Goal: Task Accomplishment & Management: Manage account settings

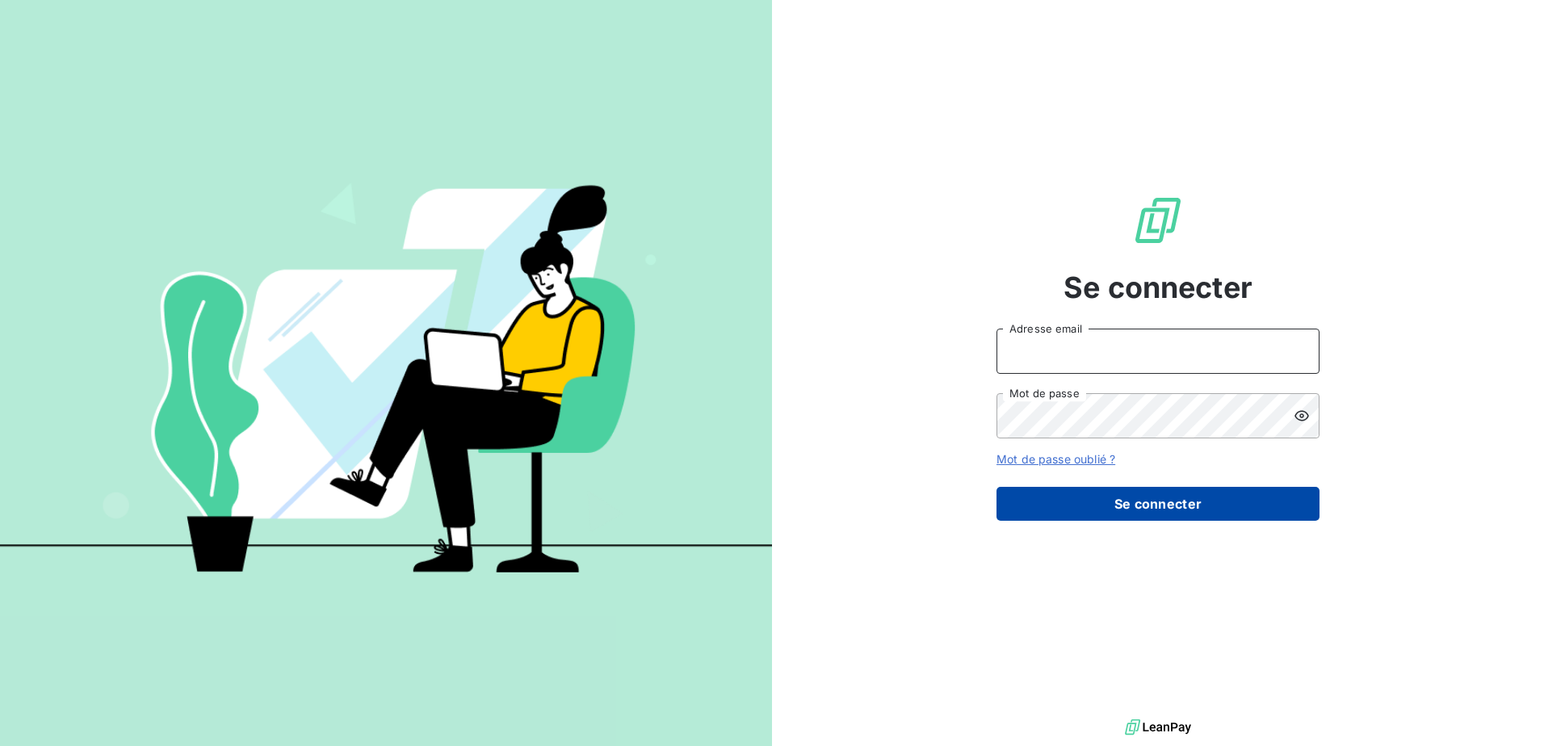
type input "[EMAIL_ADDRESS][DOMAIN_NAME]"
click at [1188, 515] on button "Se connecter" at bounding box center [1157, 504] width 323 height 34
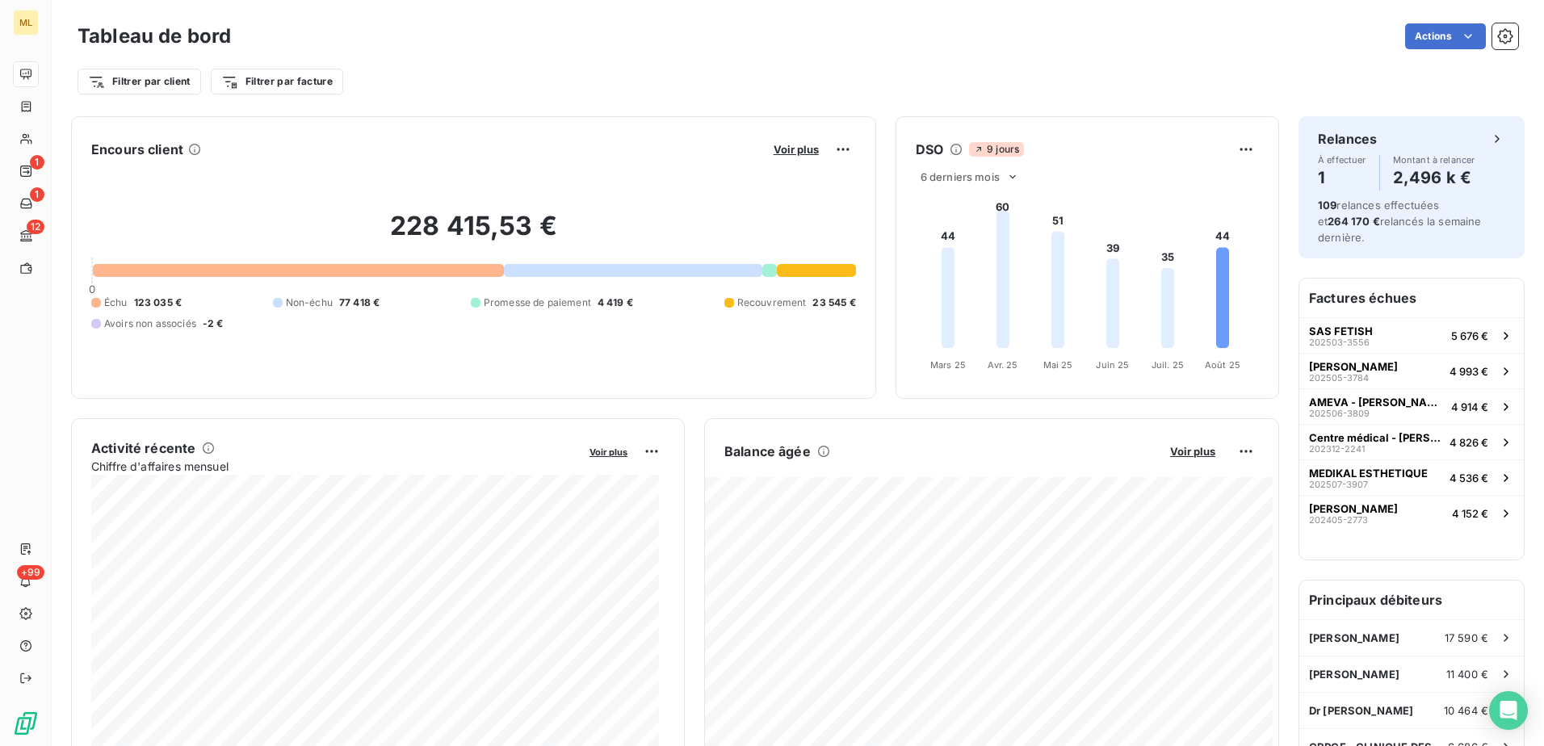
click at [526, 84] on div "Filtrer par client Filtrer par facture" at bounding box center [798, 81] width 1440 height 31
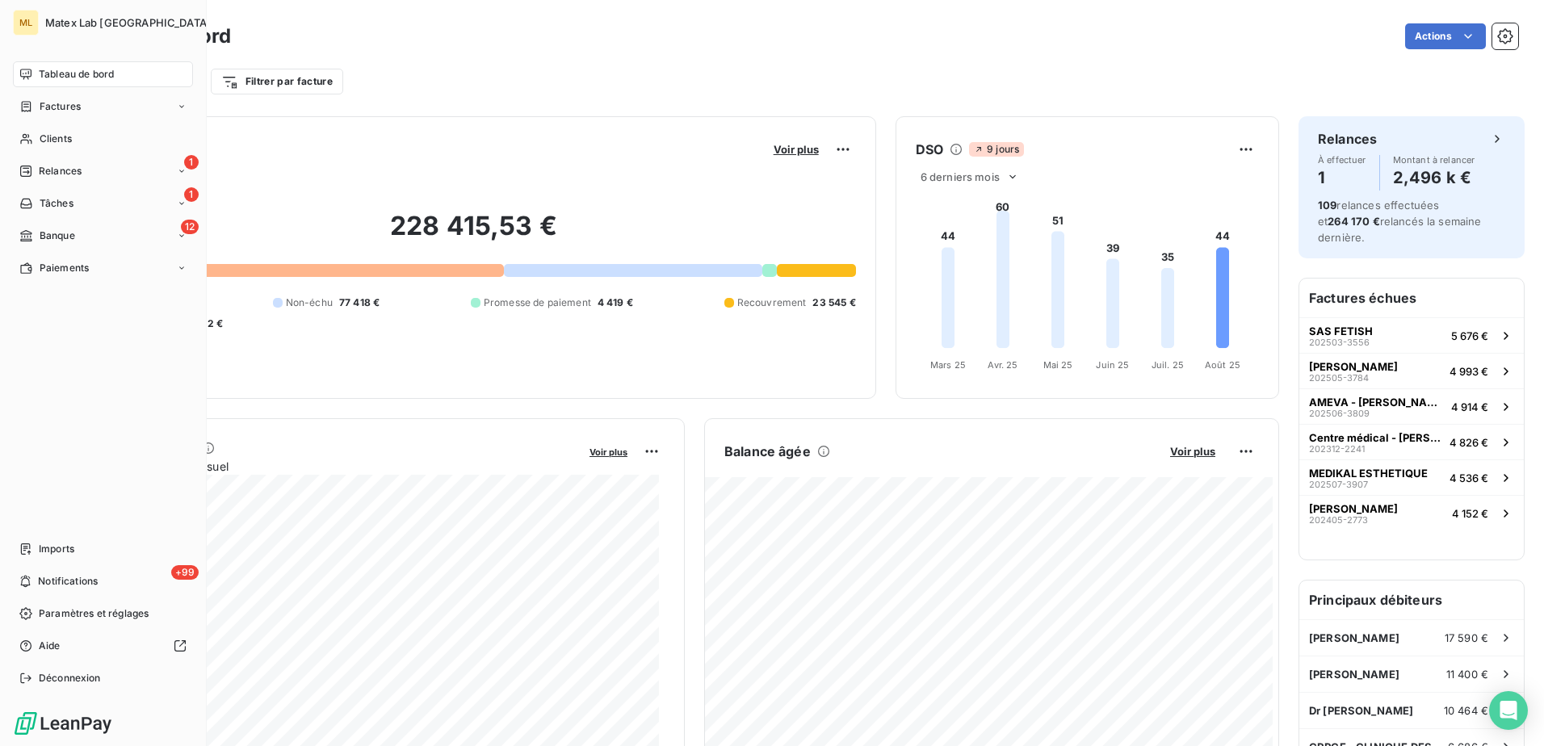
click at [29, 336] on div "Tableau de bord Factures Clients 1 Relances 1 Tâches 12 Banque Paiements Import…" at bounding box center [103, 376] width 180 height 630
click at [95, 174] on div "1 Relances" at bounding box center [103, 171] width 180 height 26
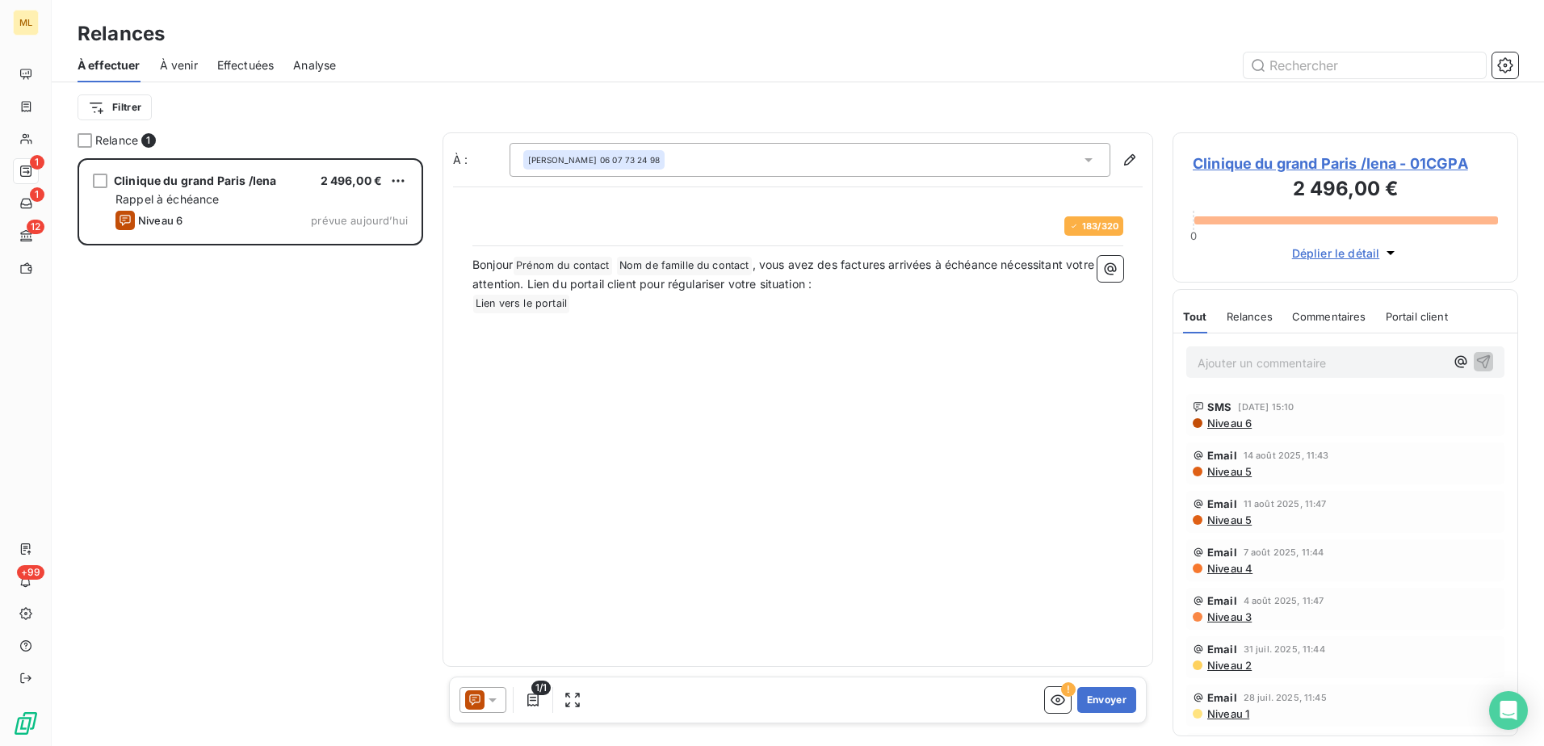
scroll to position [576, 333]
click at [1130, 702] on button "Envoyer" at bounding box center [1106, 700] width 59 height 26
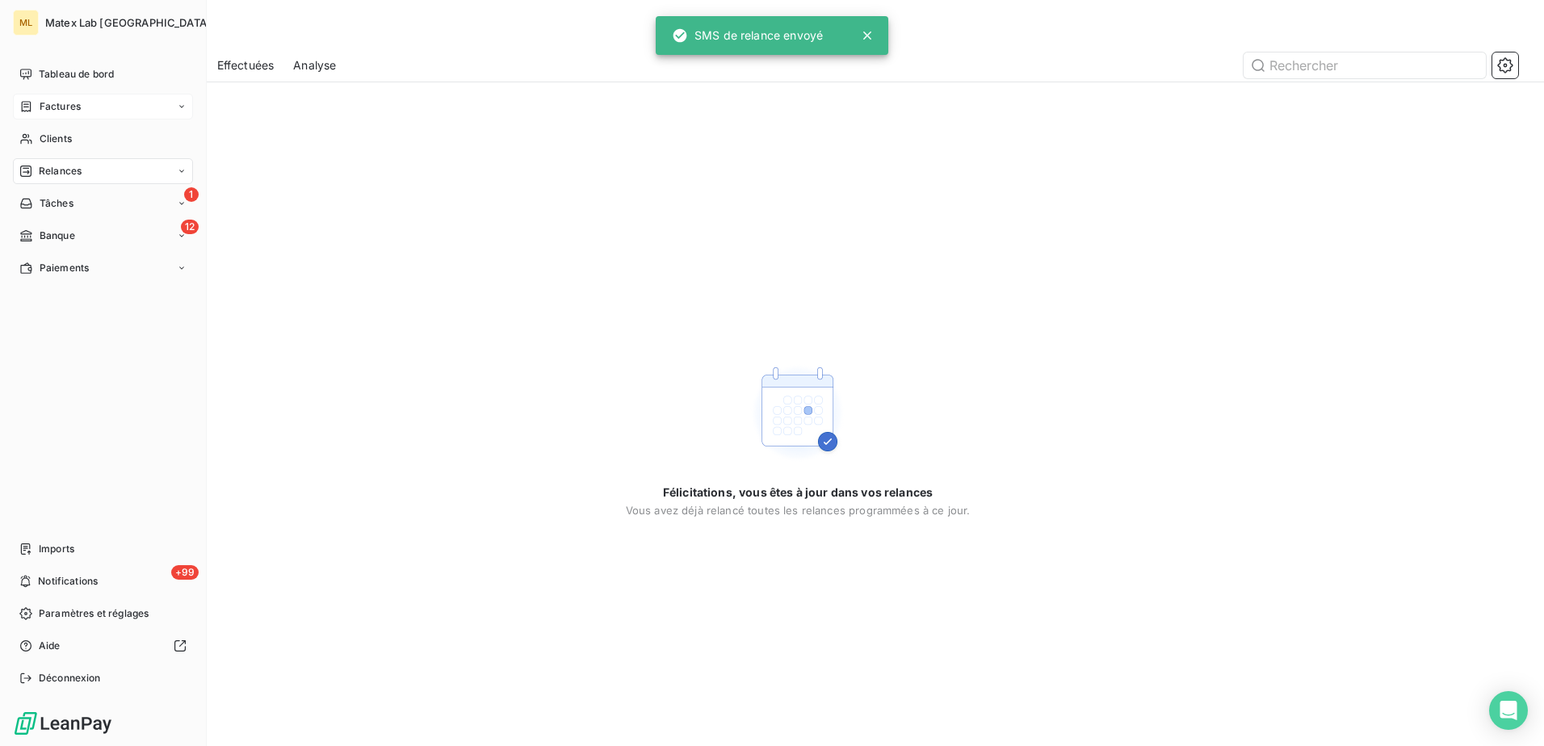
click at [47, 101] on span "Factures" at bounding box center [60, 106] width 41 height 15
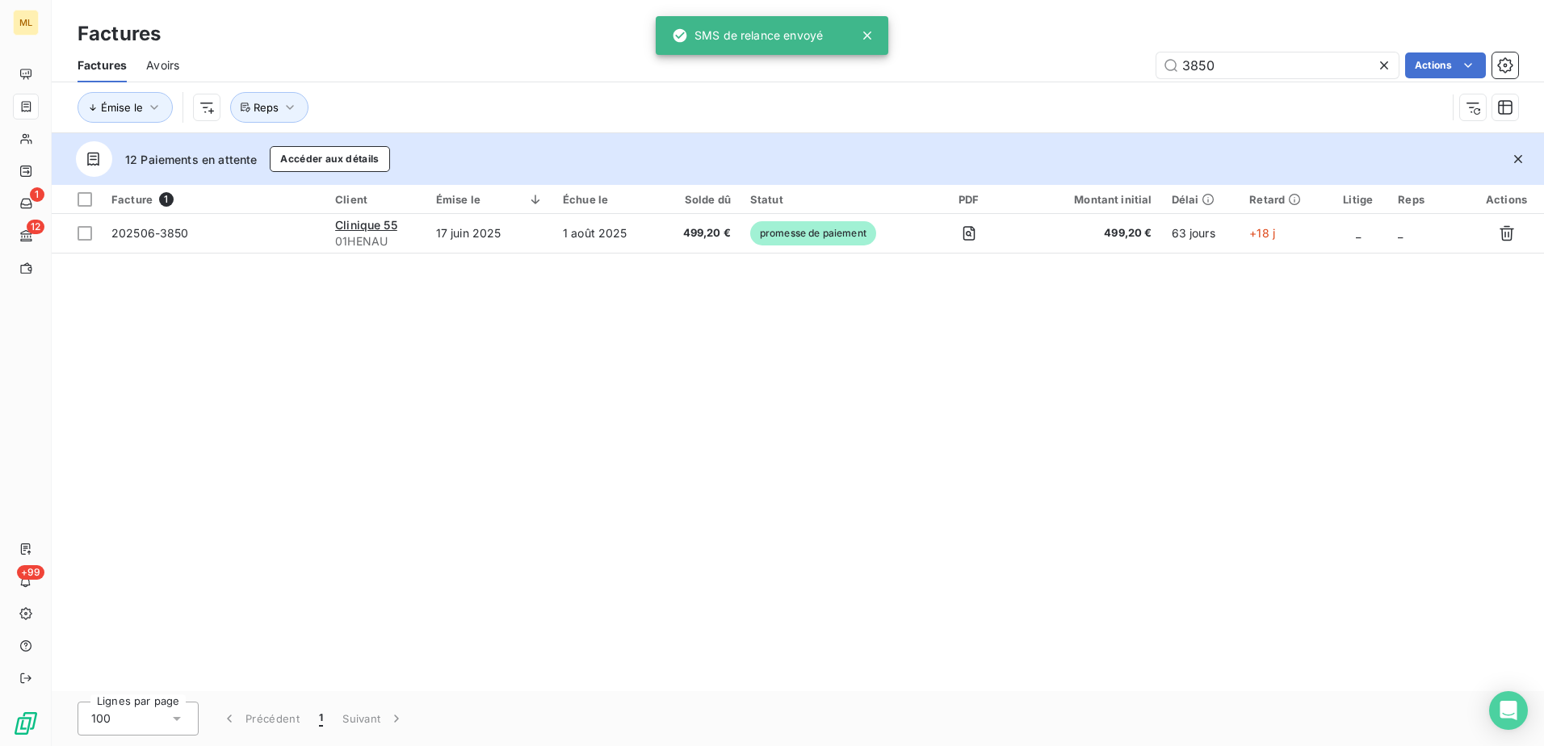
click at [987, 27] on div "Factures" at bounding box center [798, 33] width 1492 height 29
click at [869, 36] on icon at bounding box center [867, 35] width 8 height 8
click at [920, 37] on div "Factures" at bounding box center [798, 33] width 1492 height 29
click at [614, 40] on div "Factures" at bounding box center [798, 33] width 1492 height 29
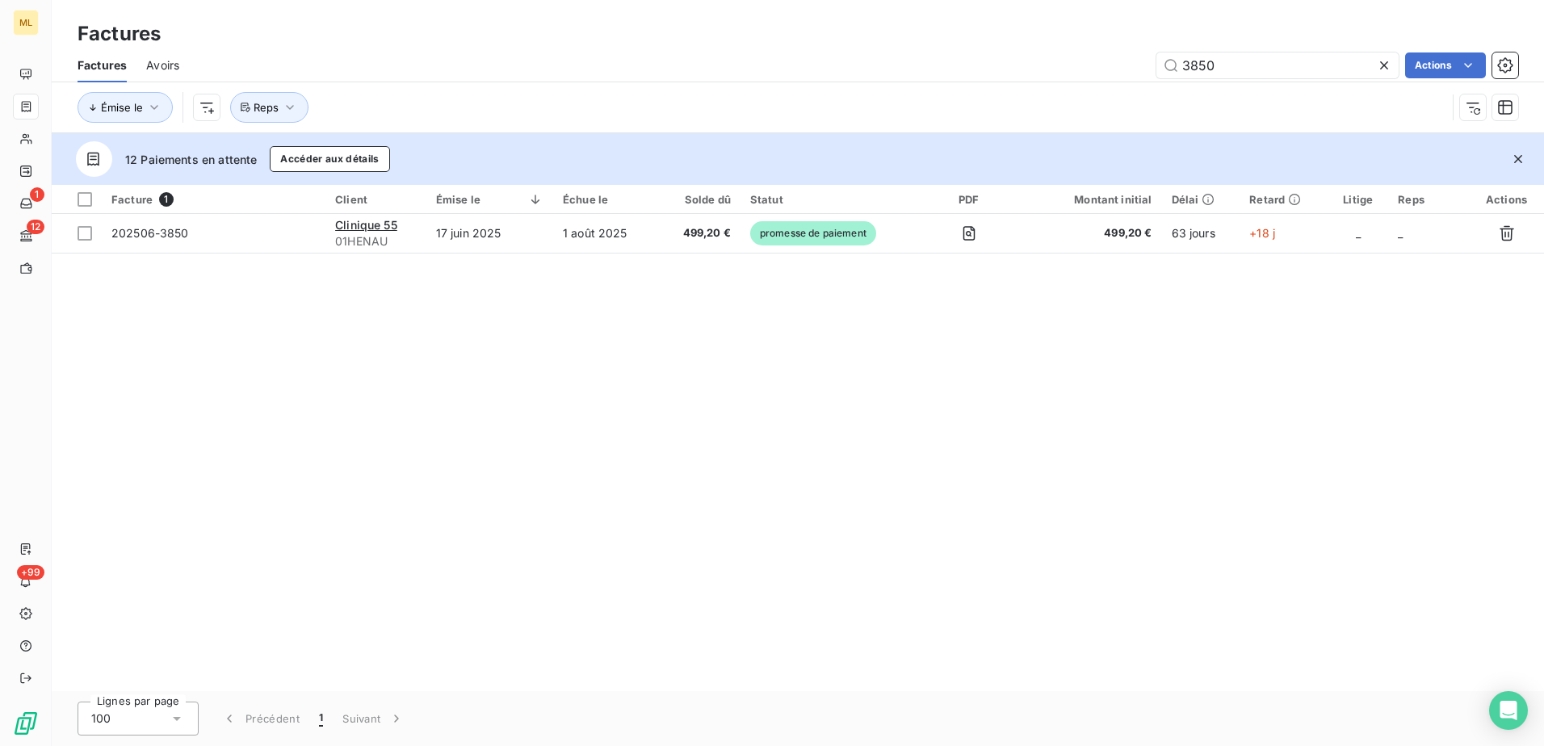
click at [602, 44] on div "Factures" at bounding box center [798, 33] width 1492 height 29
click at [597, 45] on div "Factures" at bounding box center [798, 33] width 1492 height 29
click at [594, 44] on div "Factures" at bounding box center [798, 33] width 1492 height 29
click at [620, 45] on div "Factures" at bounding box center [798, 33] width 1492 height 29
click at [619, 45] on div "Factures" at bounding box center [798, 33] width 1492 height 29
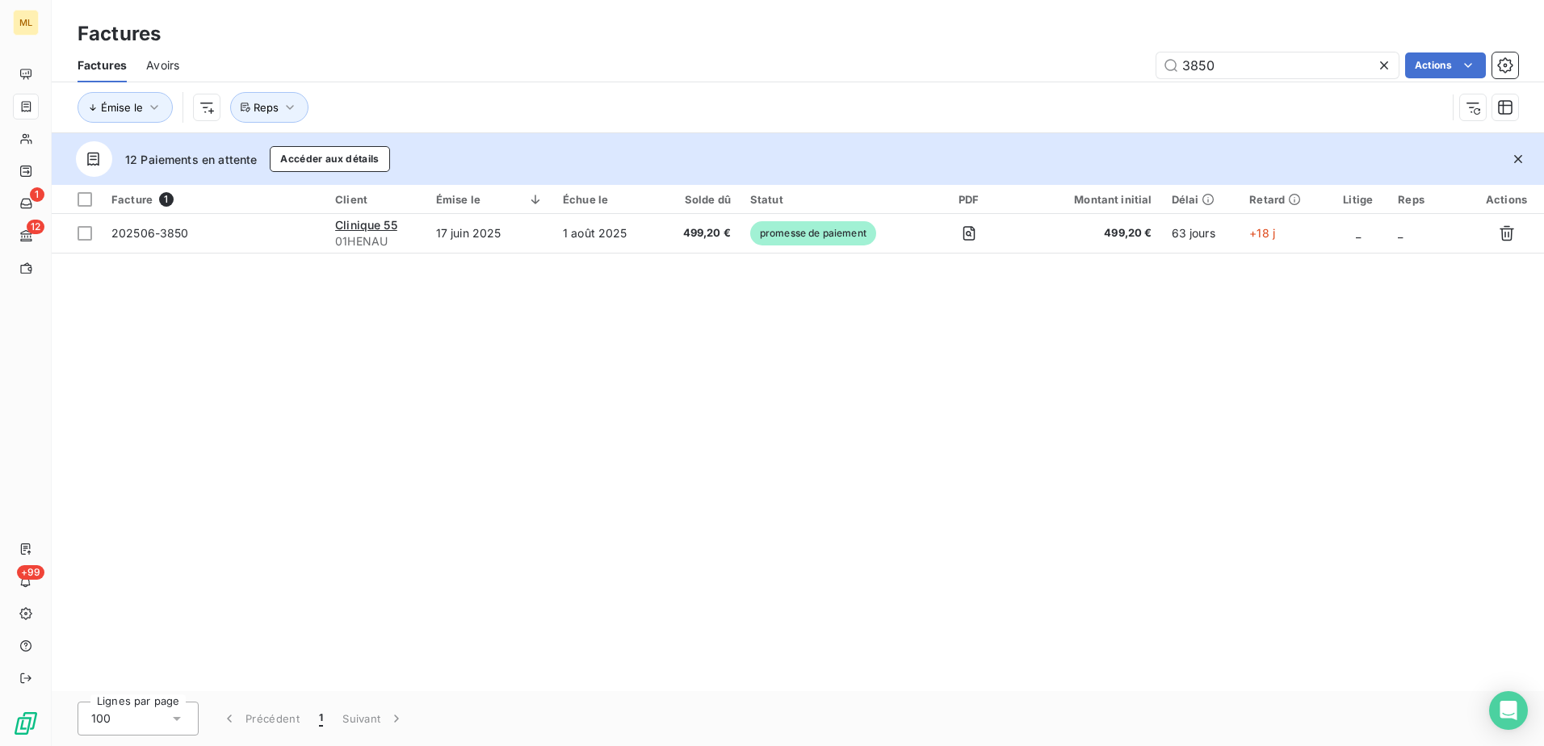
click at [787, 377] on div "Facture 1 Client Émise le Échue le Solde dû Statut PDF Montant initial Délai Re…" at bounding box center [798, 438] width 1492 height 506
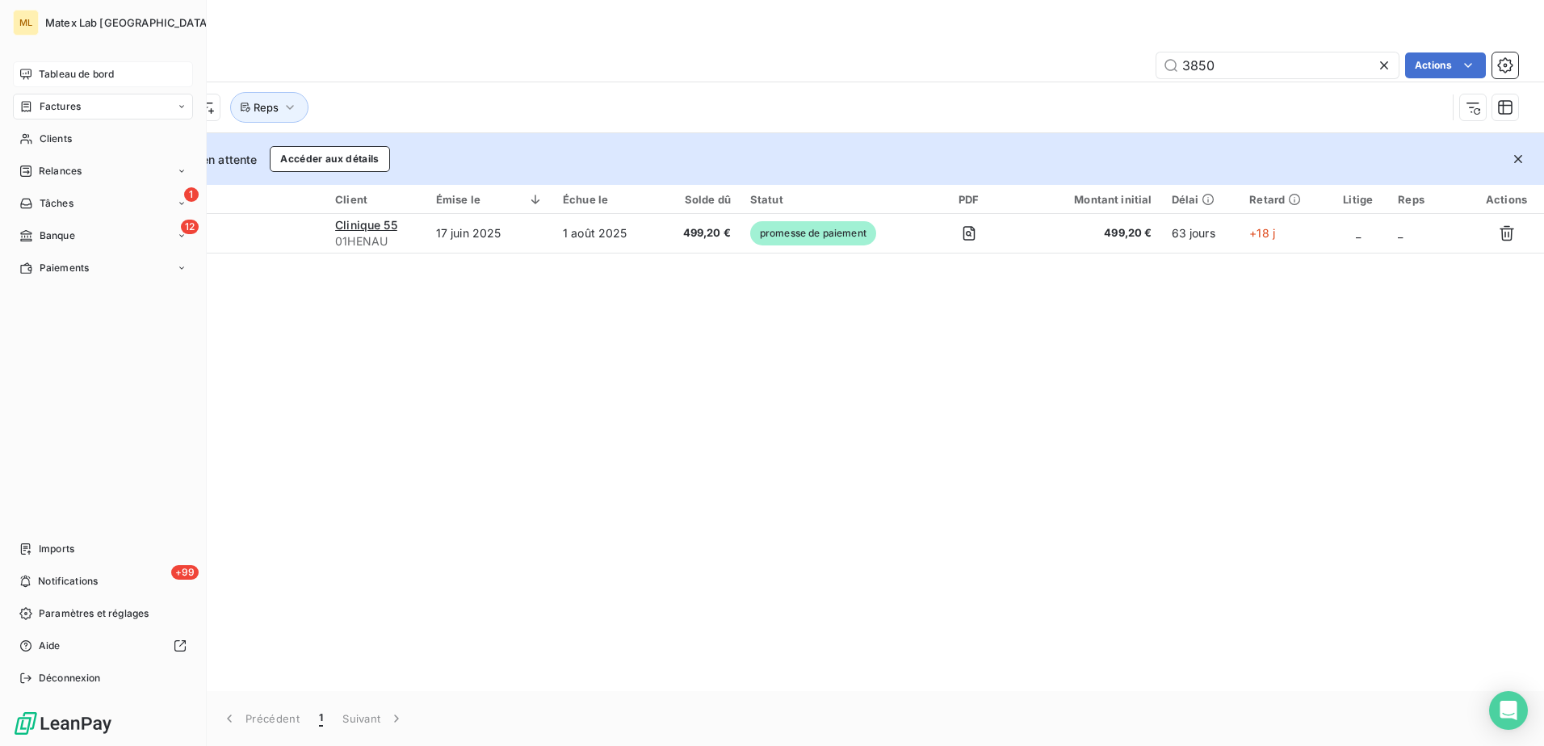
click at [33, 81] on div "Tableau de bord" at bounding box center [103, 74] width 180 height 26
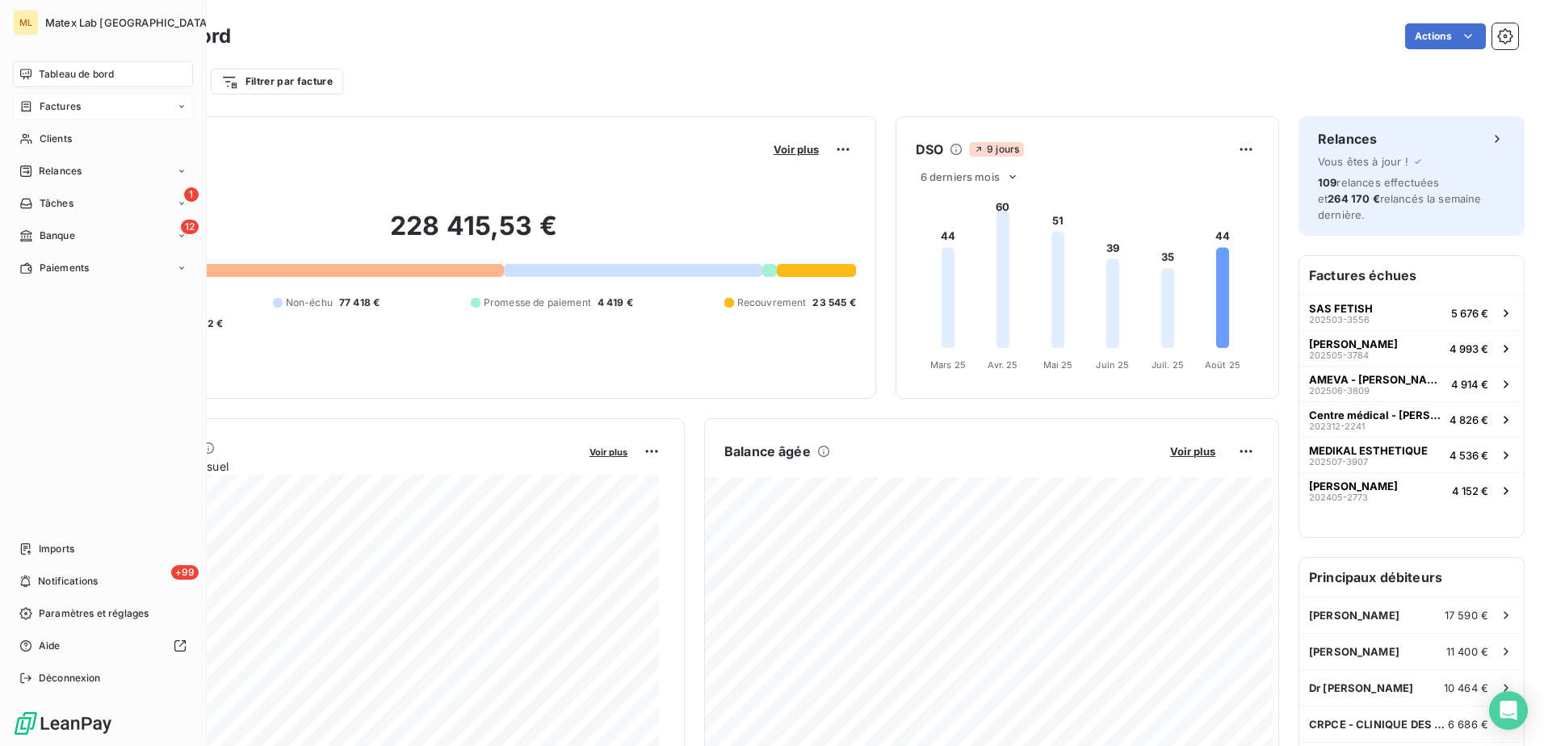
click at [53, 106] on span "Factures" at bounding box center [60, 106] width 41 height 15
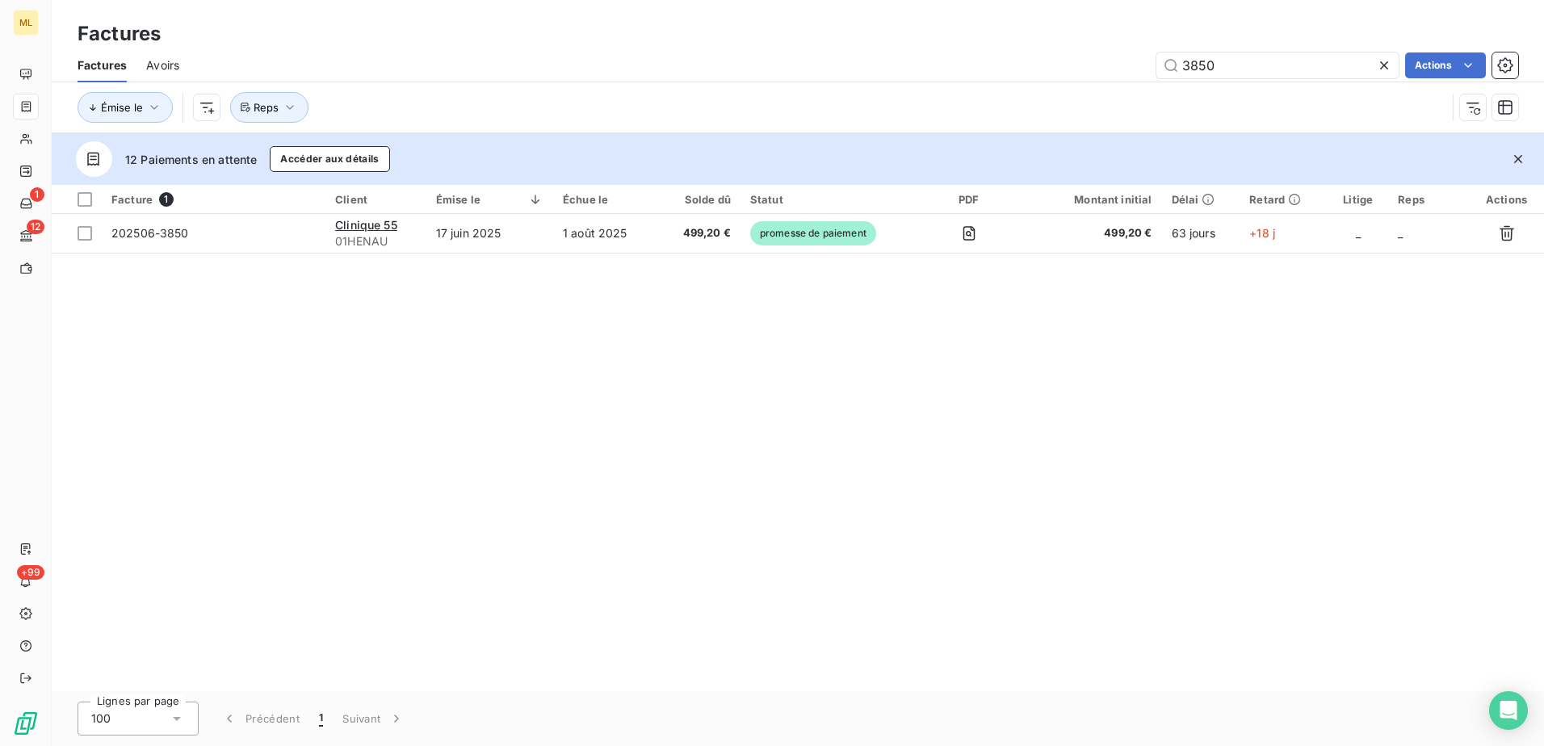
click at [531, 54] on div "3850 Actions" at bounding box center [858, 65] width 1319 height 26
click at [621, 71] on div "3850 Actions" at bounding box center [858, 65] width 1319 height 26
click at [635, 44] on div "Factures" at bounding box center [798, 33] width 1492 height 29
click at [686, 82] on div "Émise le Reps" at bounding box center [798, 107] width 1440 height 50
click at [369, 361] on div "Facture 1 Client Émise le Échue le Solde dû Statut PDF Montant initial Délai Re…" at bounding box center [798, 438] width 1492 height 506
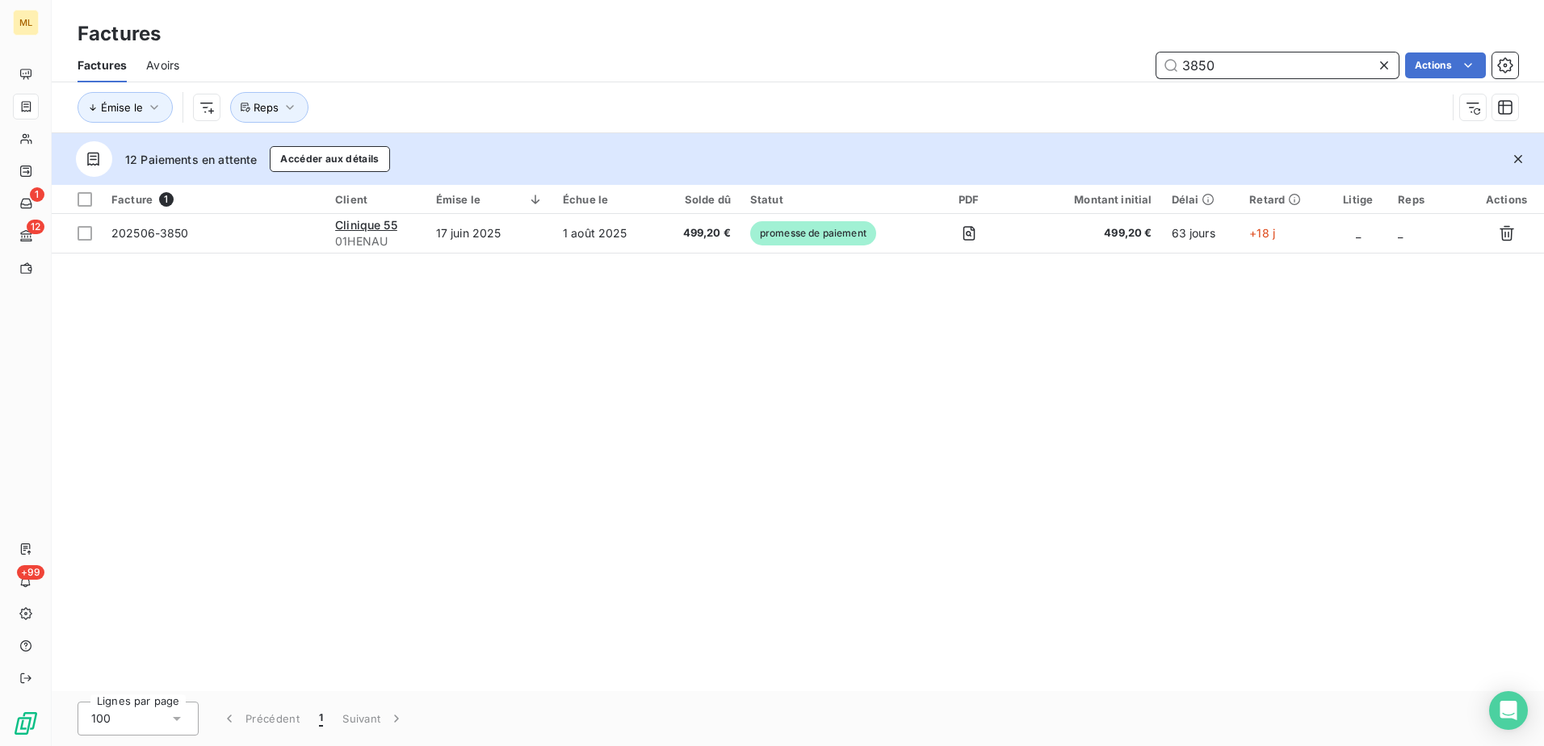
click at [1237, 68] on input "3850" at bounding box center [1277, 65] width 242 height 26
click at [1168, 68] on input "3850" at bounding box center [1277, 65] width 242 height 26
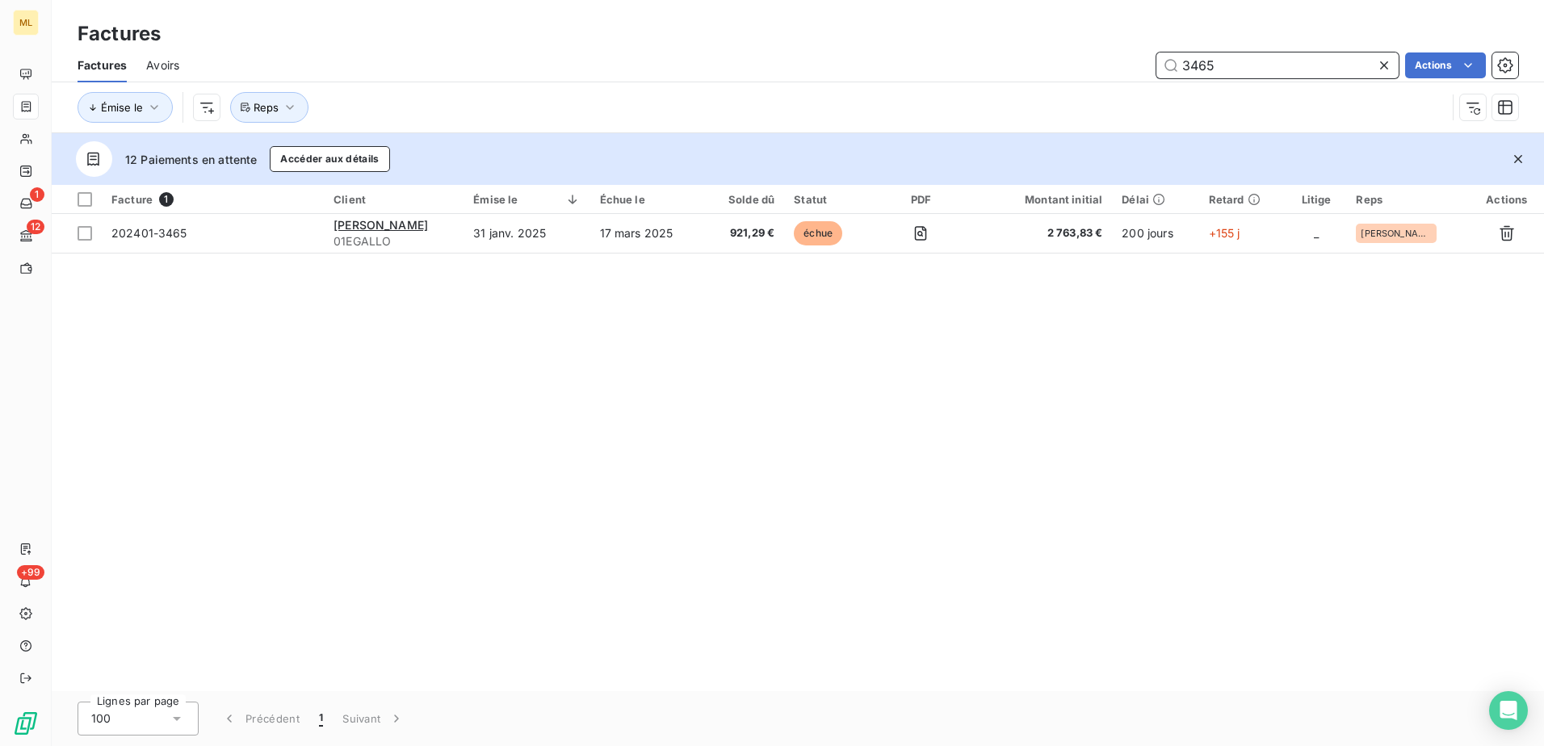
type input "3465"
drag, startPoint x: 1049, startPoint y: 459, endPoint x: 1038, endPoint y: 456, distance: 11.0
click at [1049, 460] on div "Facture 1 Client Émise le Échue le Solde dû Statut PDF Montant initial Délai Re…" at bounding box center [798, 438] width 1492 height 506
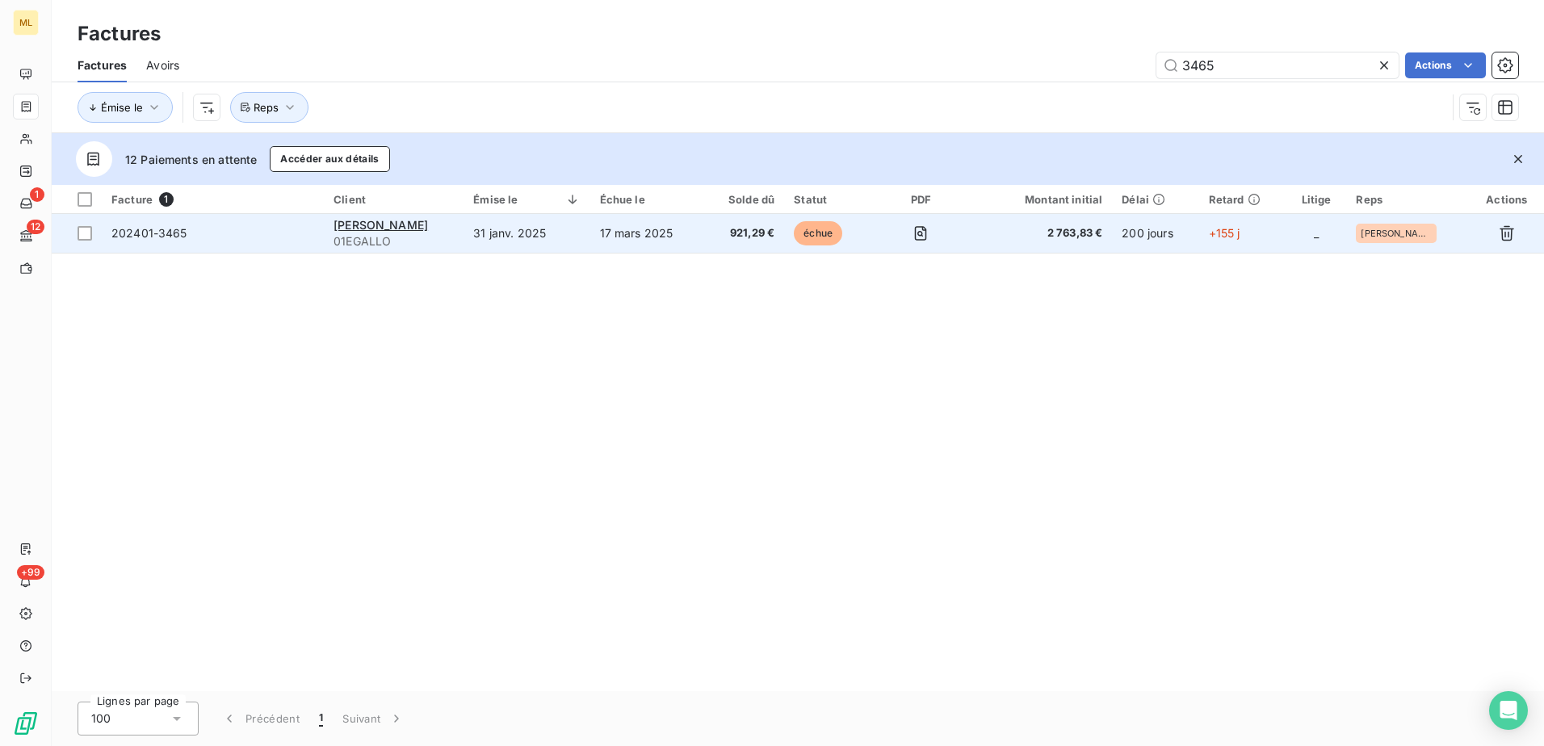
click at [287, 227] on span "202401-3465" at bounding box center [212, 233] width 203 height 16
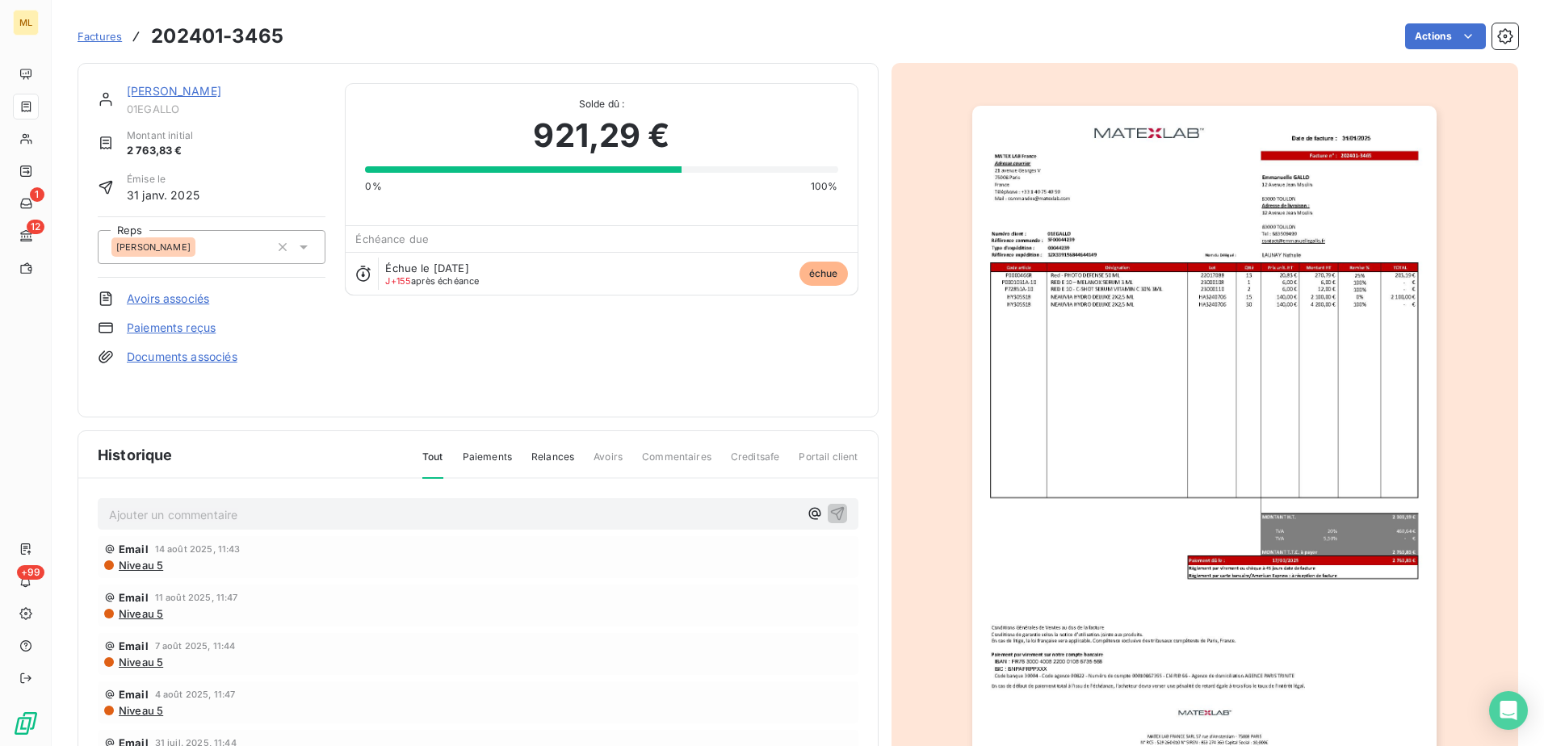
click at [669, 360] on div "[PERSON_NAME] 01EGALLO Montant initial 2 763,83 € Émise le [DATE] Reps [PERSON_…" at bounding box center [478, 240] width 761 height 314
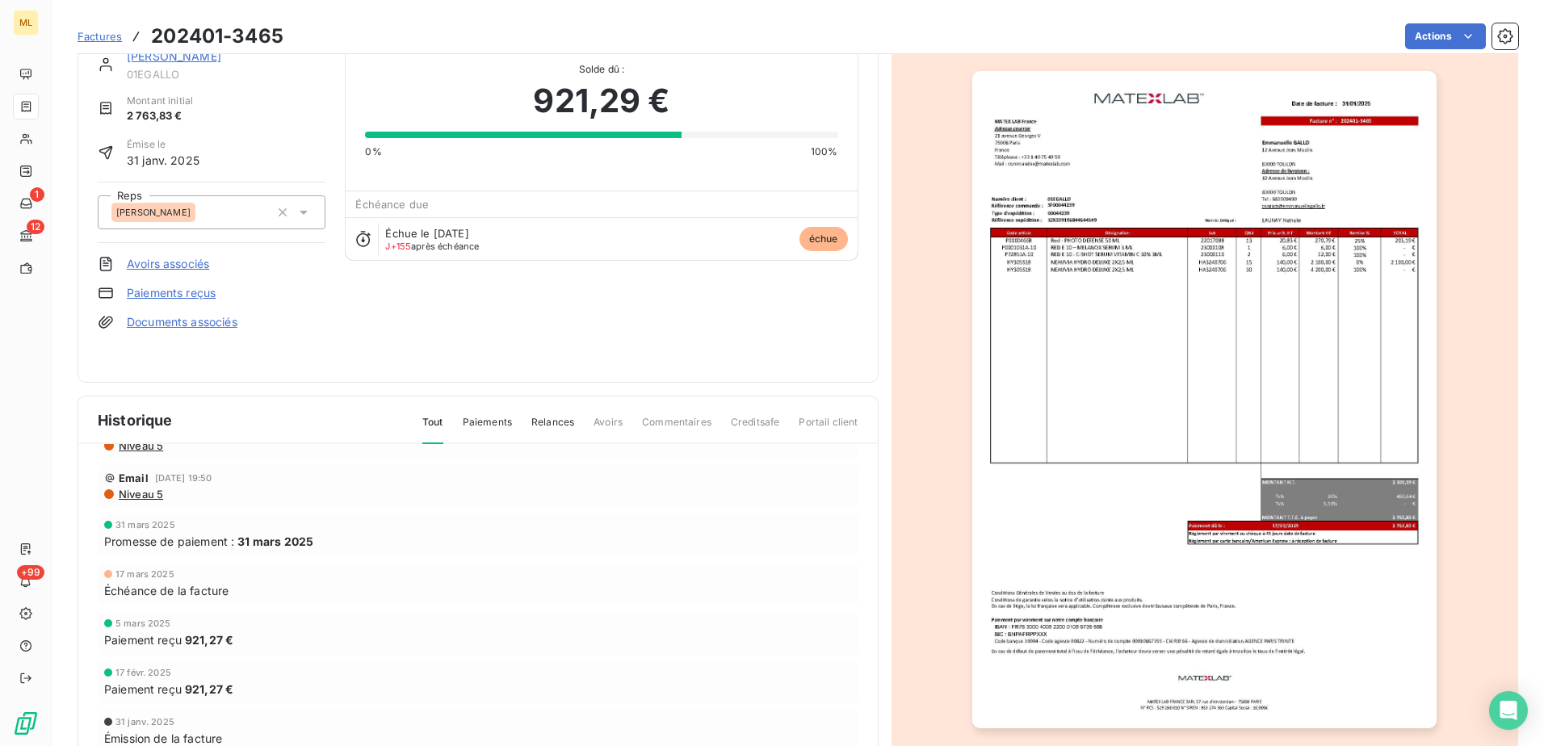
scroll to position [86, 0]
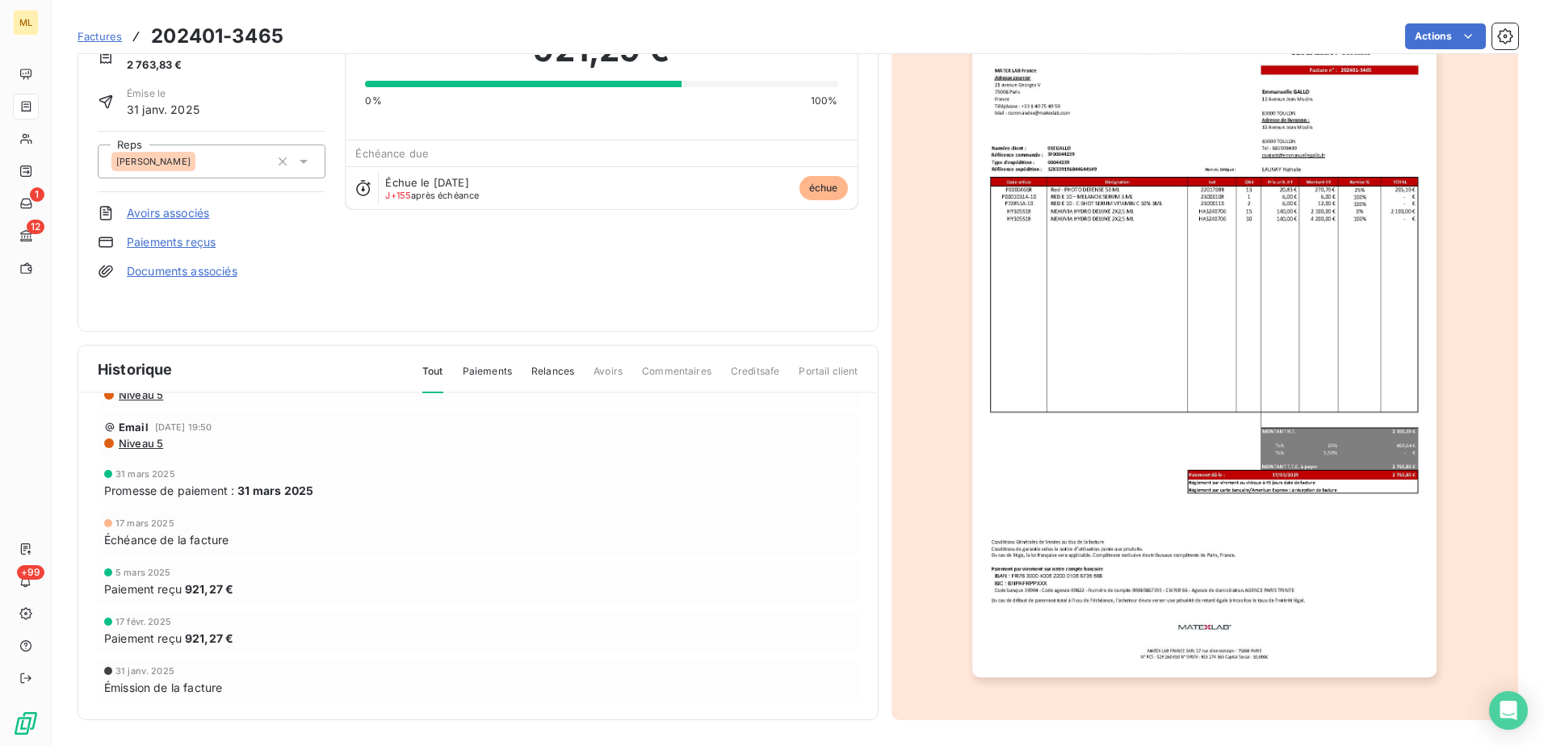
click at [477, 367] on span "Paiements" at bounding box center [487, 377] width 49 height 27
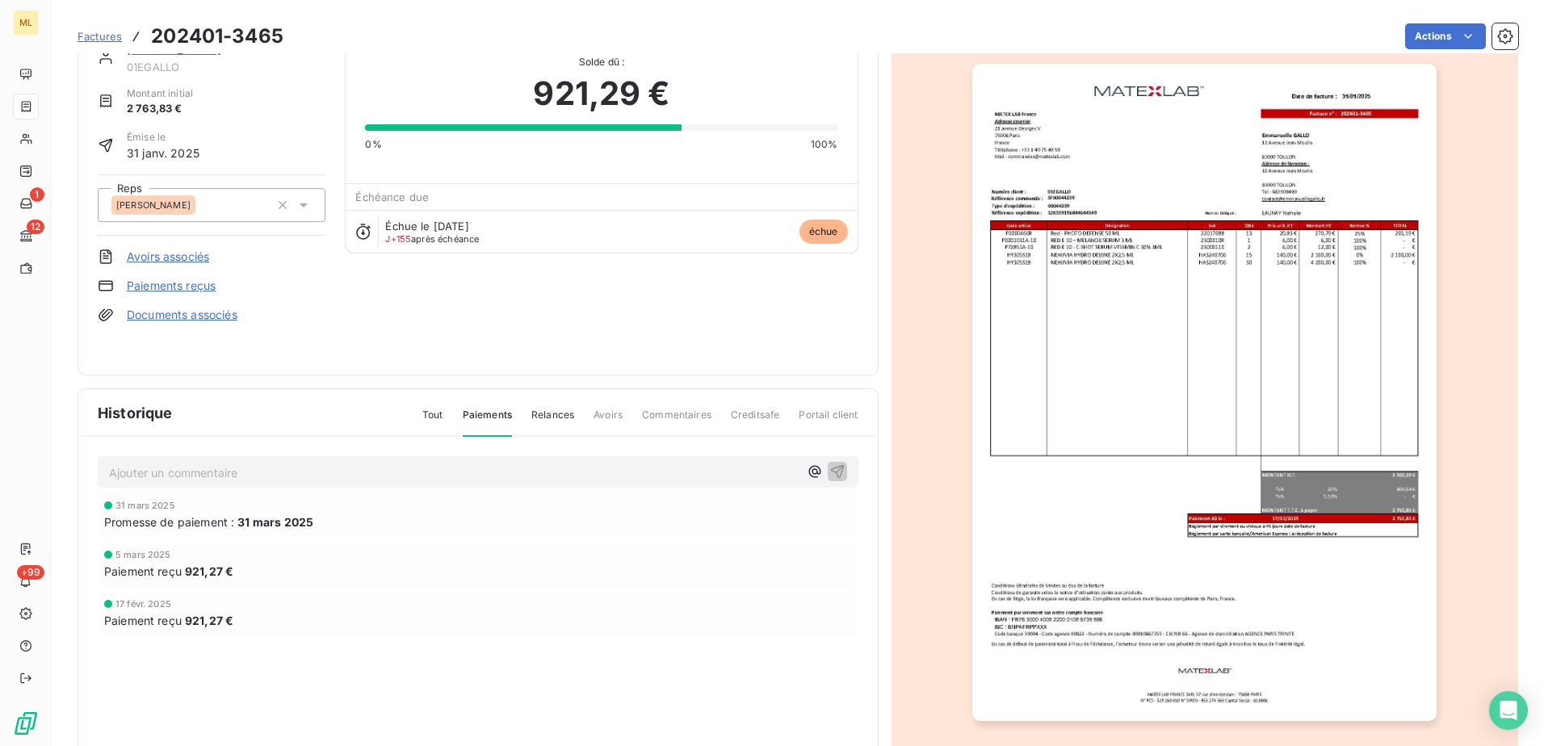
scroll to position [0, 0]
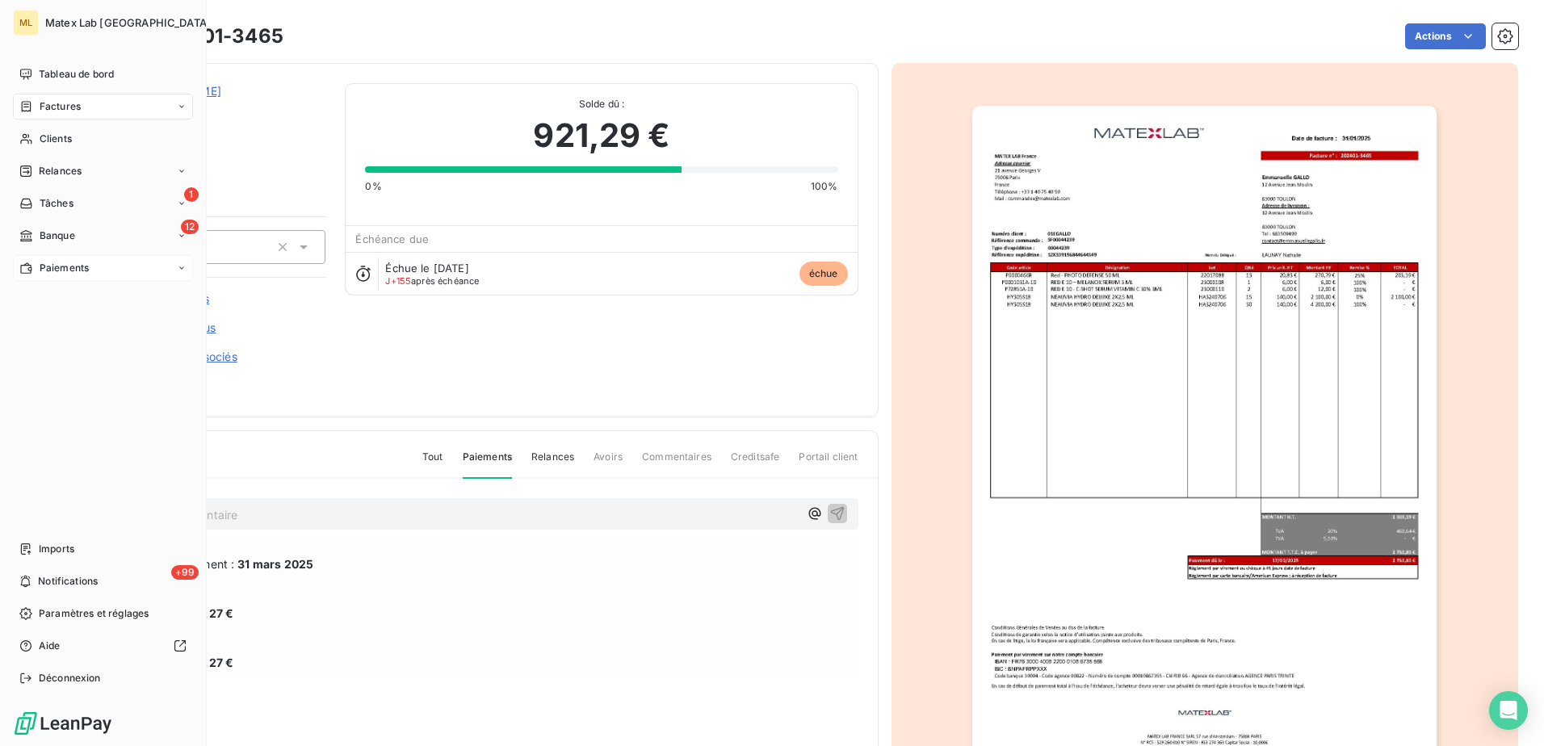
click at [46, 261] on div "Paiements" at bounding box center [103, 268] width 180 height 26
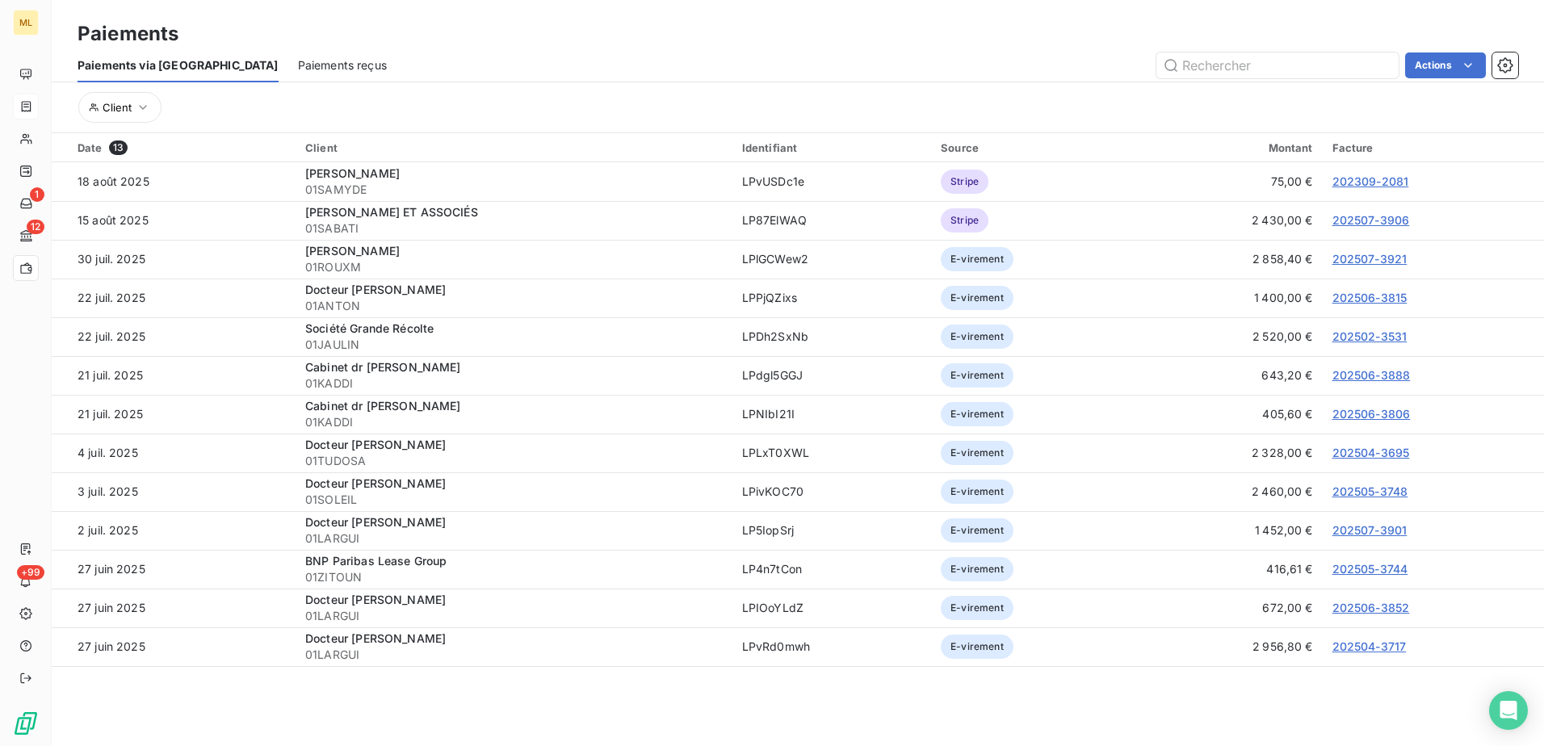
click at [298, 64] on span "Paiements reçus" at bounding box center [342, 65] width 89 height 16
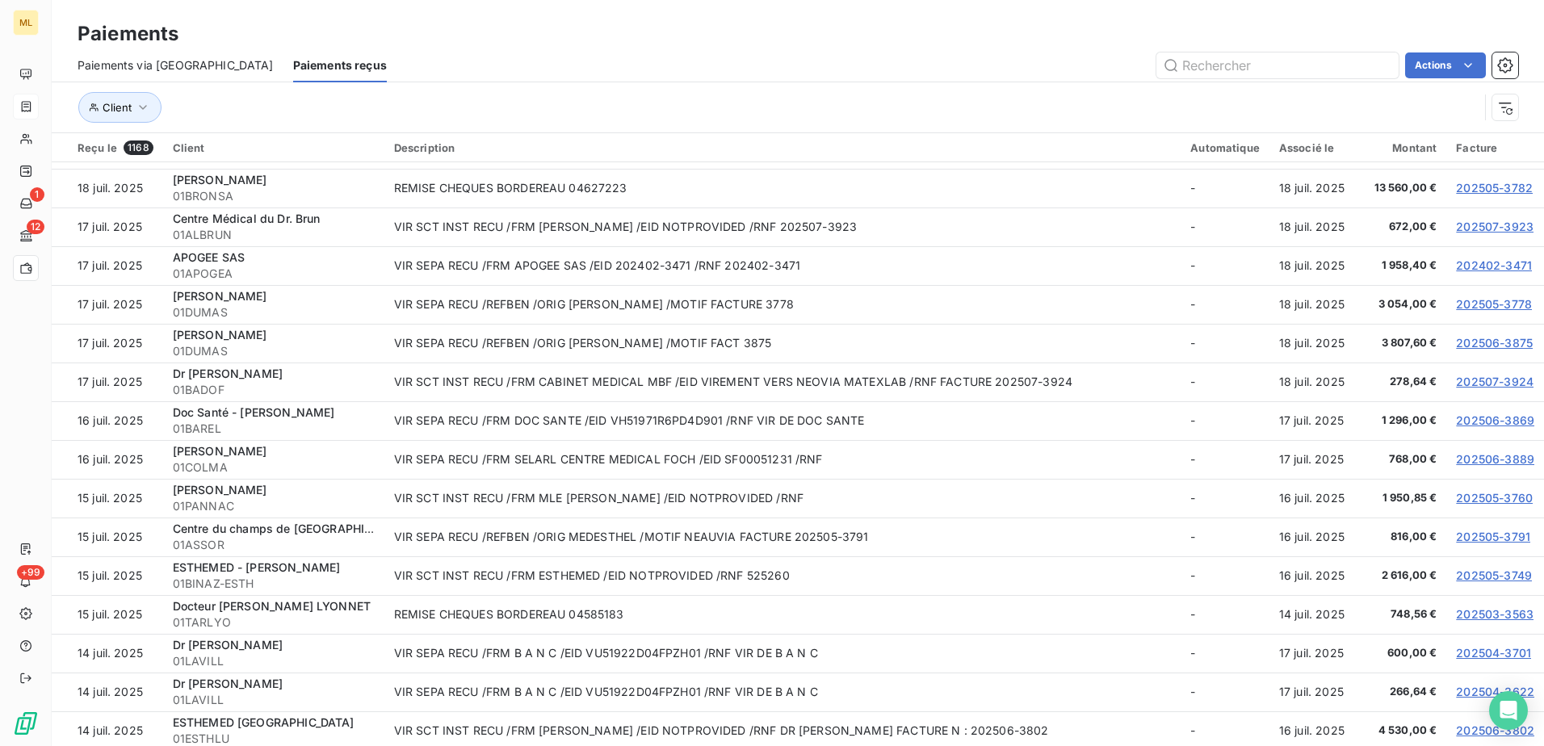
scroll to position [60, 0]
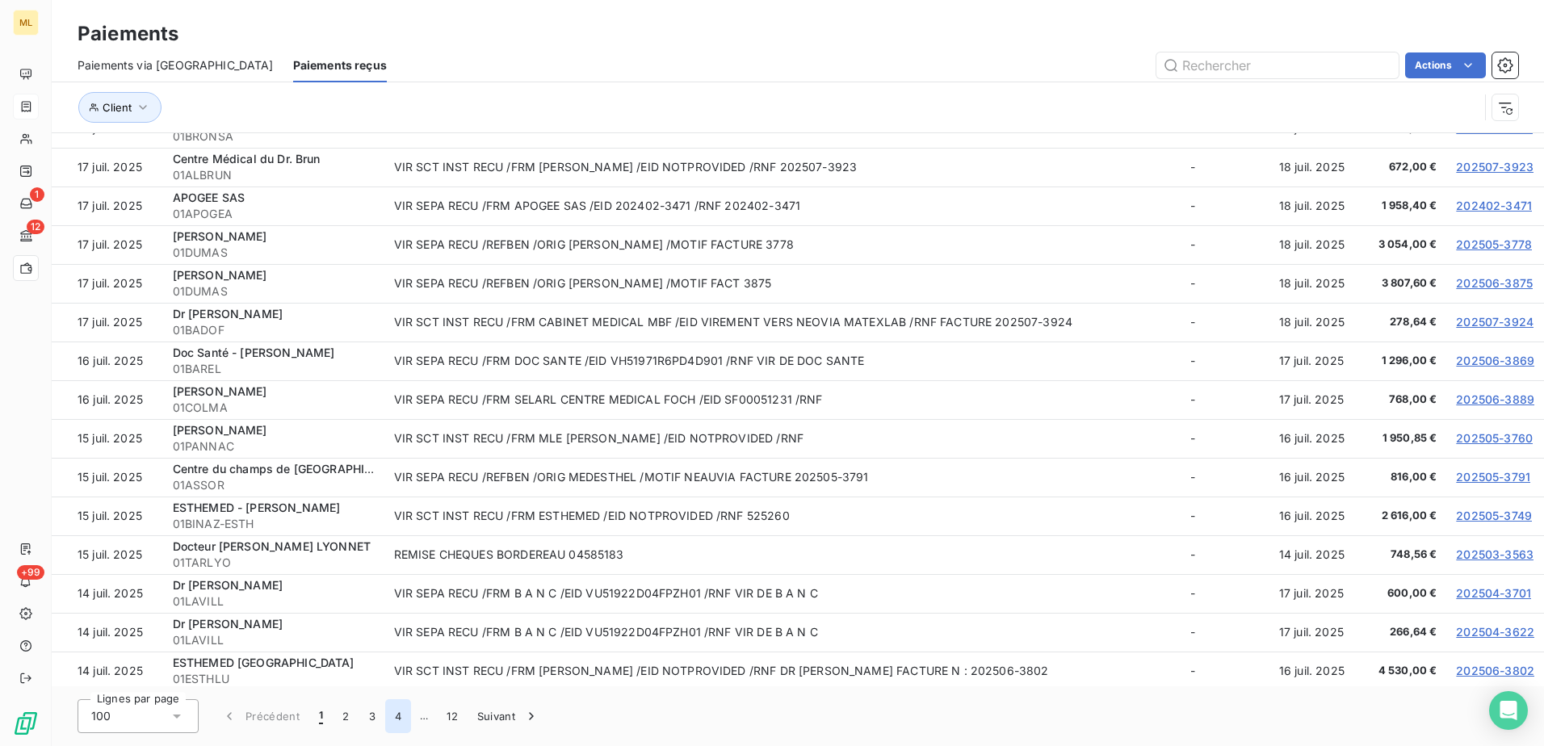
click at [402, 717] on button "4" at bounding box center [398, 716] width 26 height 34
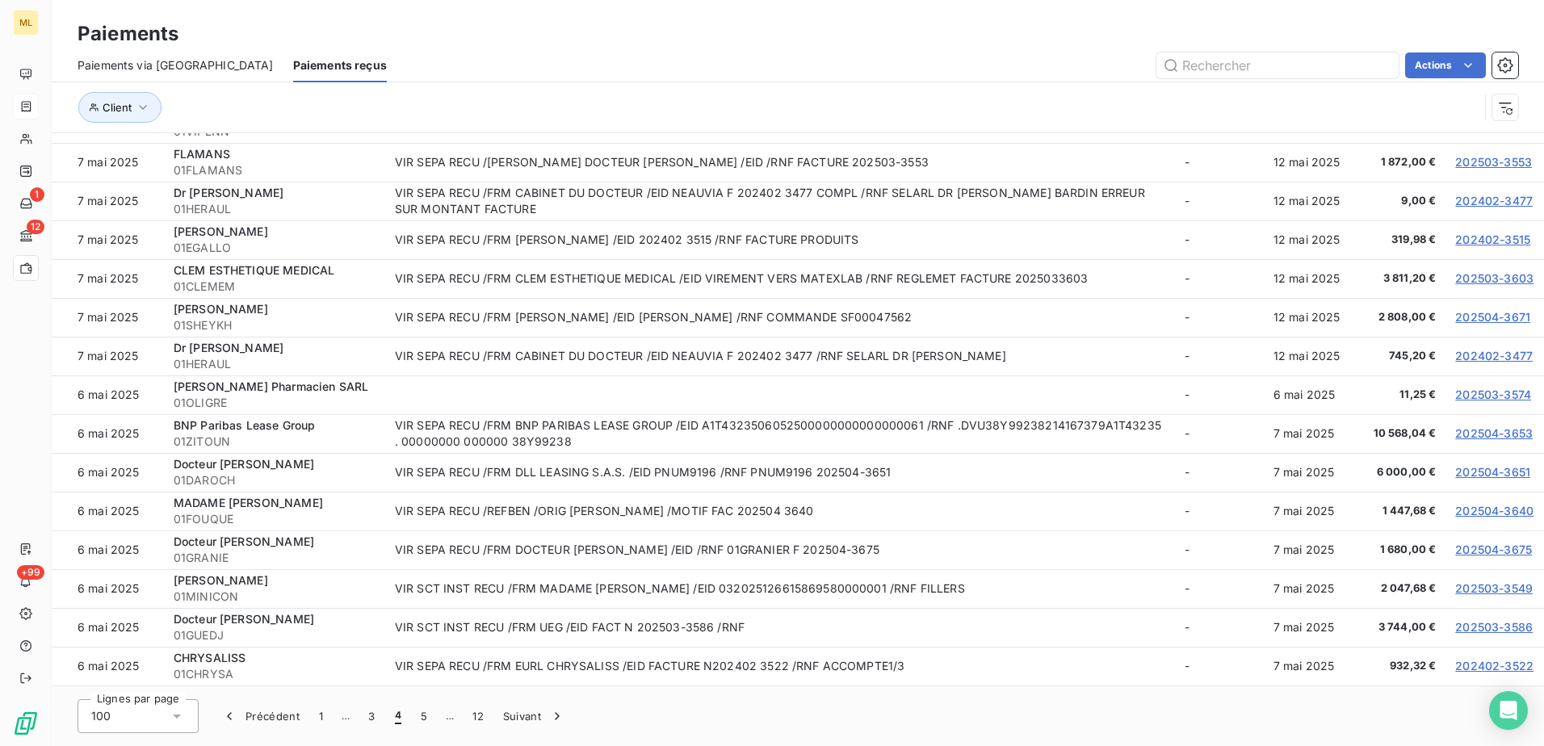
scroll to position [2745, 0]
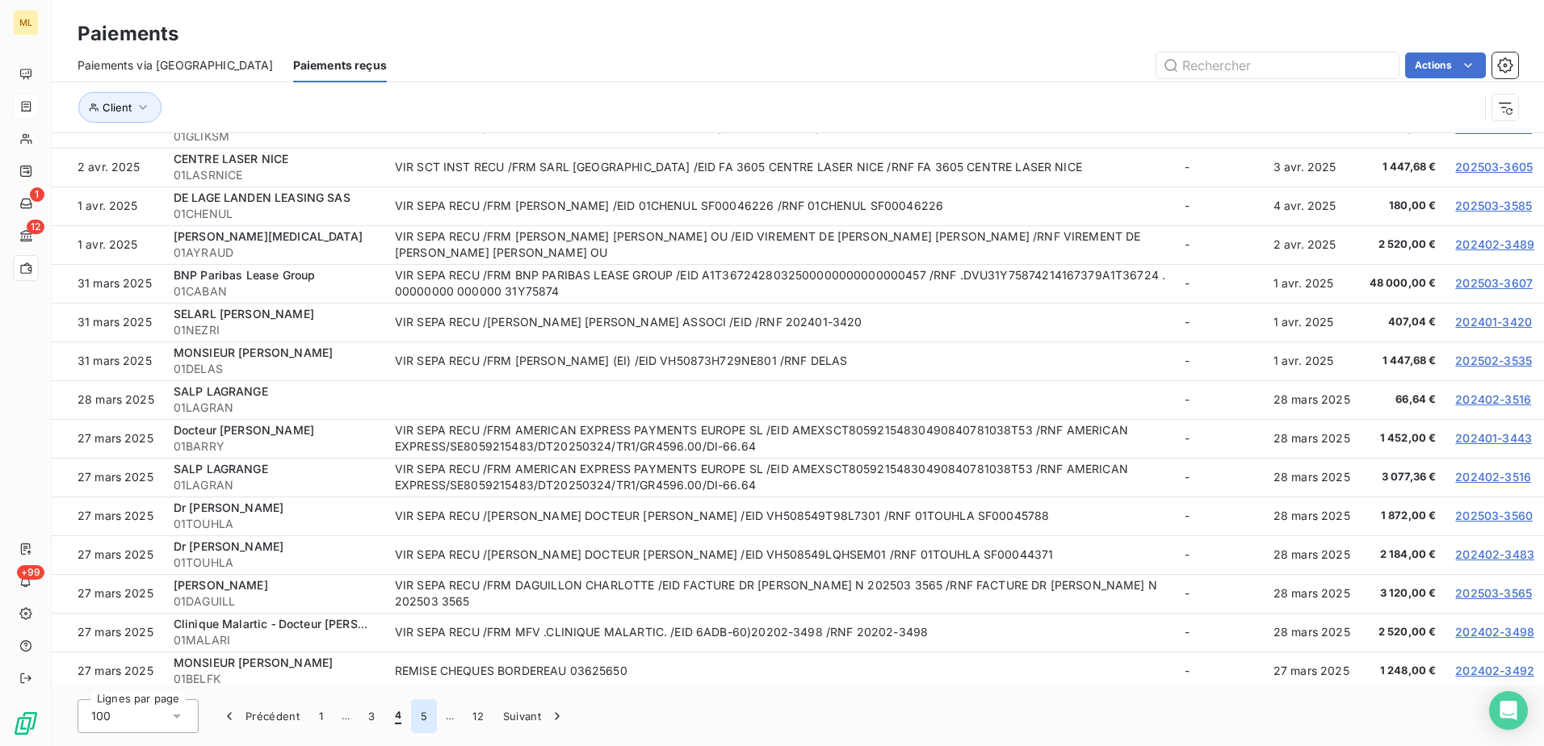
click at [419, 716] on button "5" at bounding box center [424, 716] width 26 height 34
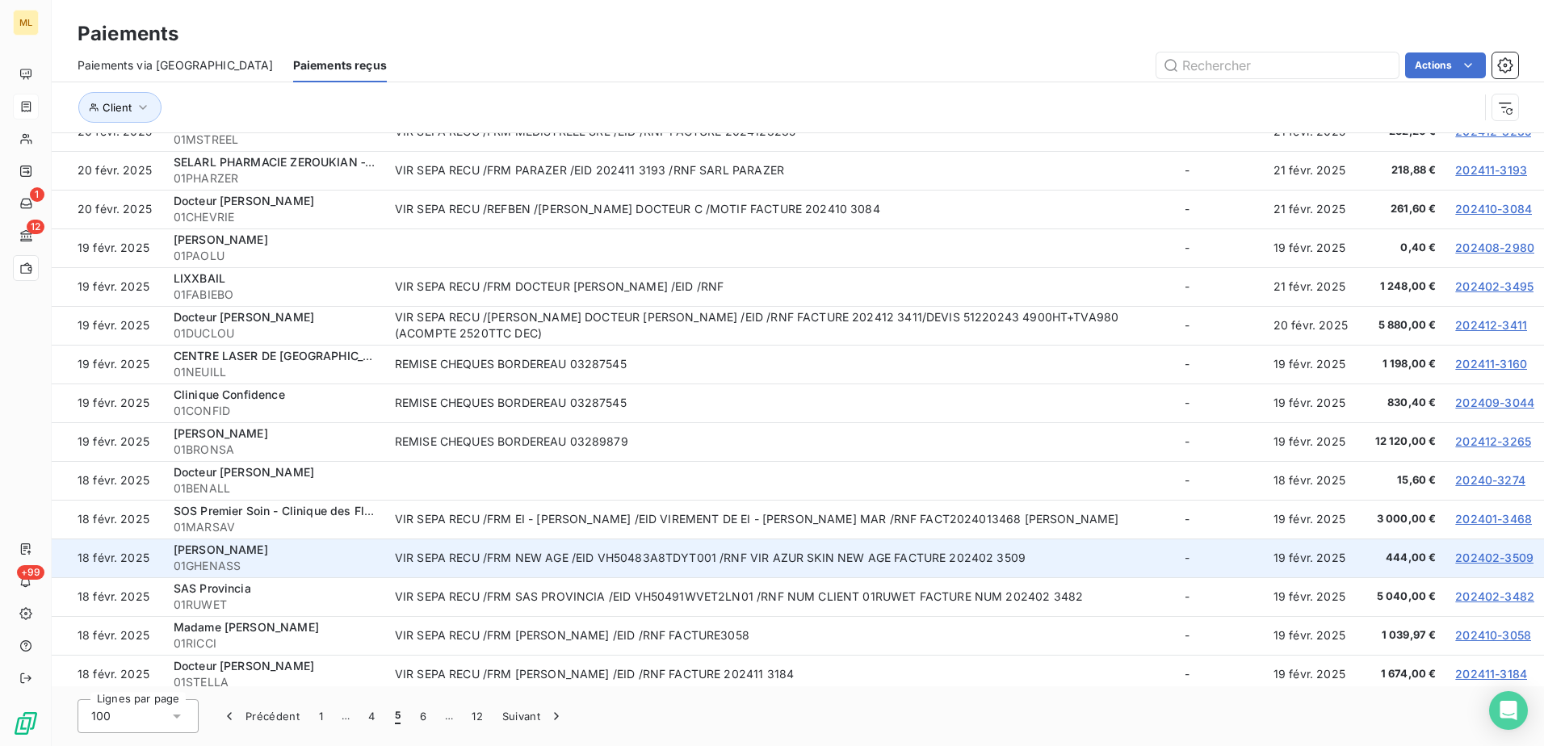
scroll to position [3293, 0]
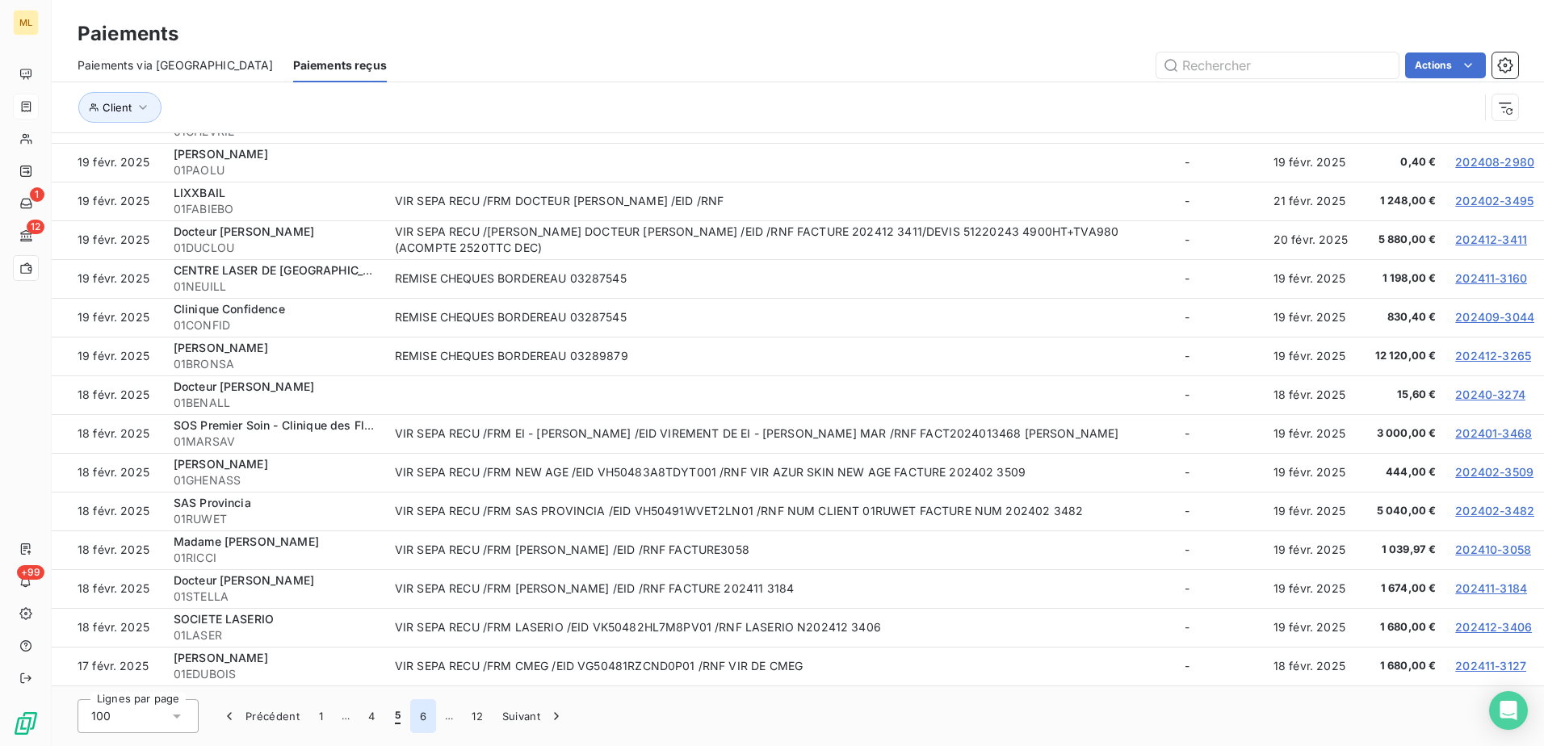
click at [419, 719] on button "6" at bounding box center [423, 716] width 26 height 34
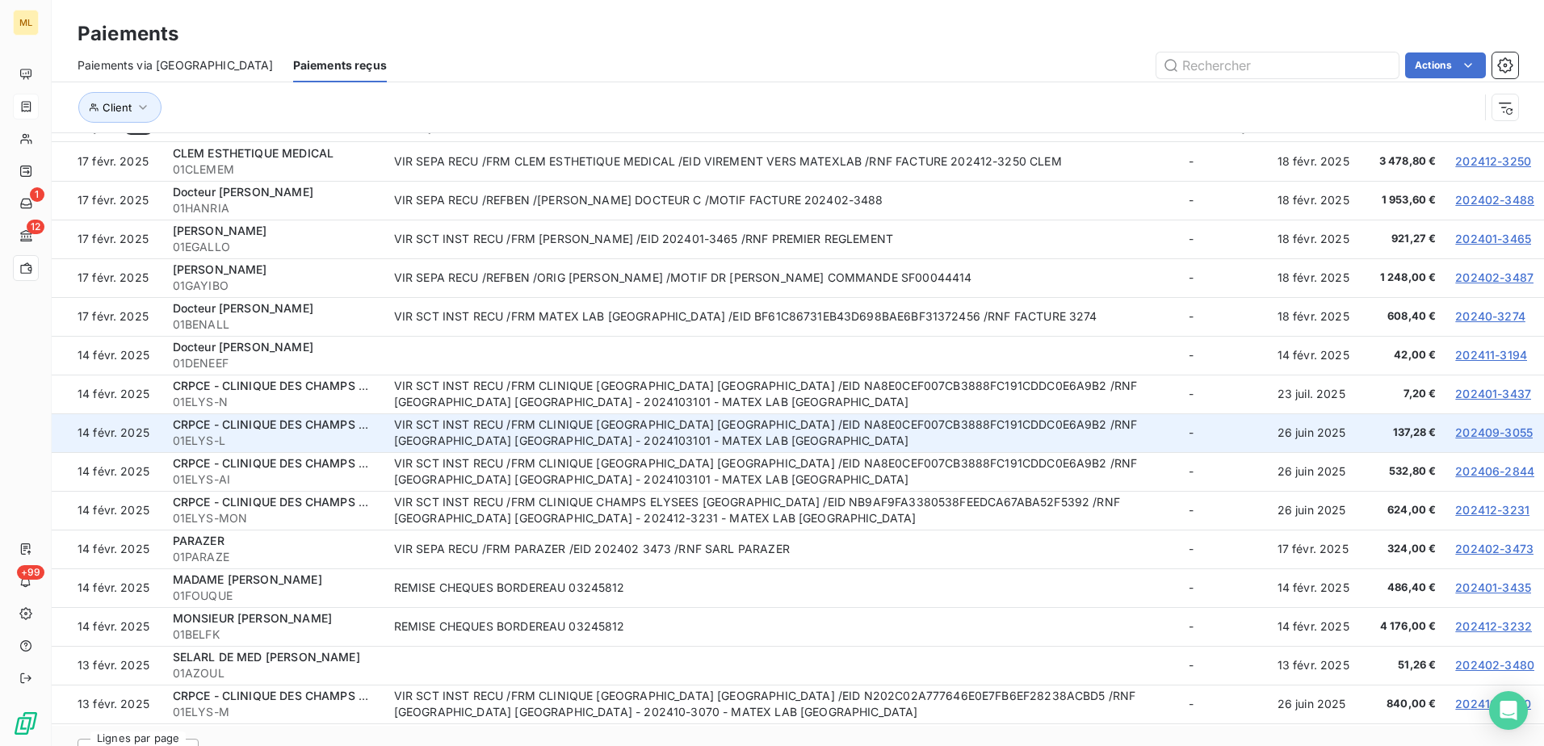
scroll to position [0, 0]
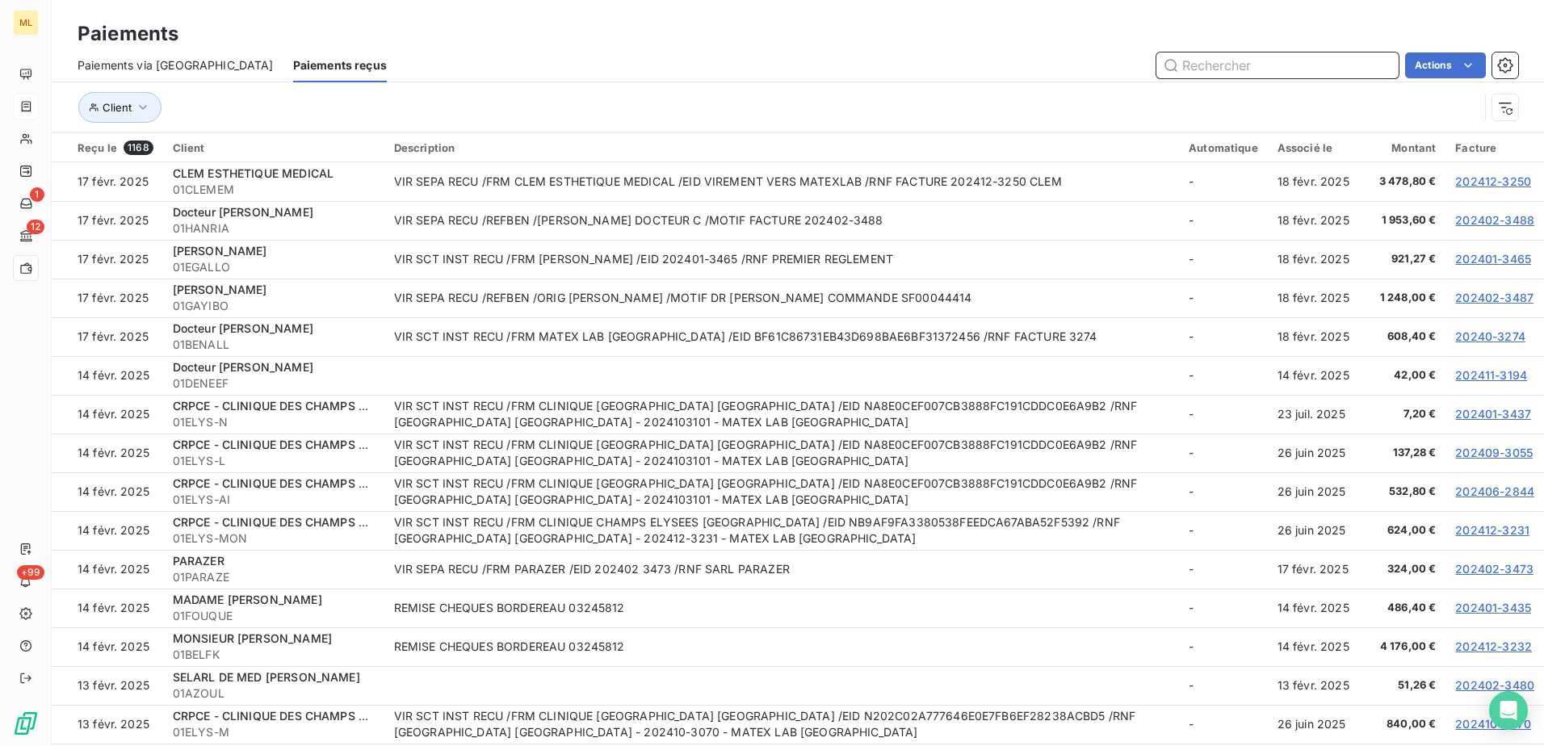
click at [1276, 58] on input "text" at bounding box center [1277, 65] width 242 height 26
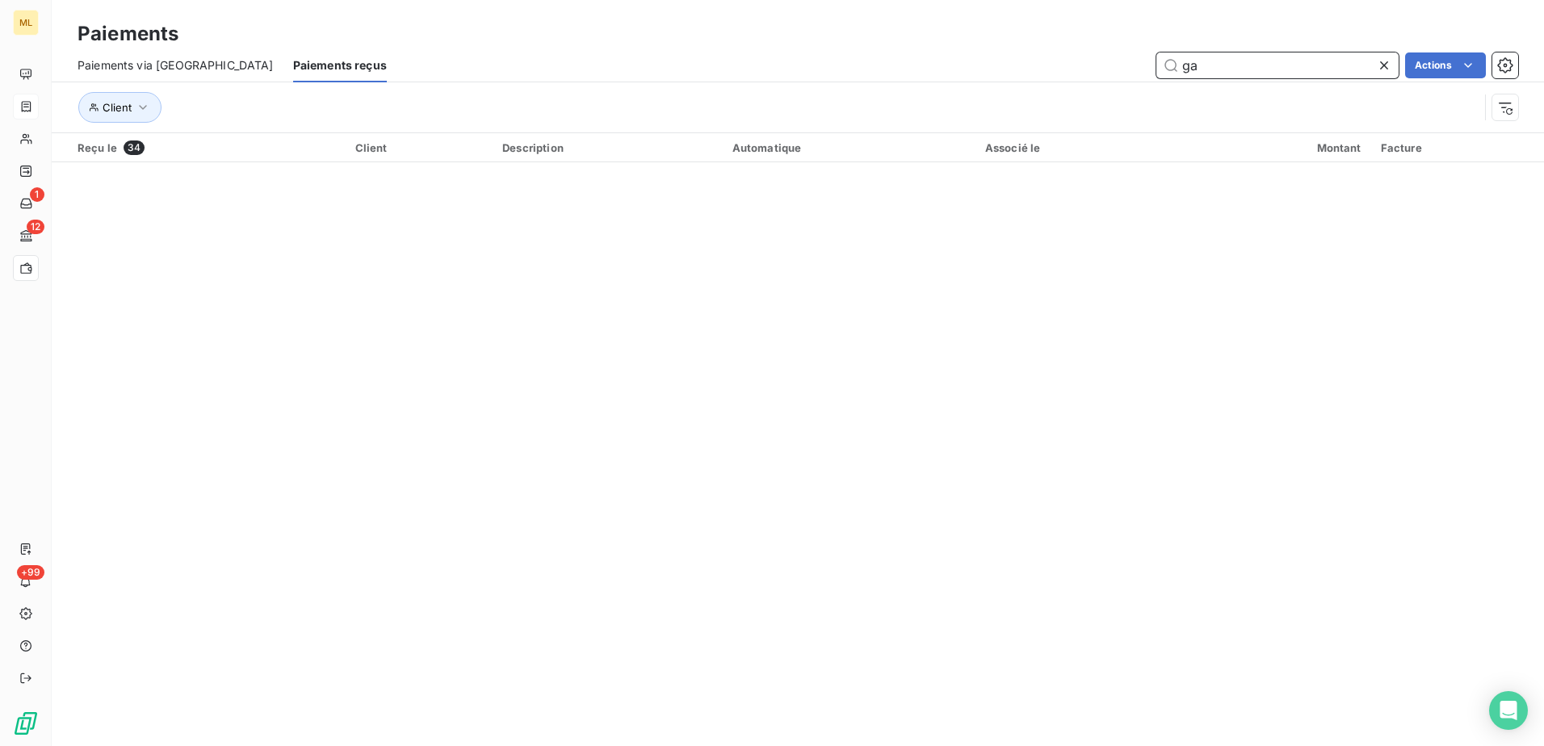
type input "g"
type input "3"
type input "e"
type input "921"
click at [1383, 69] on icon at bounding box center [1384, 65] width 16 height 16
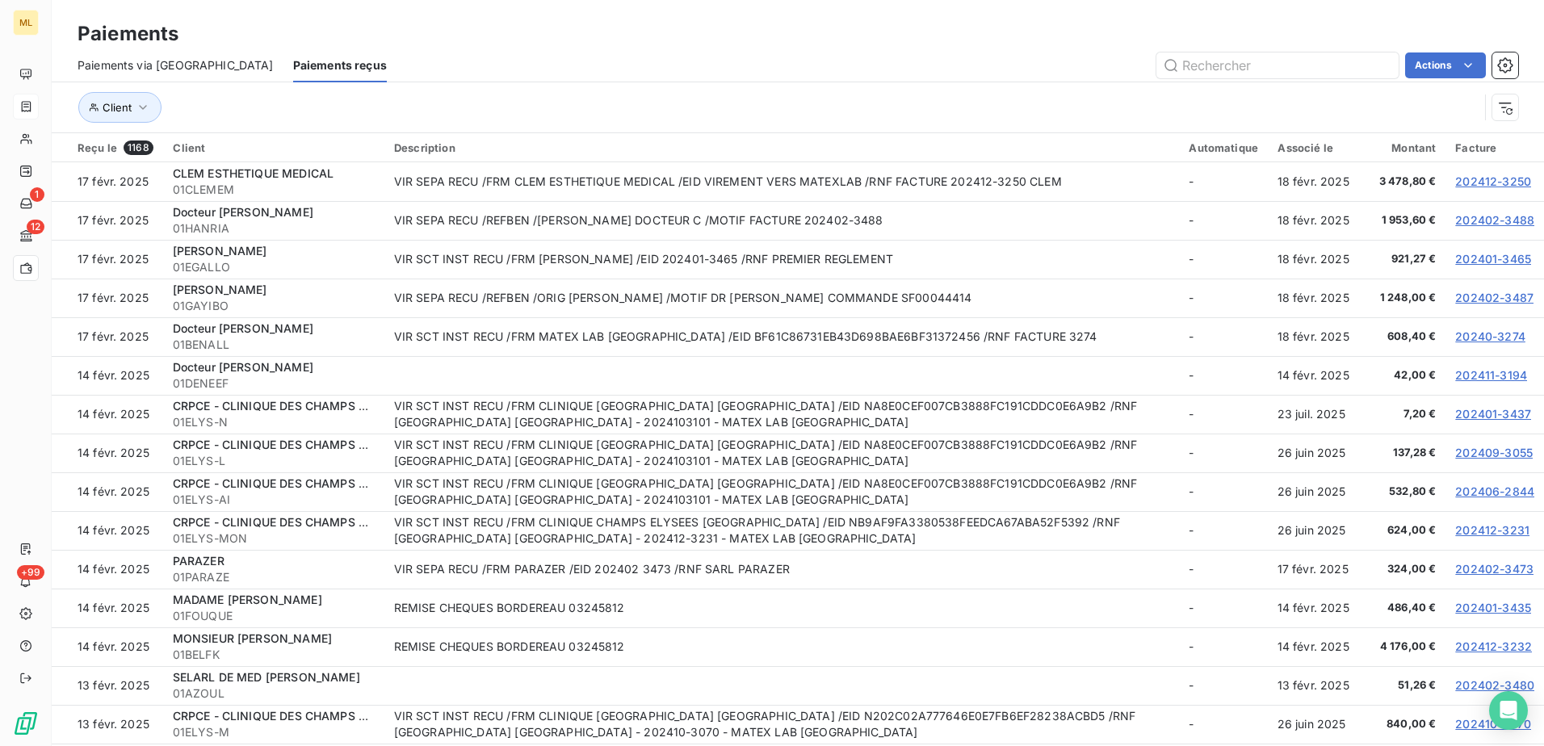
click at [971, 68] on div "Actions" at bounding box center [962, 65] width 1112 height 26
click at [1227, 70] on input "text" at bounding box center [1277, 65] width 242 height 26
click at [1252, 57] on input "text" at bounding box center [1277, 65] width 242 height 26
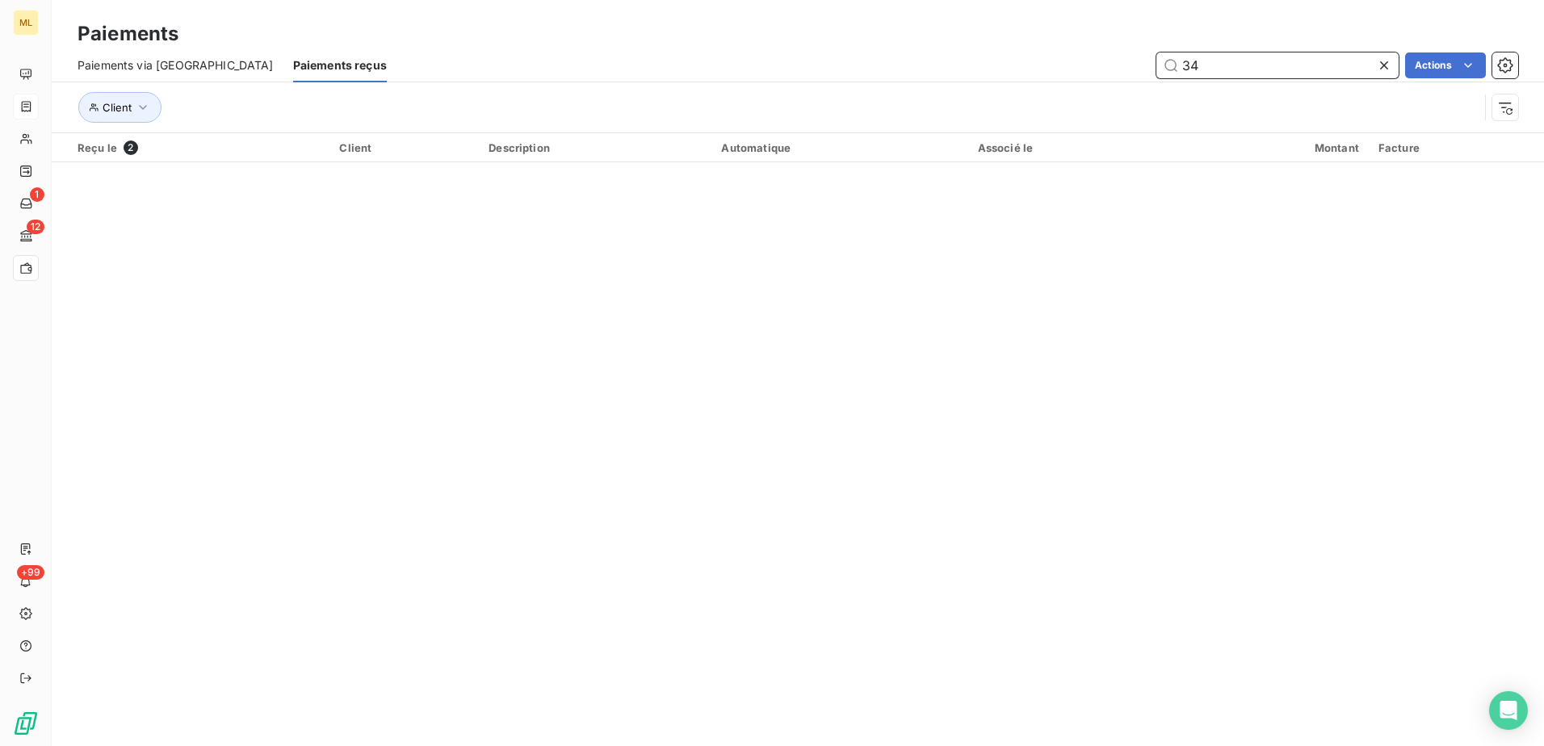
type input "3"
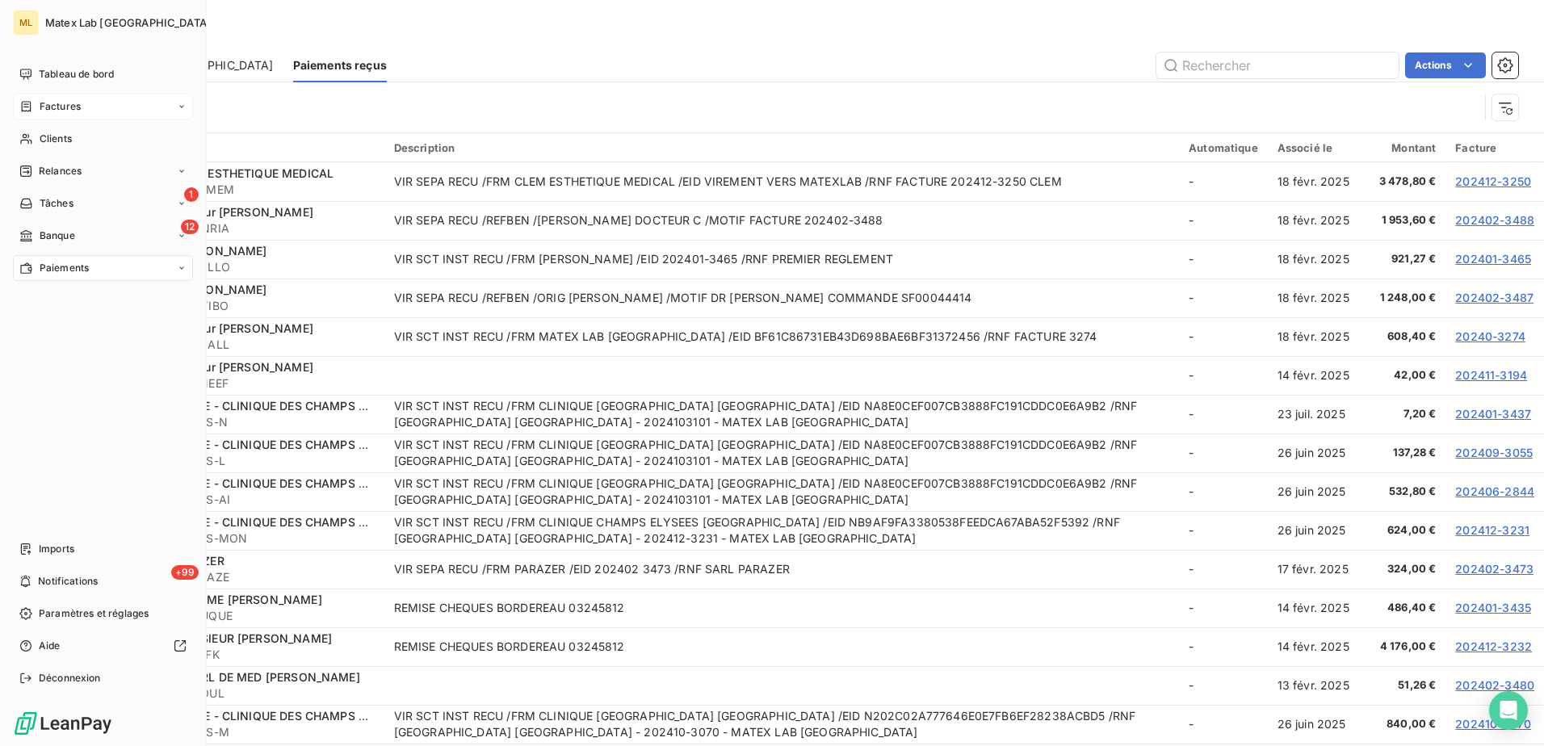
drag, startPoint x: 53, startPoint y: 112, endPoint x: 83, endPoint y: 111, distance: 29.9
click at [53, 112] on span "Factures" at bounding box center [60, 106] width 41 height 15
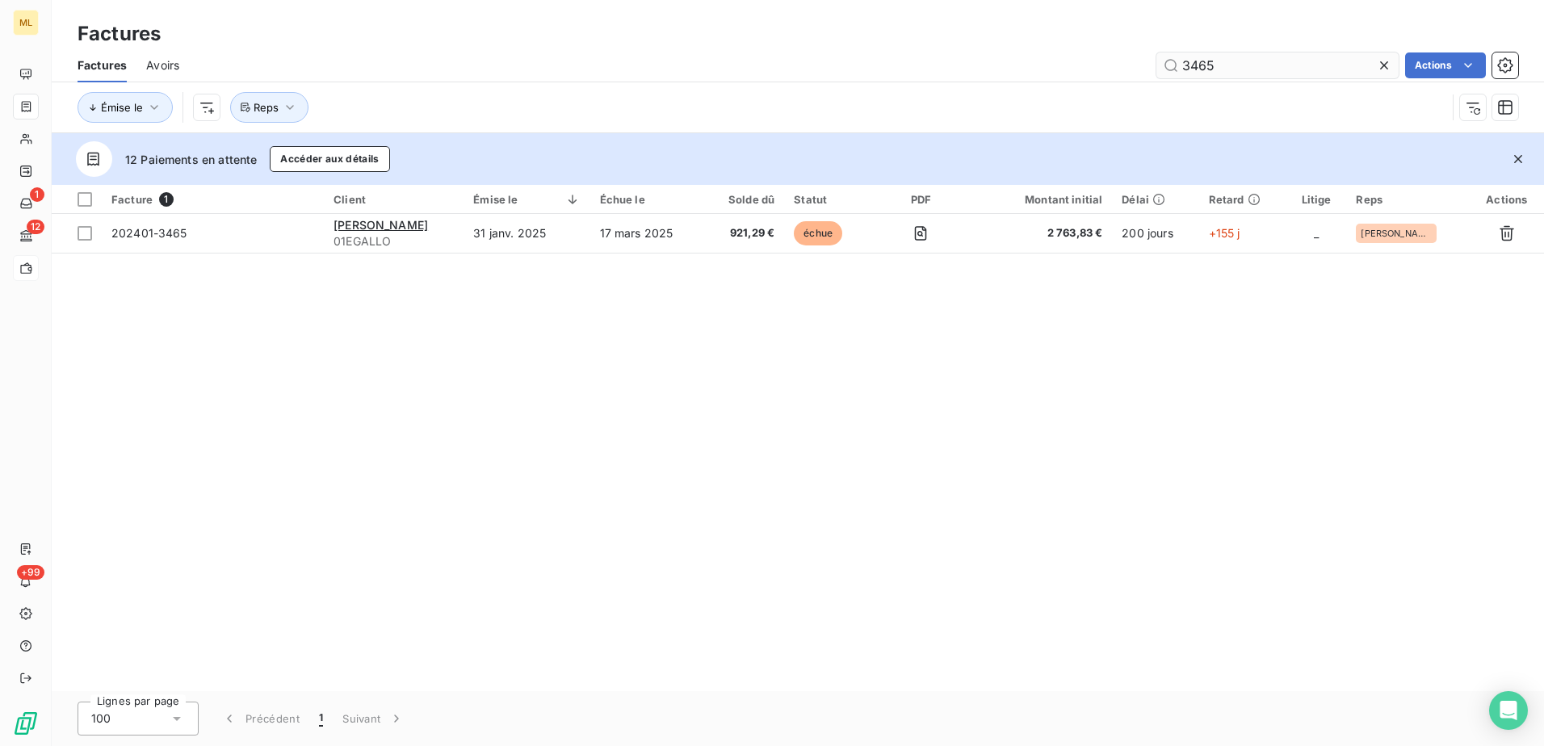
drag, startPoint x: 1251, startPoint y: 71, endPoint x: 1164, endPoint y: 69, distance: 87.2
click at [1164, 69] on input "3465" at bounding box center [1277, 65] width 242 height 26
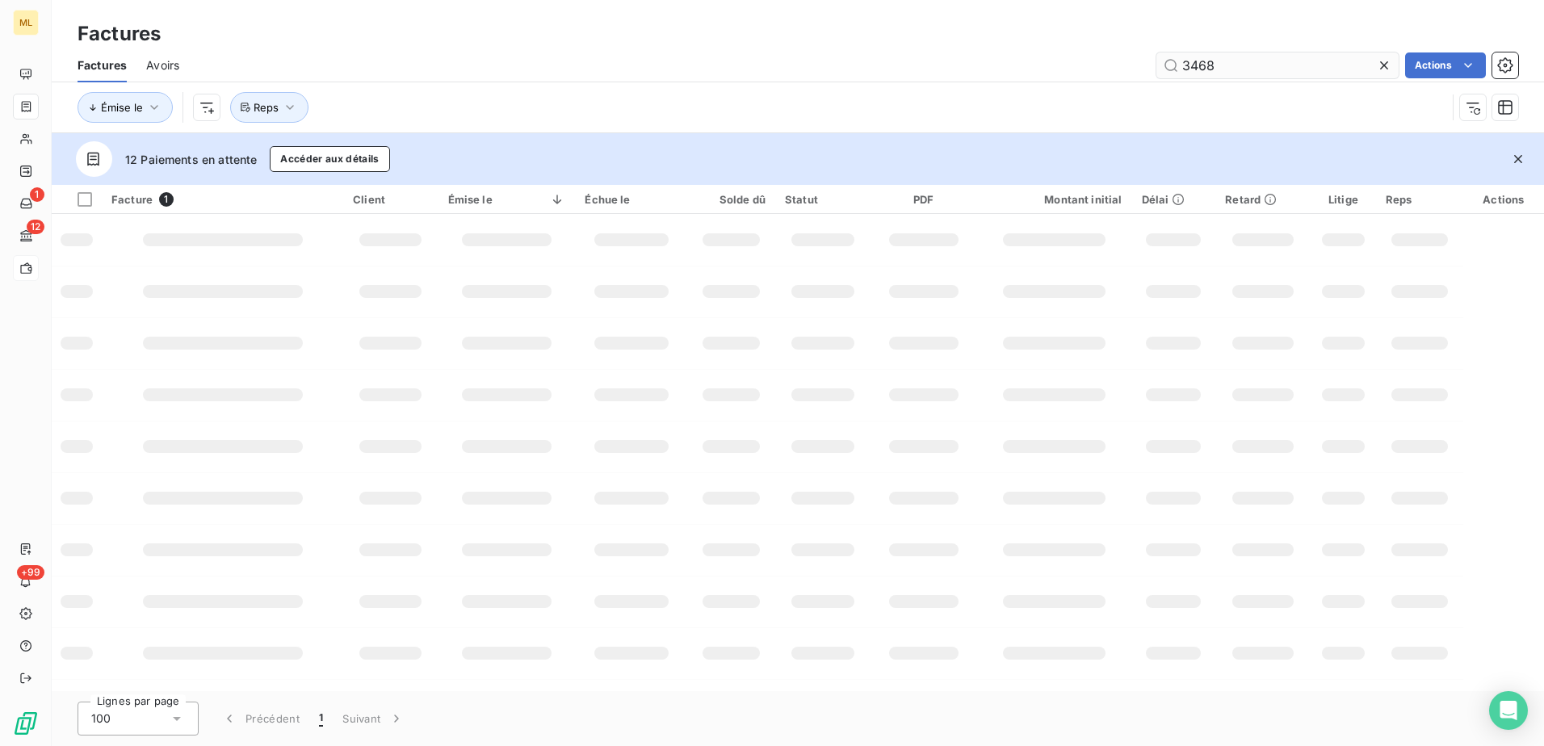
type input "3468"
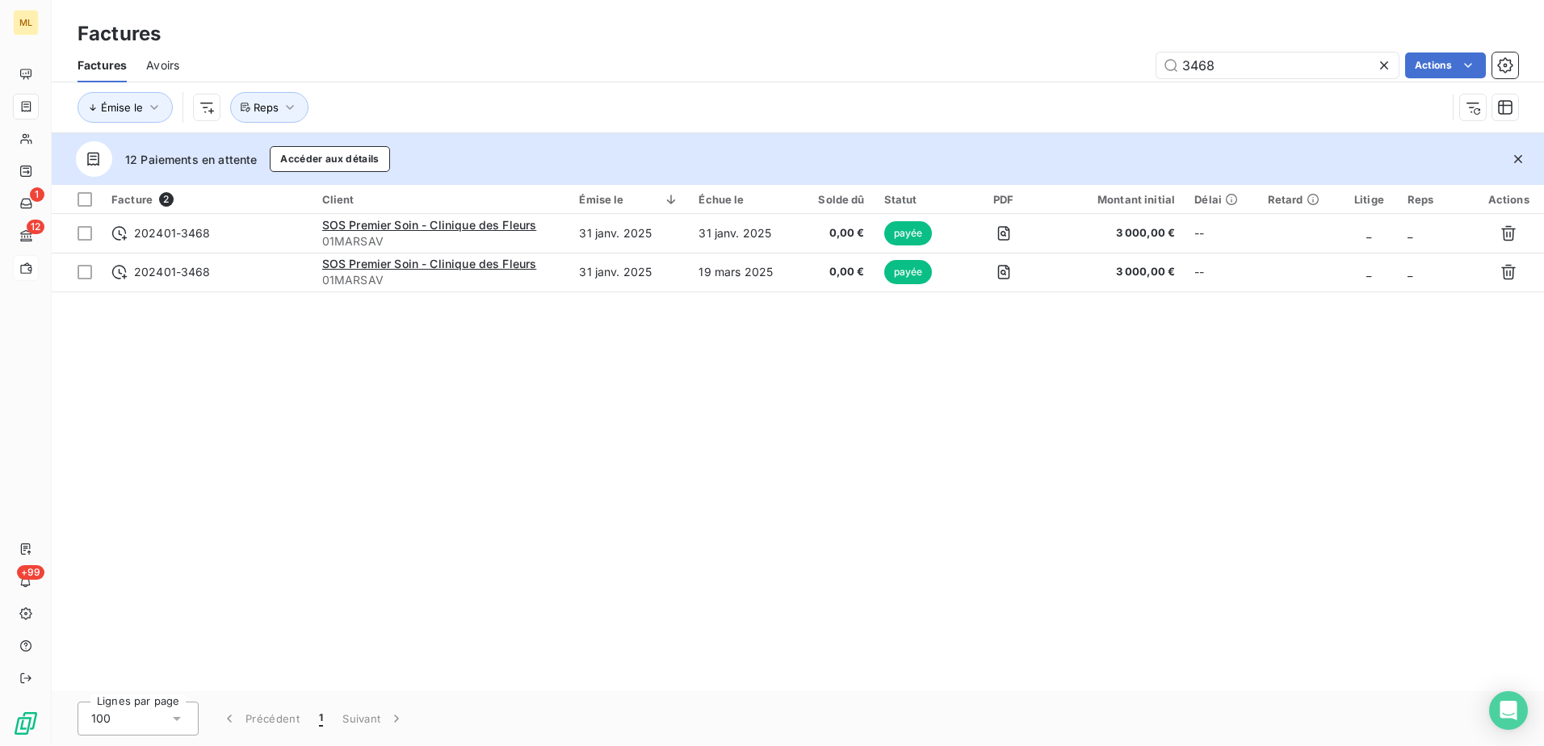
click at [1188, 493] on div "Facture 2 Client Émise le Échue le Solde dû Statut PDF Montant initial Délai Re…" at bounding box center [798, 438] width 1492 height 506
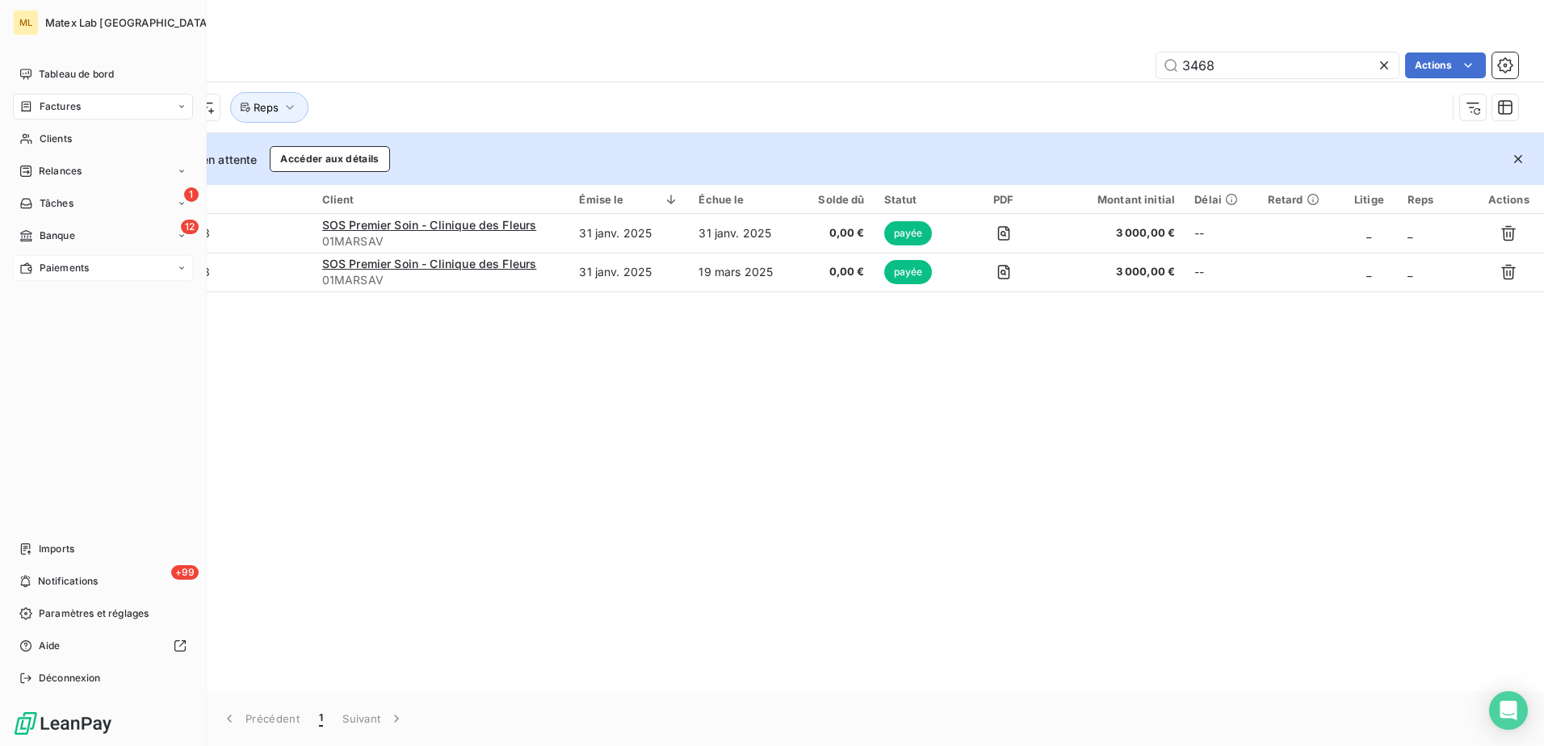
click at [61, 262] on span "Paiements" at bounding box center [64, 268] width 49 height 15
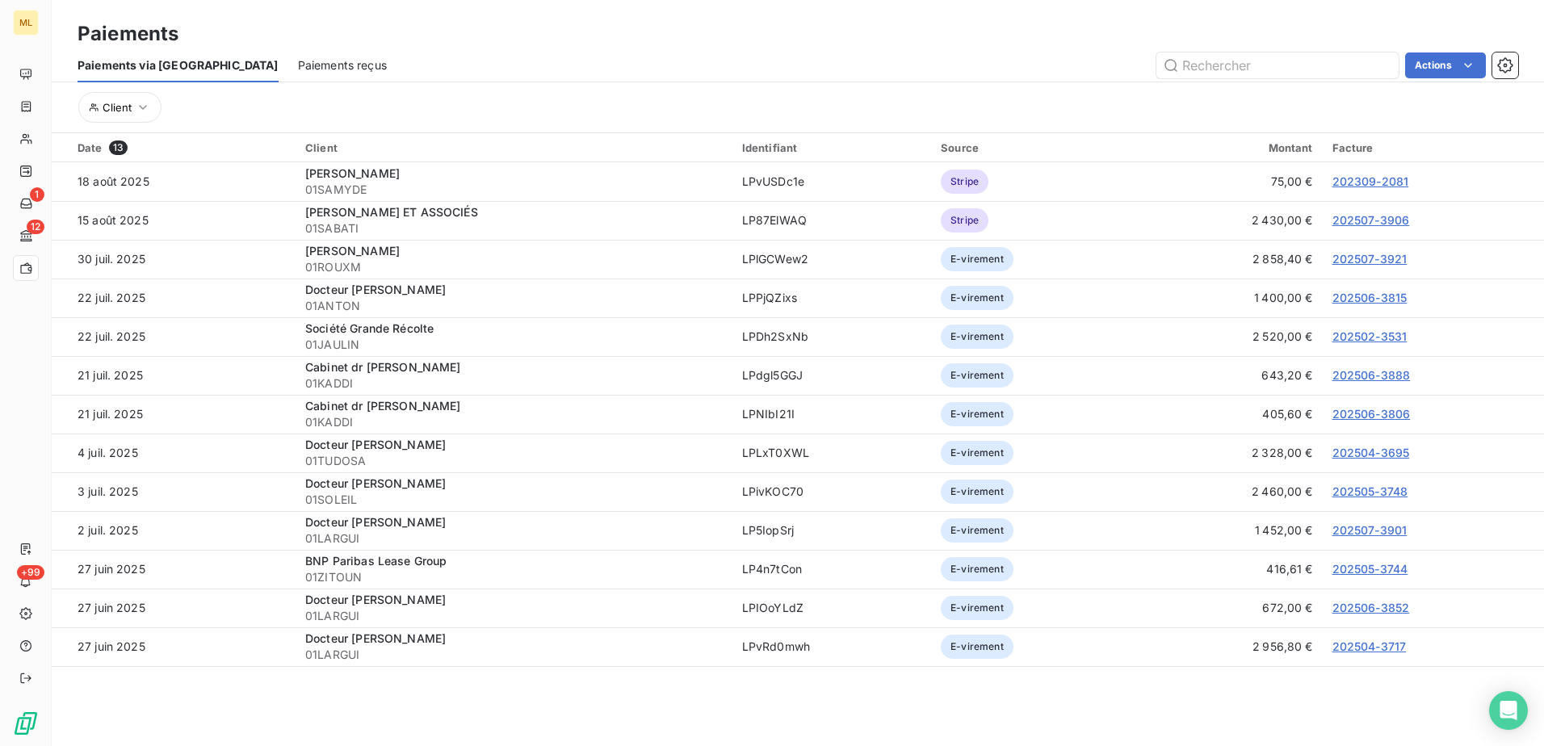
click at [298, 65] on span "Paiements reçus" at bounding box center [342, 65] width 89 height 16
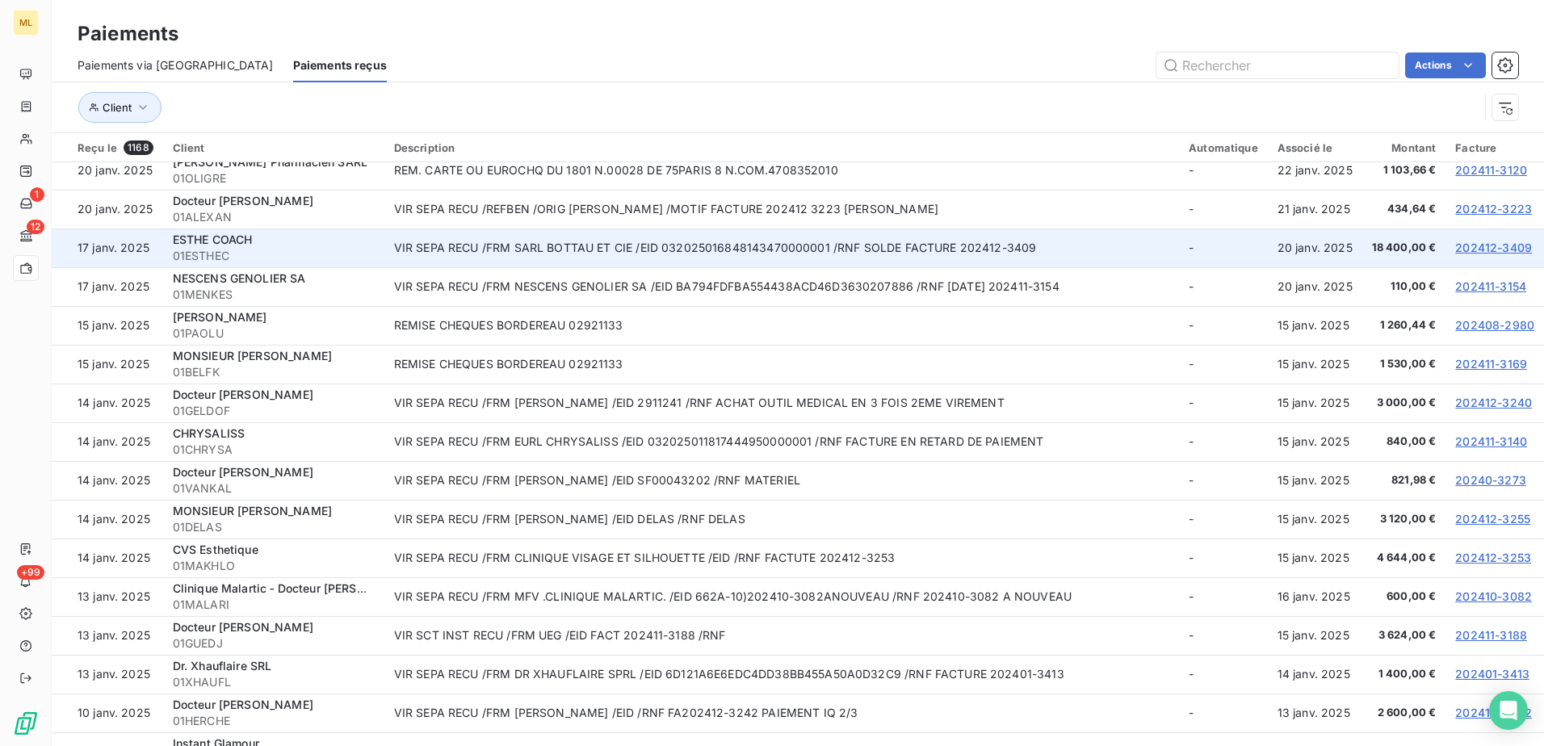
scroll to position [3293, 0]
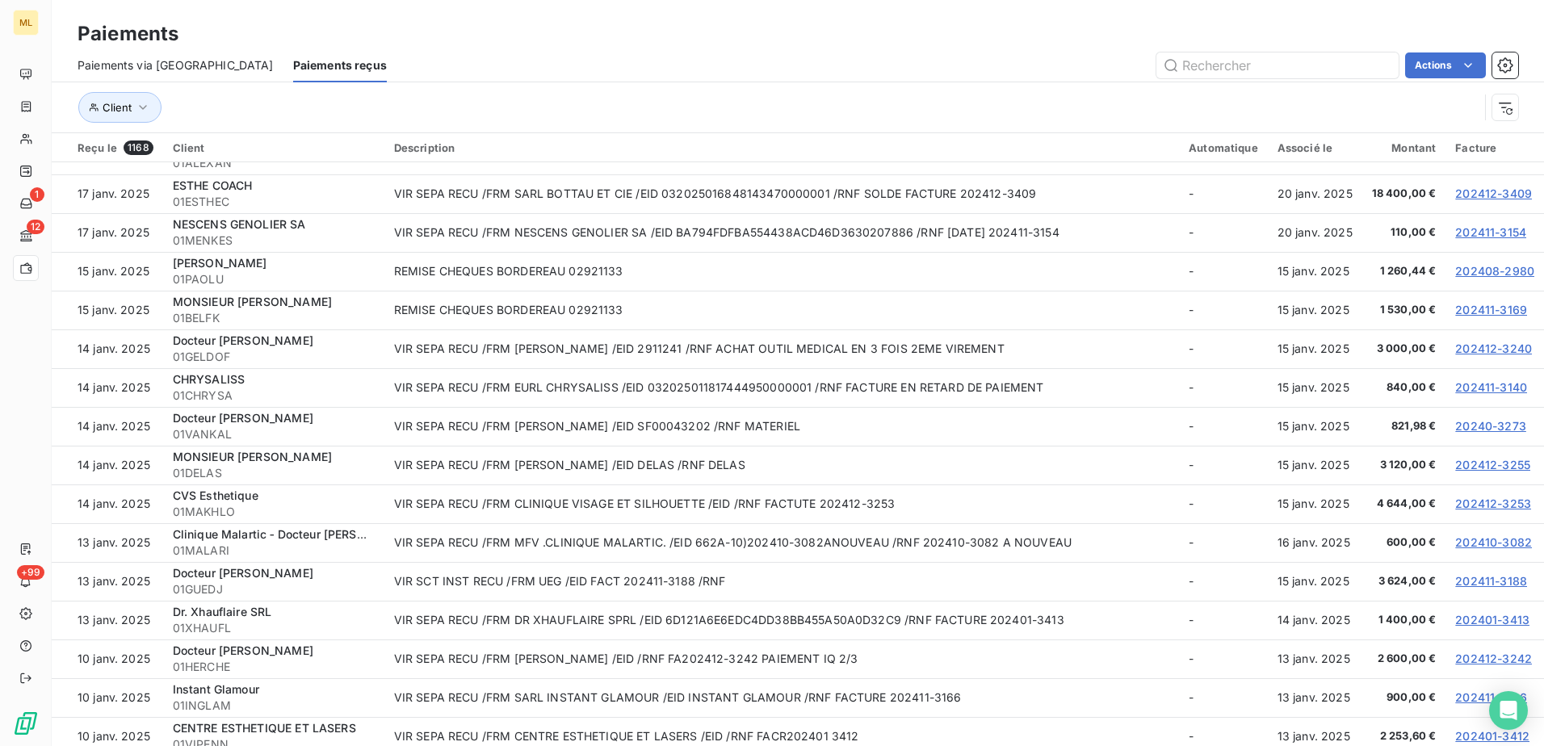
click at [293, 61] on span "Paiements reçus" at bounding box center [340, 65] width 94 height 16
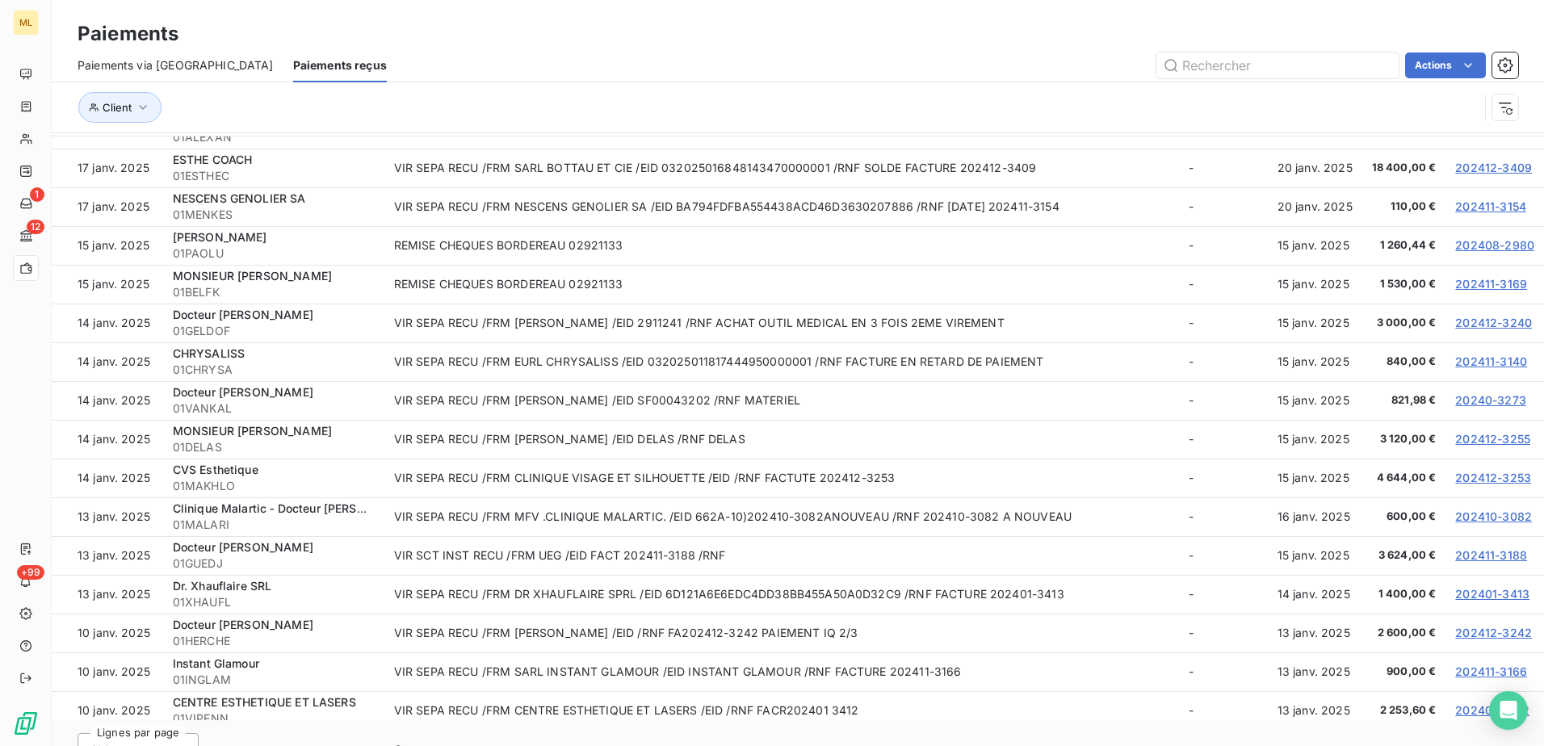
scroll to position [60, 0]
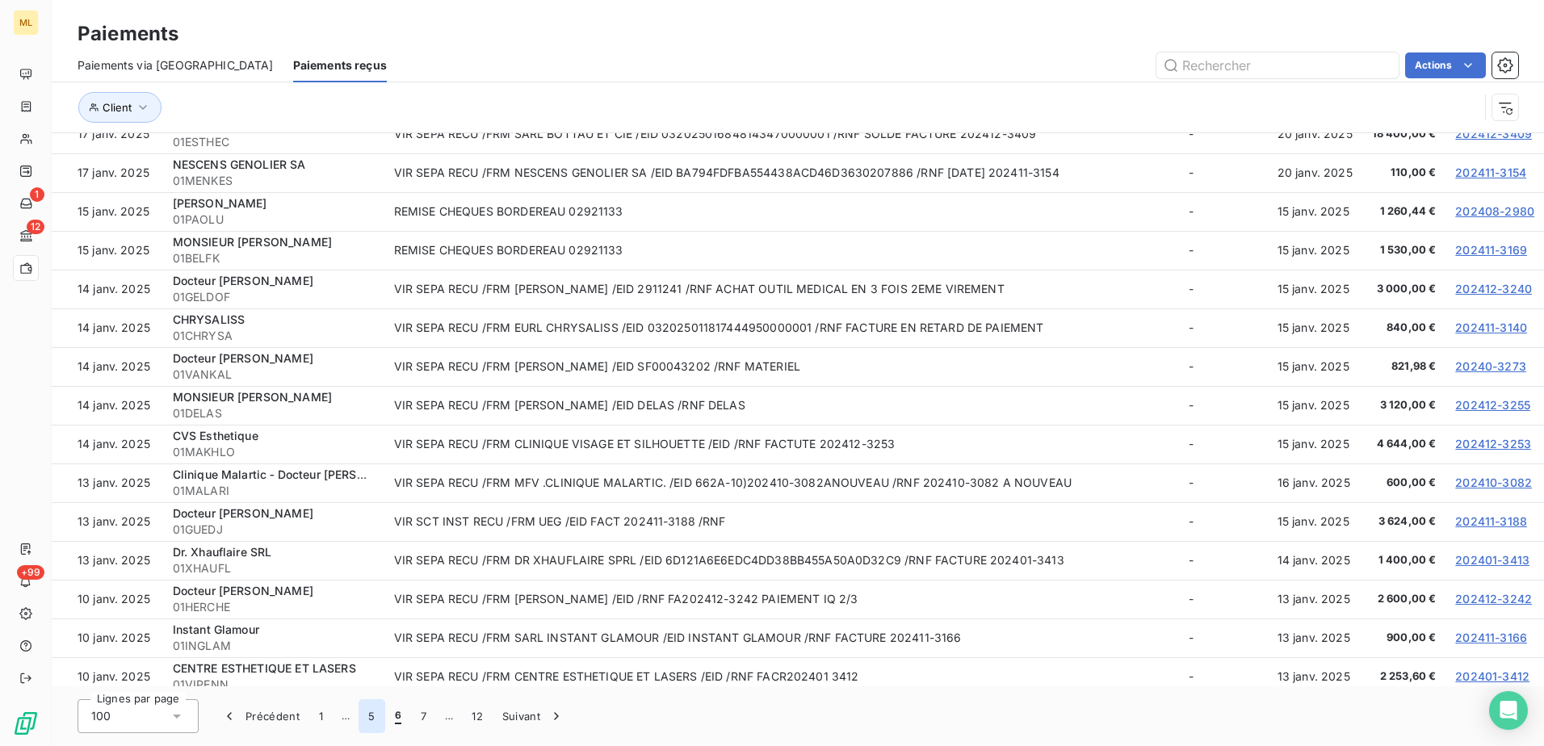
click at [375, 718] on button "5" at bounding box center [372, 716] width 26 height 34
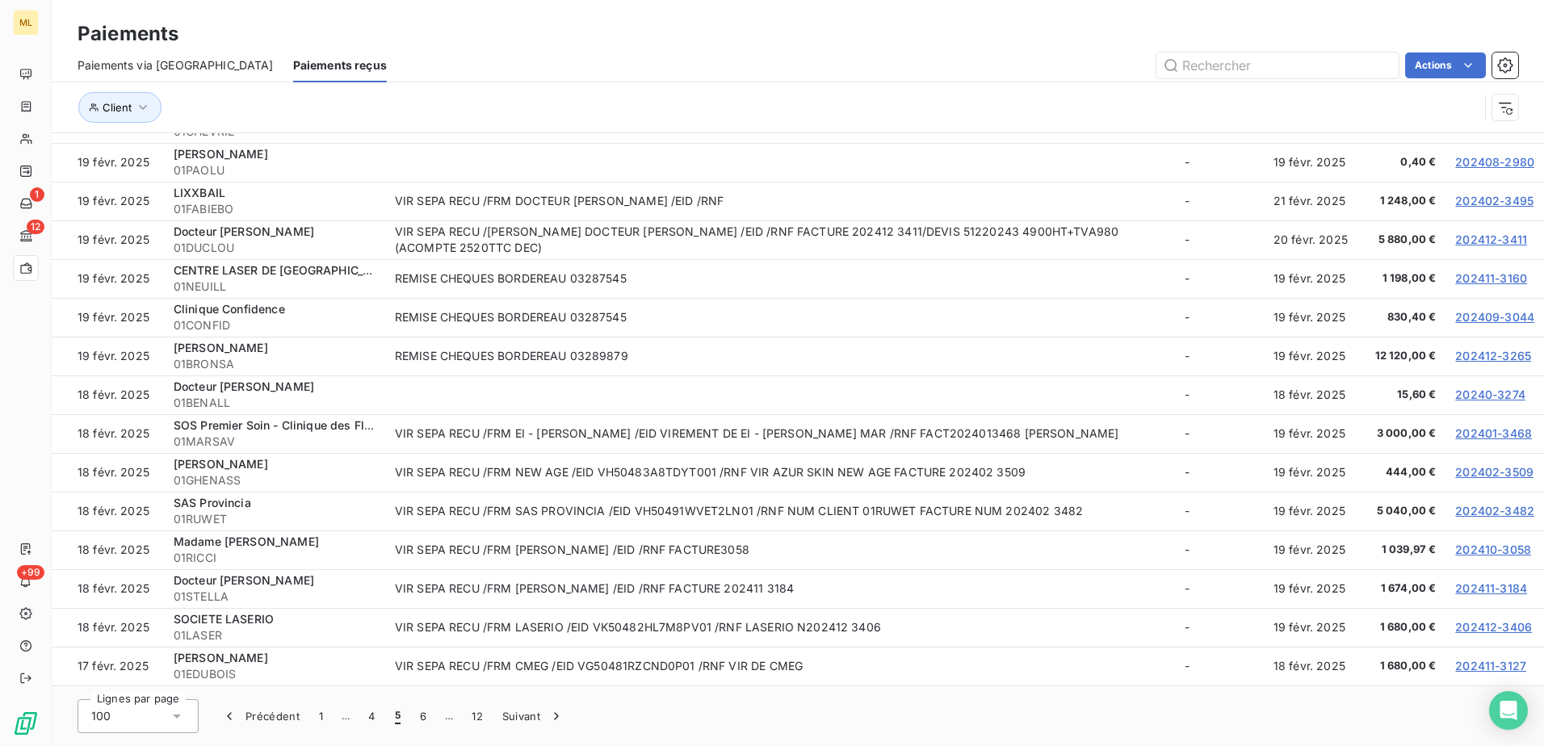
scroll to position [3293, 0]
click at [233, 715] on icon "button" at bounding box center [229, 716] width 16 height 16
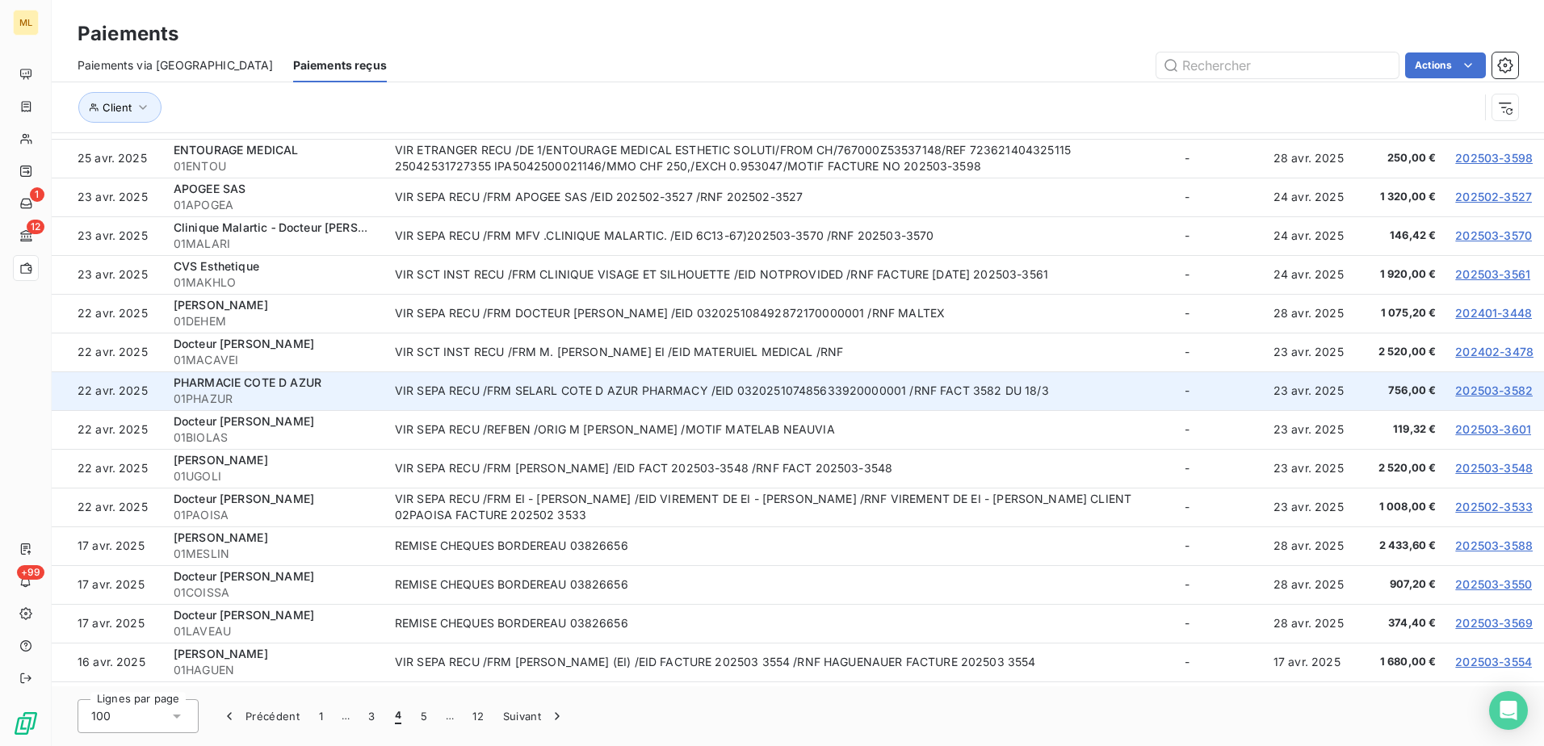
scroll to position [1436, 0]
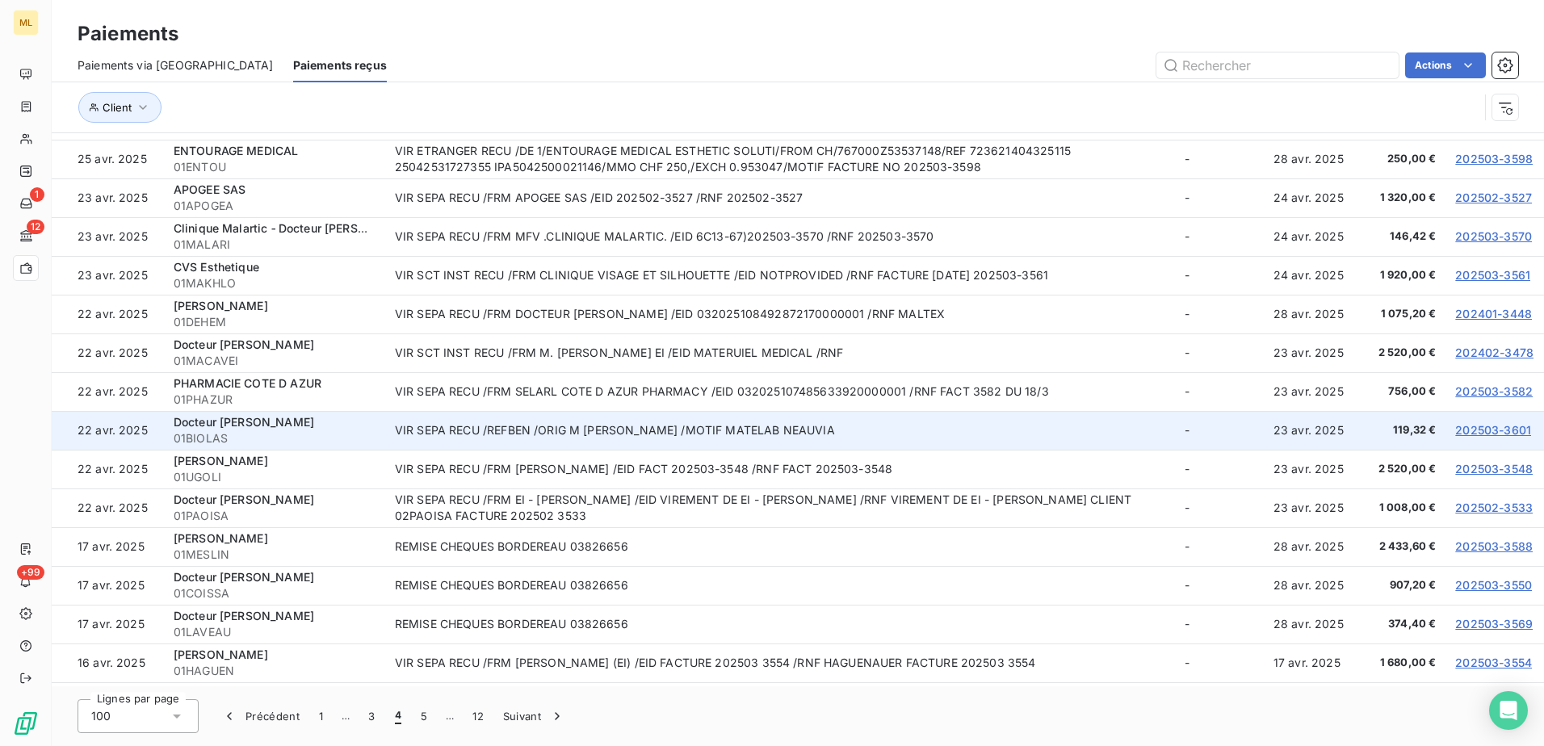
click at [1466, 431] on link "202503-3601" at bounding box center [1493, 430] width 76 height 14
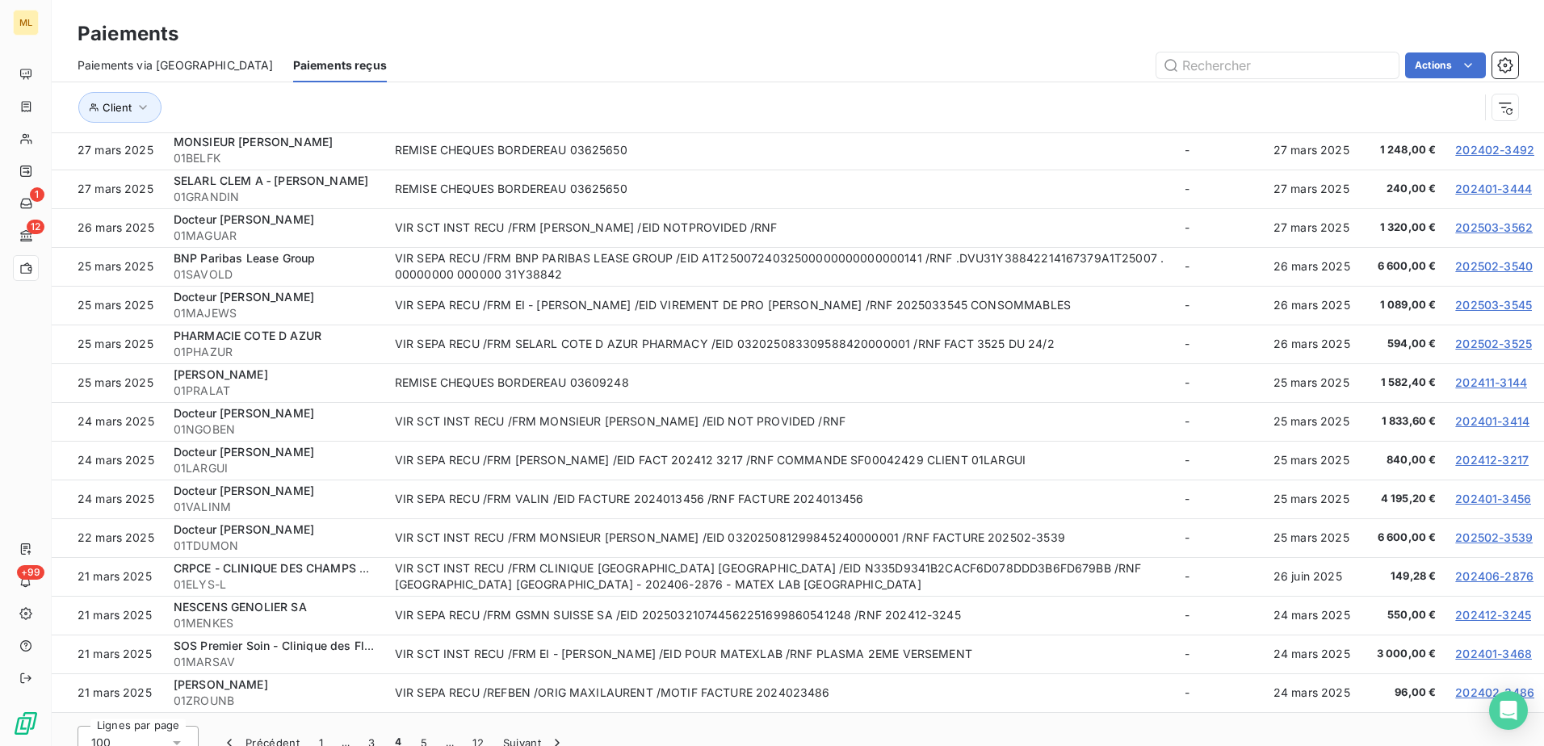
scroll to position [60, 0]
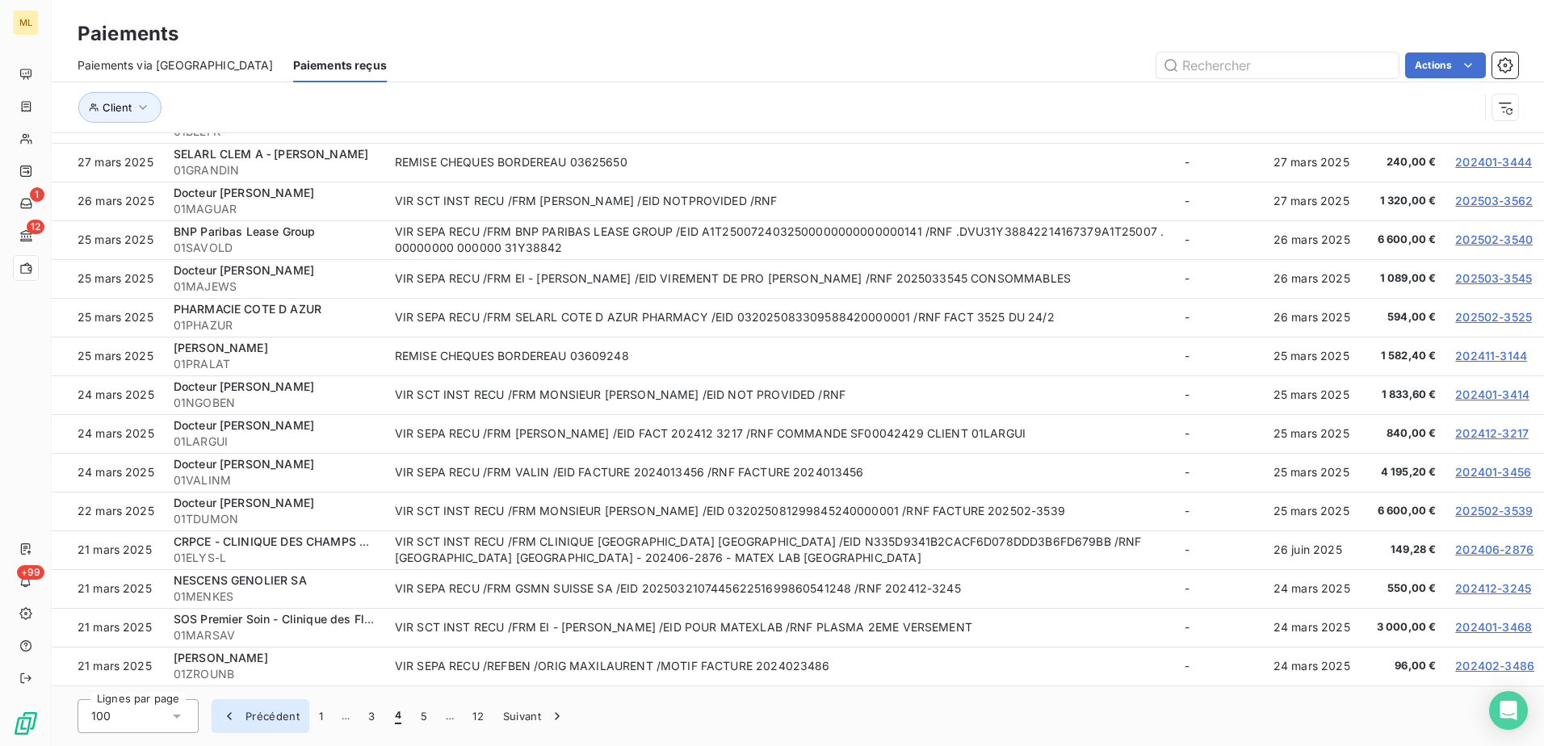
click at [228, 719] on icon "button" at bounding box center [229, 716] width 16 height 16
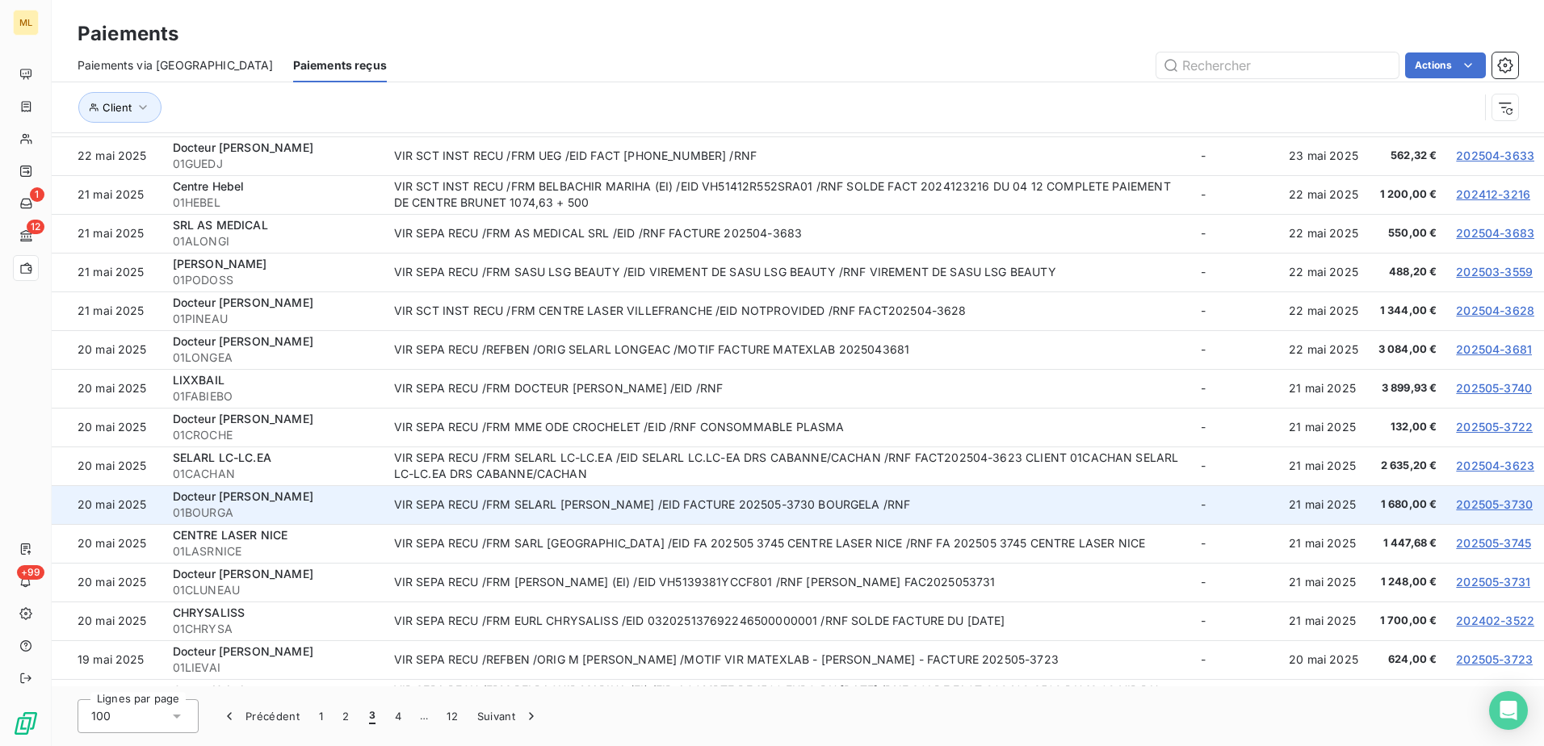
scroll to position [1839, 0]
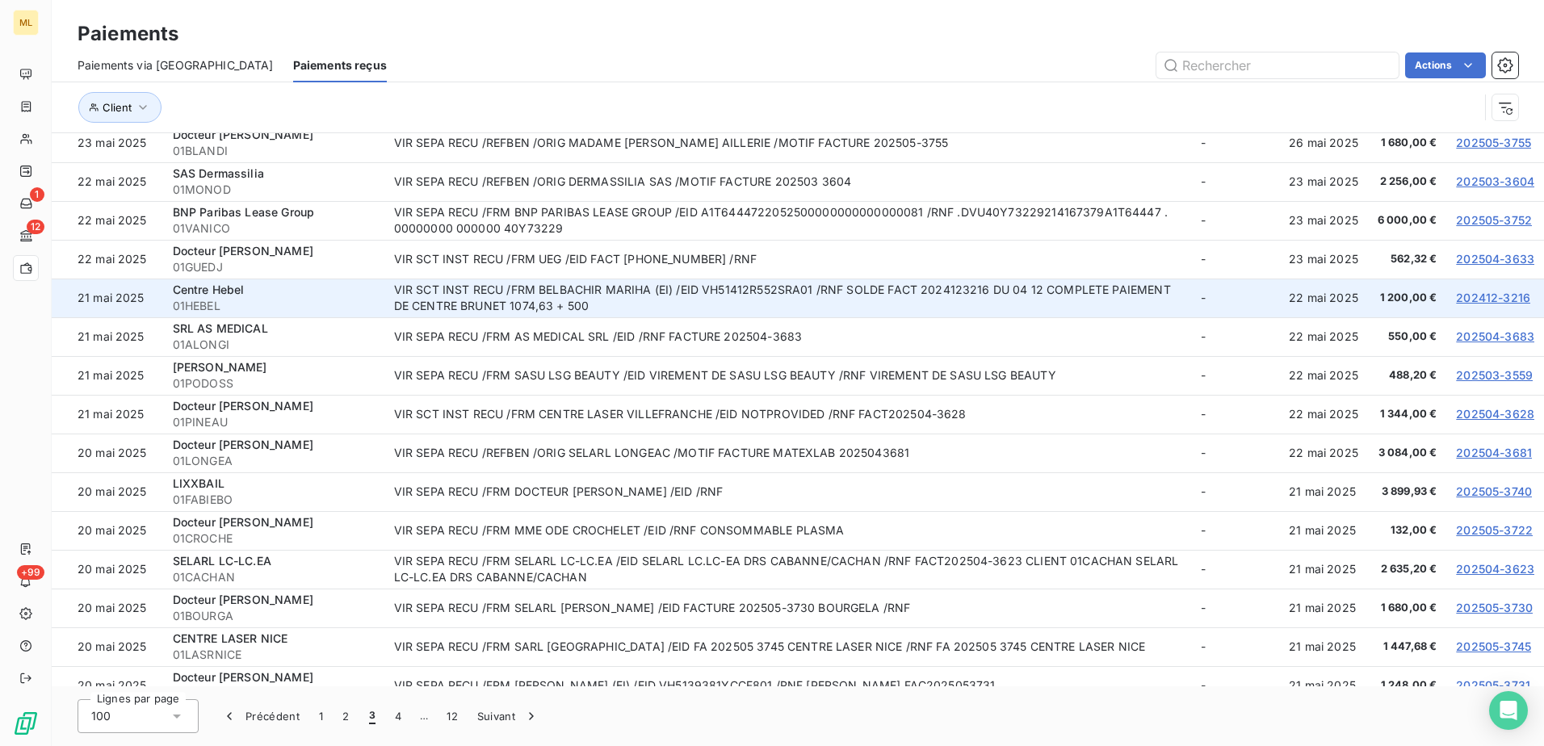
click at [1488, 296] on link "202412-3216" at bounding box center [1493, 298] width 74 height 14
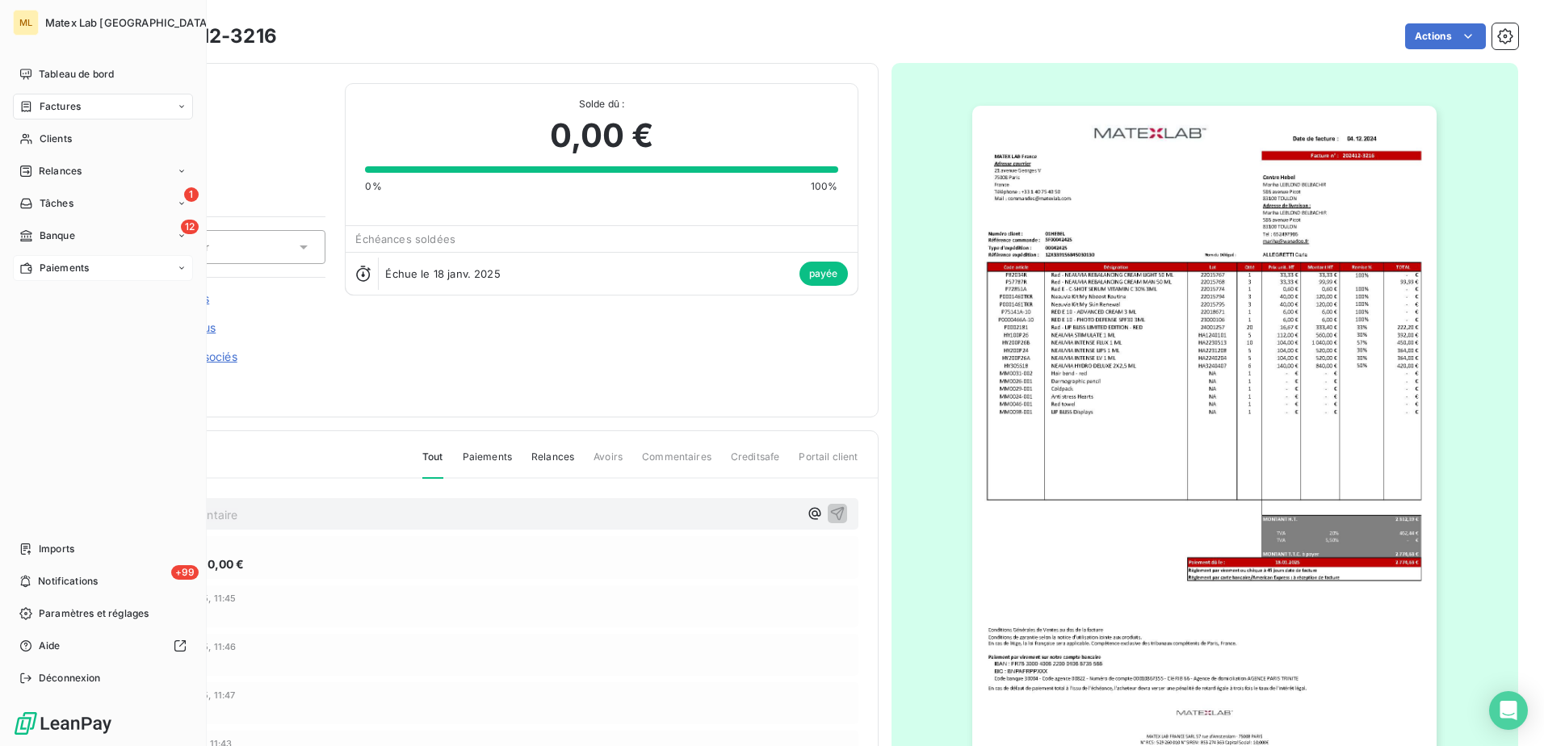
click at [88, 265] on span "Paiements" at bounding box center [64, 268] width 49 height 15
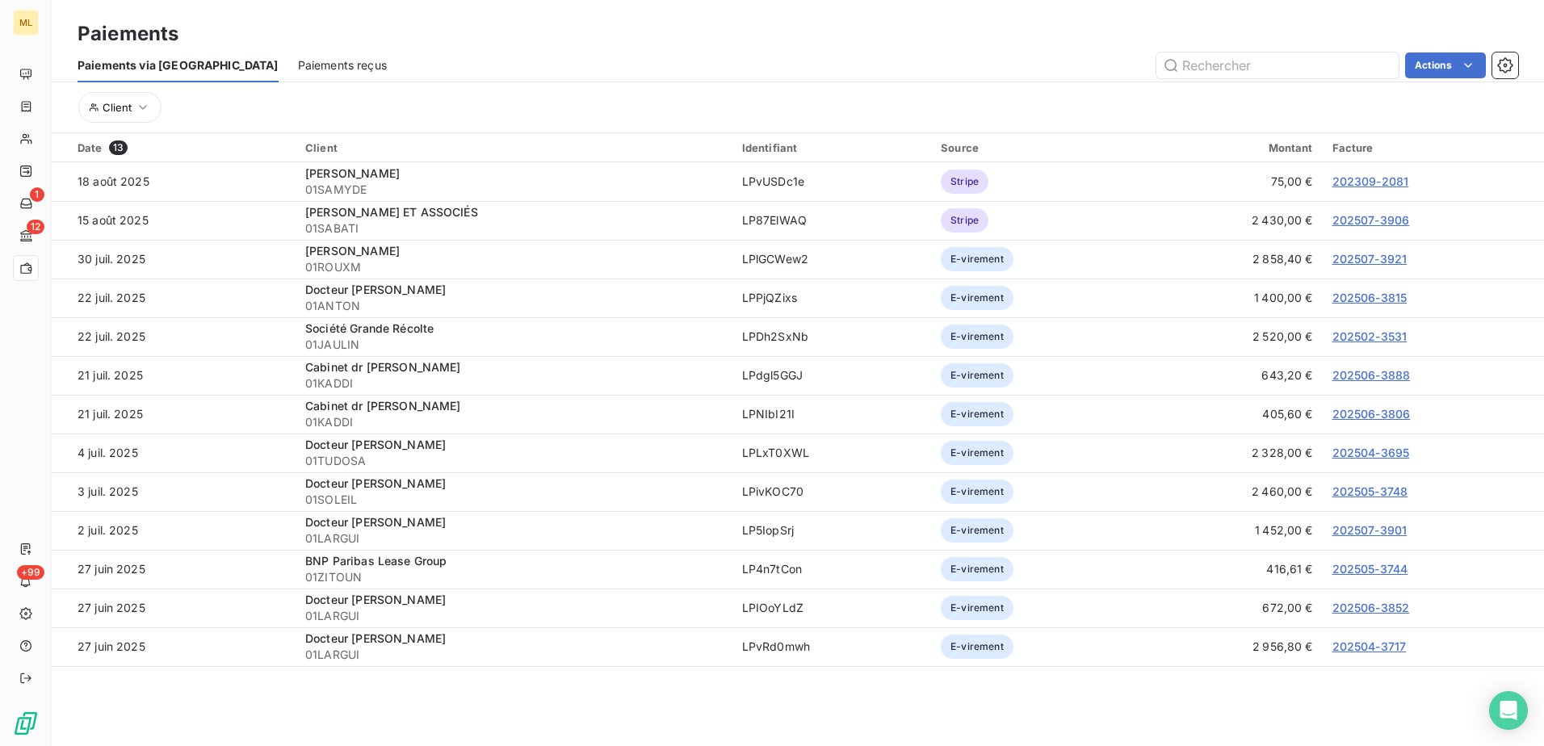
click at [305, 66] on span "Paiements reçus" at bounding box center [342, 65] width 89 height 16
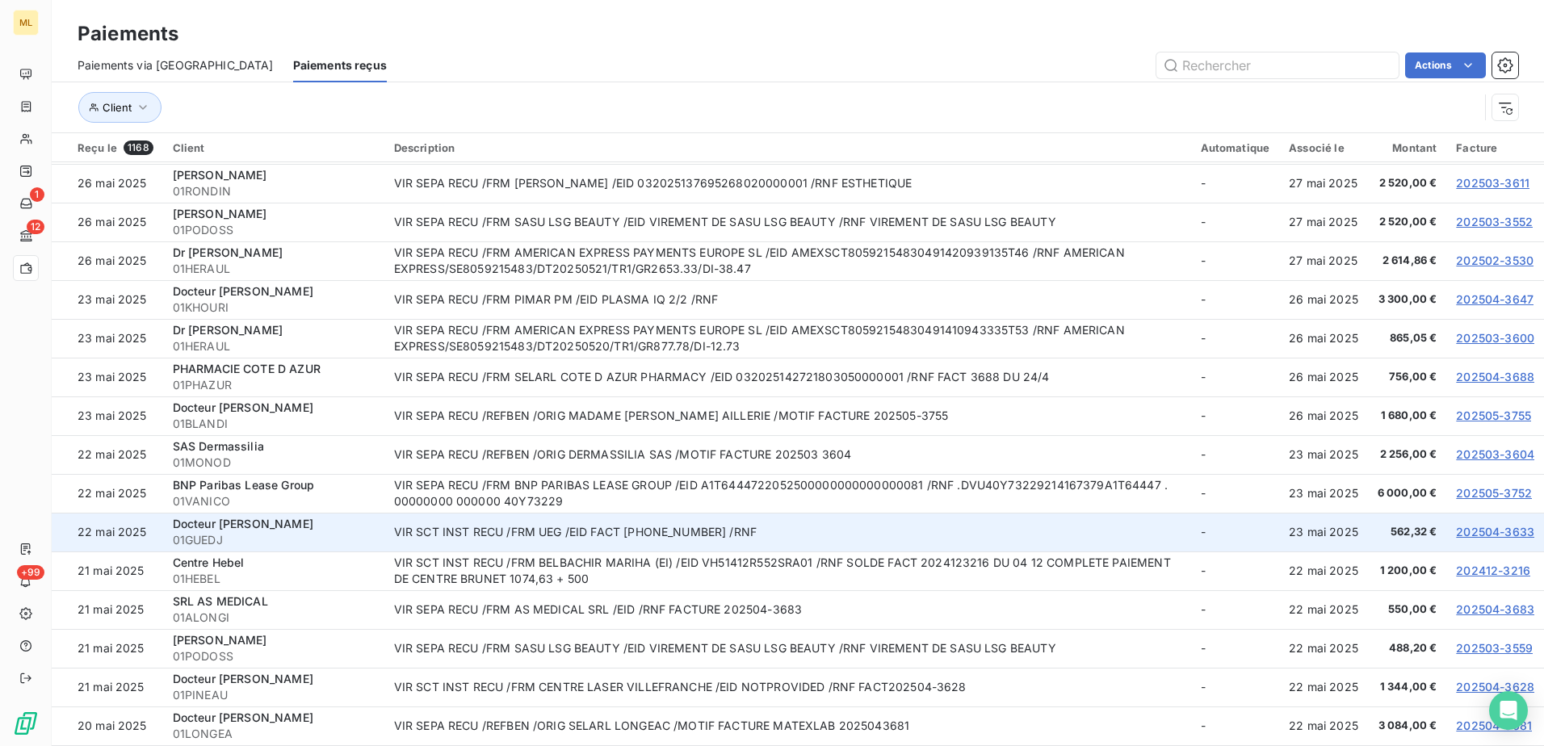
scroll to position [1615, 0]
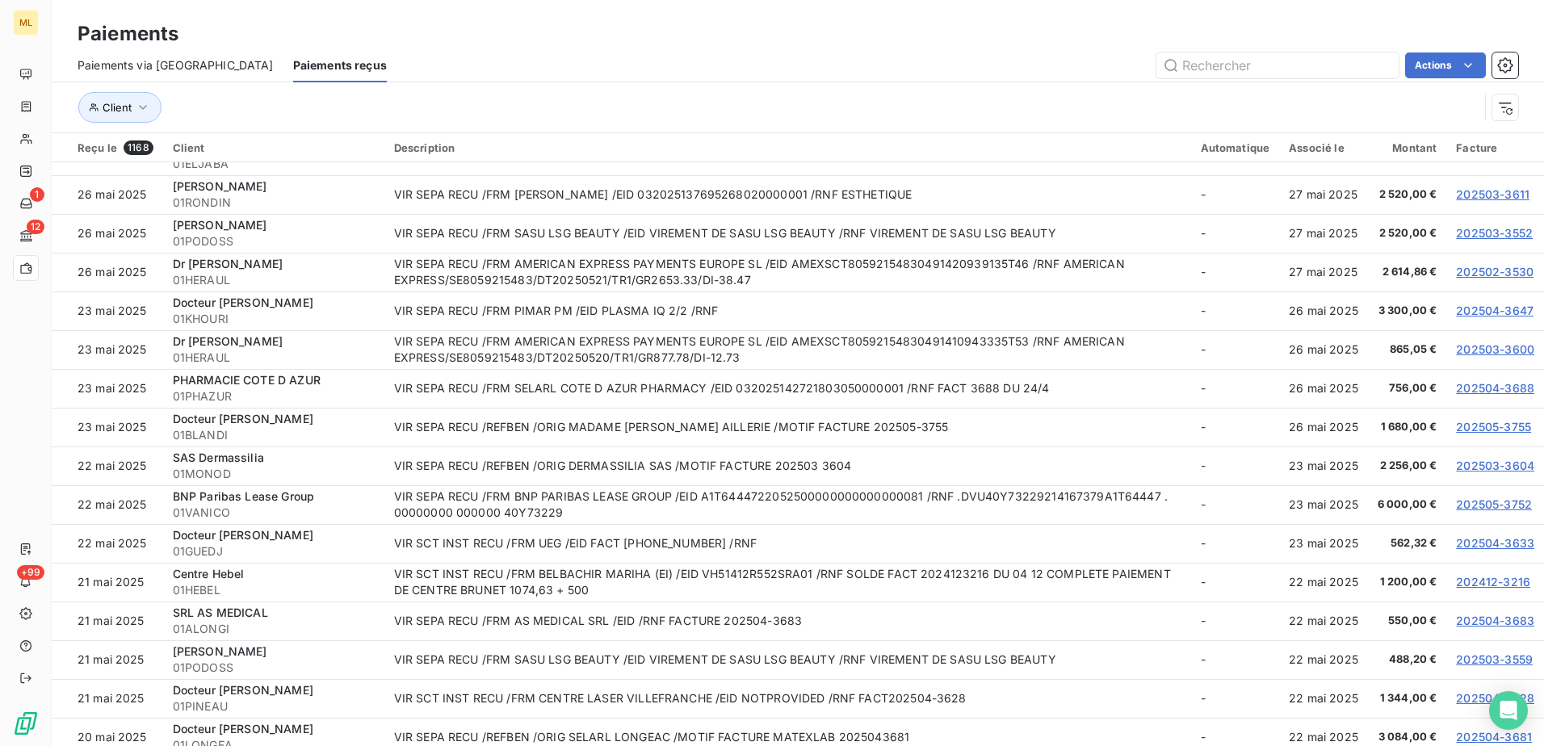
click at [745, 52] on div "Actions" at bounding box center [962, 65] width 1112 height 26
click at [744, 69] on div "Actions" at bounding box center [962, 65] width 1112 height 26
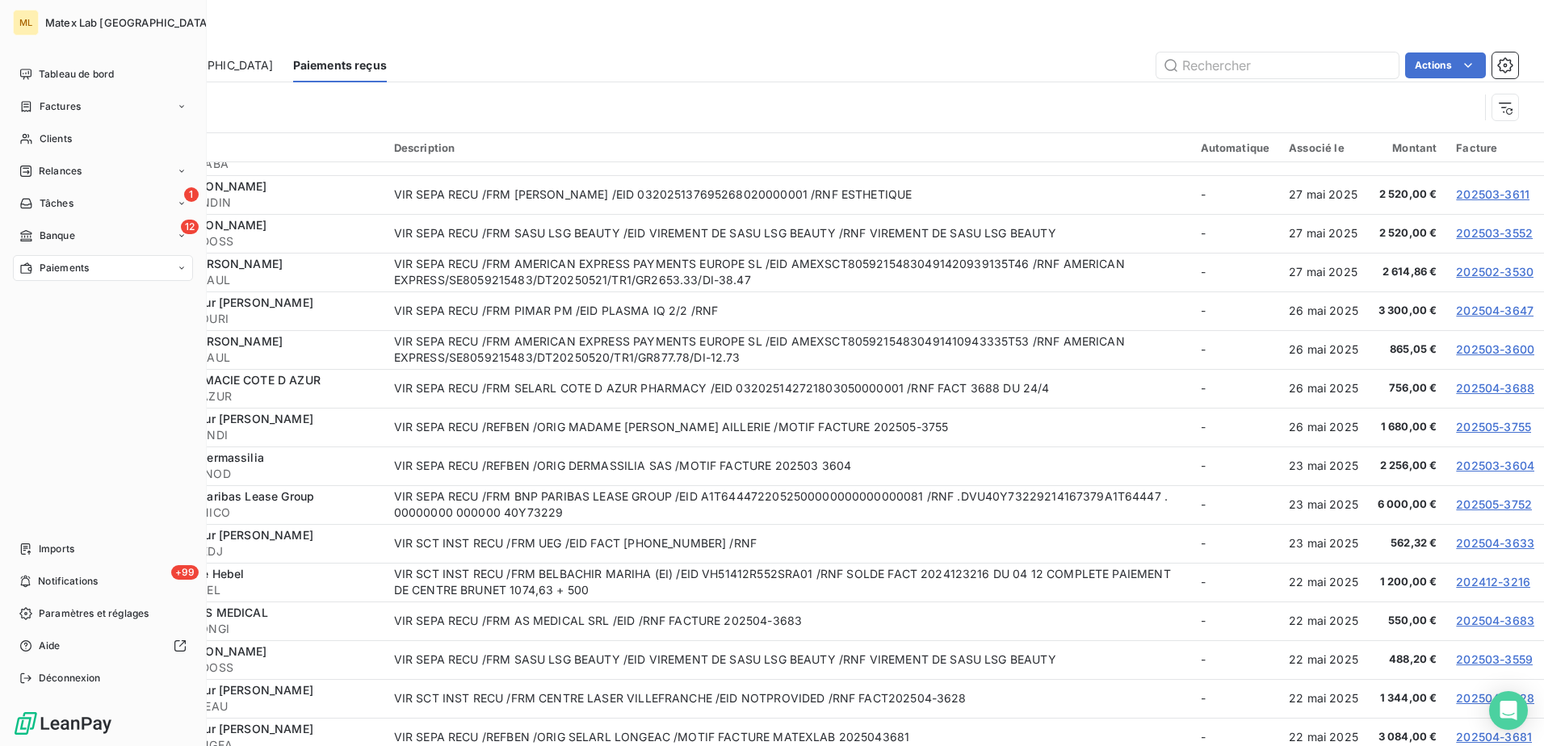
click at [481, 27] on div "Paiements" at bounding box center [798, 33] width 1492 height 29
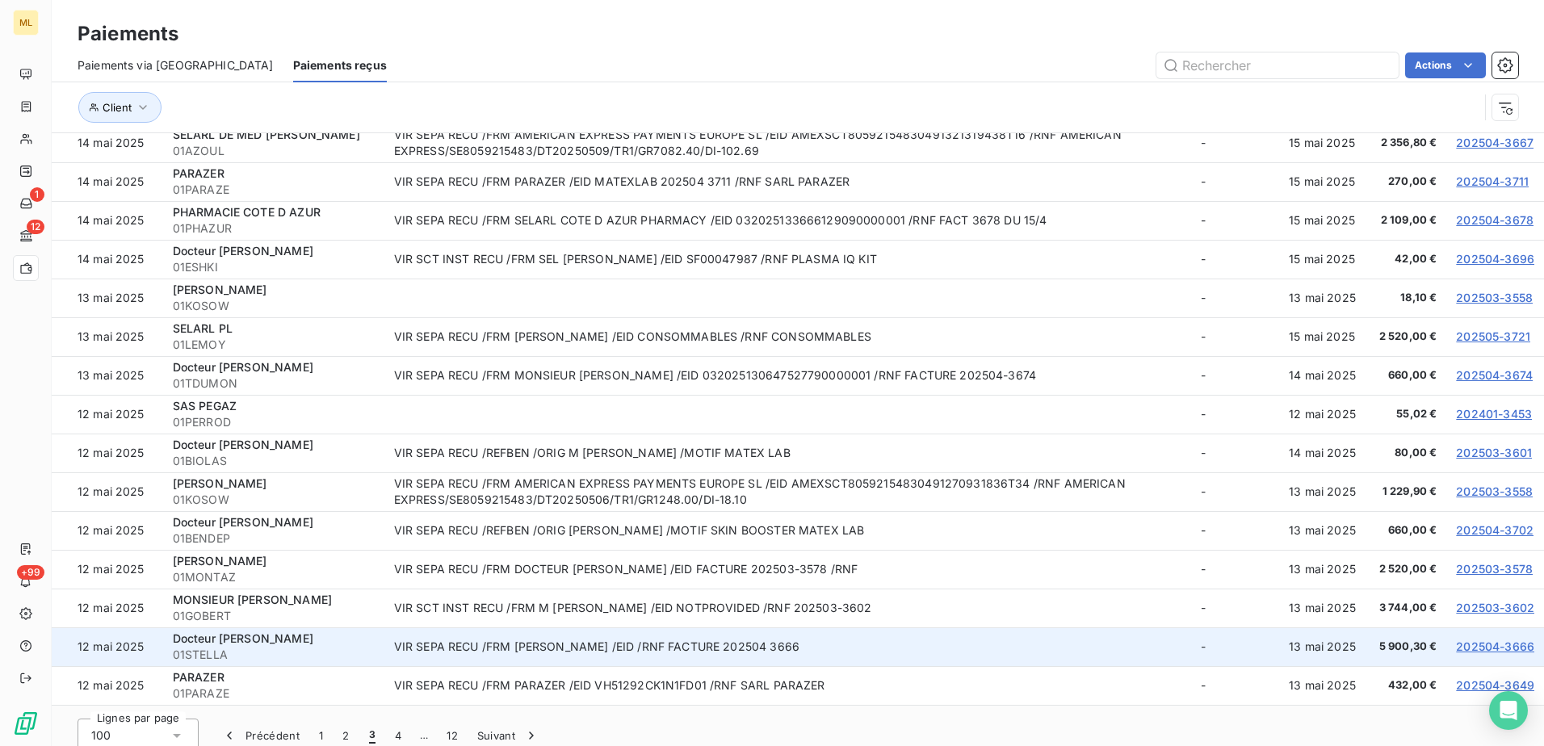
scroll to position [60, 0]
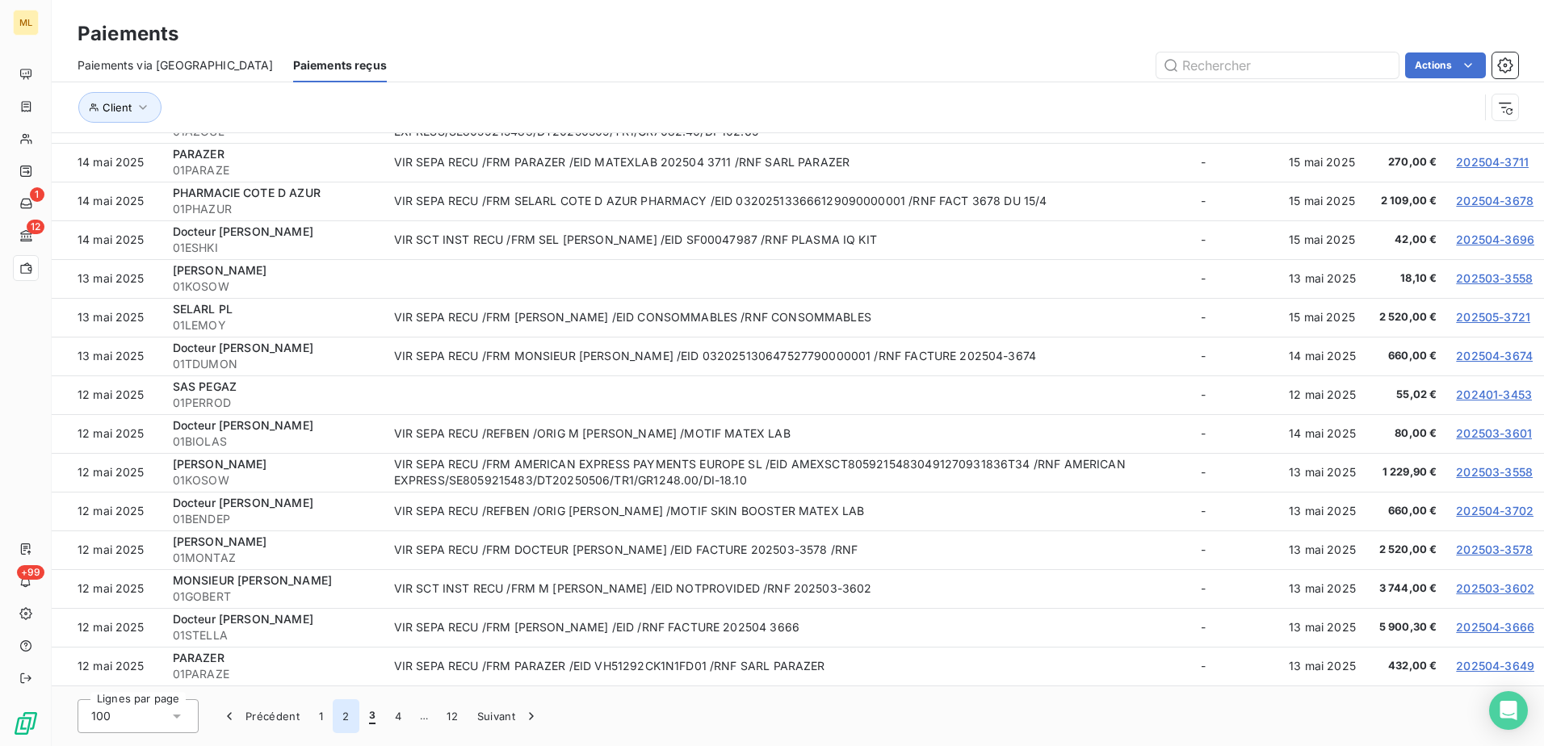
click at [349, 717] on button "2" at bounding box center [346, 716] width 26 height 34
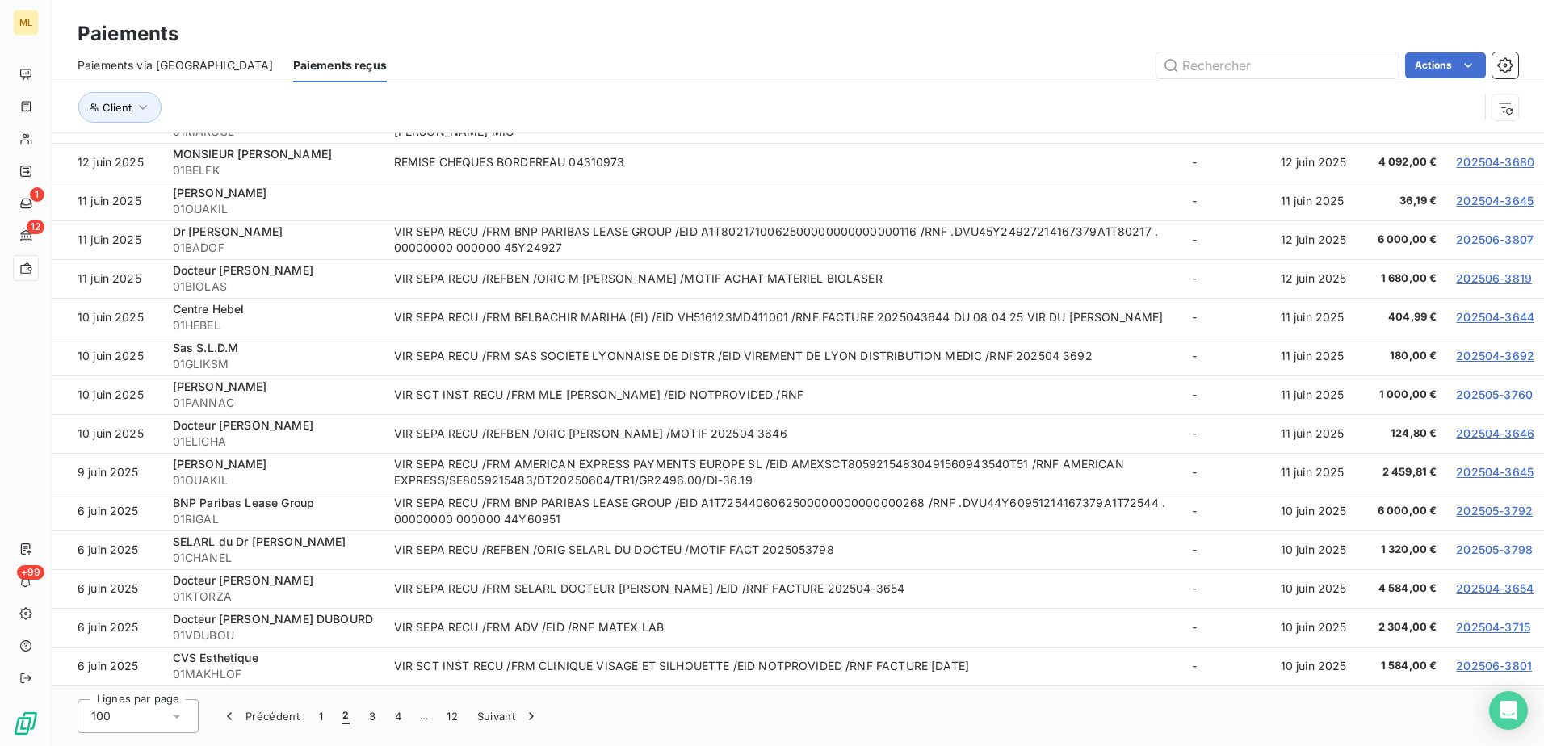
scroll to position [3293, 0]
click at [325, 711] on button "1" at bounding box center [320, 716] width 23 height 34
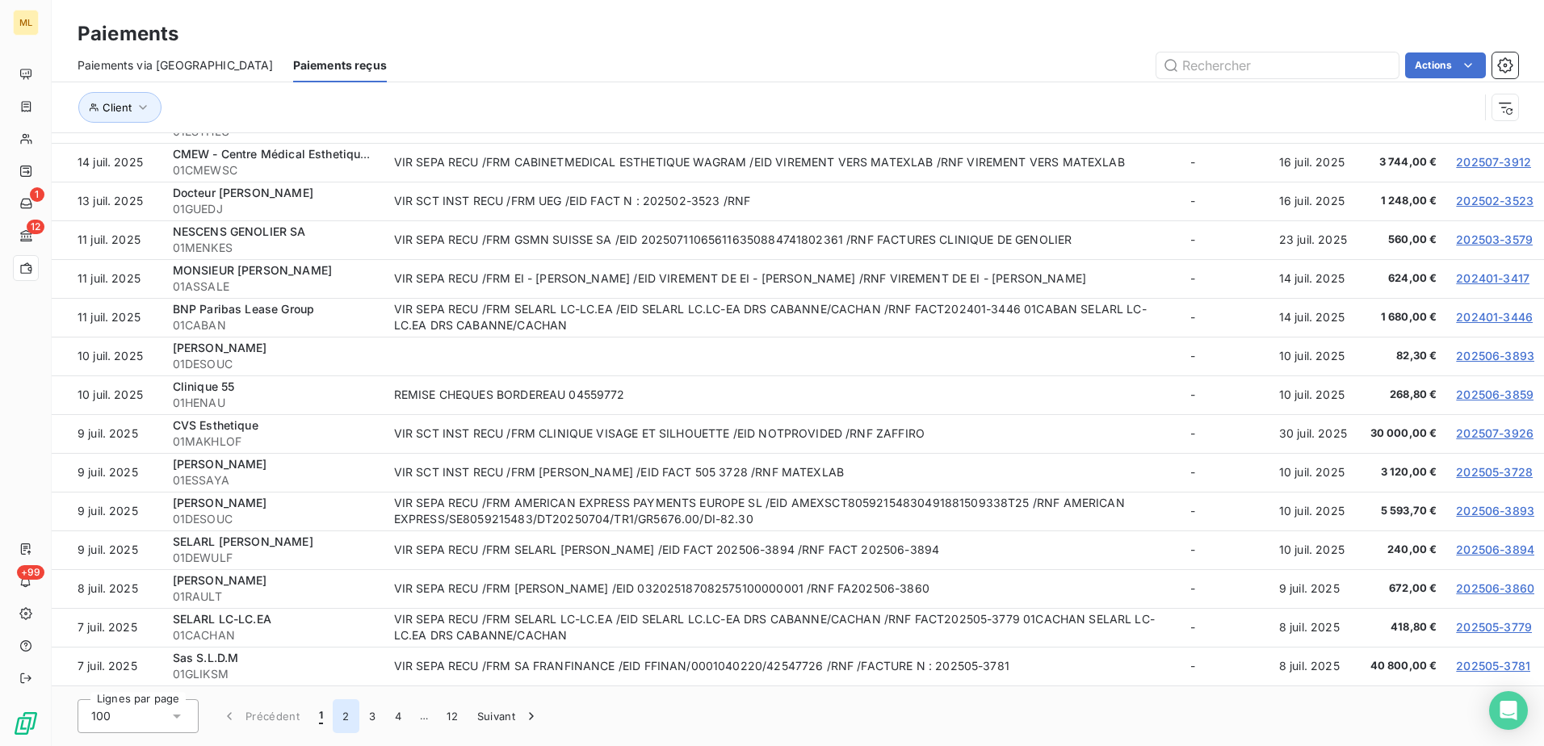
click at [346, 719] on button "2" at bounding box center [346, 716] width 26 height 34
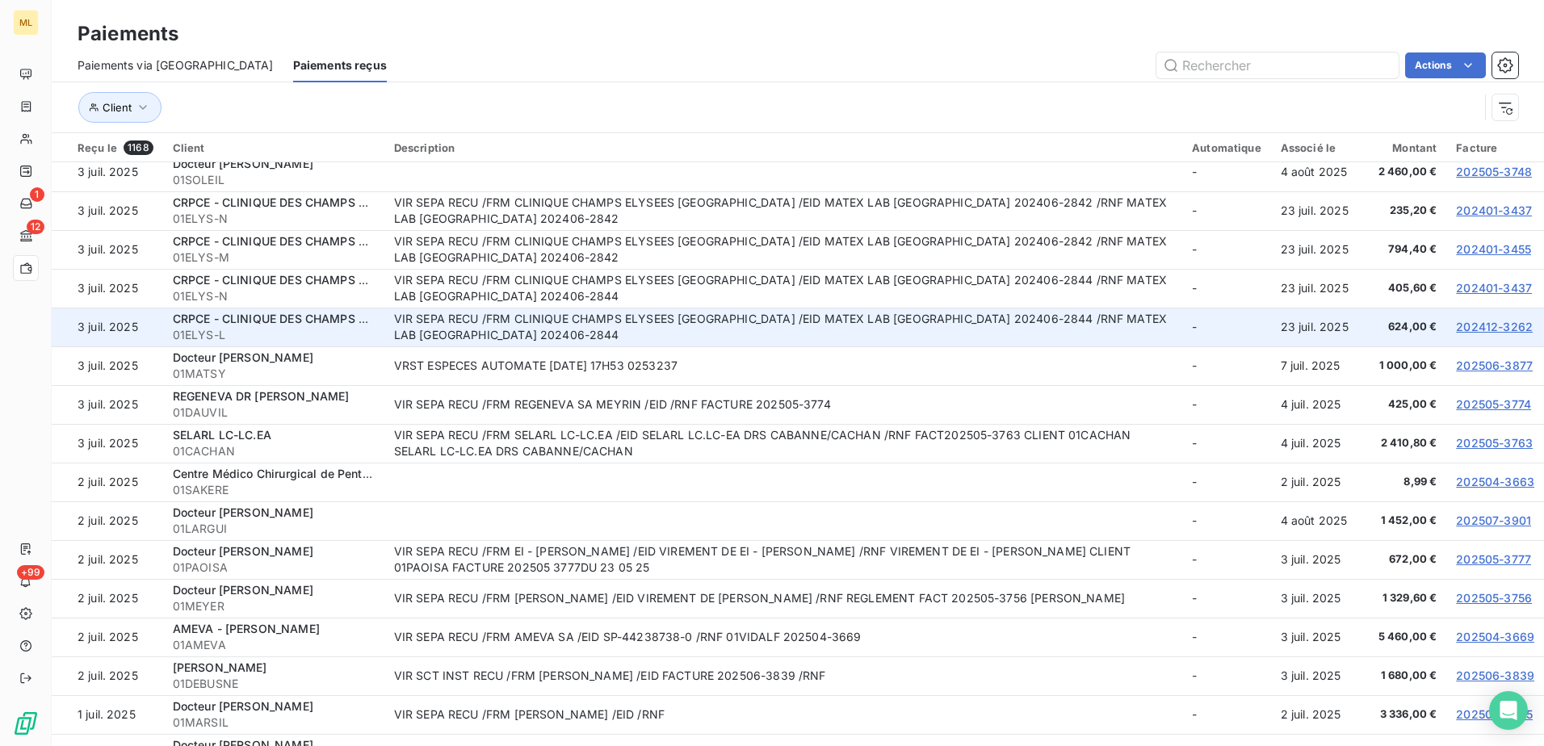
scroll to position [161, 0]
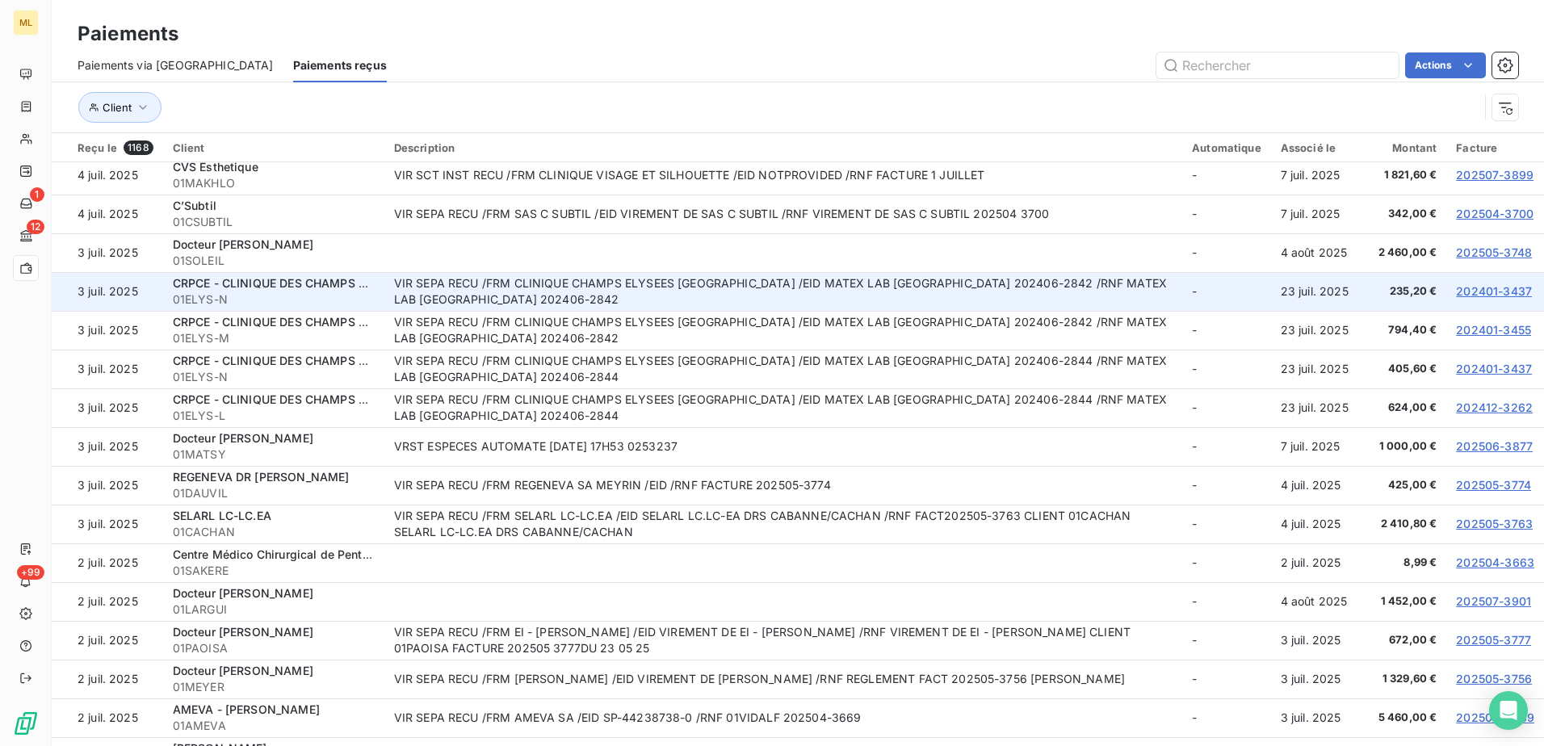
click at [1473, 287] on link "202401-3437" at bounding box center [1494, 291] width 76 height 14
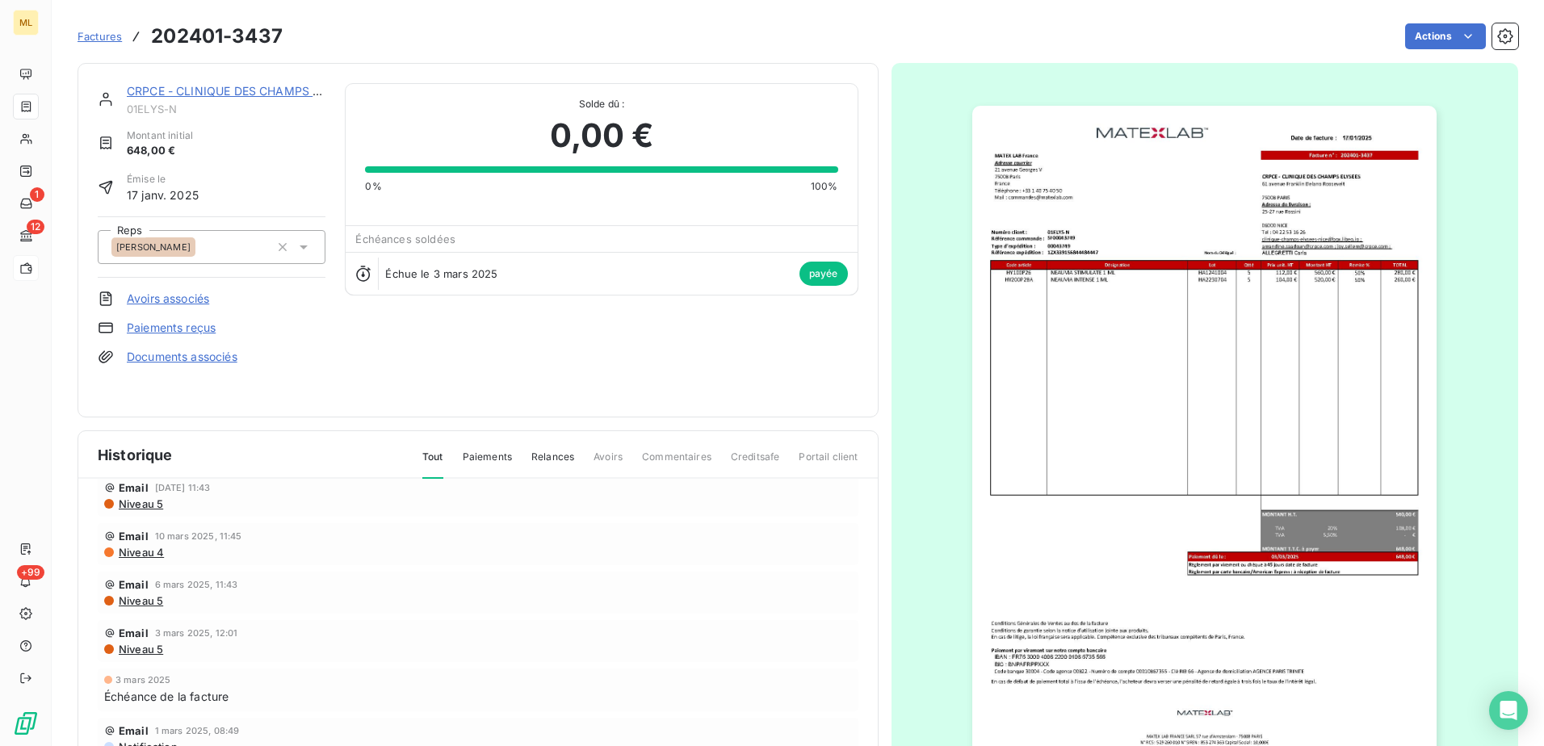
scroll to position [1974, 0]
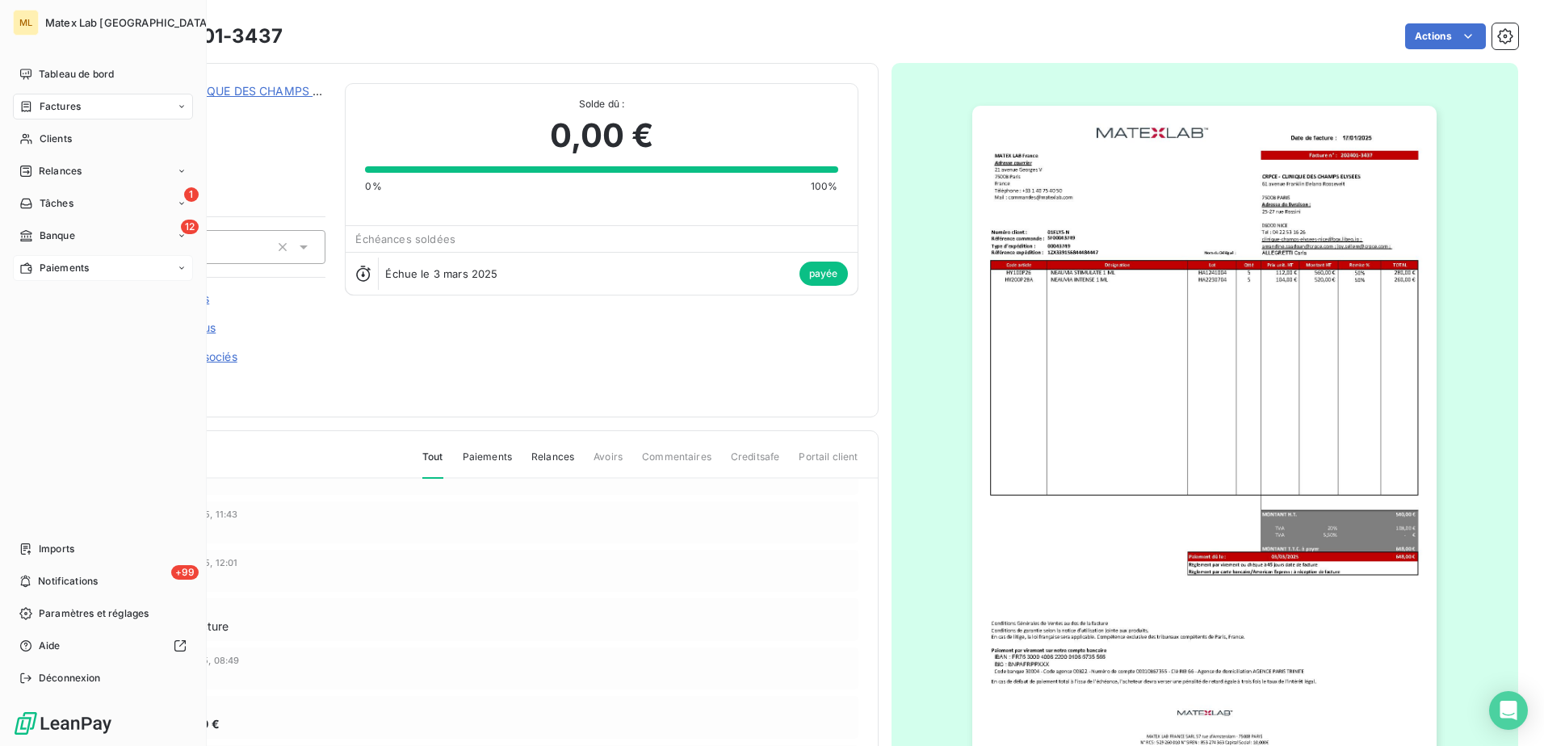
click at [99, 275] on div "Paiements" at bounding box center [103, 268] width 180 height 26
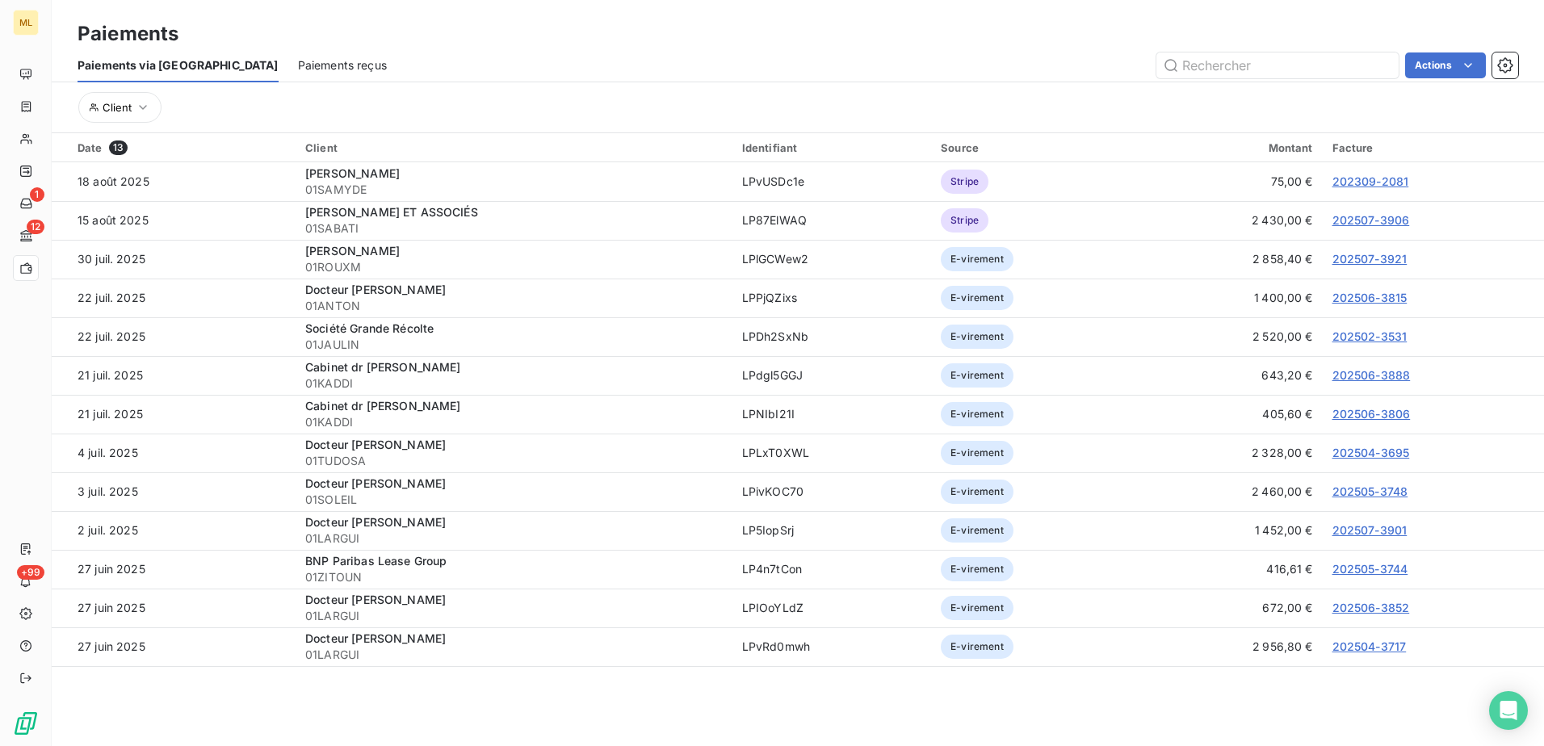
click at [298, 68] on span "Paiements reçus" at bounding box center [342, 65] width 89 height 16
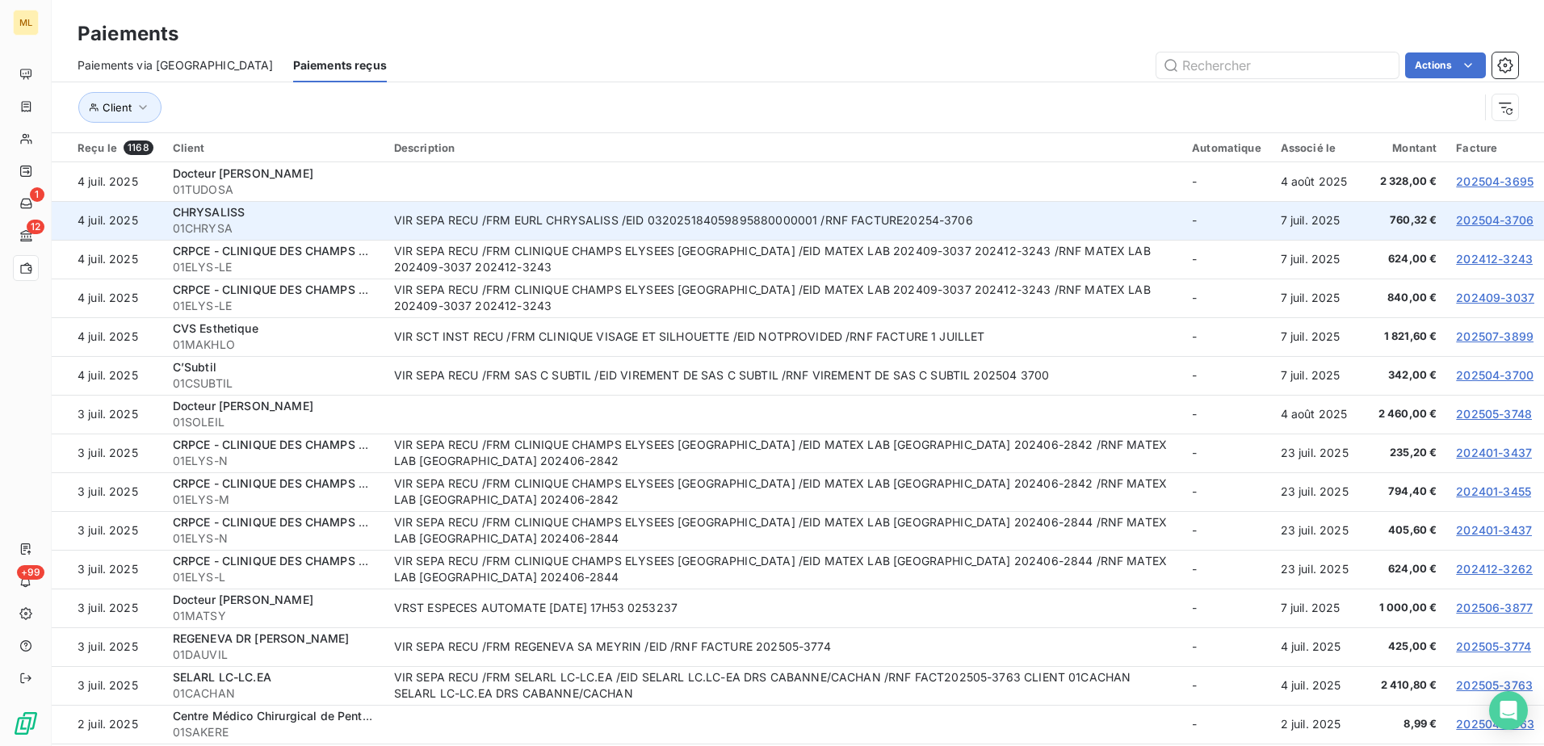
click at [1471, 227] on td "202504-3706" at bounding box center [1495, 220] width 98 height 39
click at [1468, 218] on link "202504-3706" at bounding box center [1495, 220] width 78 height 14
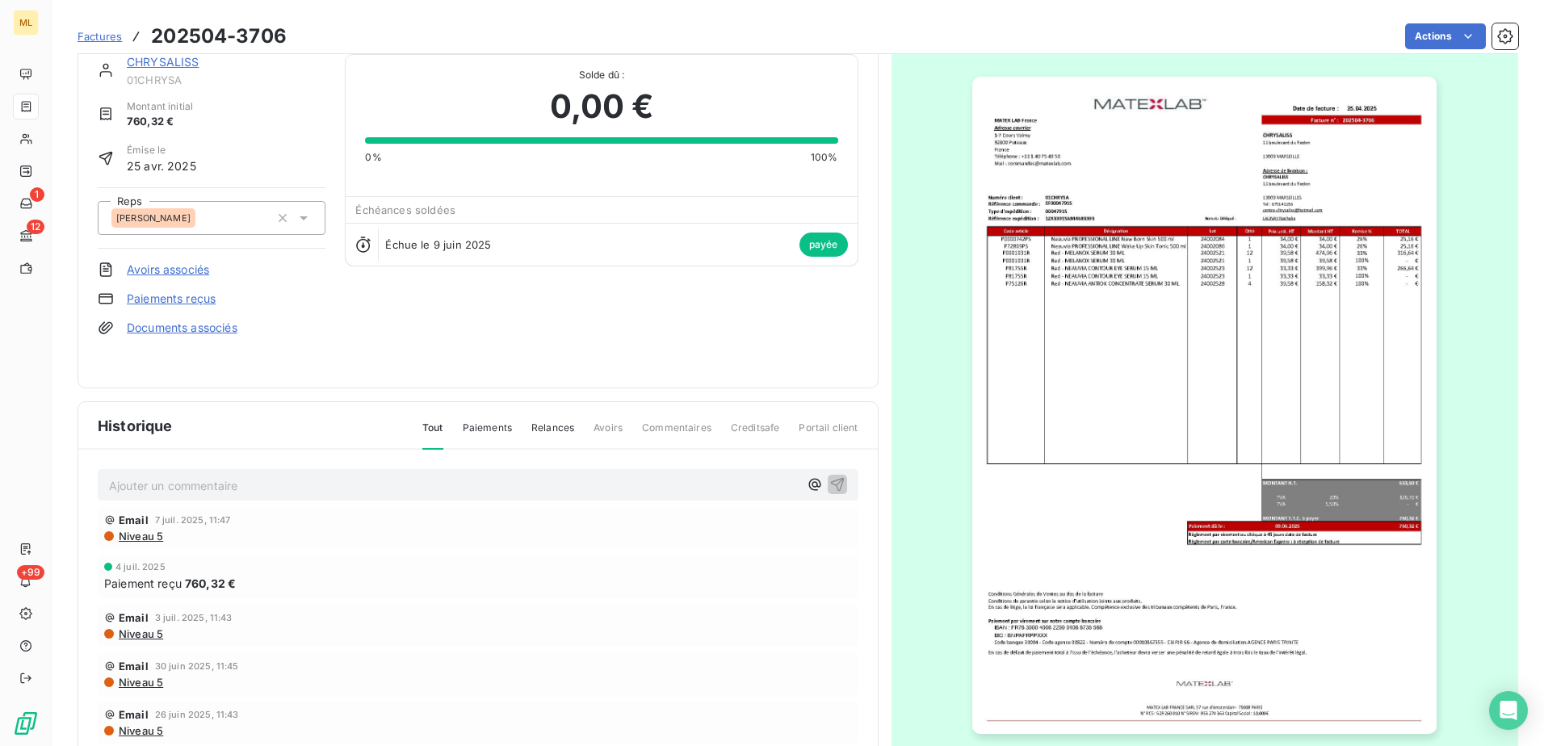
scroll to position [6, 0]
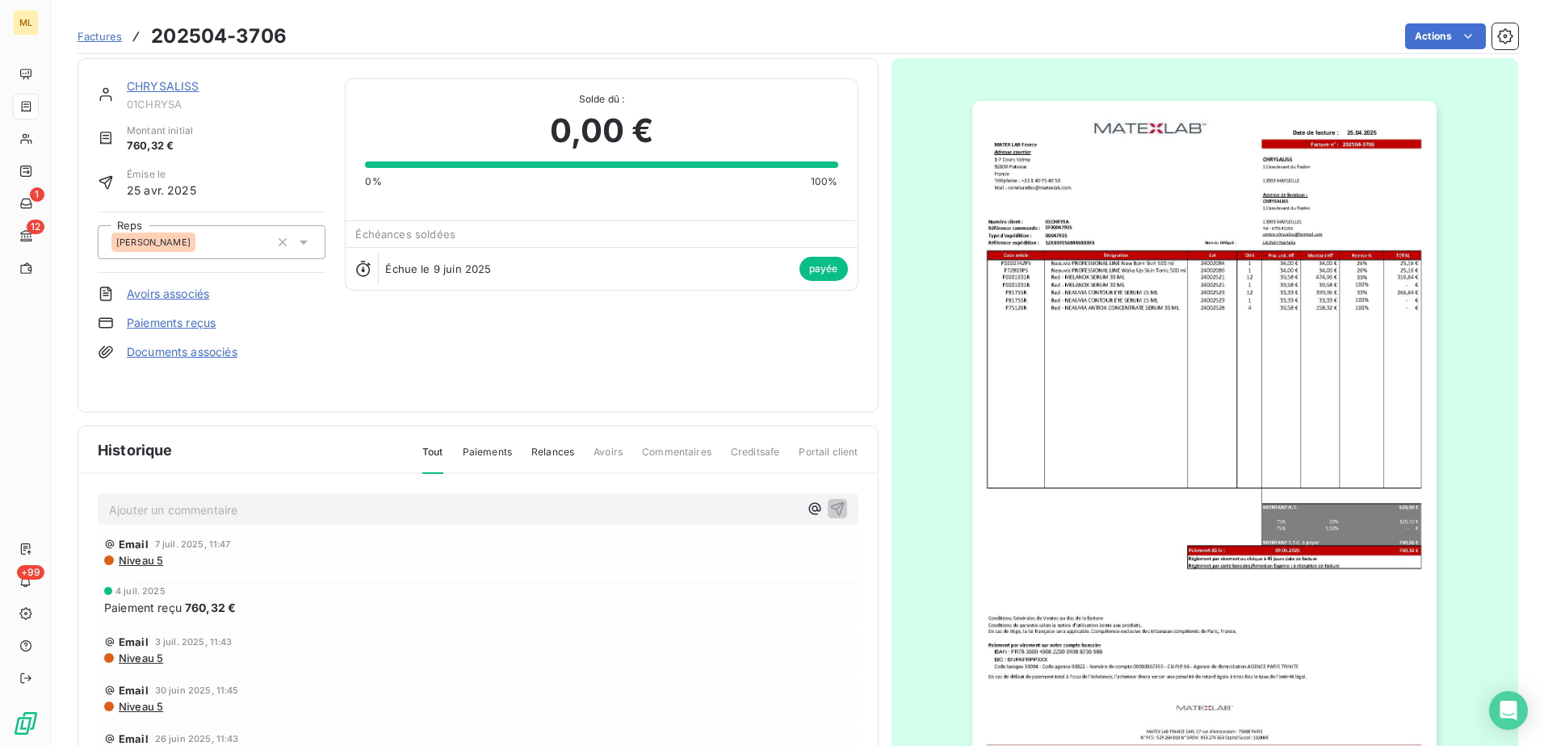
click at [1243, 344] on img "button" at bounding box center [1204, 429] width 464 height 657
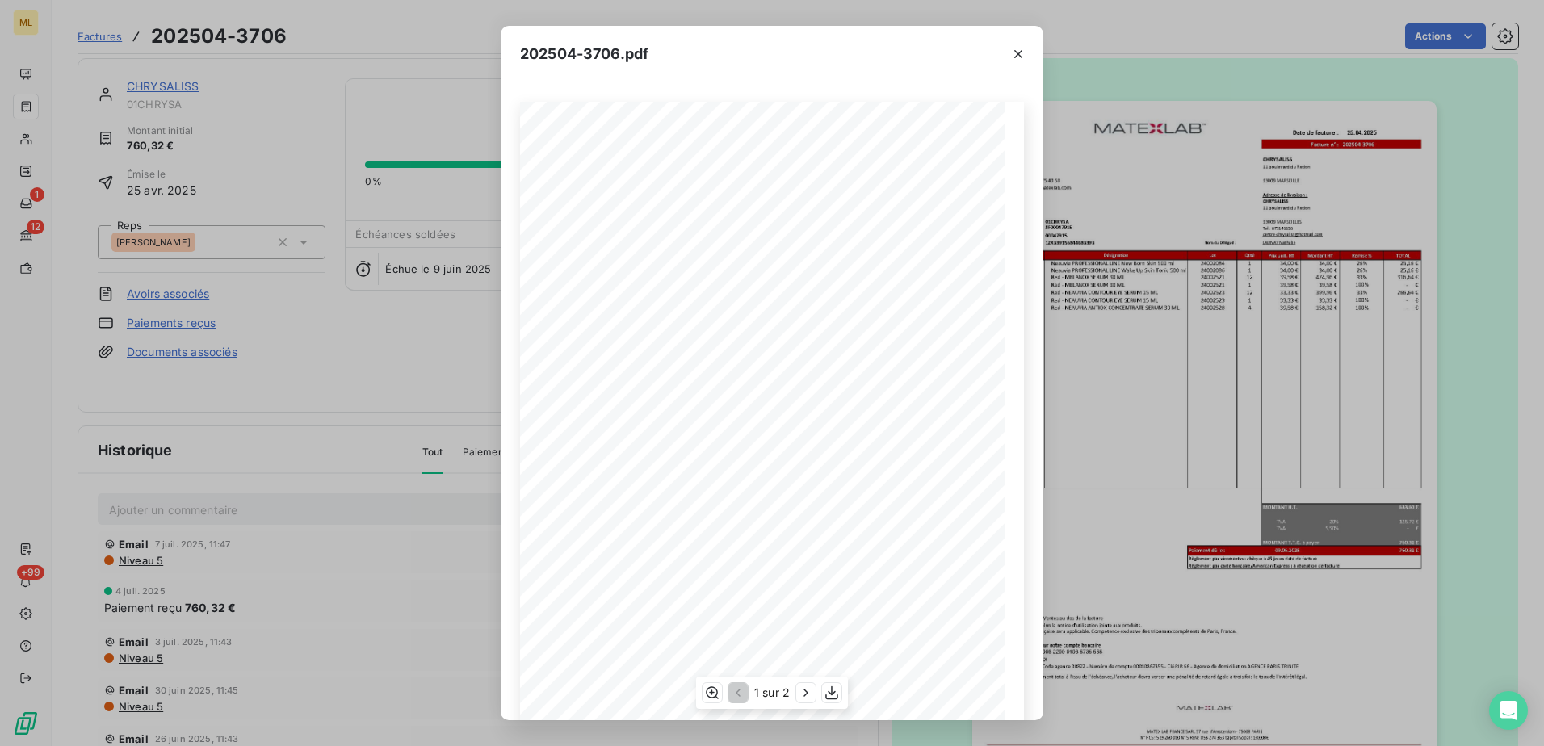
click at [842, 251] on span "[PERSON_NAME]" at bounding box center [849, 248] width 35 height 5
click at [711, 698] on icon "button" at bounding box center [712, 692] width 13 height 12
drag, startPoint x: 1197, startPoint y: 62, endPoint x: 1220, endPoint y: 72, distance: 24.6
click at [1197, 62] on div "202504-3706.pdf Date de facture : MATEX LAB [GEOGRAPHIC_DATA] Facture n° : 2025…" at bounding box center [772, 373] width 1544 height 746
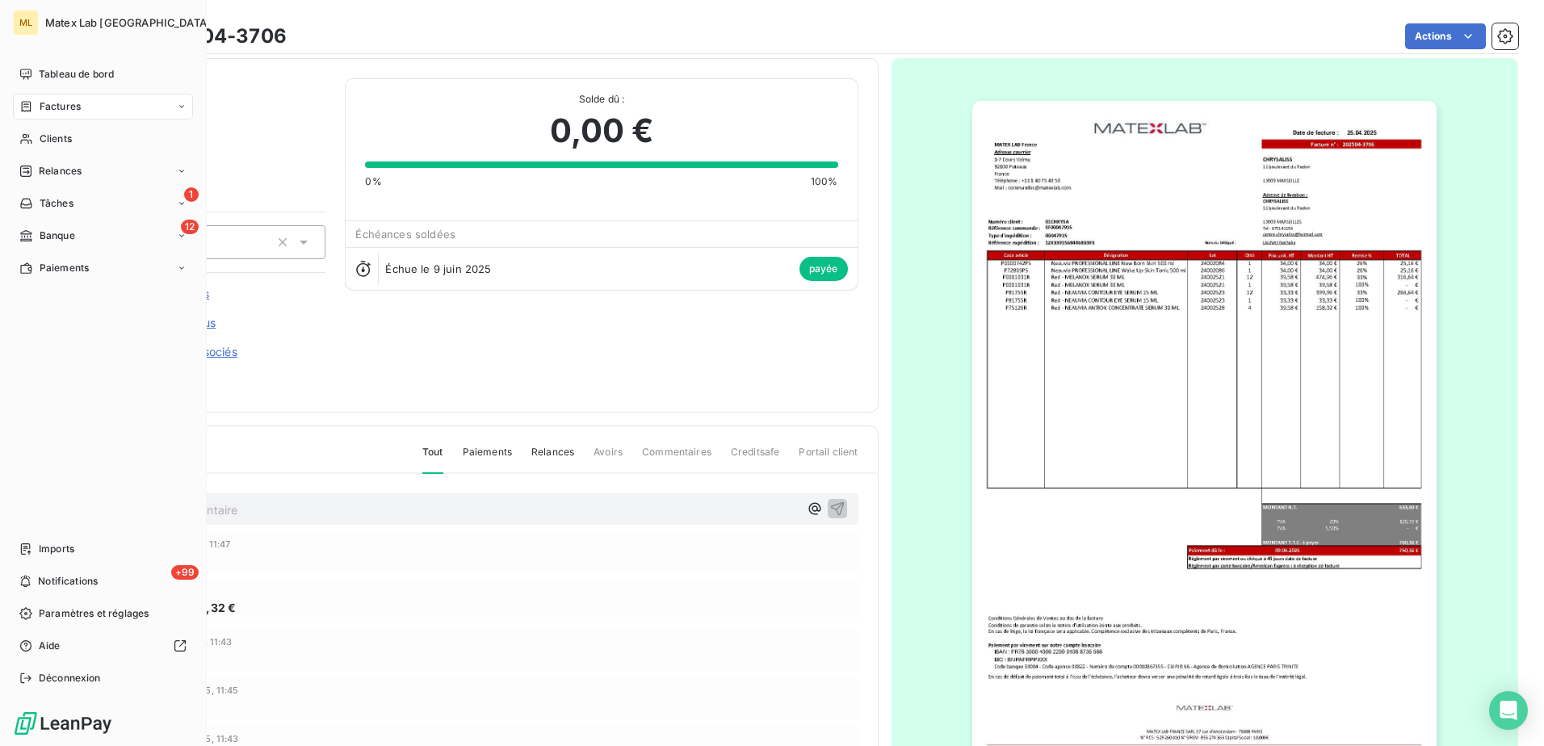
click at [81, 266] on span "Paiements" at bounding box center [64, 268] width 49 height 15
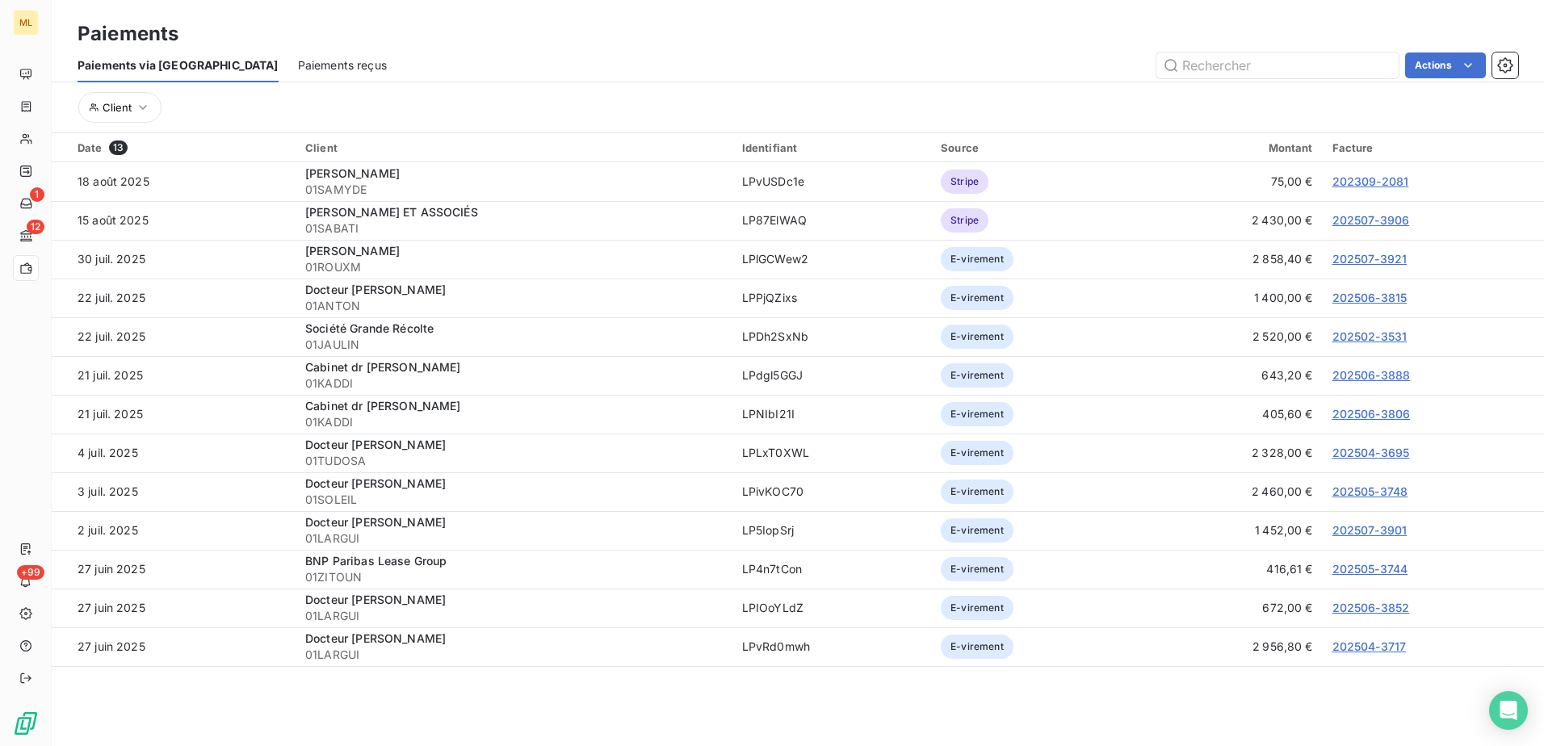
click at [301, 69] on span "Paiements reçus" at bounding box center [342, 65] width 89 height 16
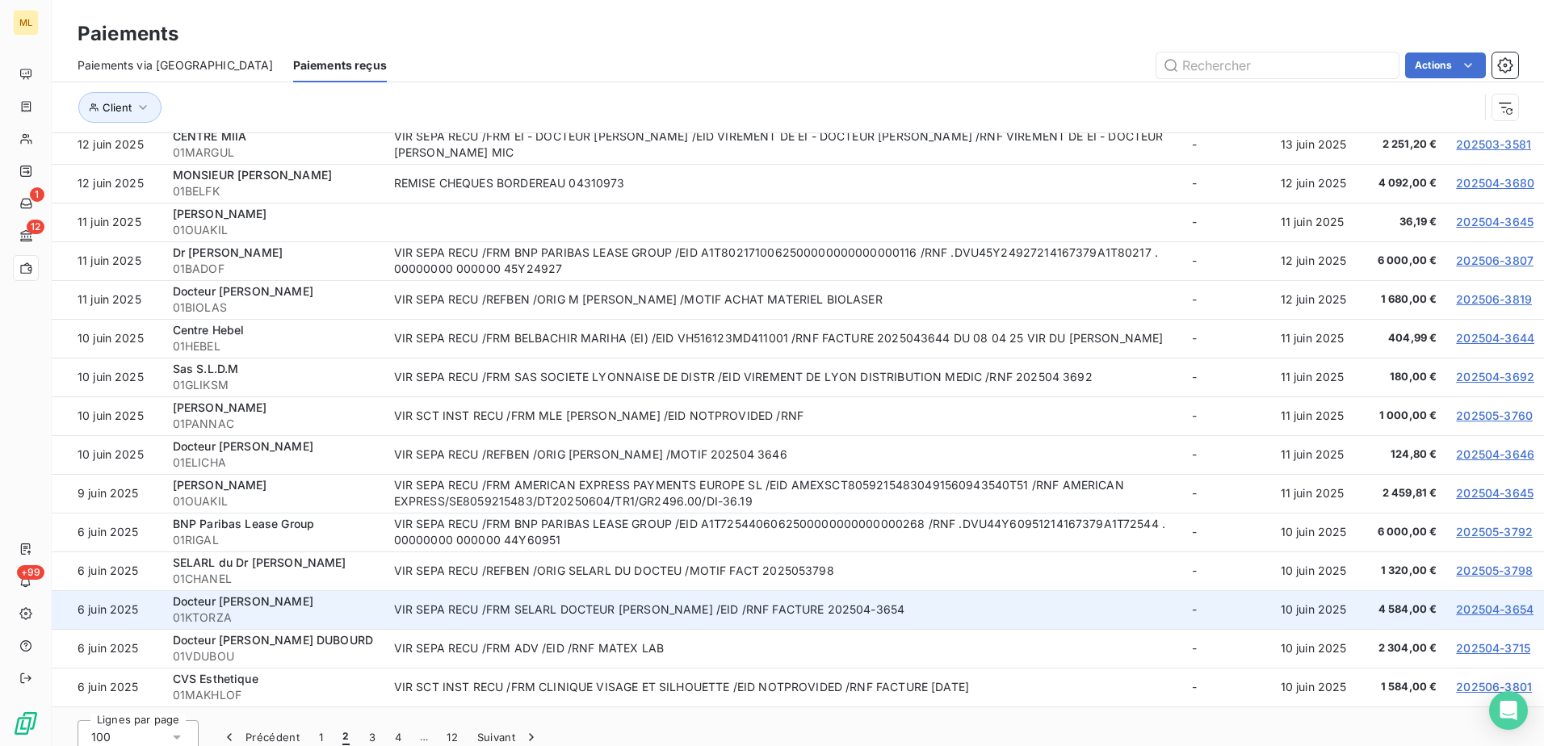
scroll to position [60, 0]
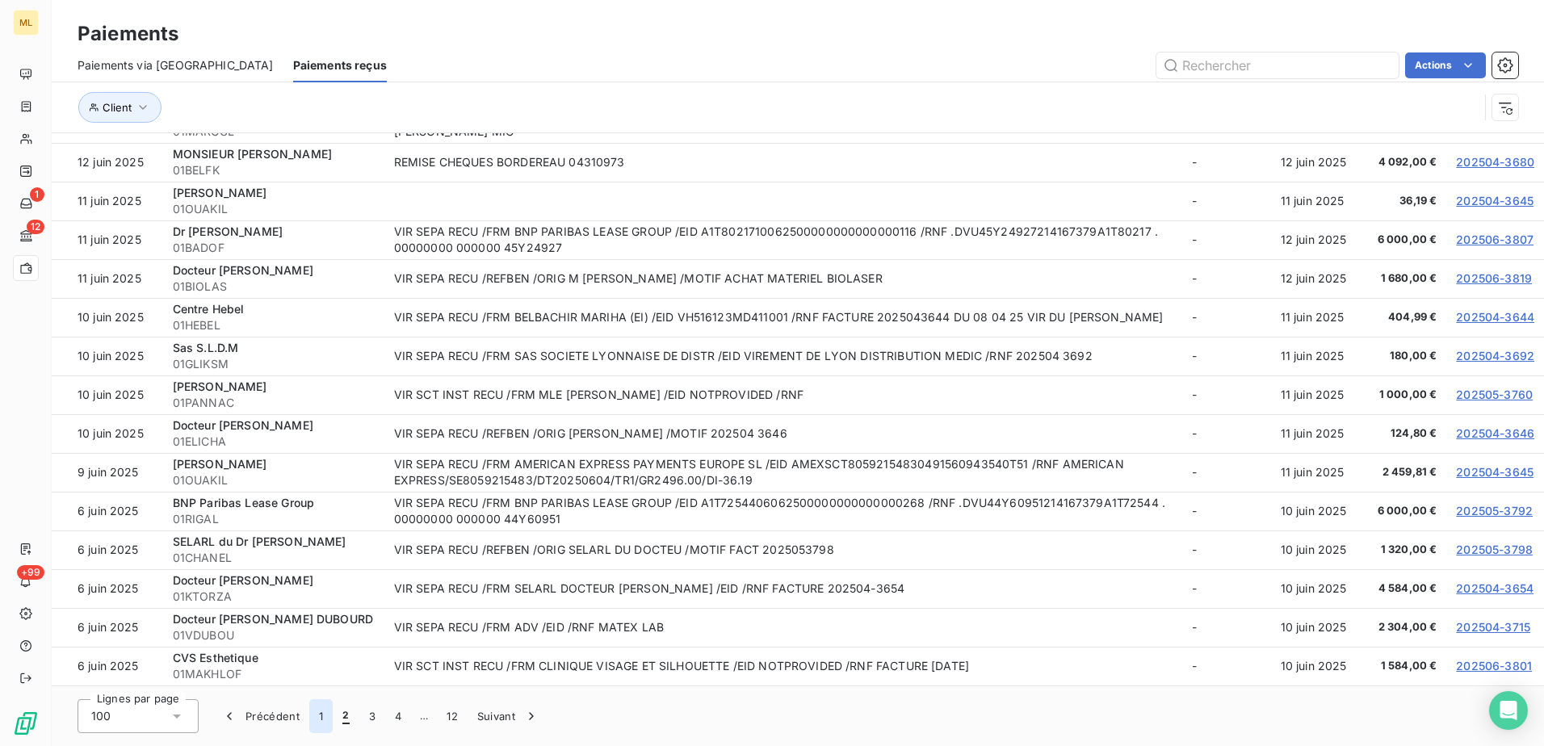
click at [317, 713] on button "1" at bounding box center [320, 716] width 23 height 34
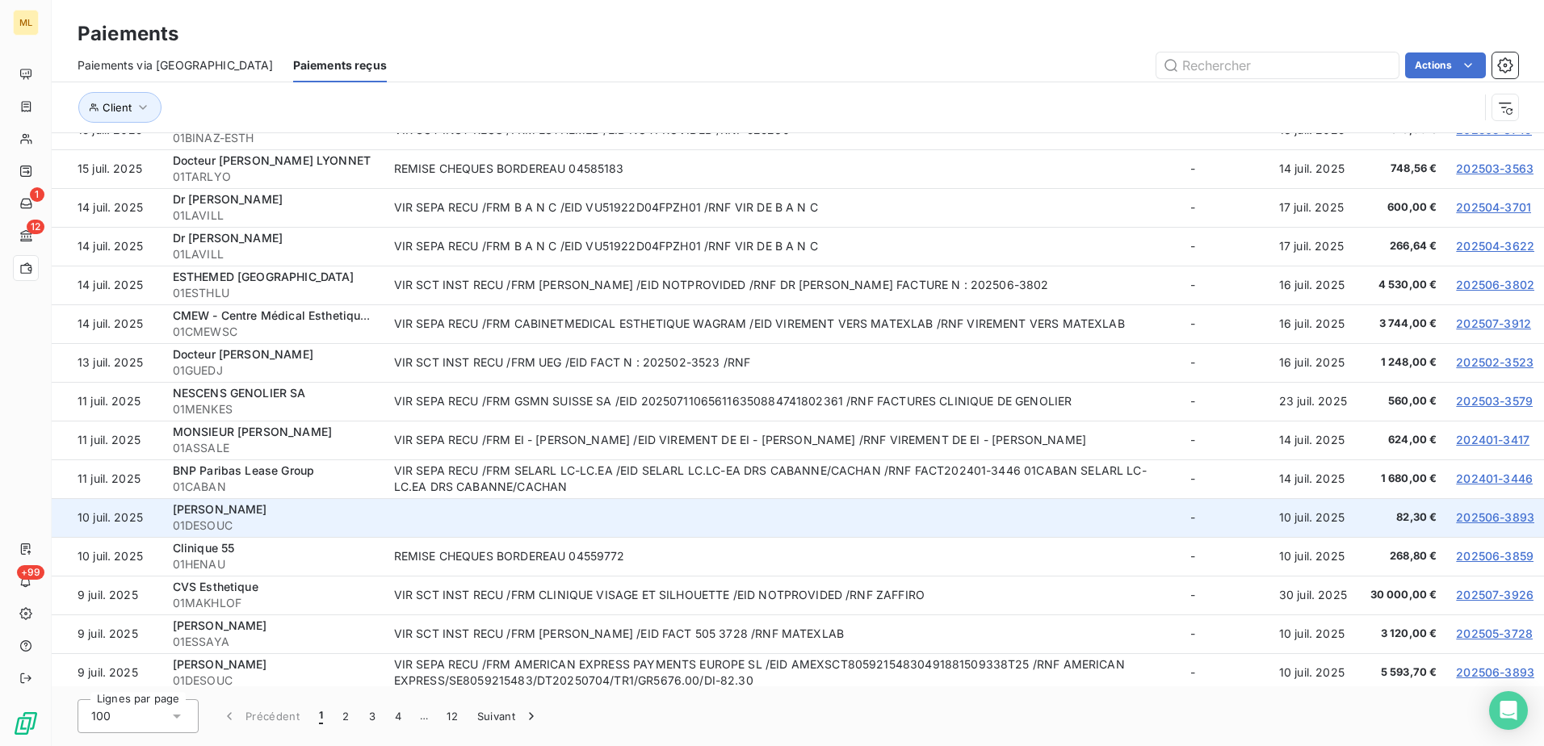
scroll to position [3051, 0]
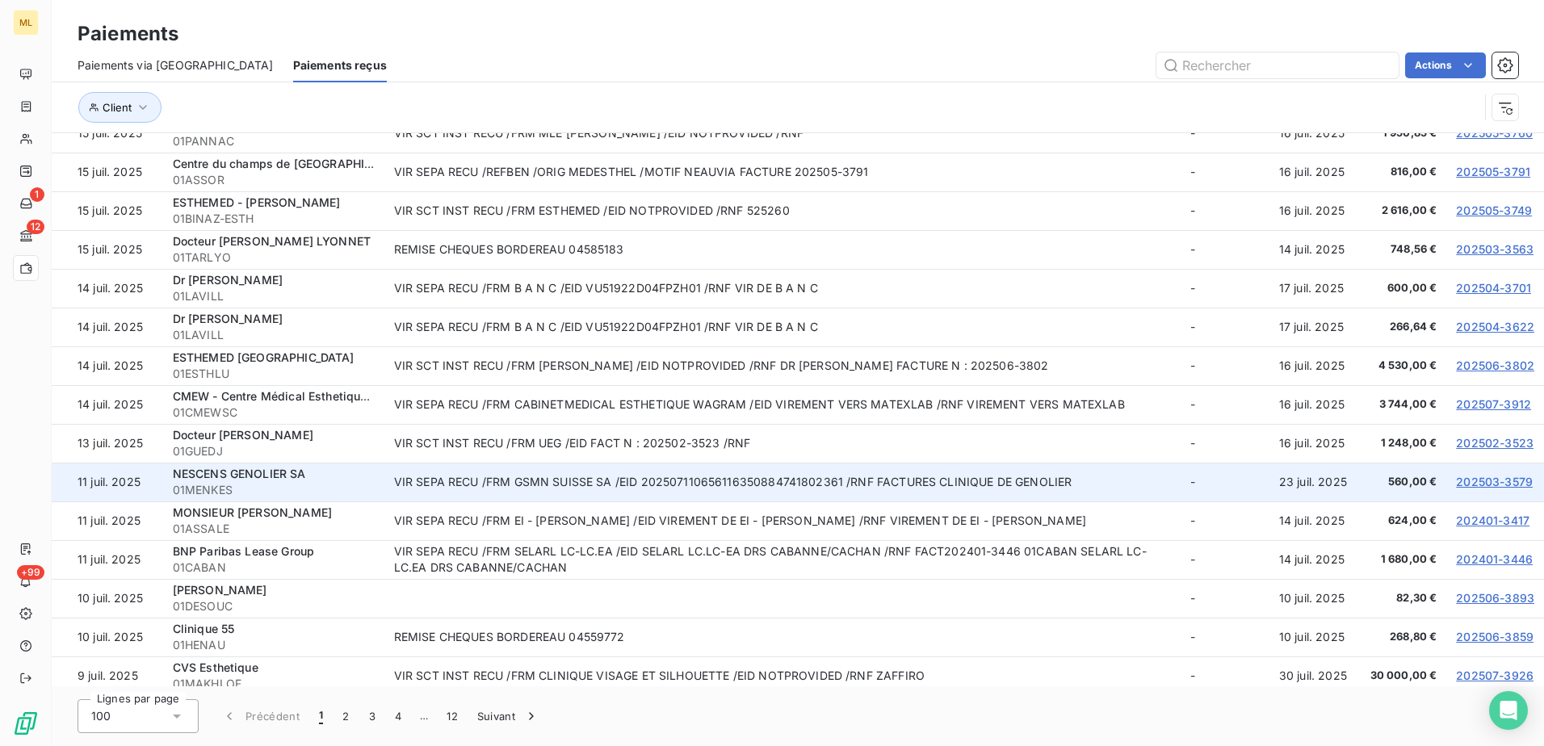
click at [1456, 480] on link "202503-3579" at bounding box center [1494, 482] width 77 height 14
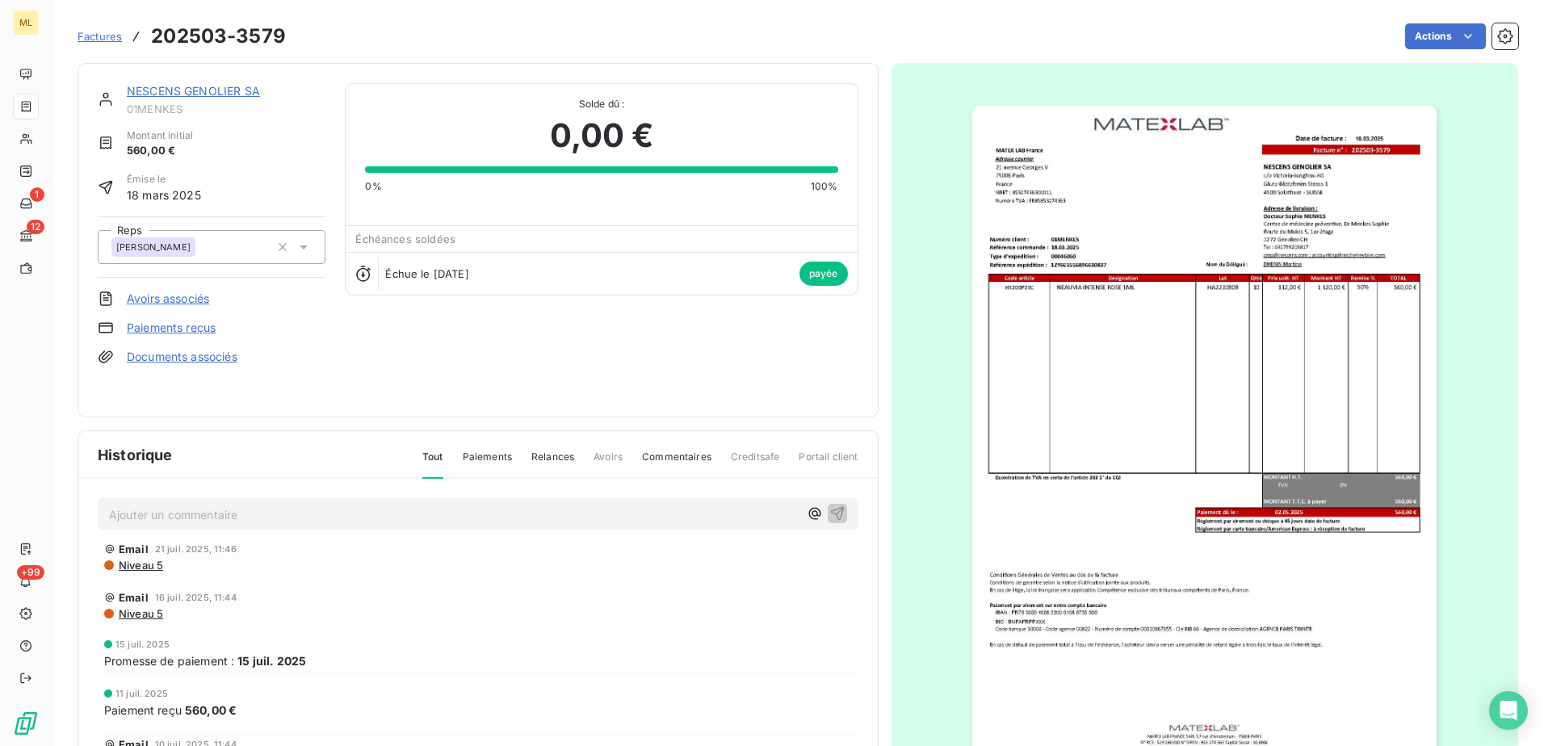
click at [227, 90] on link "NESCENS GENOLIER SA" at bounding box center [193, 91] width 133 height 14
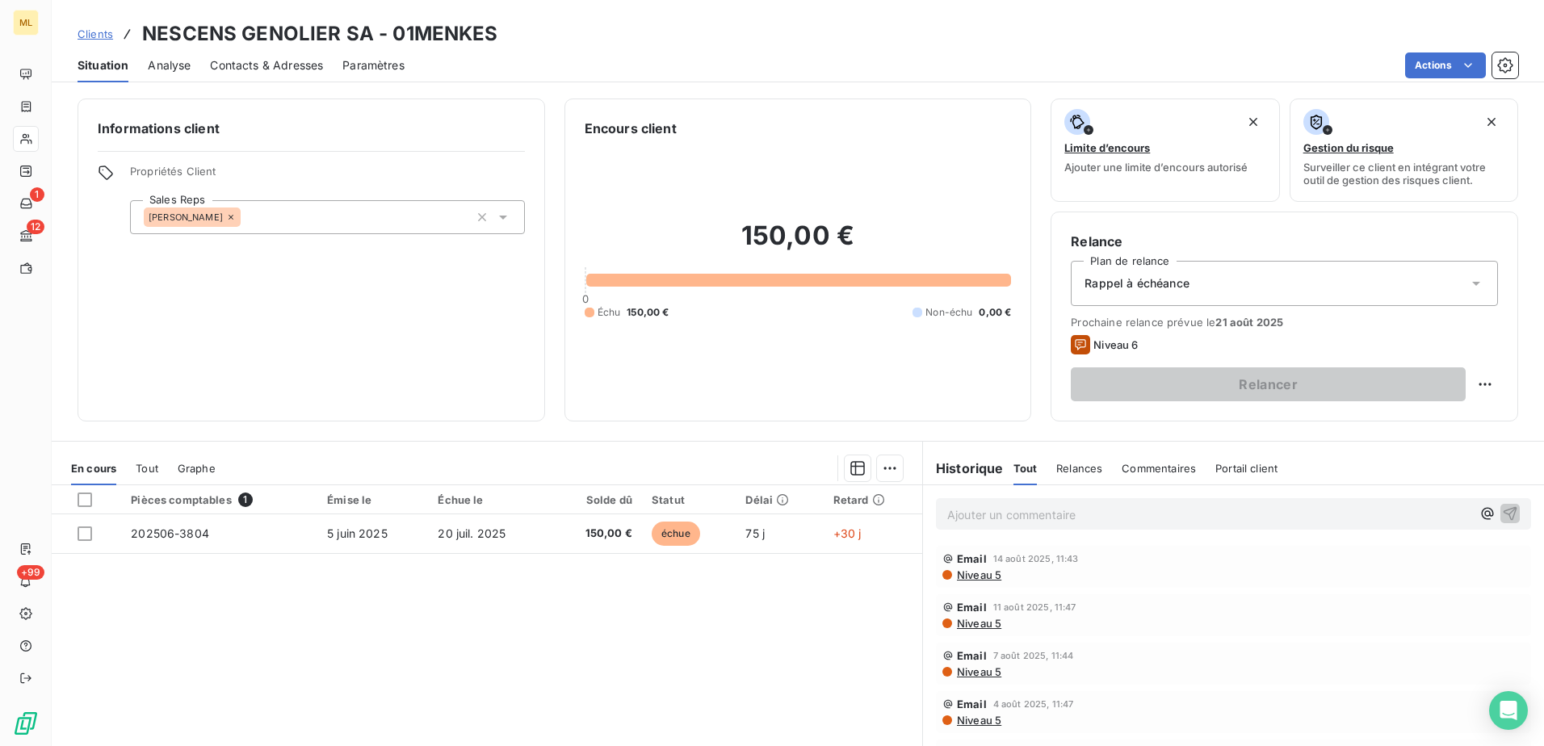
click at [140, 473] on span "Tout" at bounding box center [147, 468] width 23 height 13
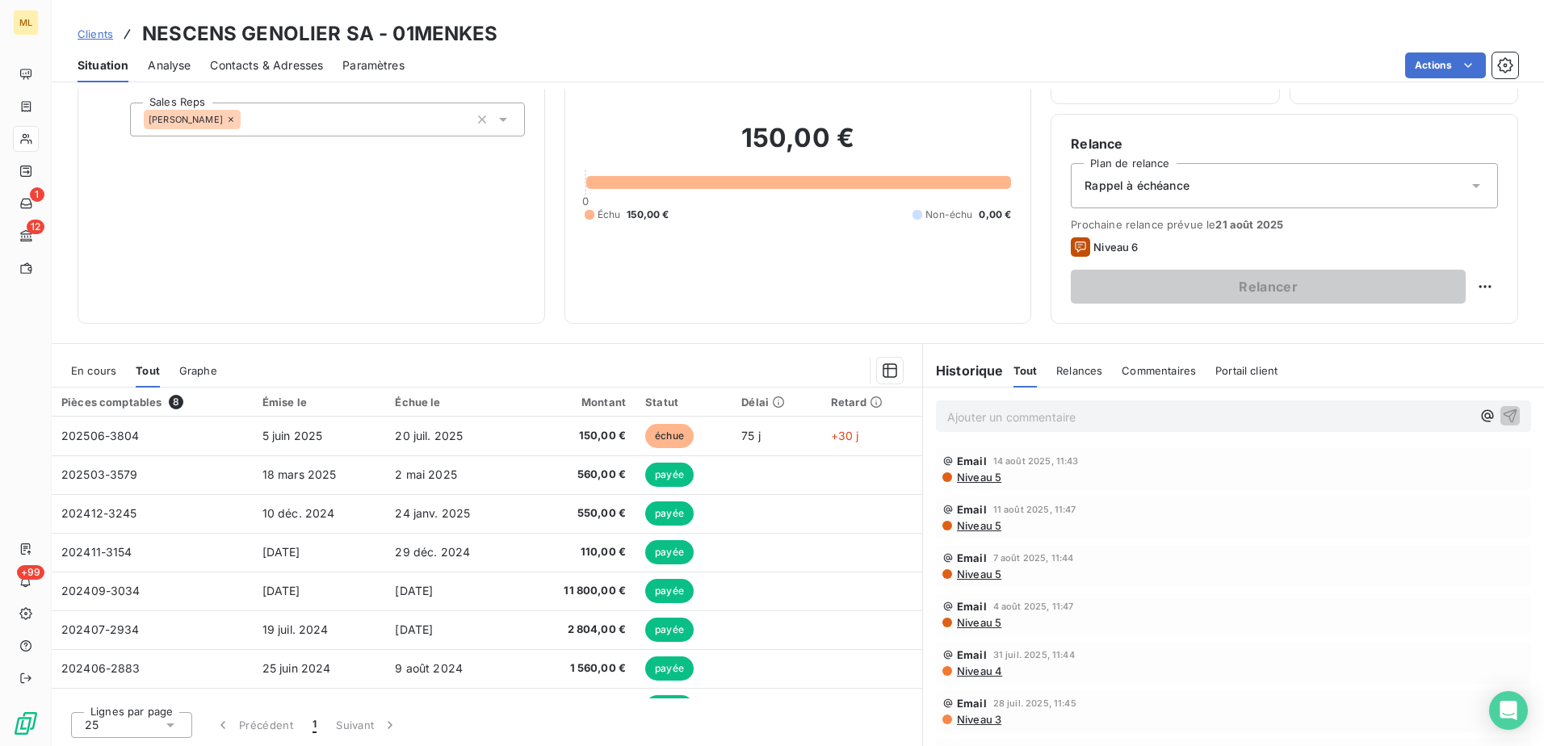
scroll to position [99, 0]
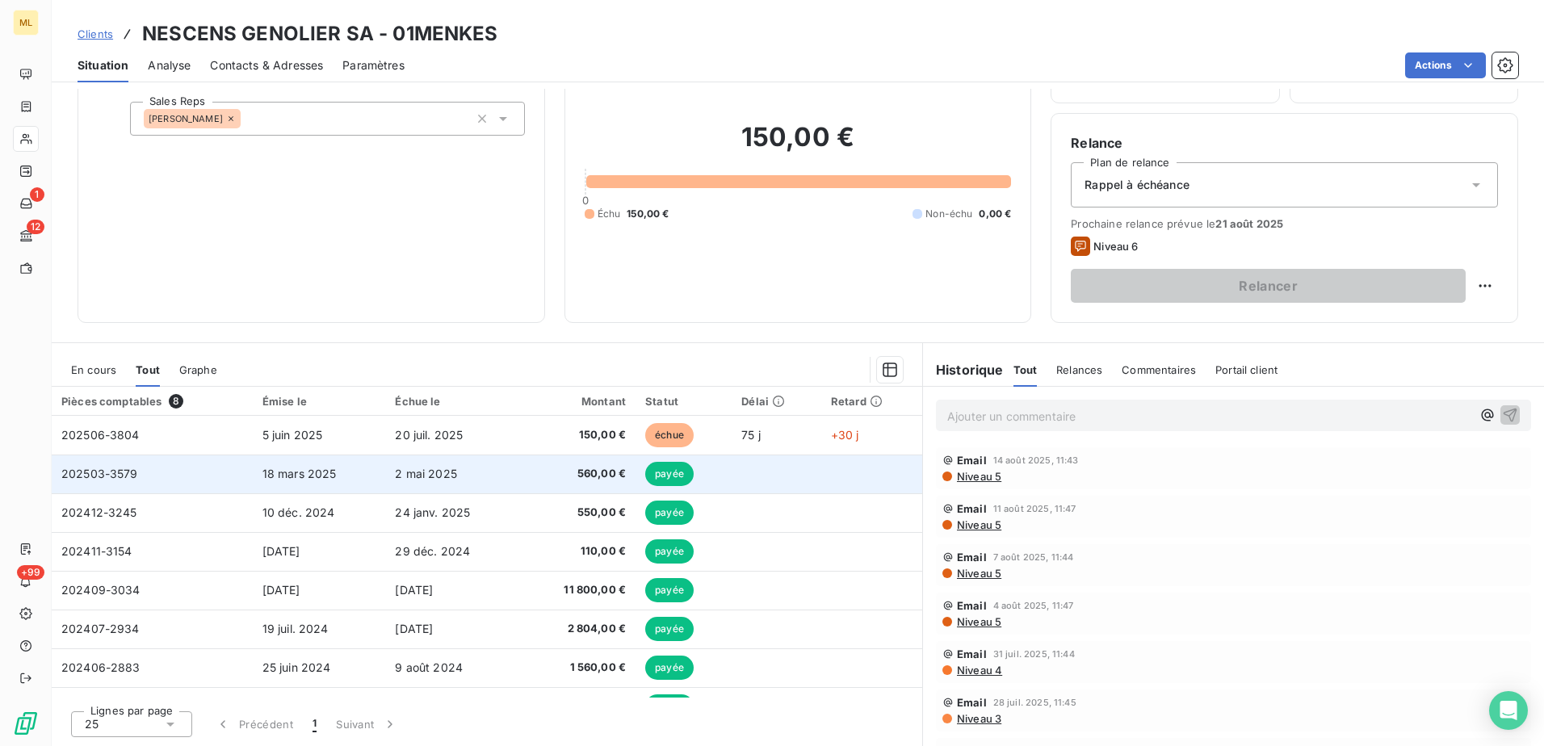
click at [216, 468] on td "202503-3579" at bounding box center [152, 474] width 201 height 39
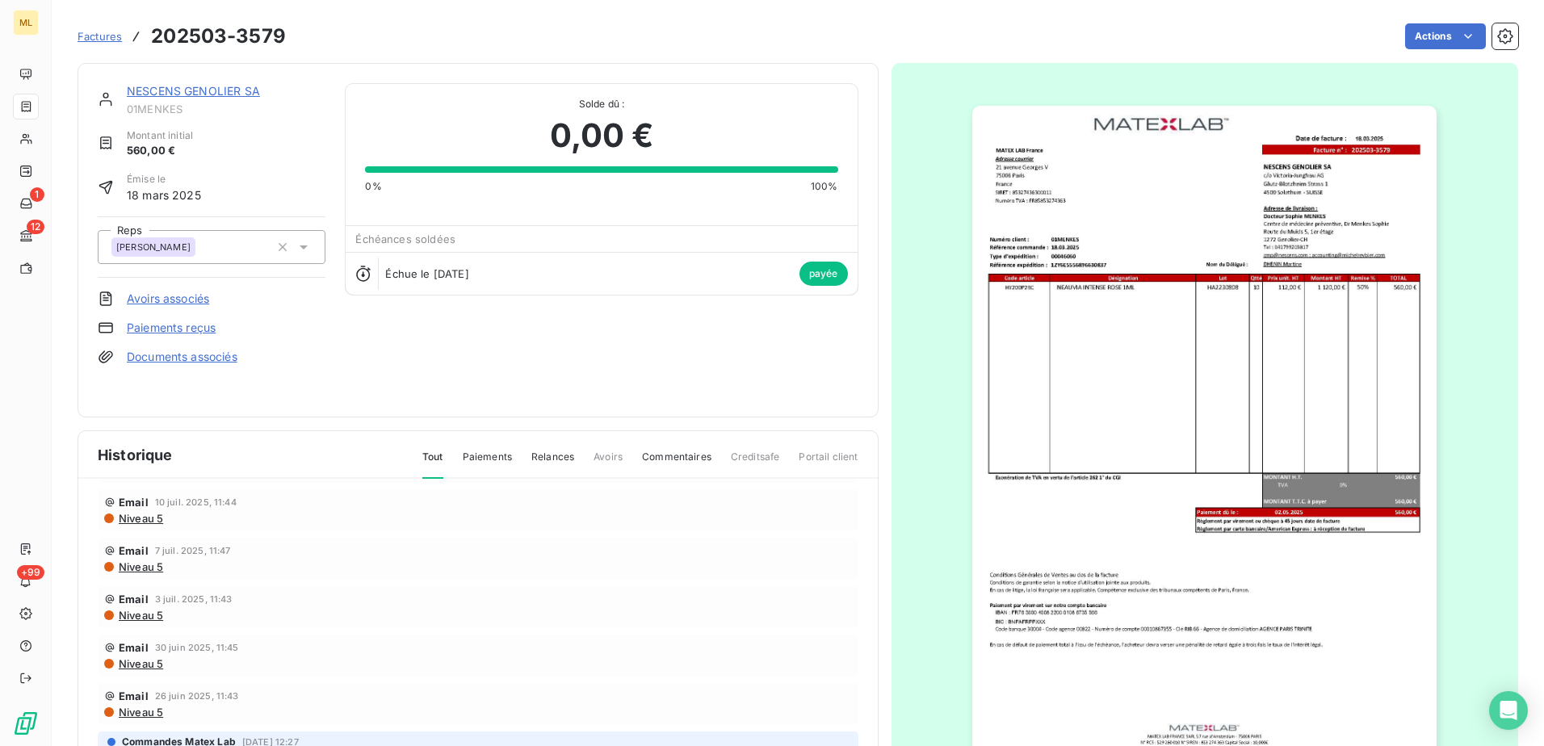
scroll to position [81, 0]
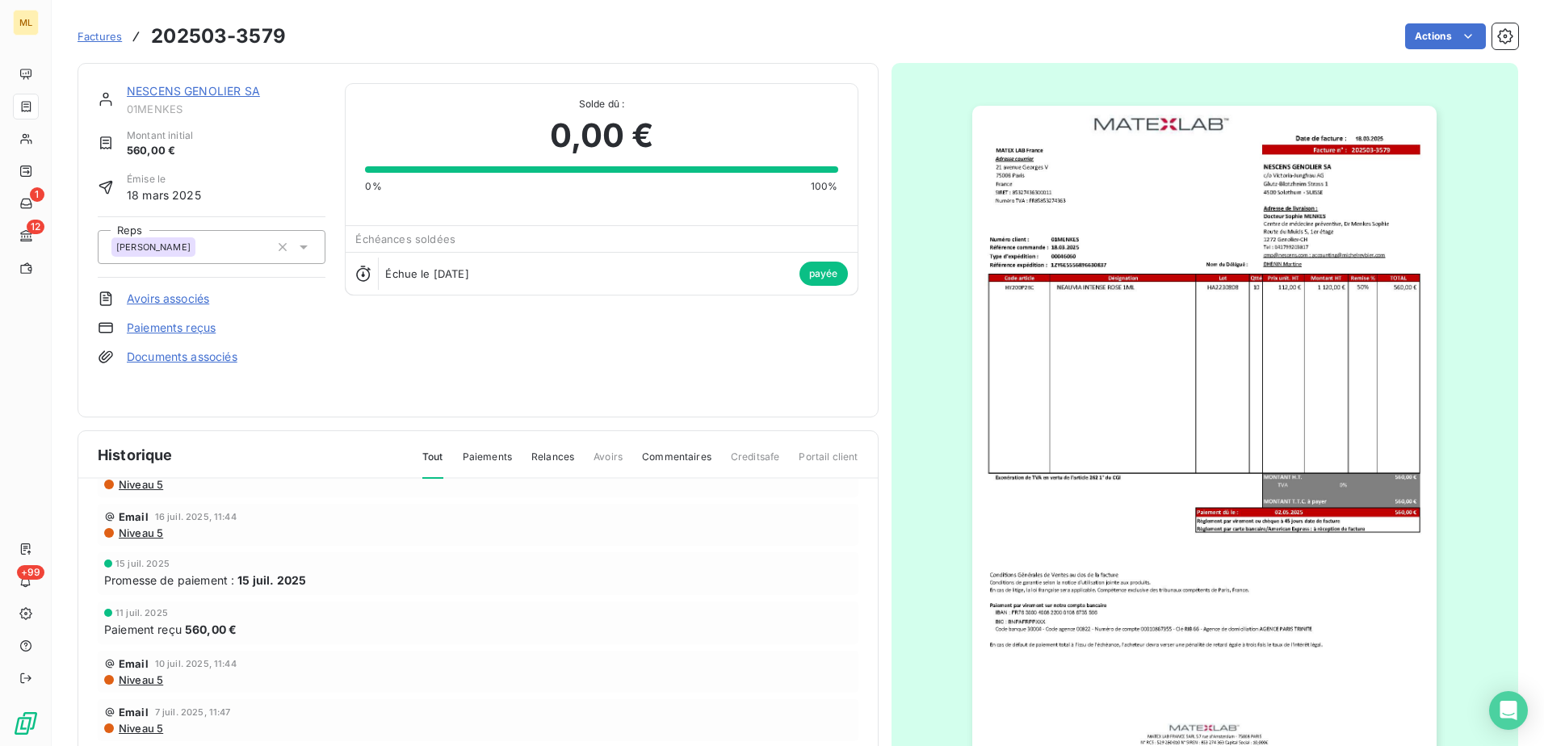
click at [494, 454] on span "Paiements" at bounding box center [487, 463] width 49 height 27
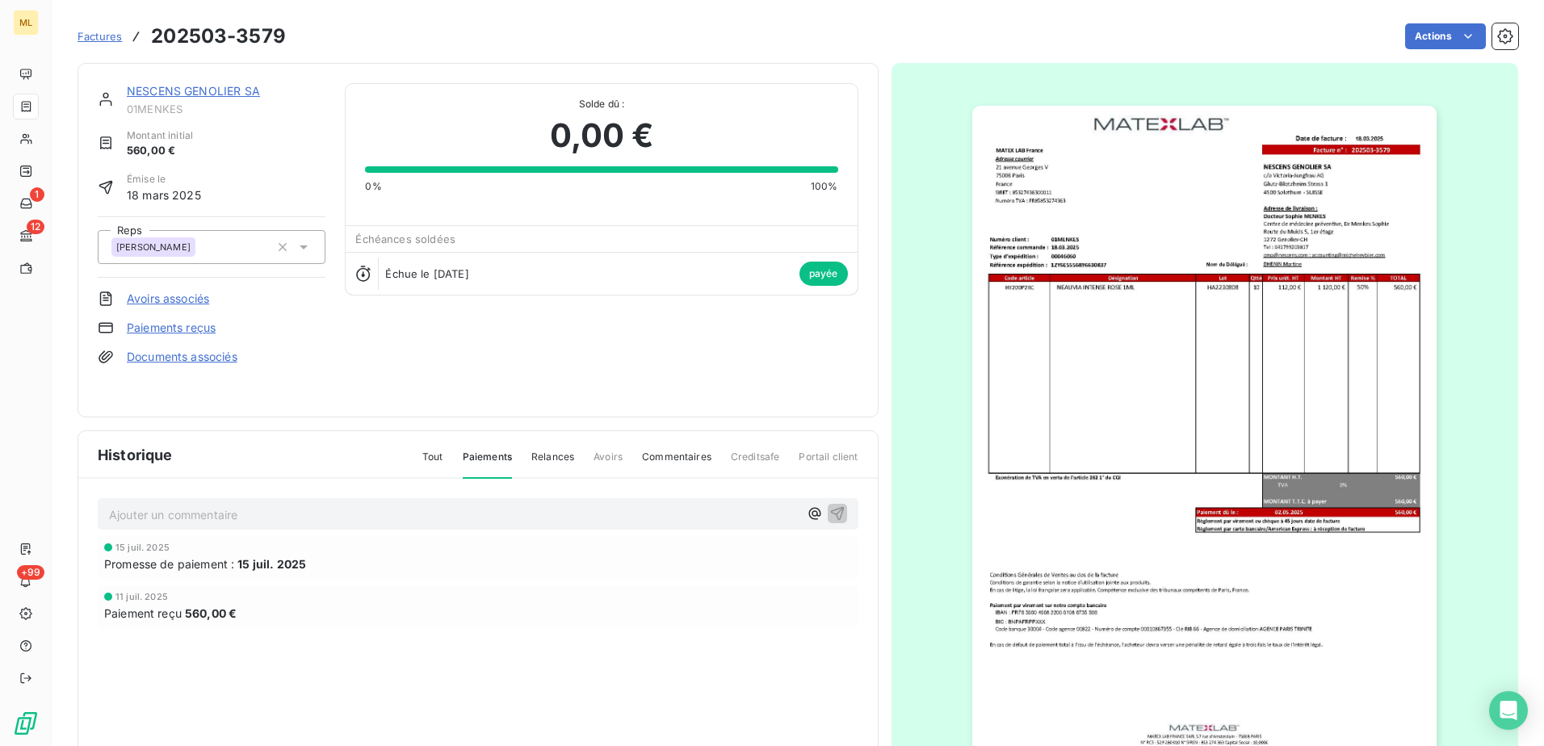
scroll to position [0, 0]
click at [226, 85] on link "NESCENS GENOLIER SA" at bounding box center [193, 91] width 133 height 14
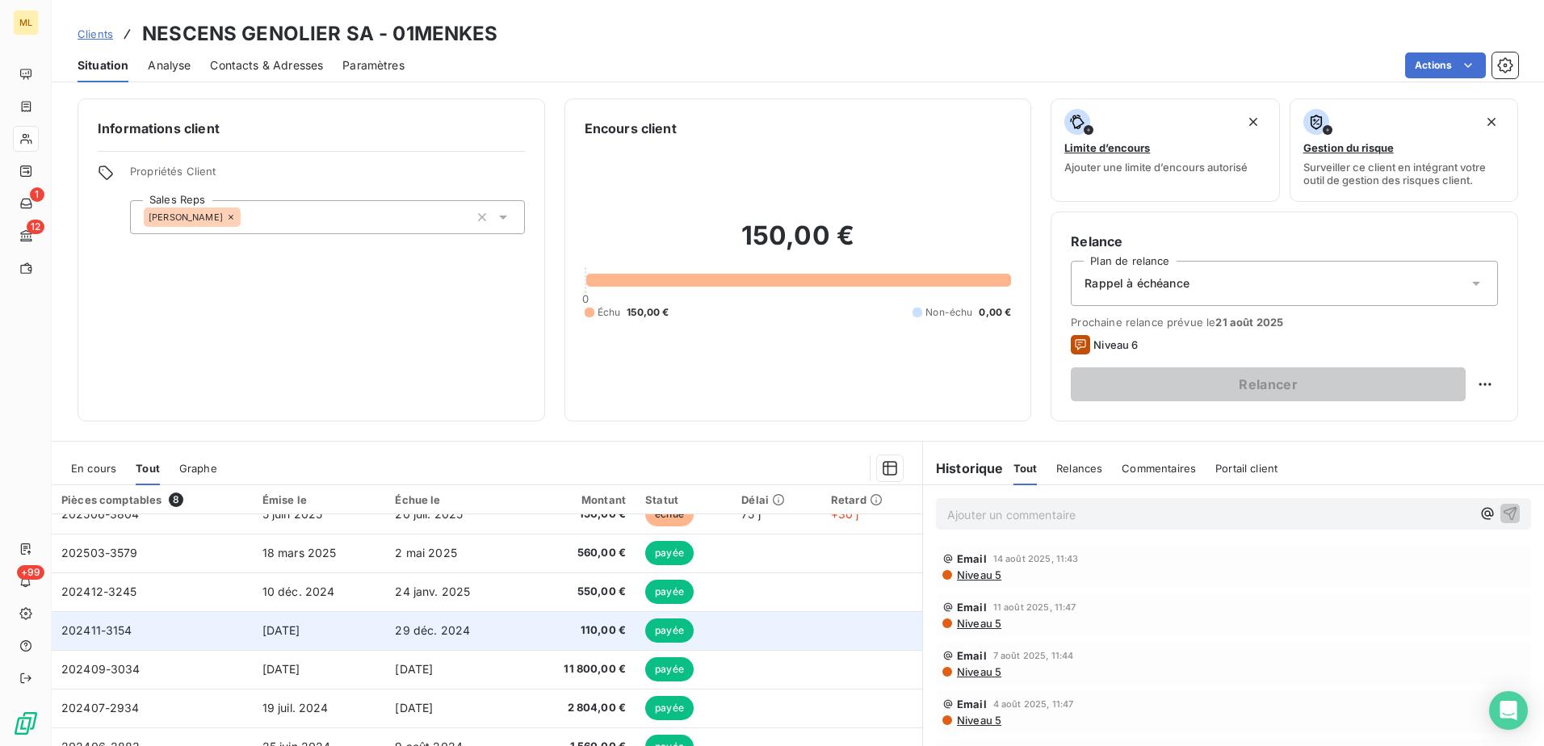
scroll to position [29, 0]
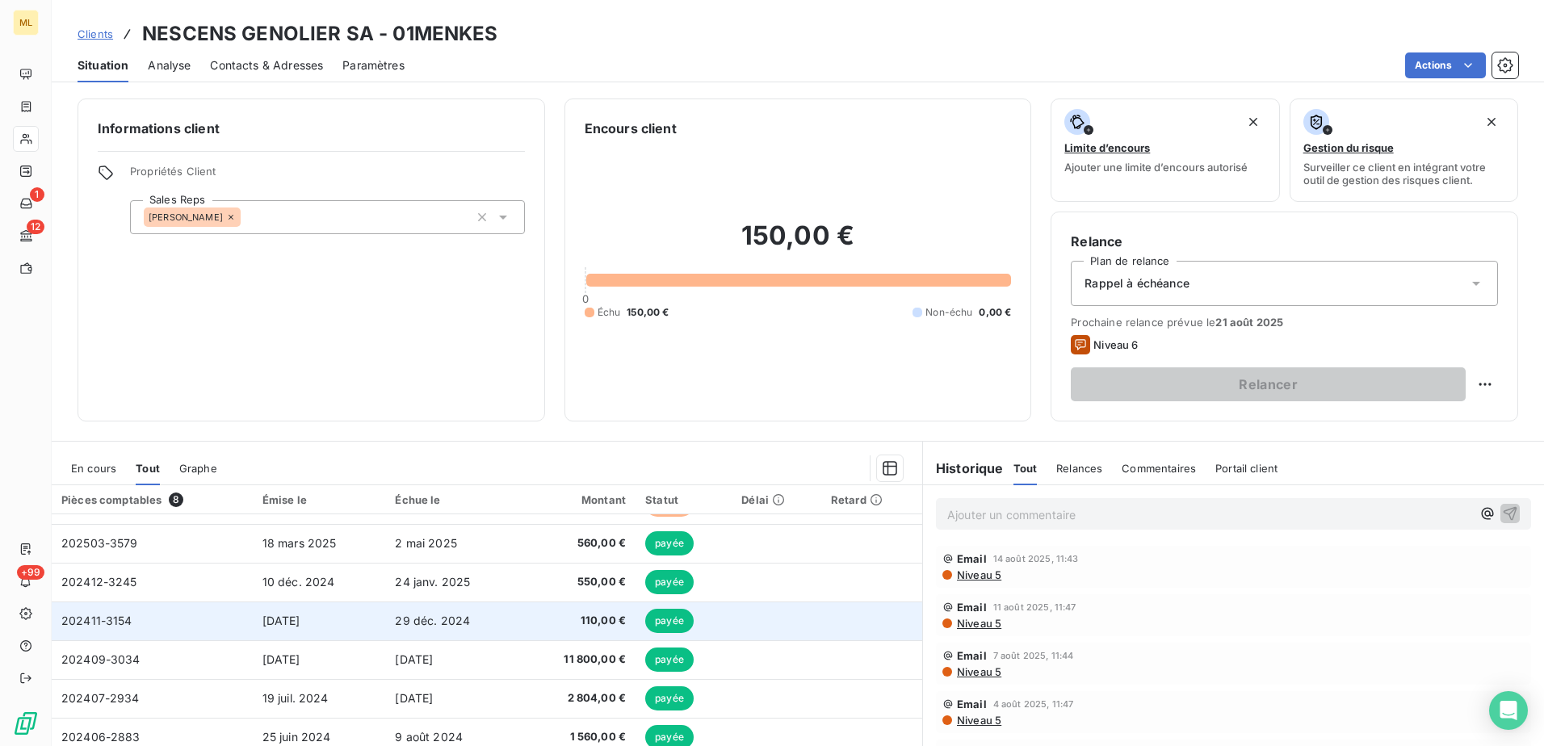
click at [182, 631] on td "202411-3154" at bounding box center [152, 621] width 201 height 39
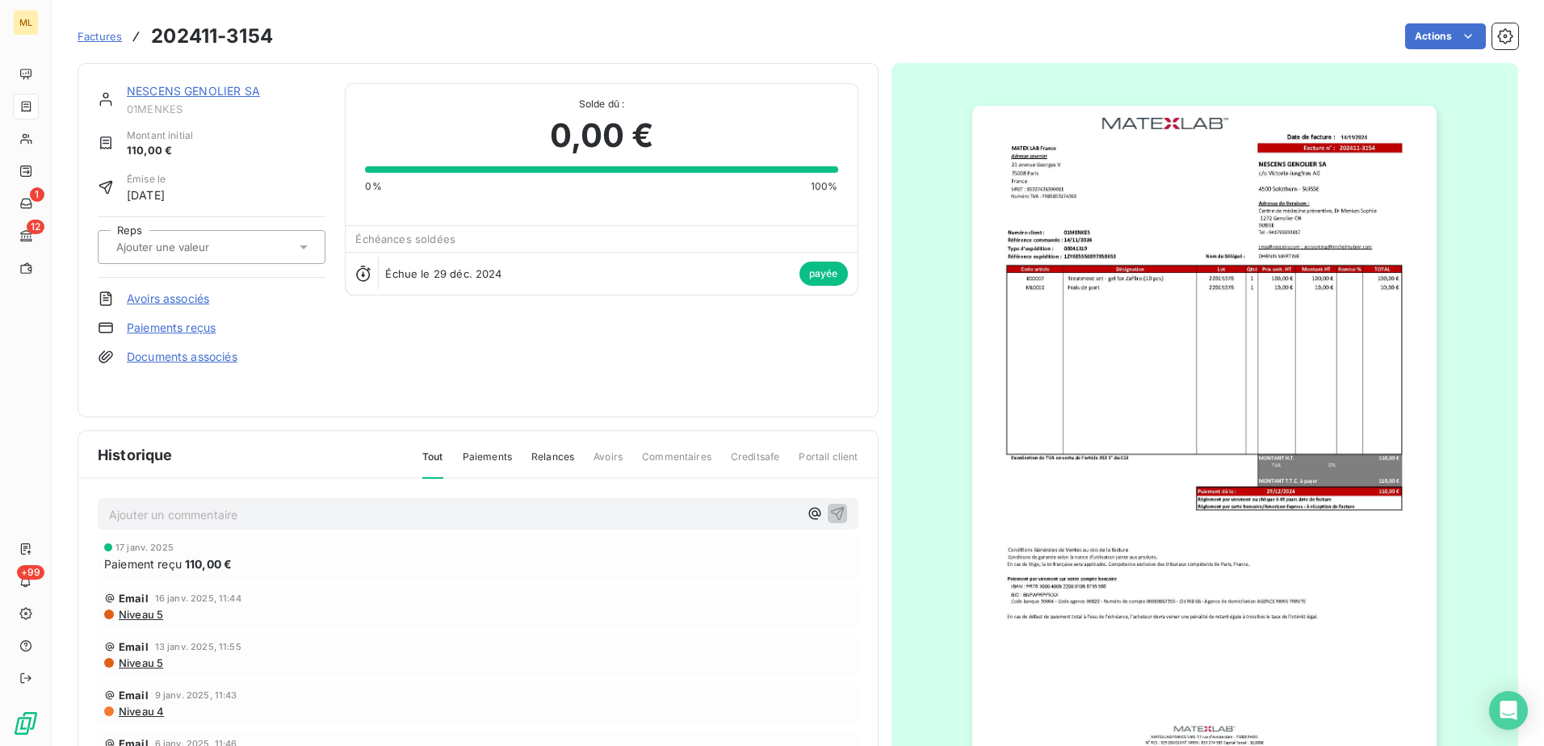
click at [203, 90] on link "NESCENS GENOLIER SA" at bounding box center [193, 91] width 133 height 14
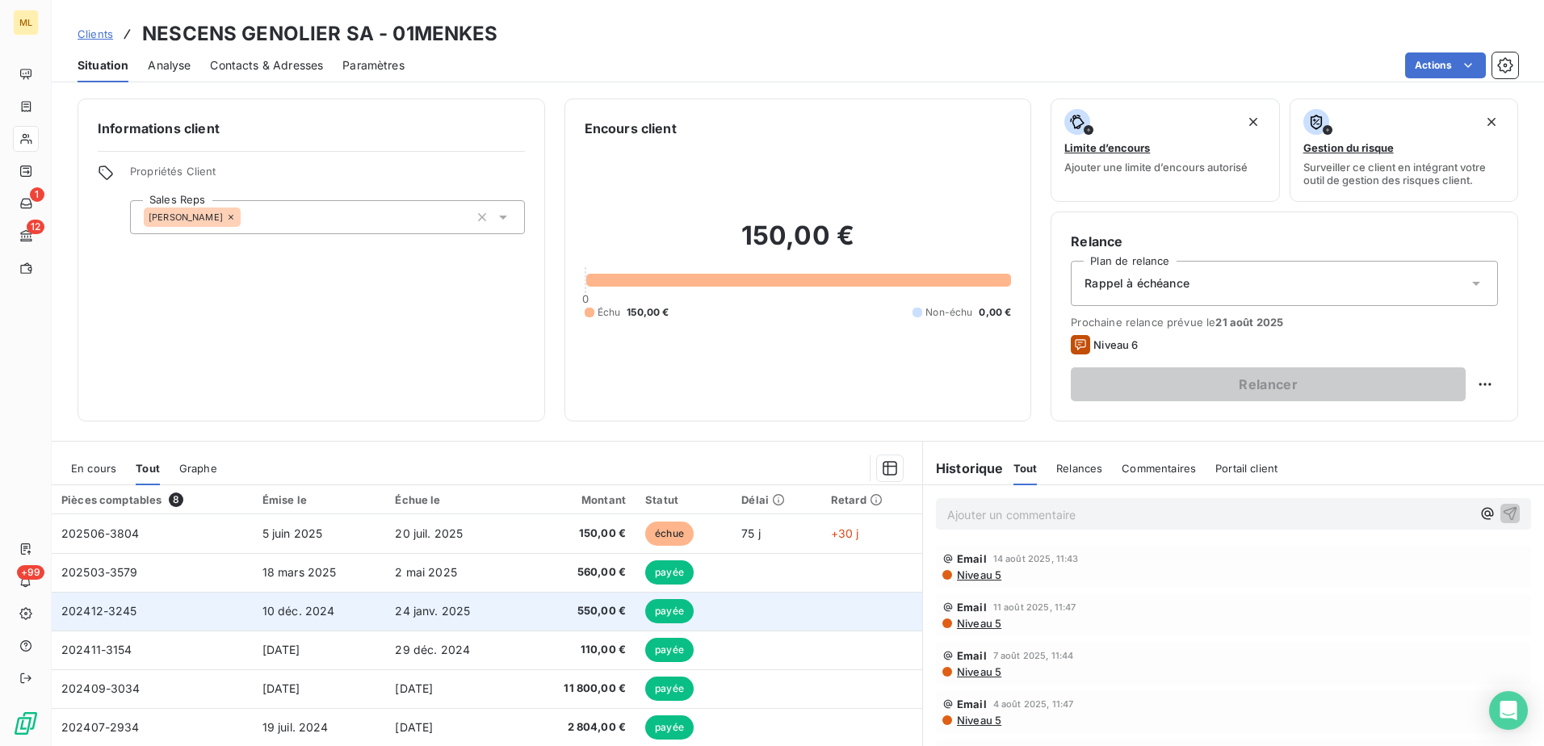
click at [514, 626] on td "24 janv. 2025" at bounding box center [452, 611] width 134 height 39
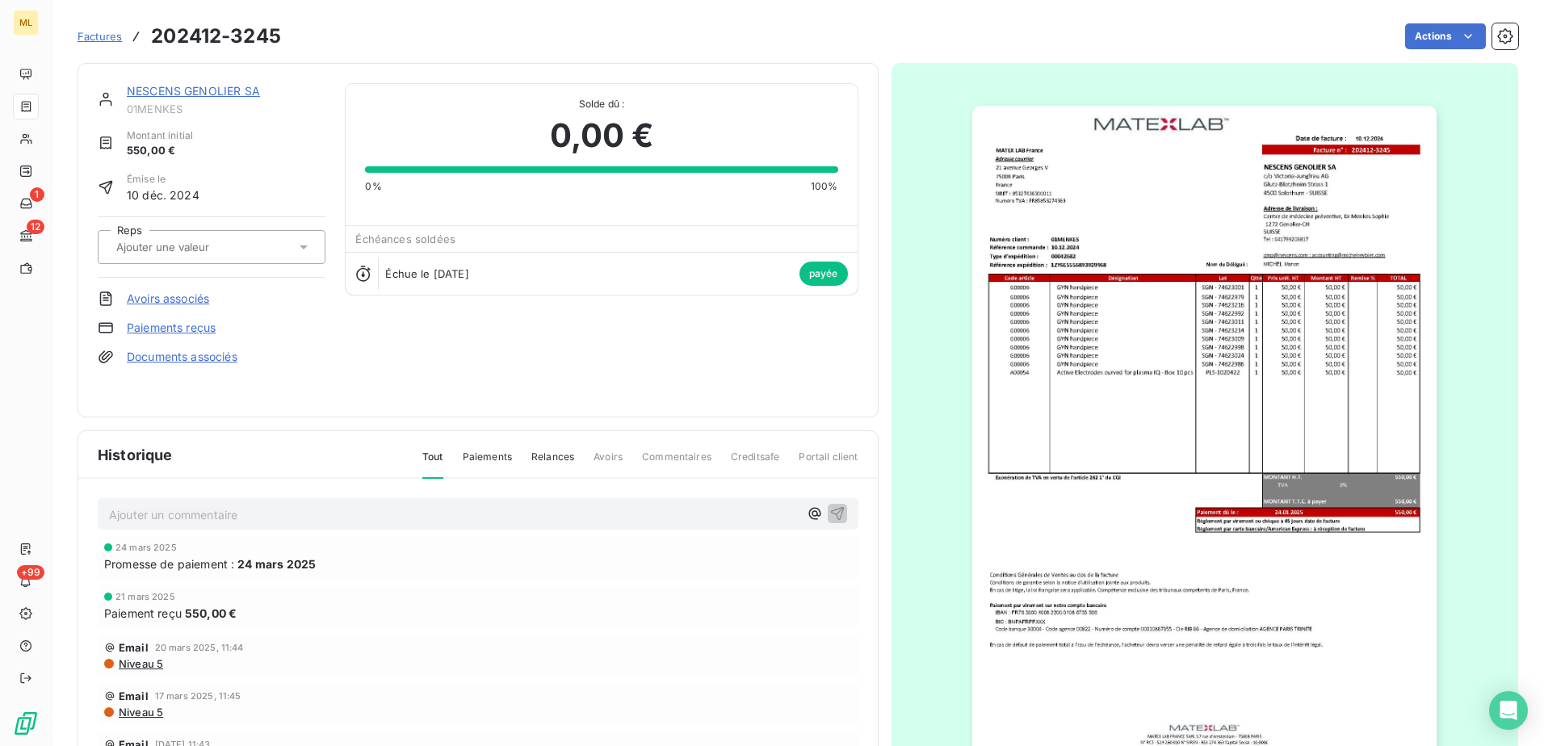
click at [210, 86] on link "NESCENS GENOLIER SA" at bounding box center [193, 91] width 133 height 14
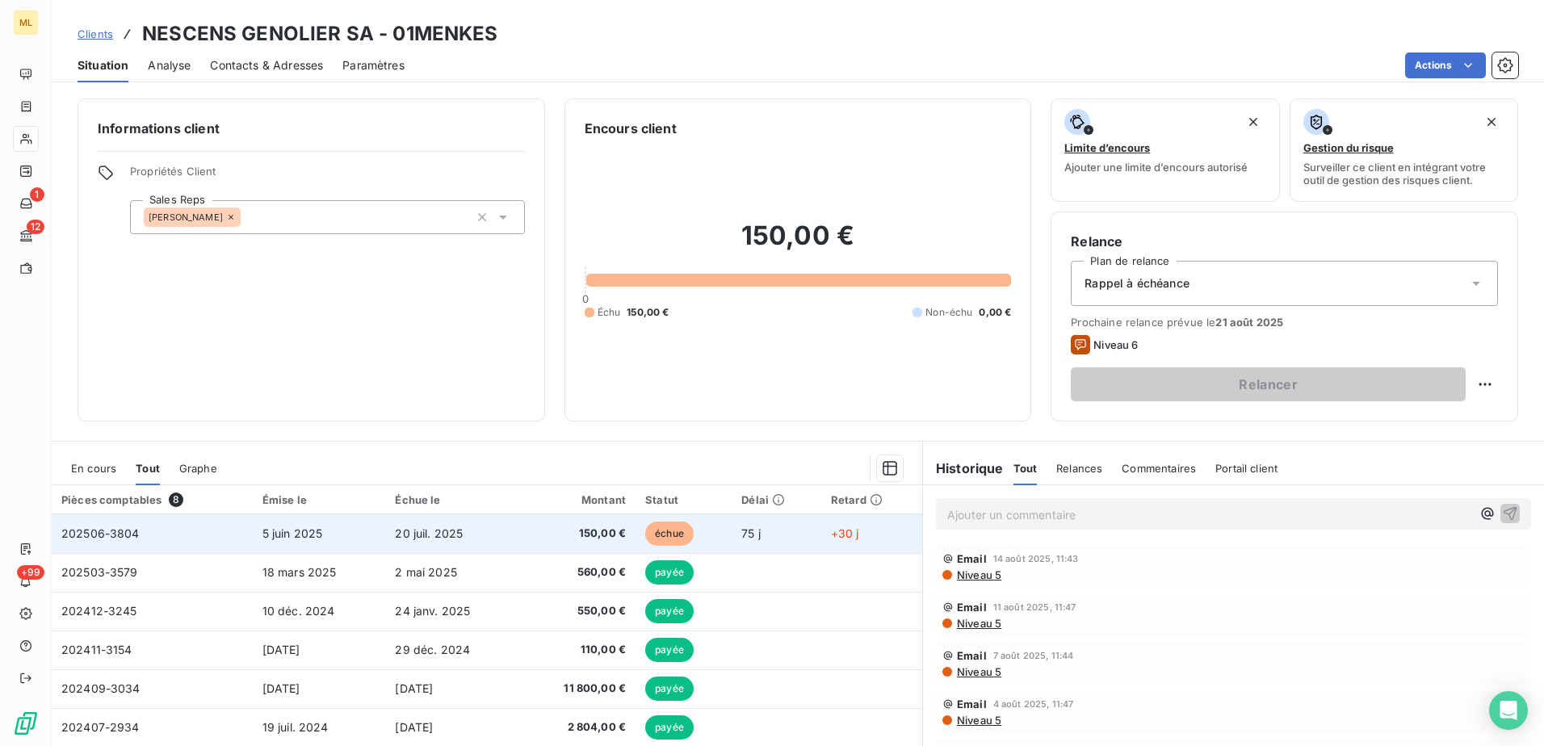
click at [181, 535] on td "202506-3804" at bounding box center [152, 533] width 201 height 39
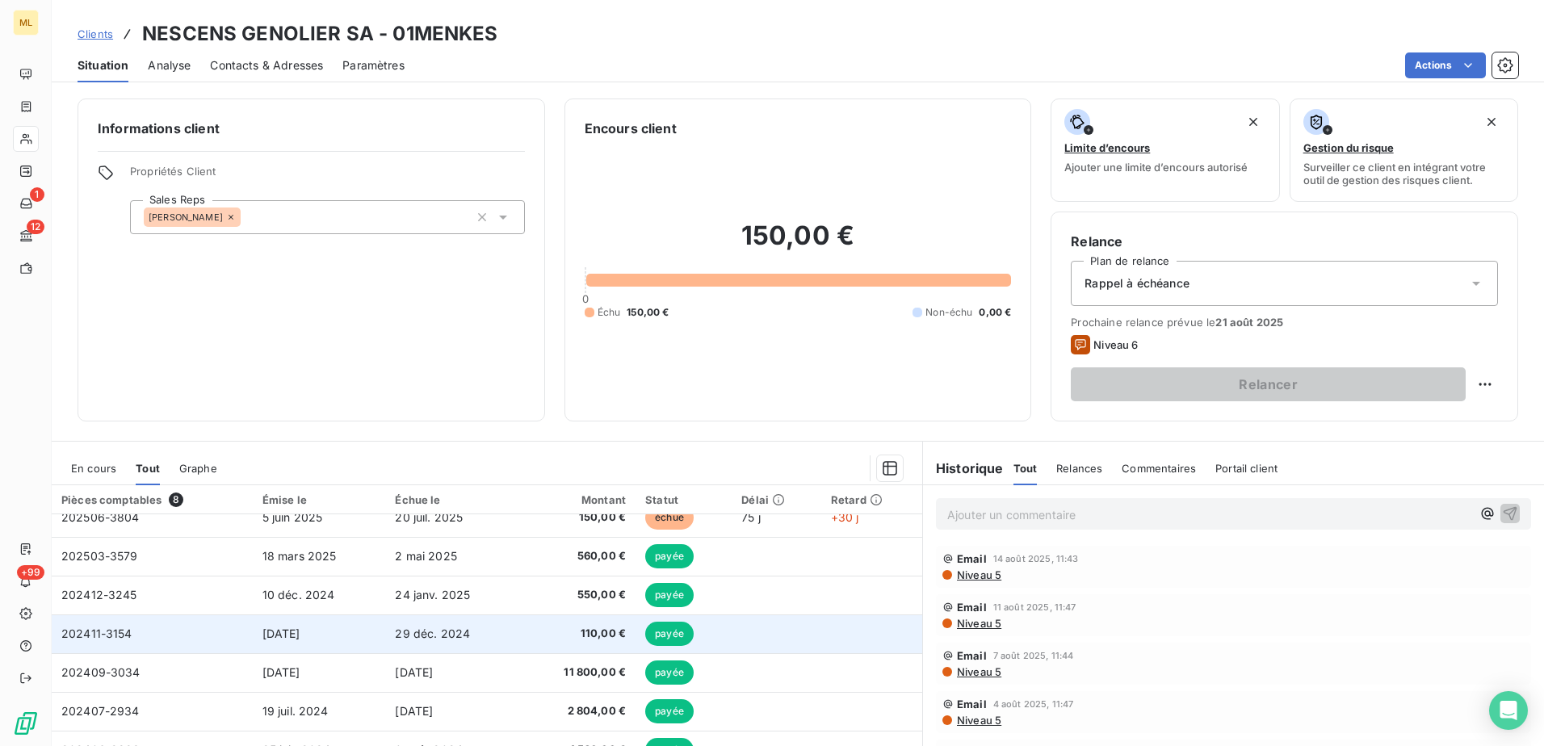
scroll to position [29, 0]
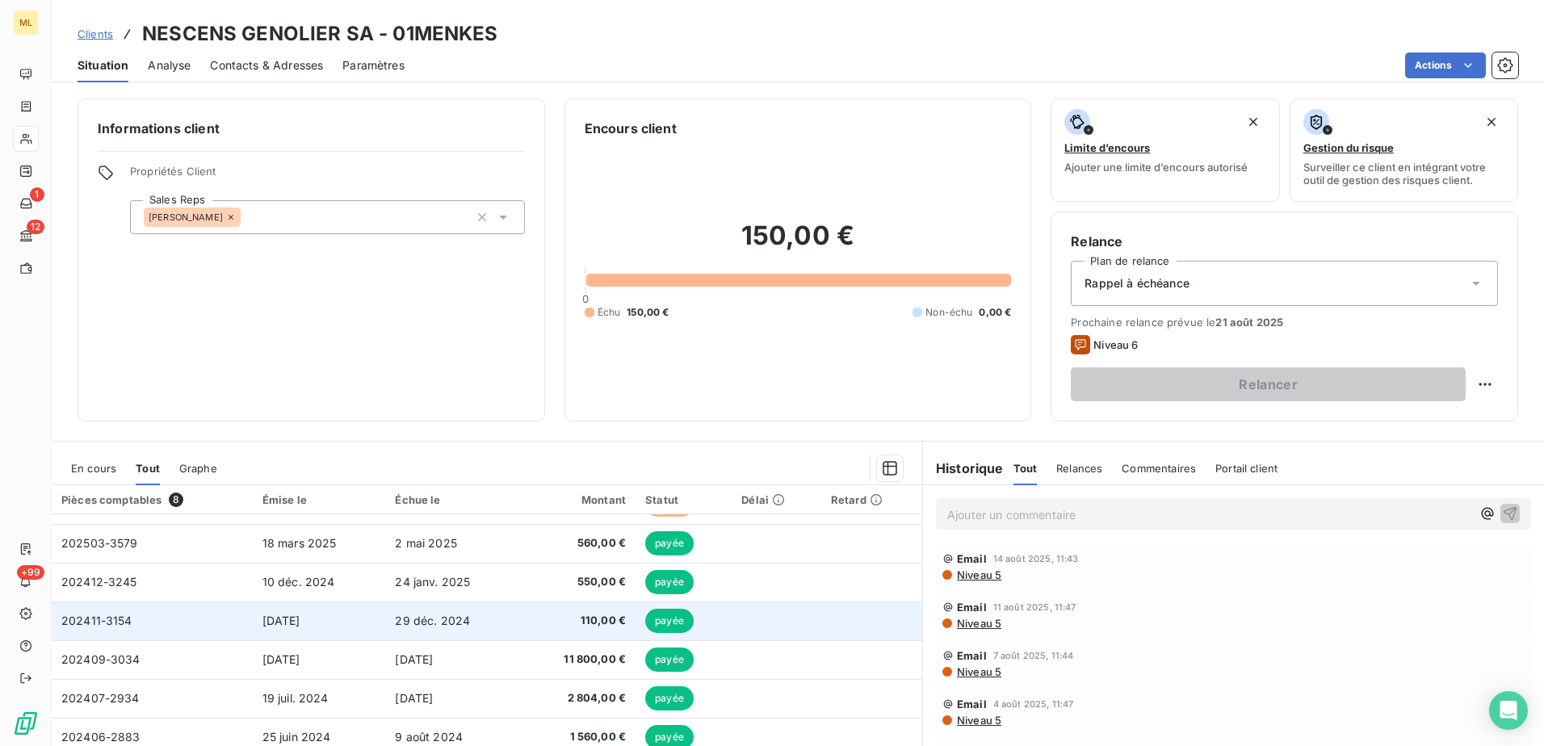
click at [553, 624] on span "110,00 €" at bounding box center [578, 621] width 96 height 16
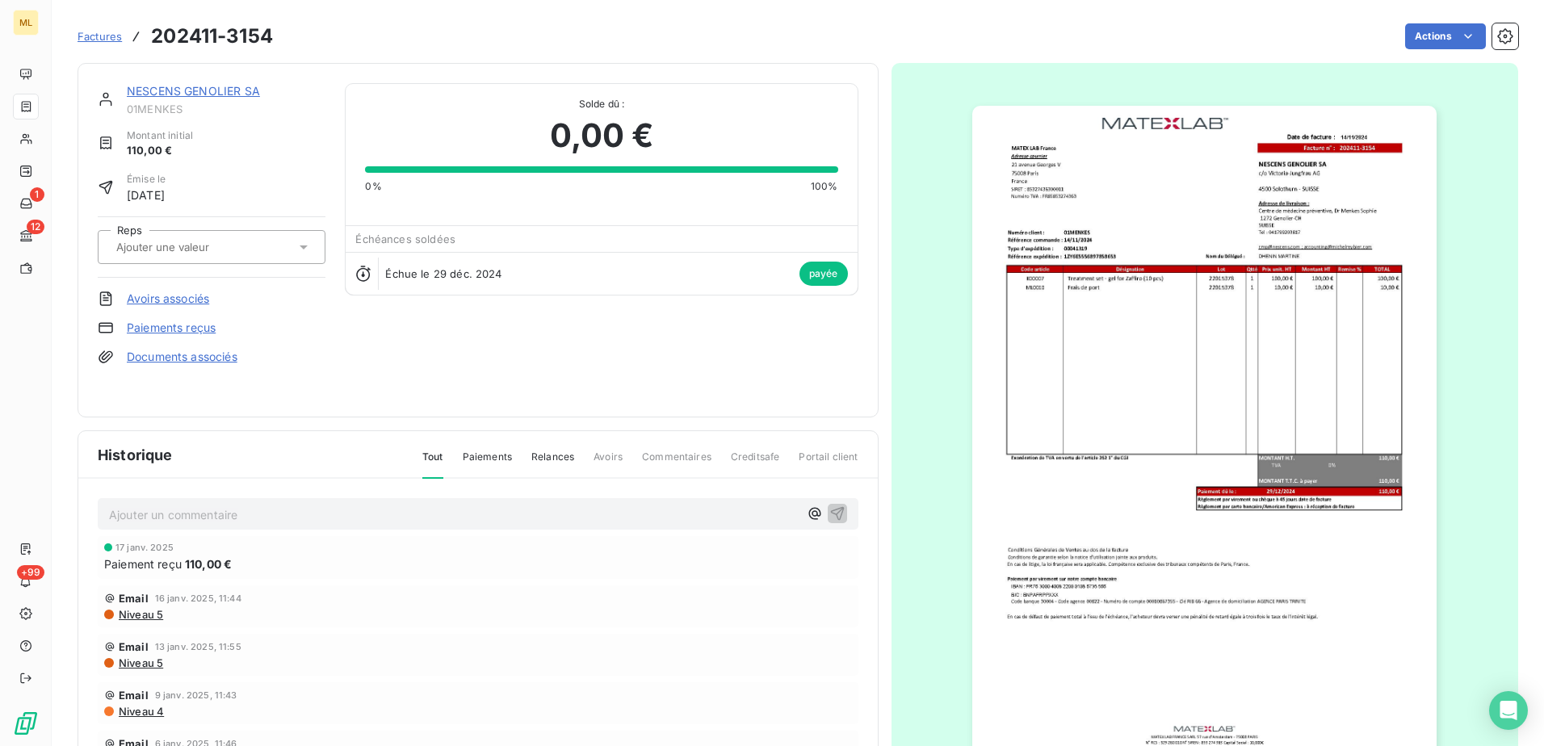
click at [229, 94] on link "NESCENS GENOLIER SA" at bounding box center [193, 91] width 133 height 14
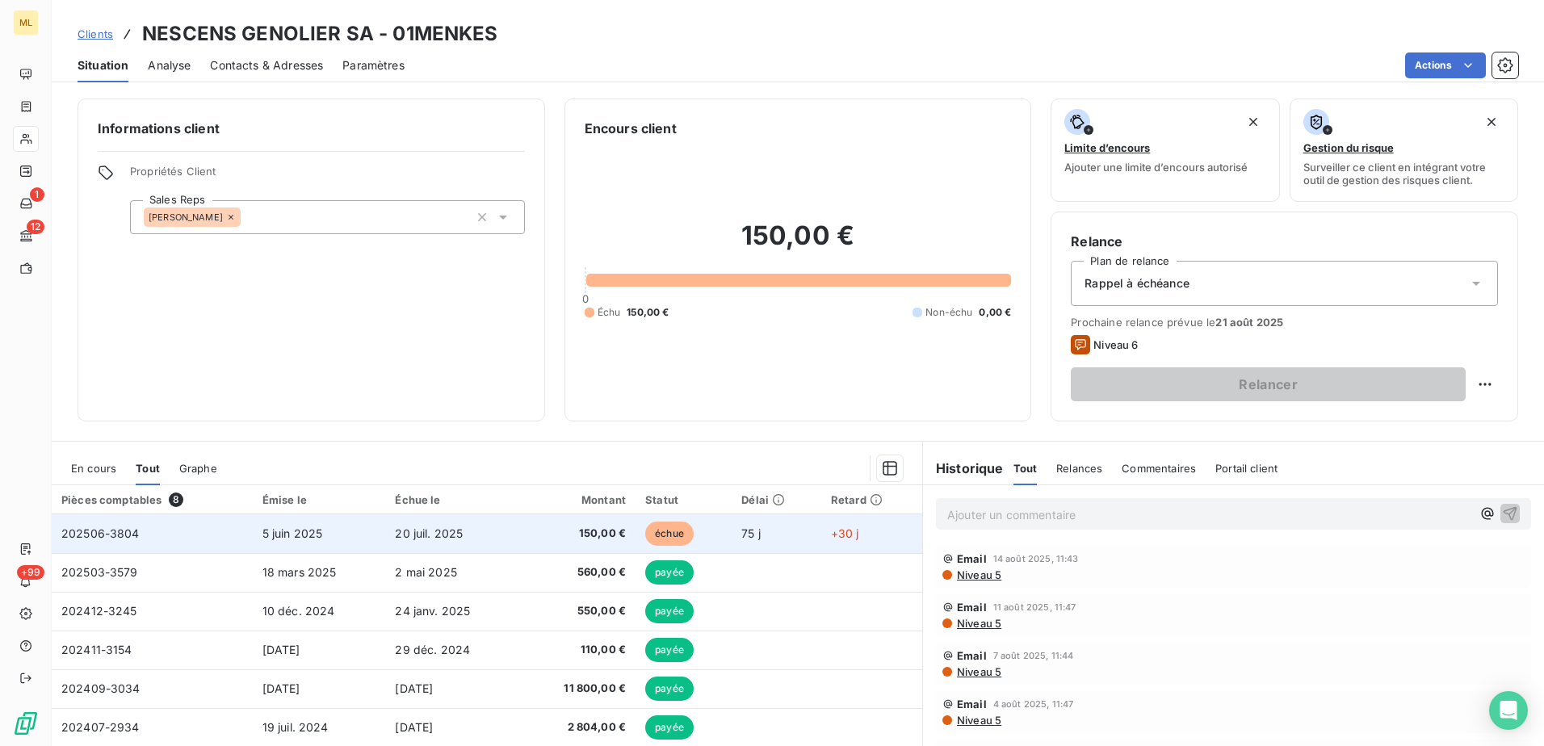
click at [303, 542] on td "5 juin 2025" at bounding box center [319, 533] width 133 height 39
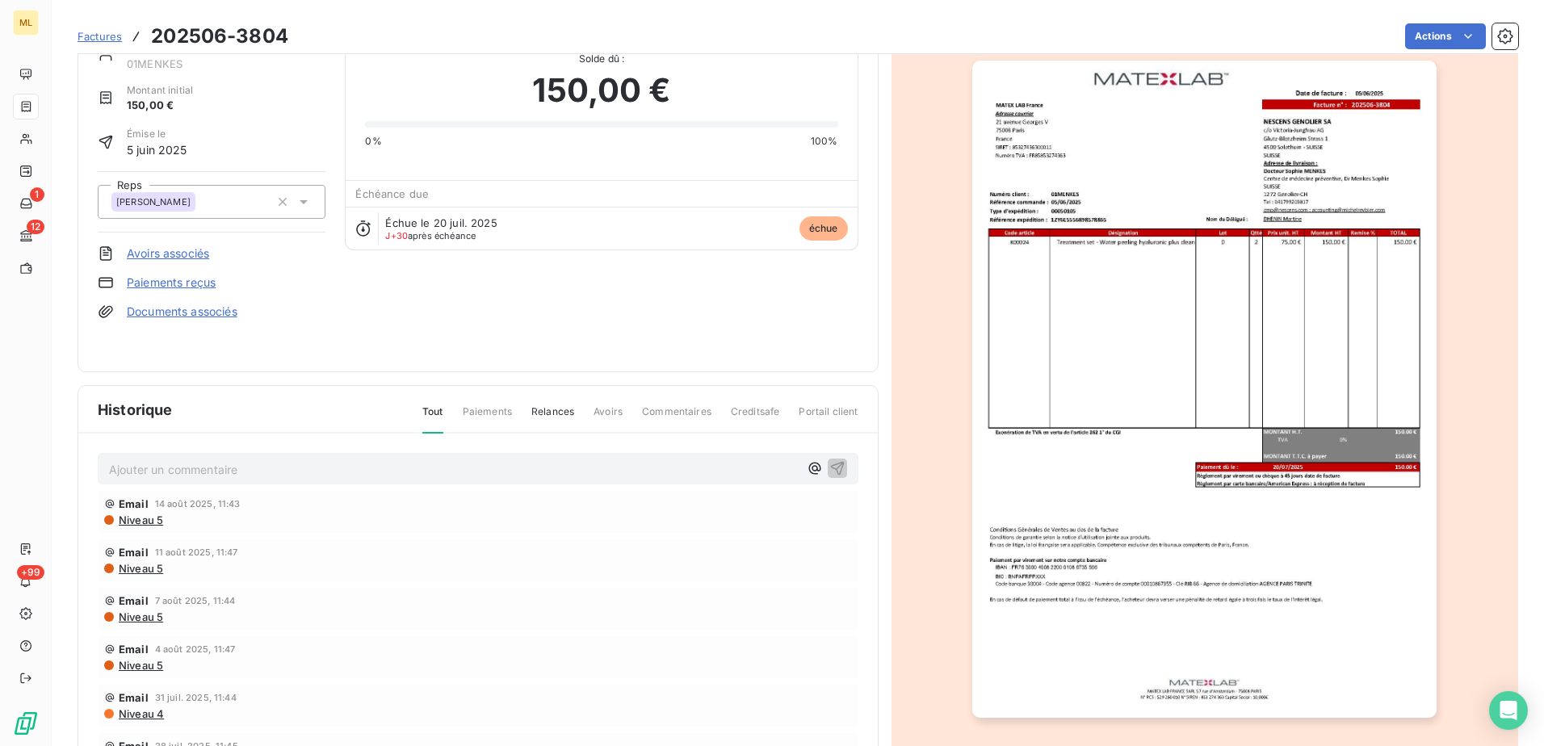
scroll to position [86, 0]
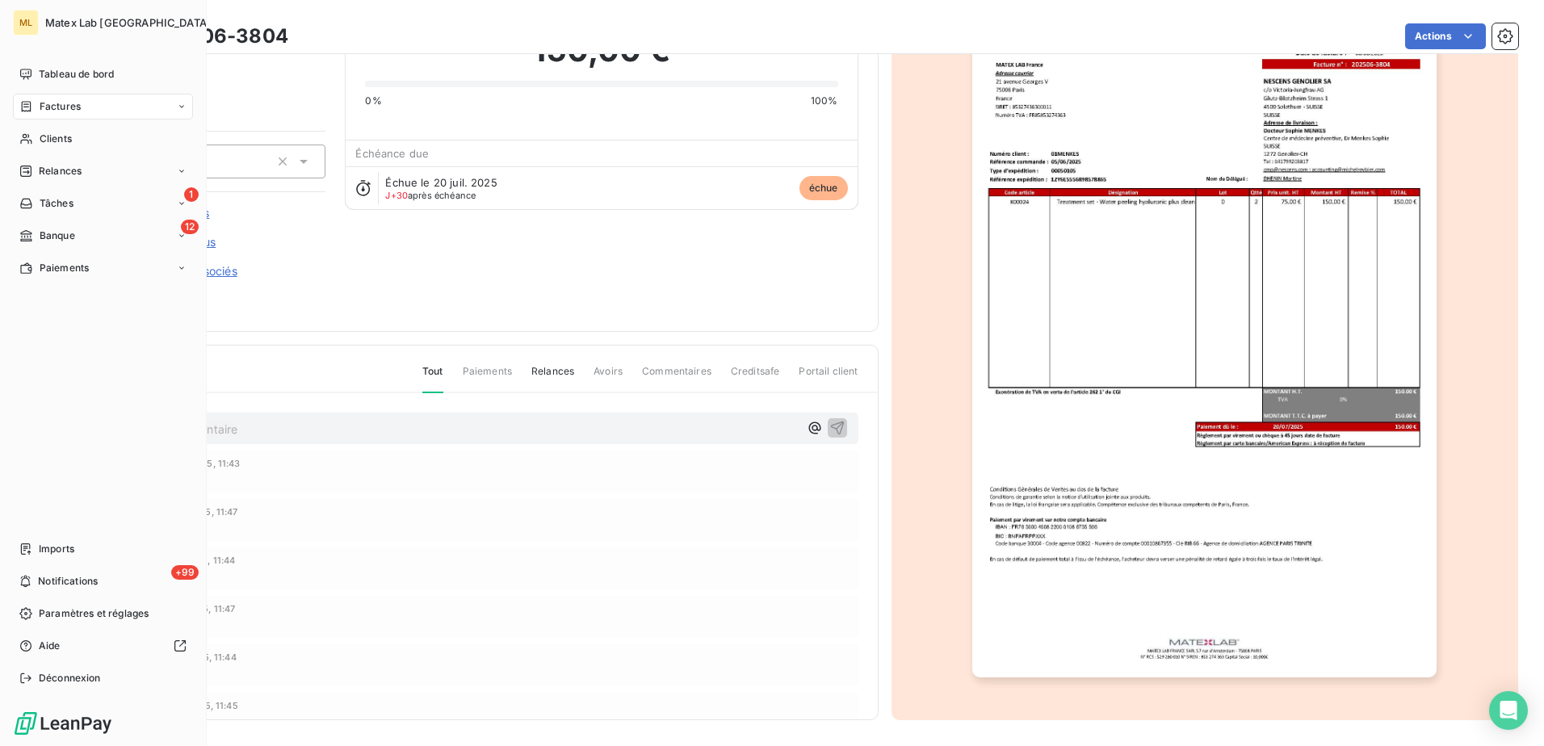
click at [52, 263] on span "Paiements" at bounding box center [64, 268] width 49 height 15
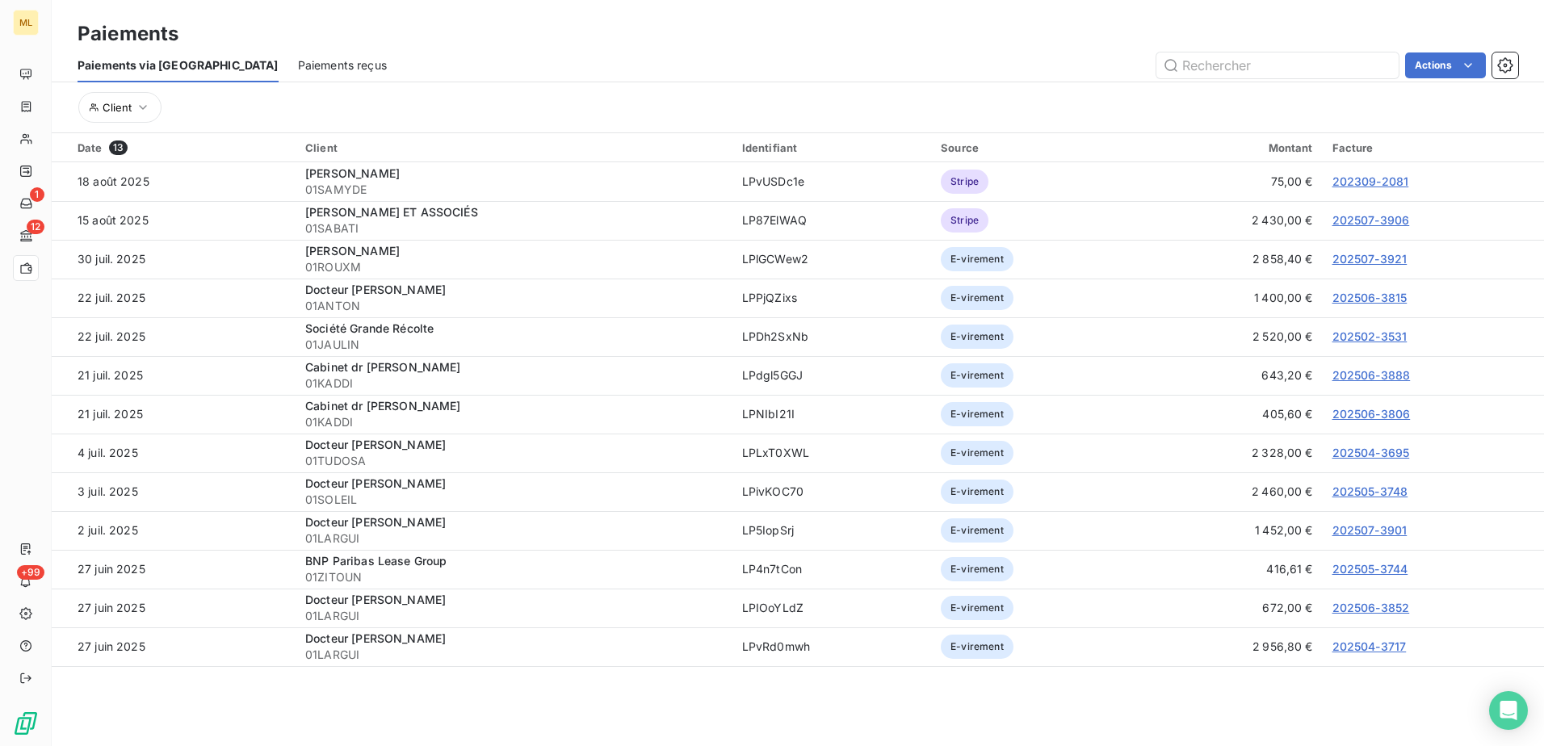
click at [298, 49] on div "Paiements reçus" at bounding box center [342, 65] width 89 height 34
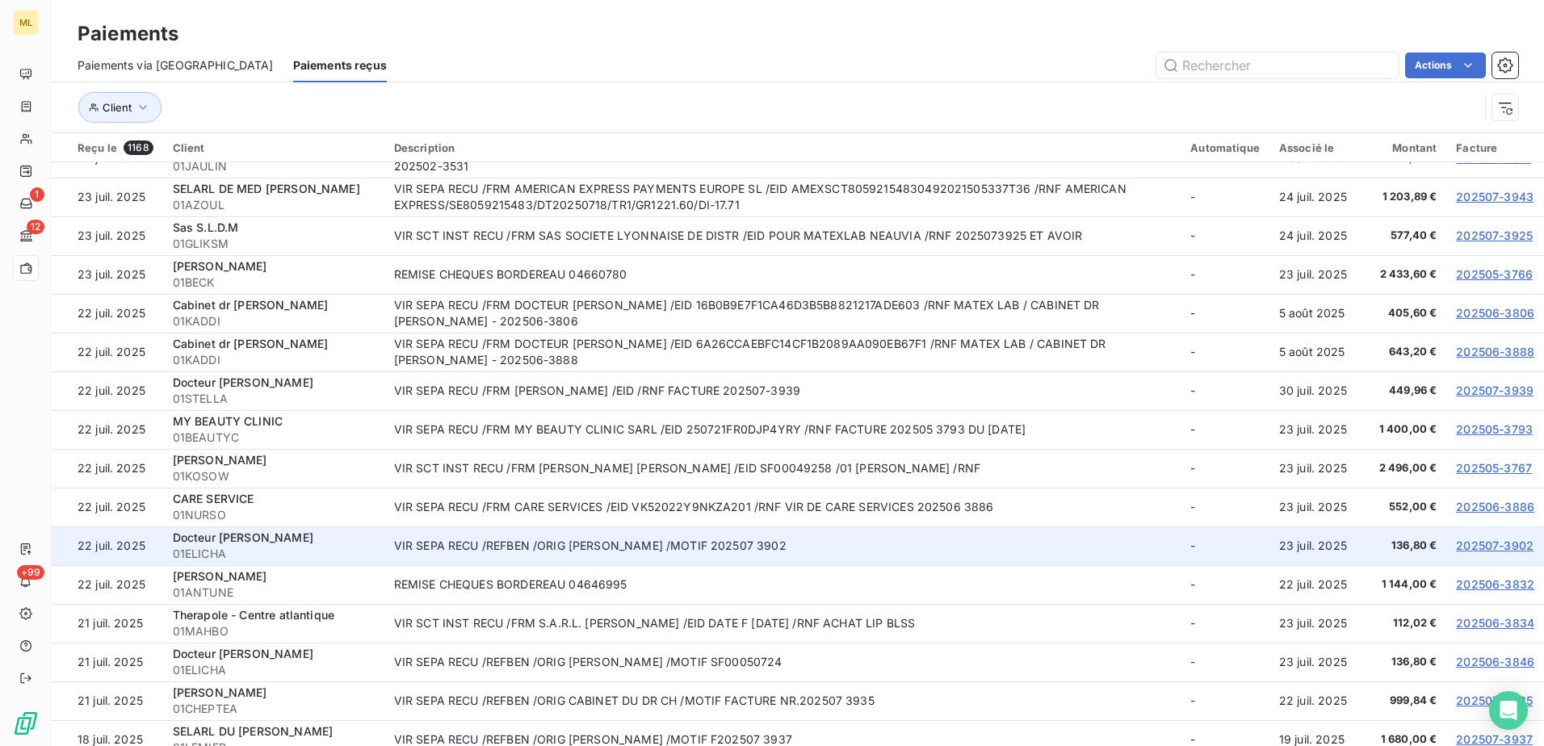
scroll to position [2180, 0]
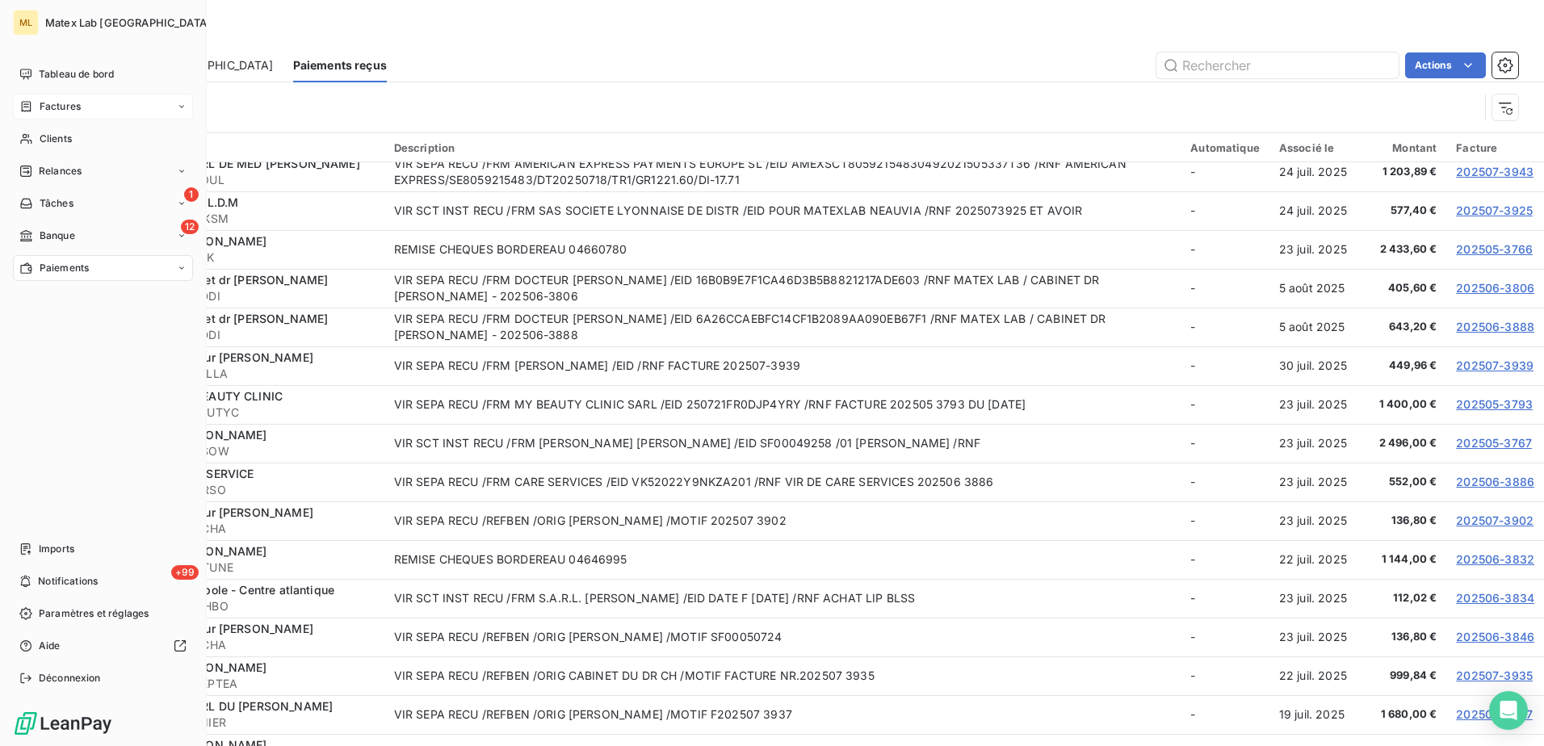
click at [71, 98] on div "Factures" at bounding box center [103, 107] width 180 height 26
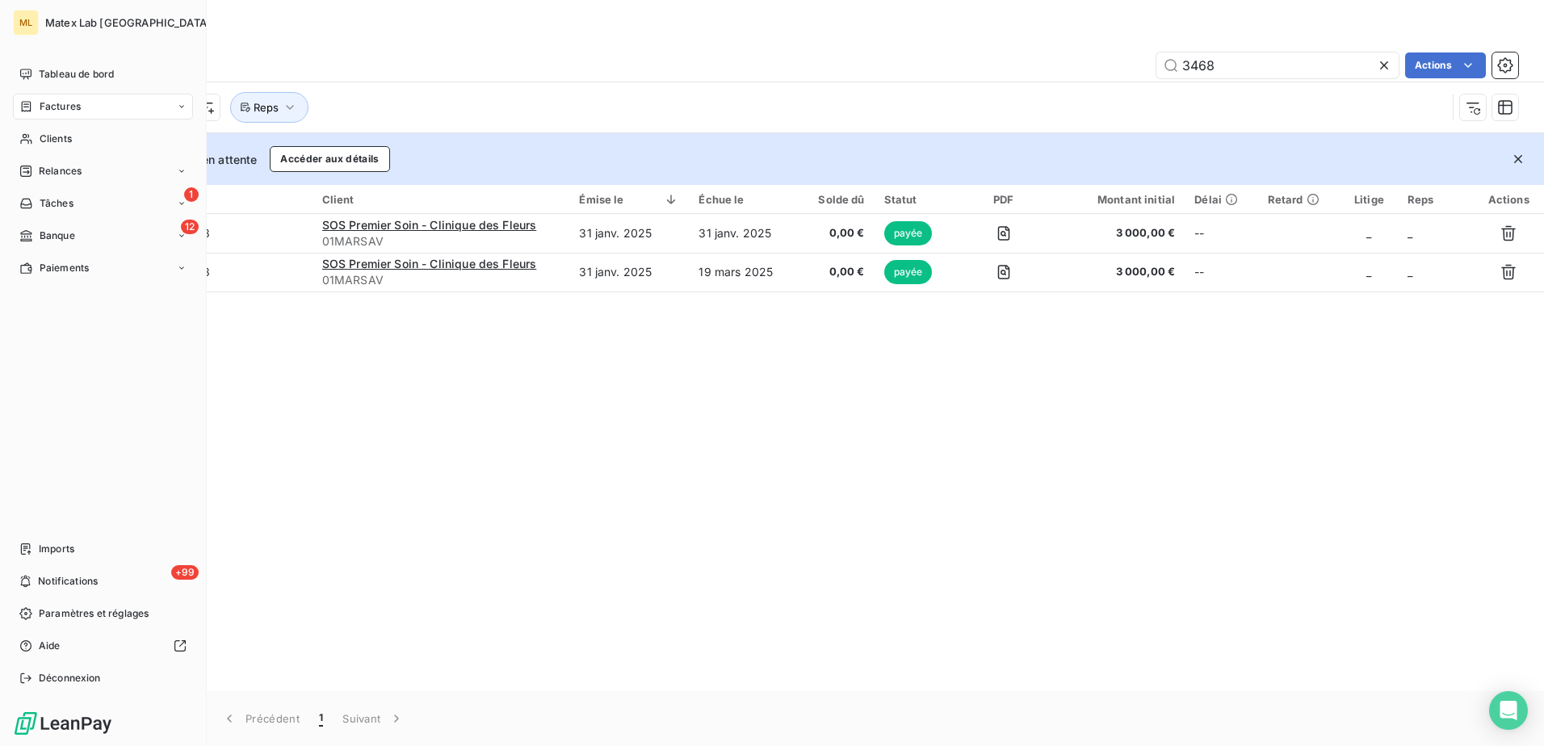
click at [53, 265] on span "Paiements" at bounding box center [64, 268] width 49 height 15
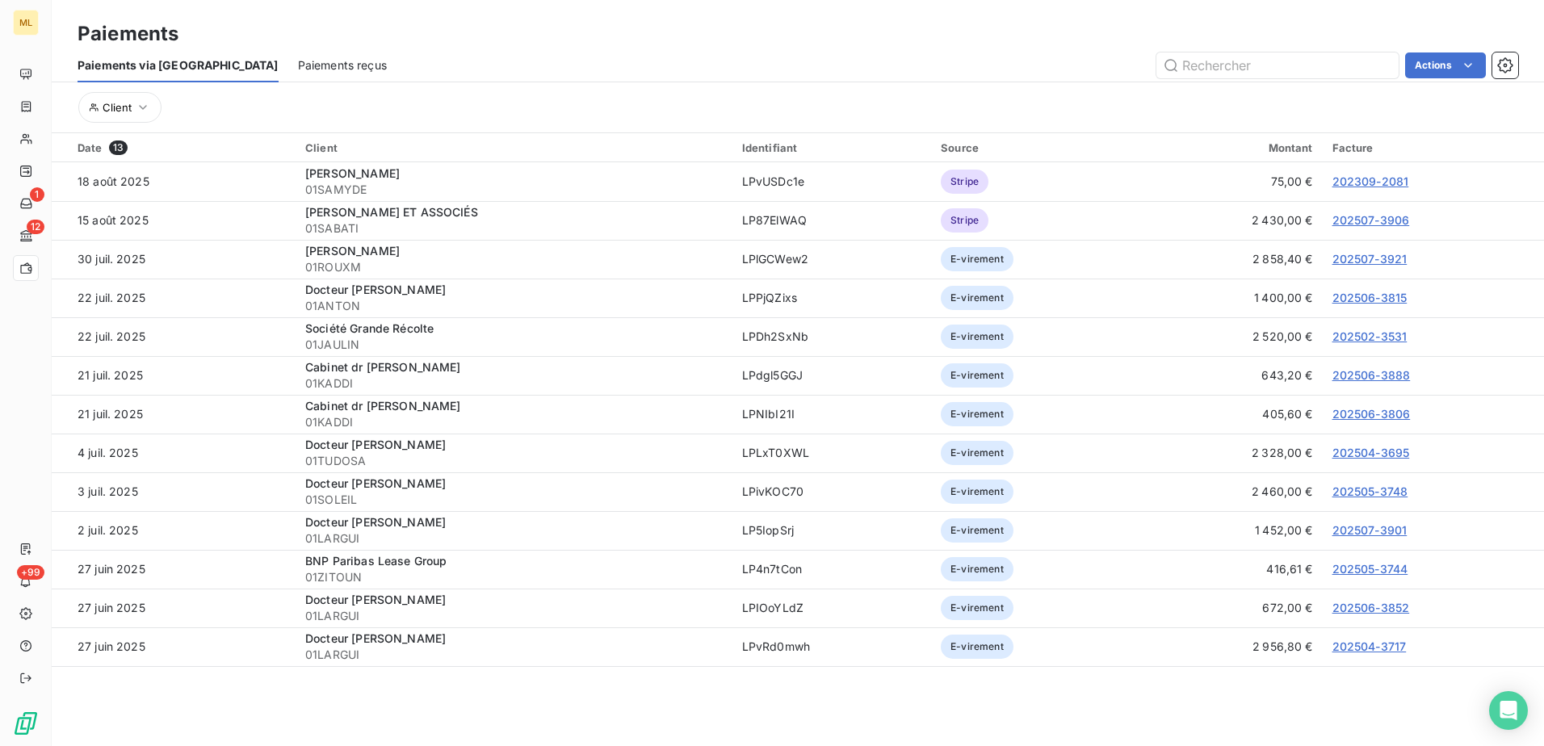
click at [298, 60] on span "Paiements reçus" at bounding box center [342, 65] width 89 height 16
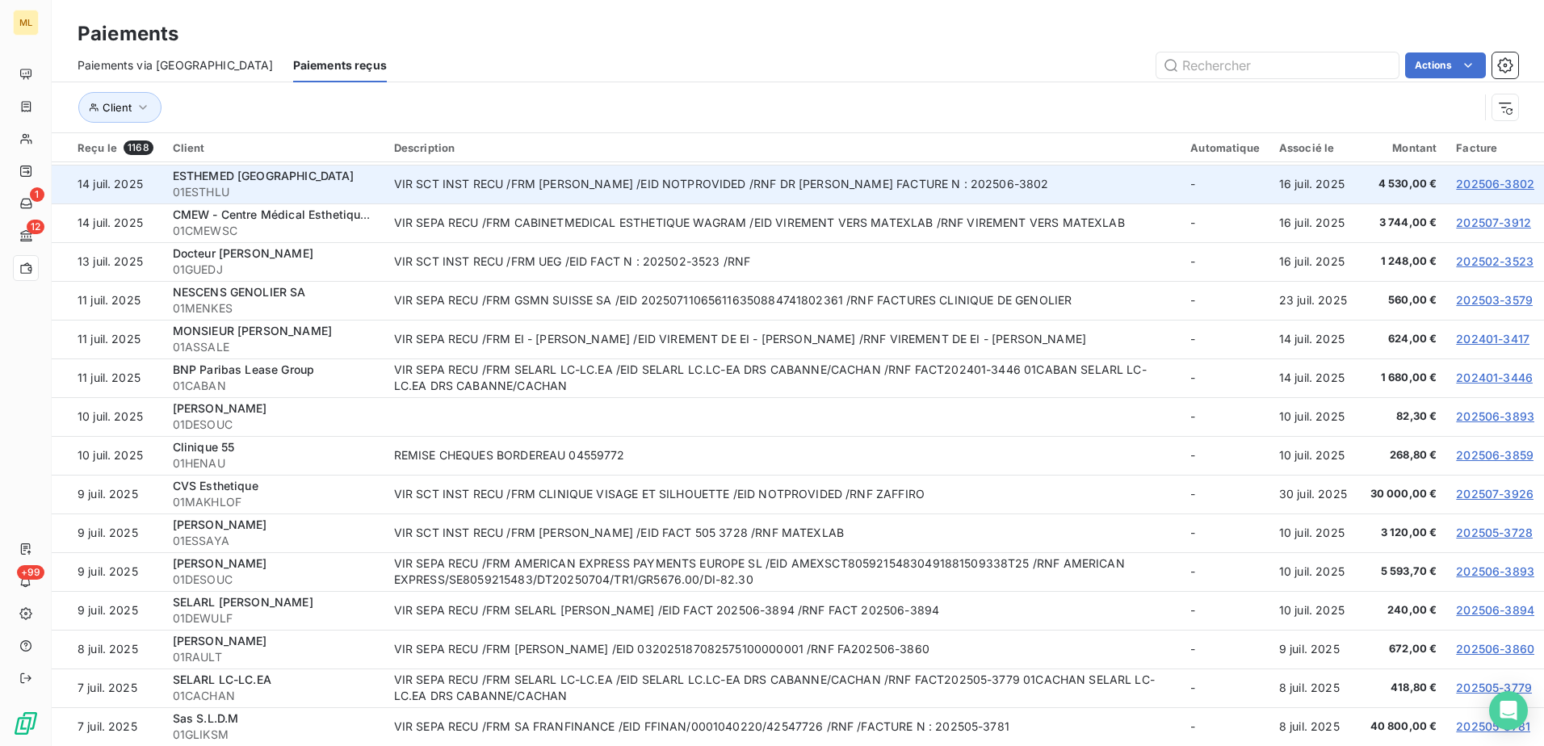
scroll to position [3293, 0]
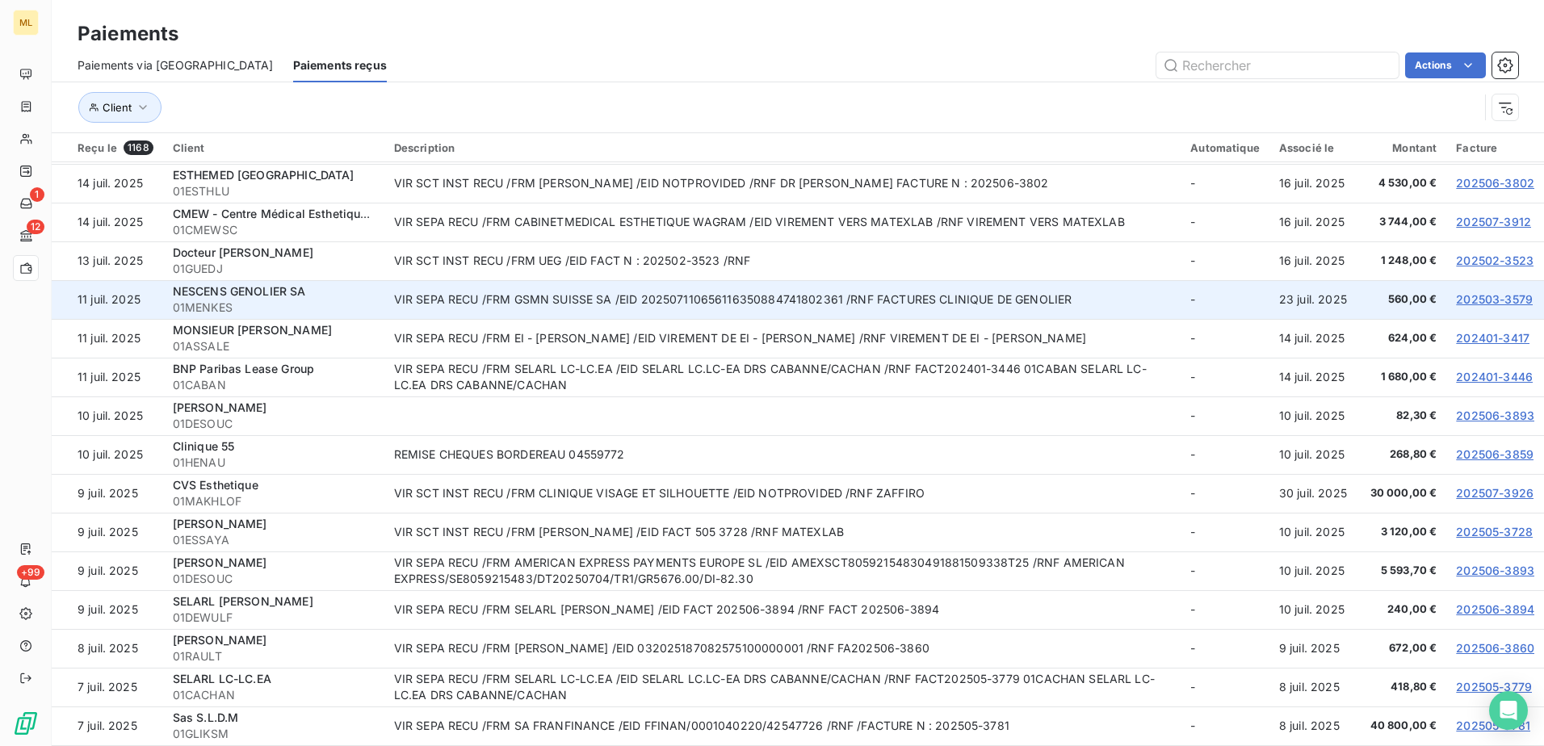
click at [1460, 297] on link "202503-3579" at bounding box center [1494, 299] width 77 height 14
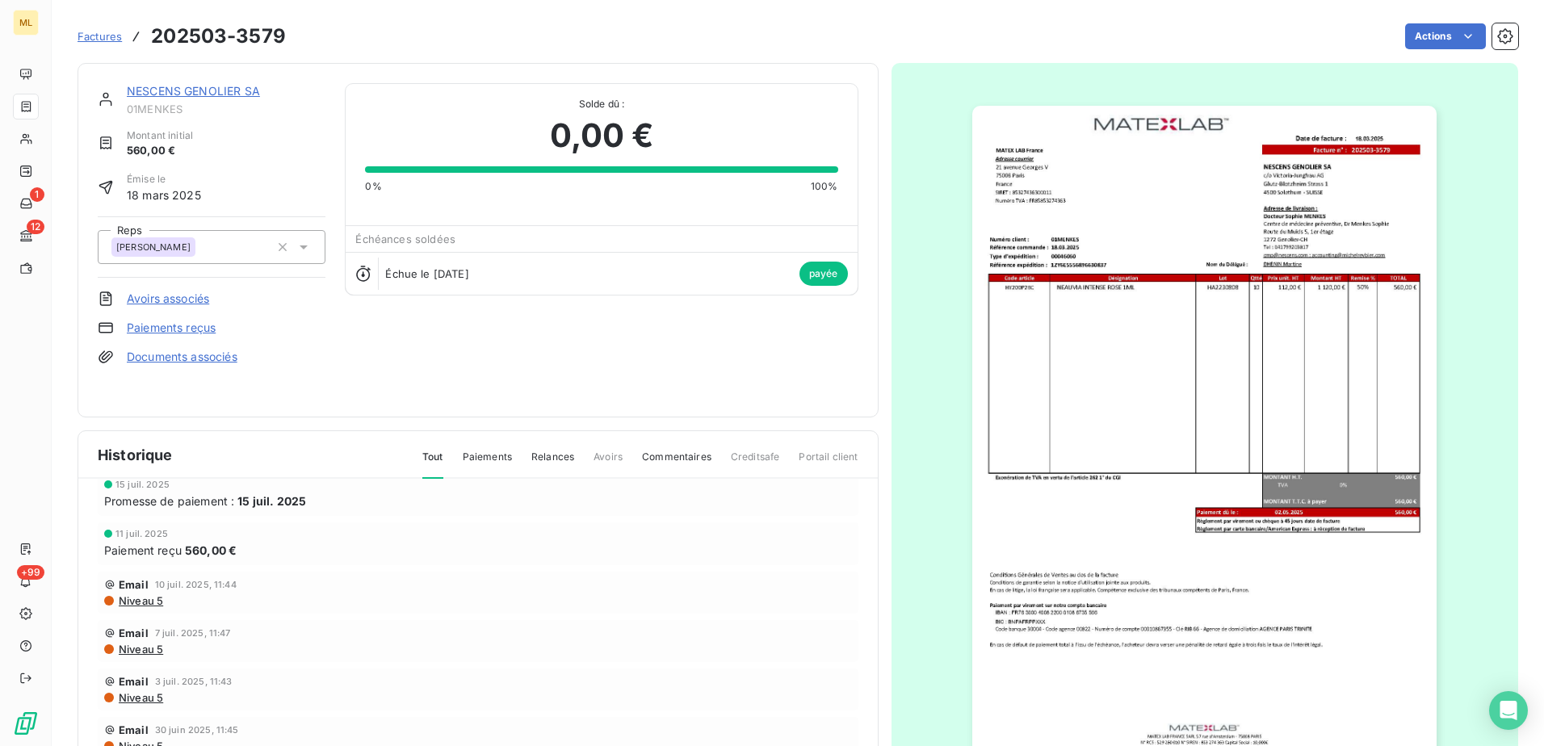
scroll to position [161, 0]
click at [202, 94] on link "NESCENS GENOLIER SA" at bounding box center [193, 91] width 133 height 14
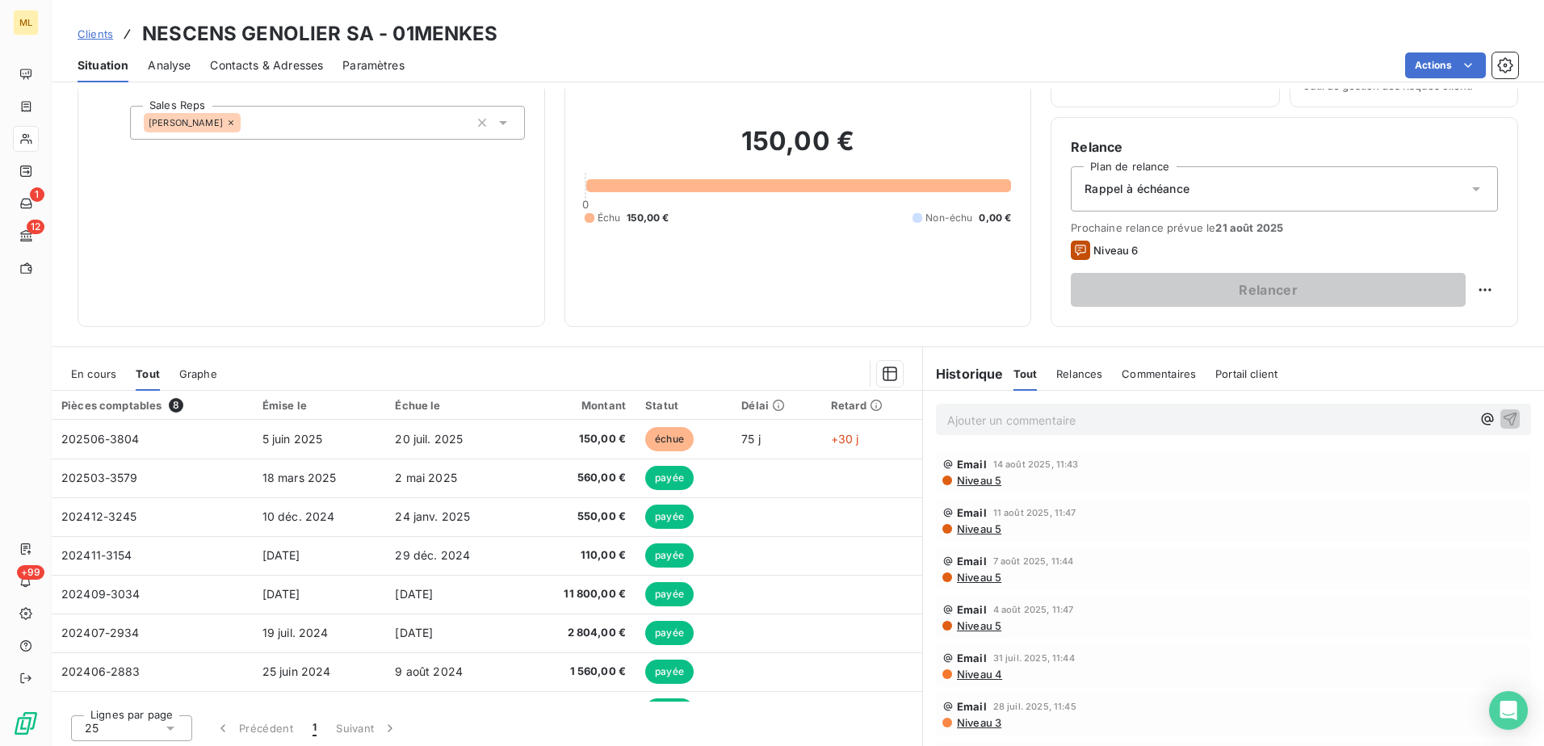
scroll to position [99, 0]
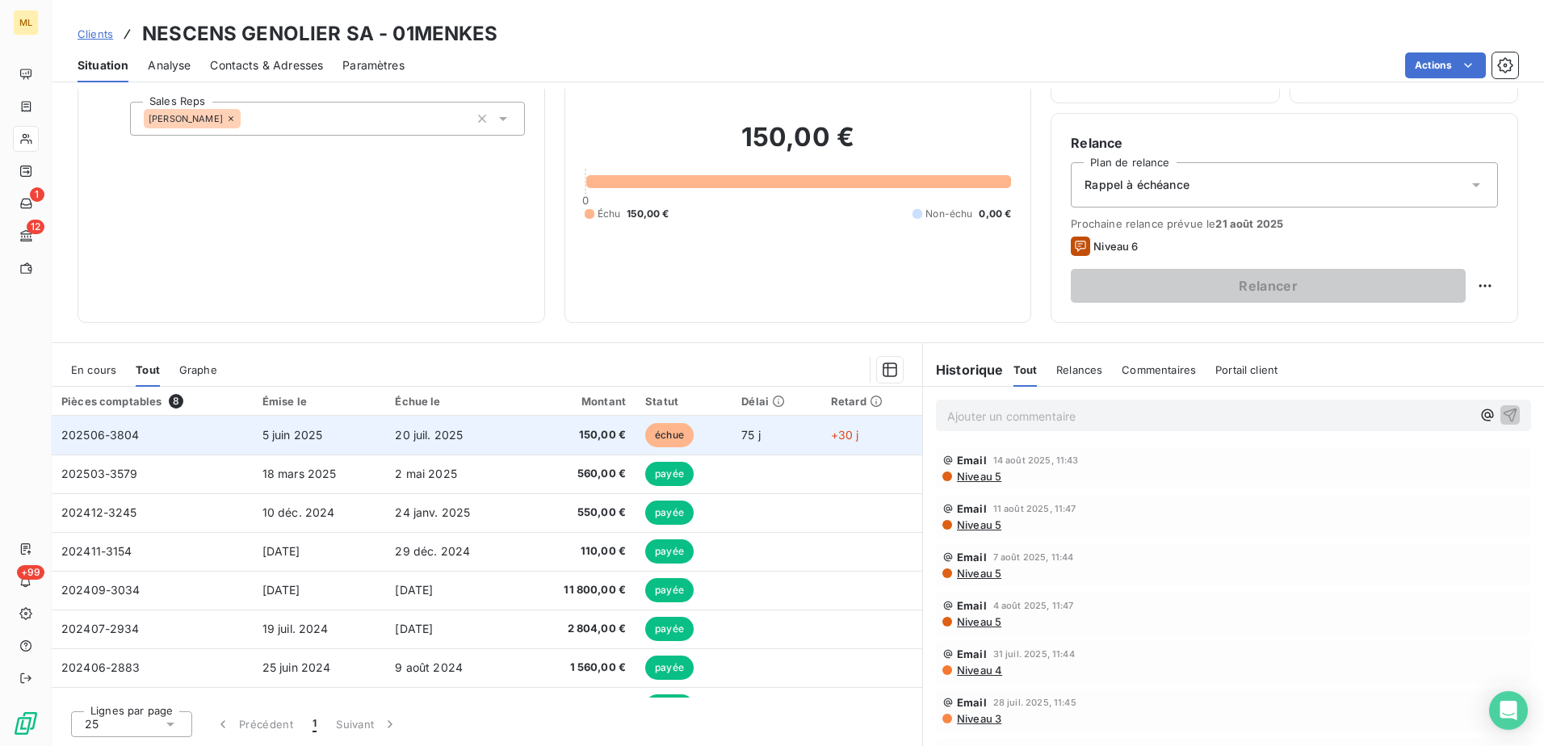
click at [577, 439] on span "150,00 €" at bounding box center [578, 435] width 96 height 16
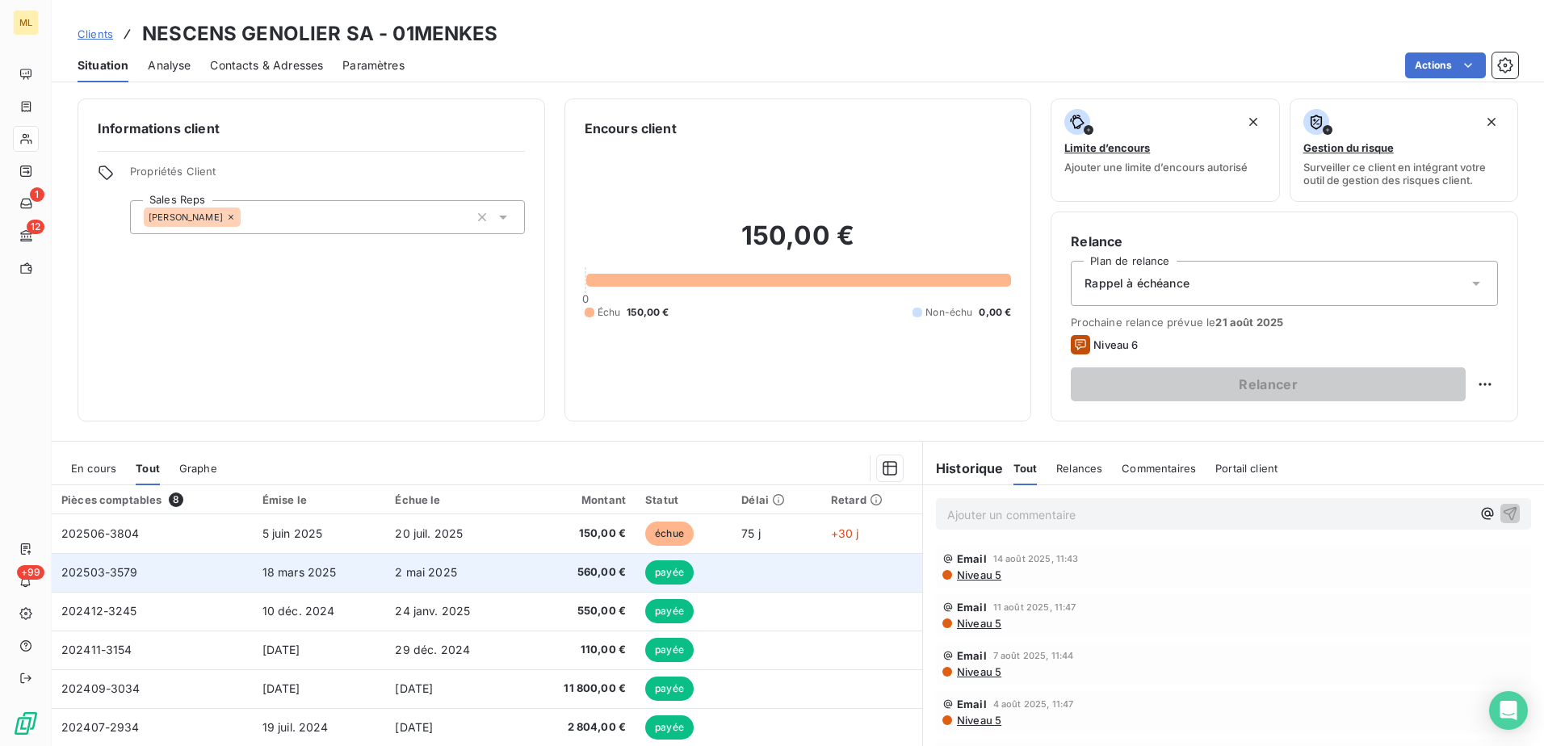
click at [382, 569] on td "18 mars 2025" at bounding box center [319, 572] width 133 height 39
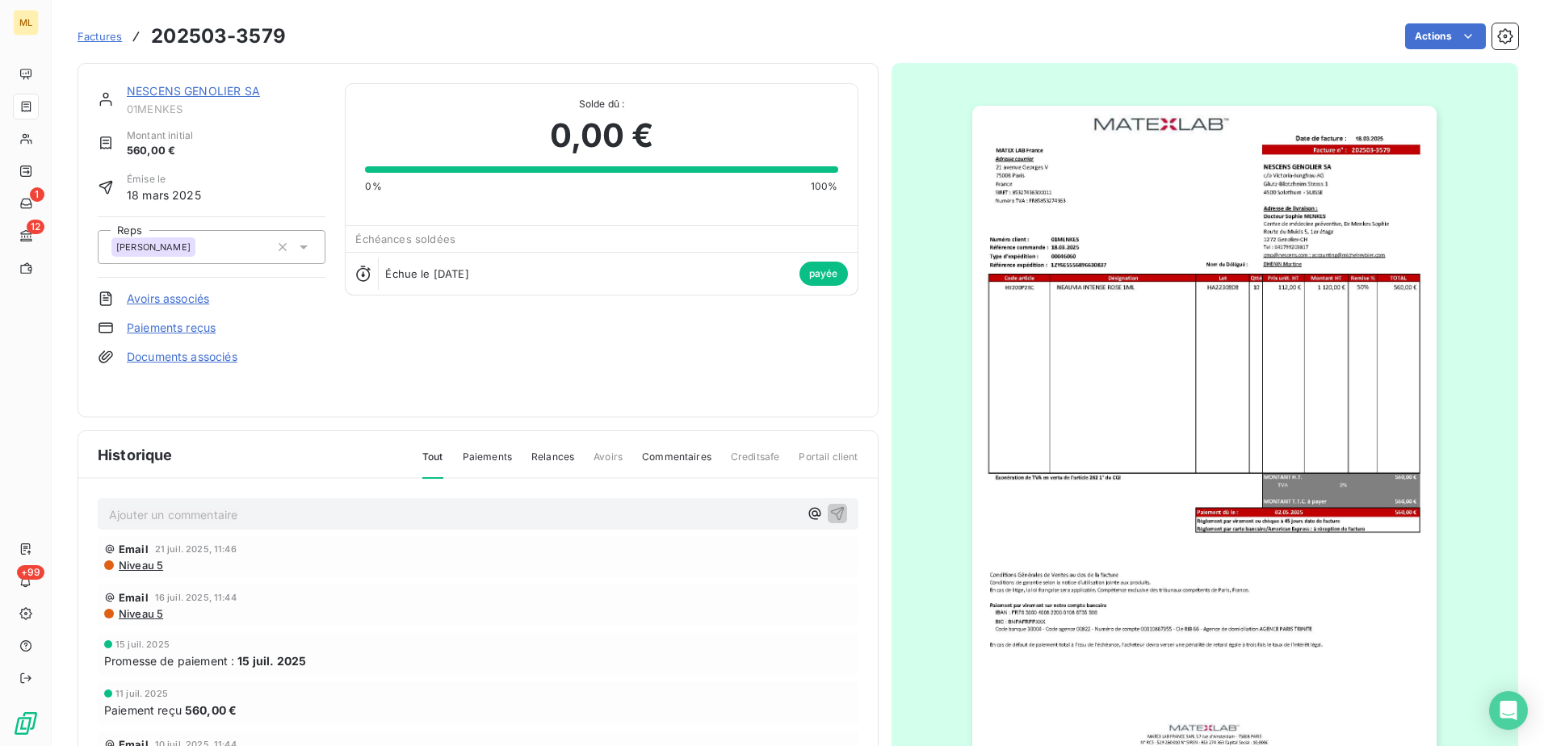
click at [973, 40] on div "Actions" at bounding box center [911, 36] width 1213 height 26
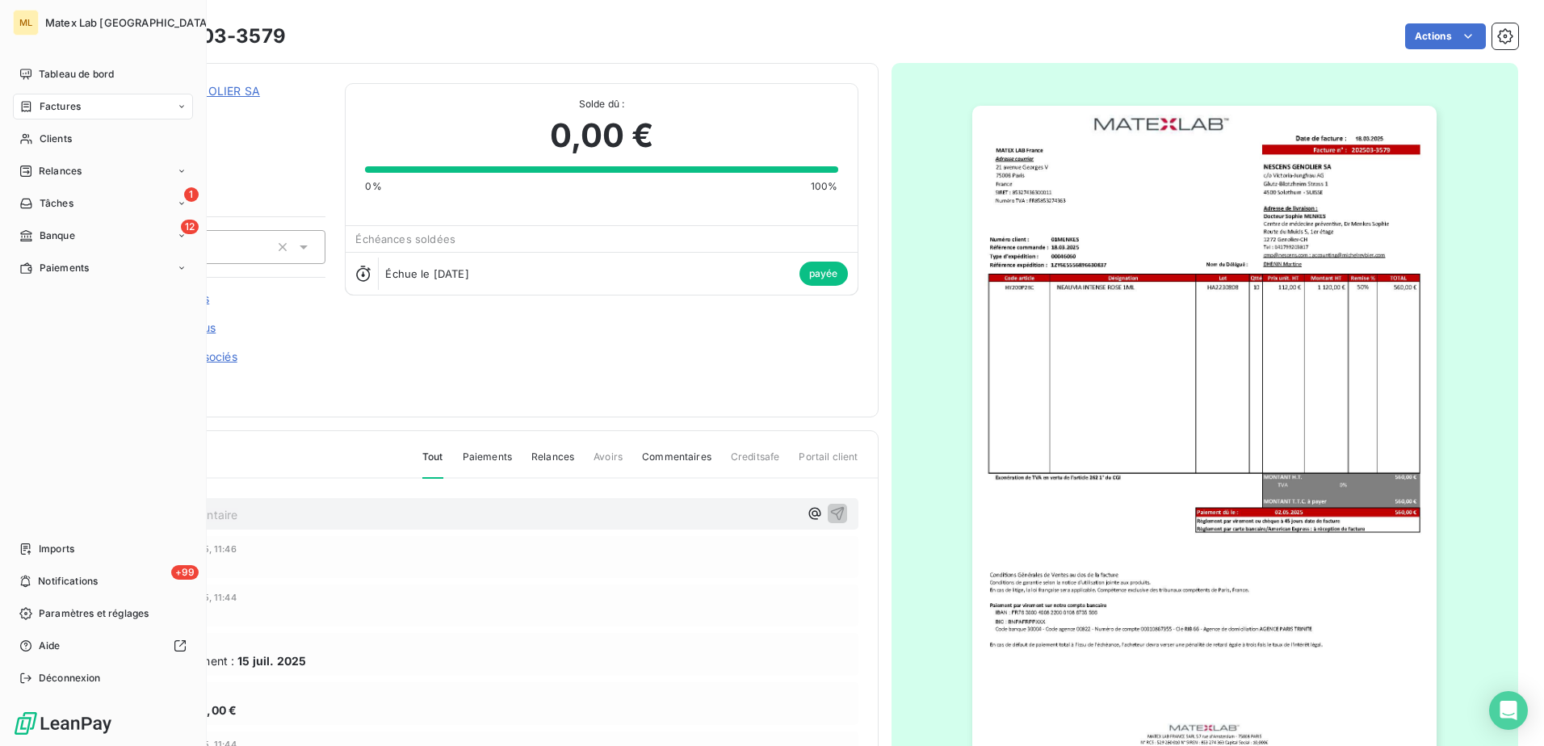
drag, startPoint x: 48, startPoint y: 106, endPoint x: 197, endPoint y: 106, distance: 149.4
click at [48, 106] on span "Factures" at bounding box center [60, 106] width 41 height 15
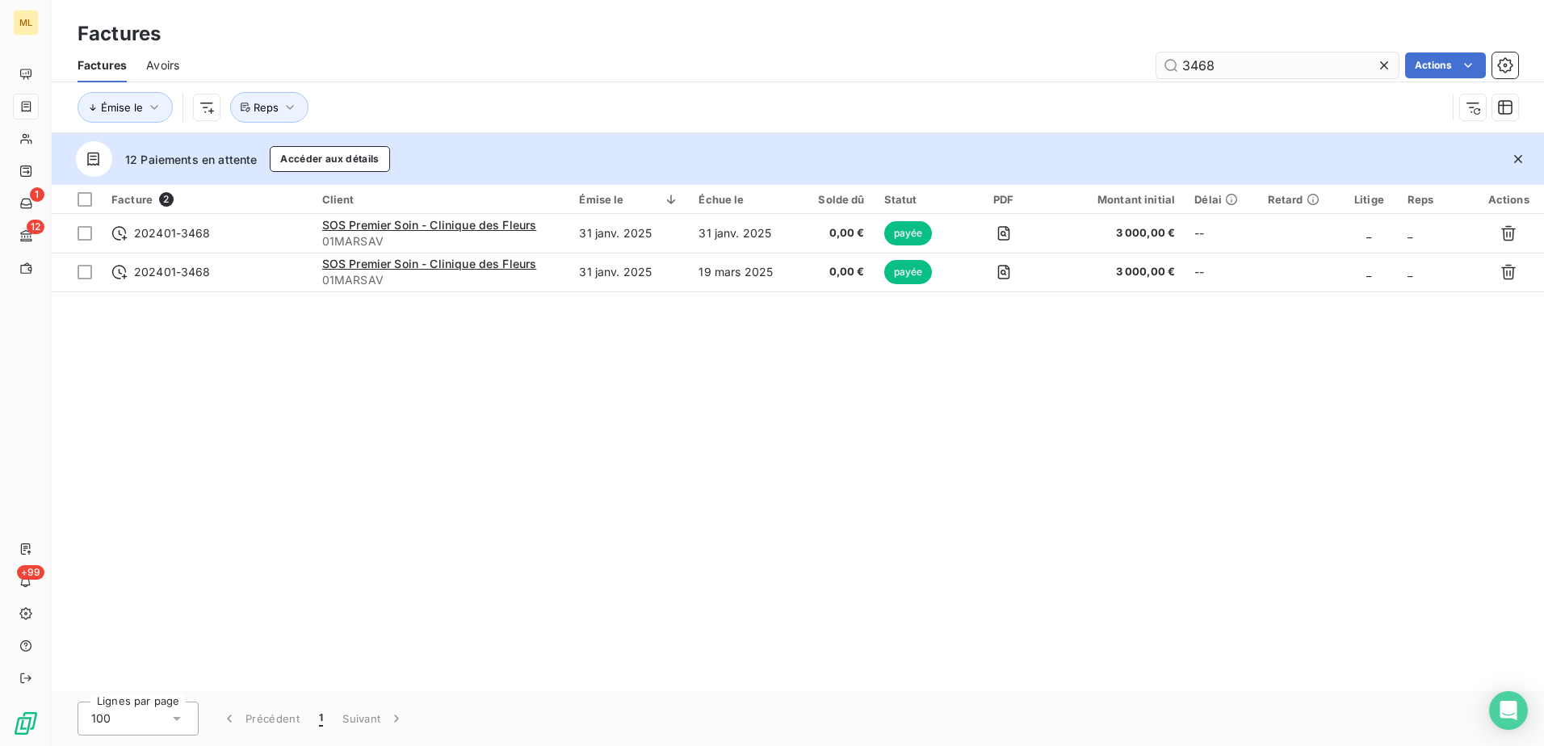
click at [1189, 71] on input "3468" at bounding box center [1277, 65] width 242 height 26
drag, startPoint x: 1253, startPoint y: 57, endPoint x: 1151, endPoint y: 70, distance: 103.4
click at [1151, 70] on div "3468 Actions" at bounding box center [858, 65] width 1319 height 26
click at [1259, 65] on input "3468" at bounding box center [1277, 65] width 242 height 26
drag, startPoint x: 1266, startPoint y: 66, endPoint x: 1136, endPoint y: 65, distance: 130.0
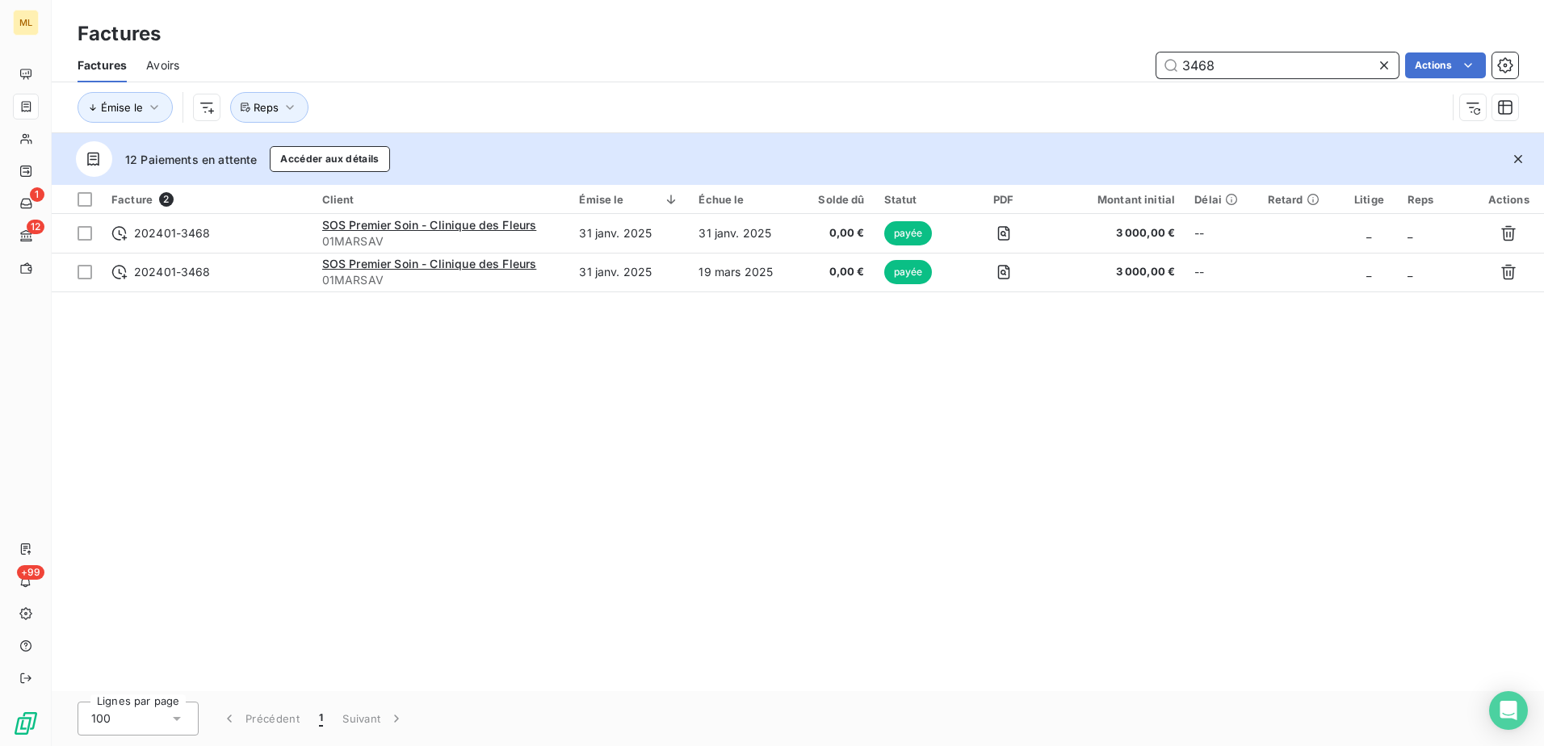
click at [1136, 65] on div "3468 Actions" at bounding box center [858, 65] width 1319 height 26
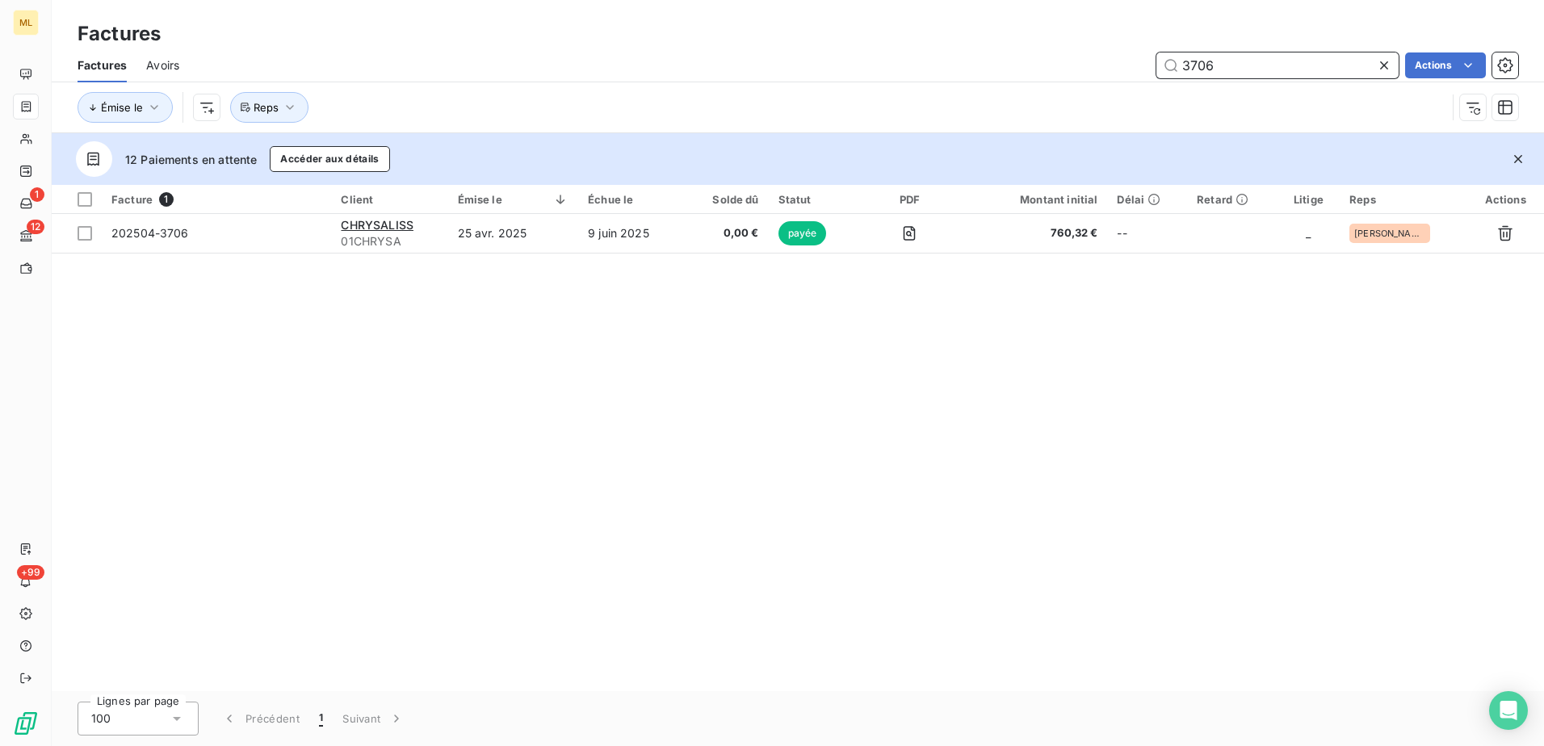
type input "3706"
click at [908, 374] on div "Facture 1 Client Émise le Échue le Solde dû Statut PDF Montant initial Délai Re…" at bounding box center [798, 438] width 1492 height 506
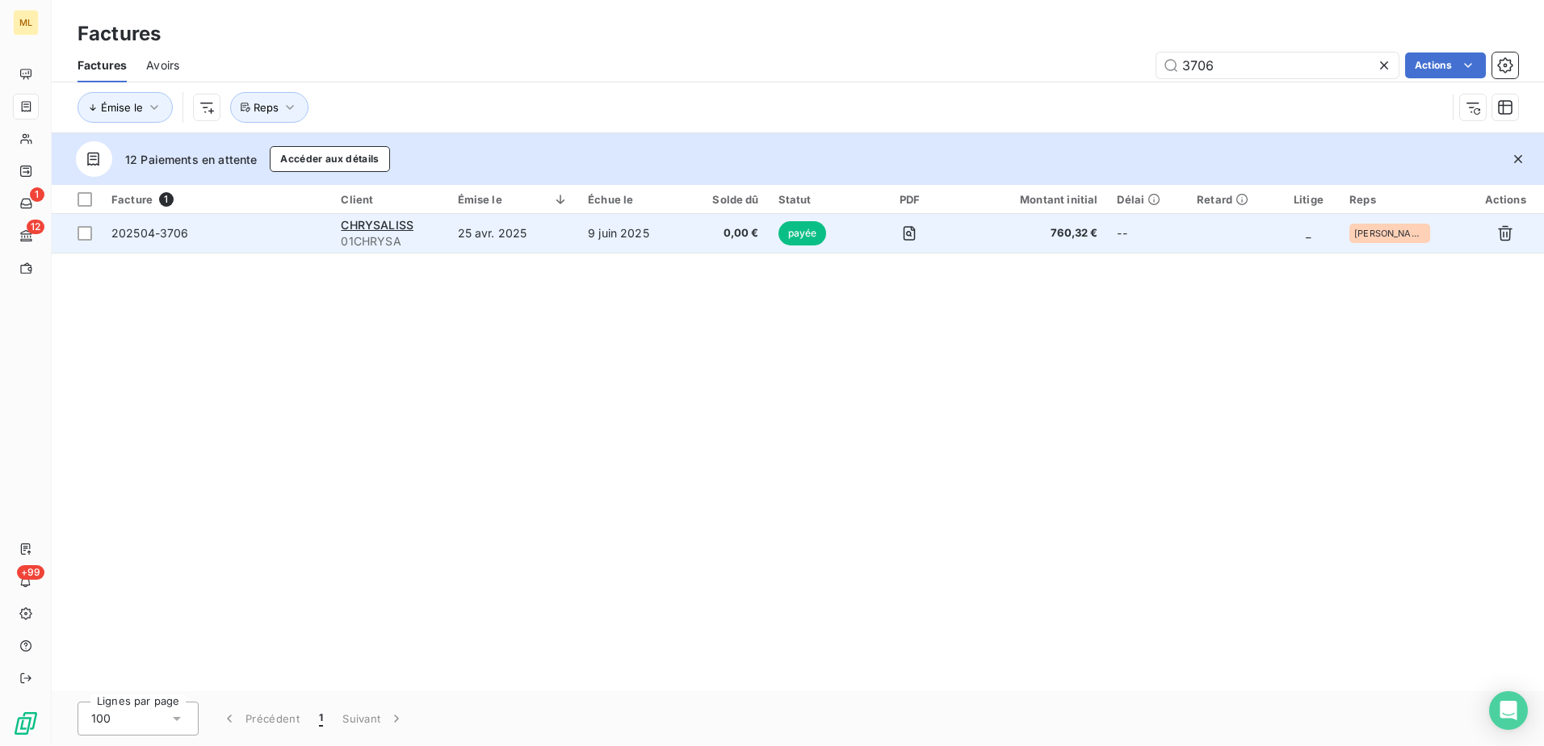
click at [267, 237] on span "202504-3706" at bounding box center [216, 233] width 210 height 16
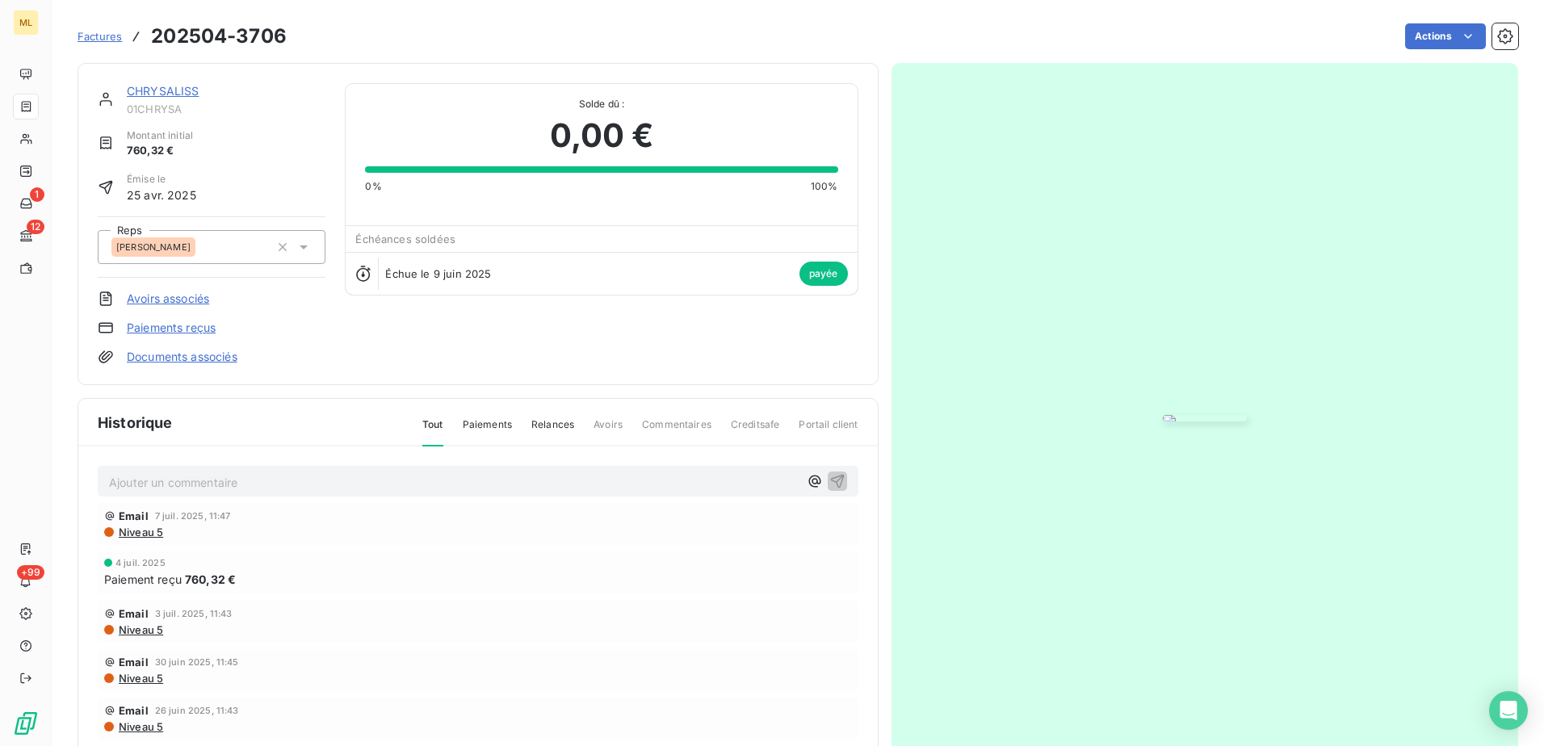
click at [1247, 415] on img "button" at bounding box center [1205, 418] width 84 height 6
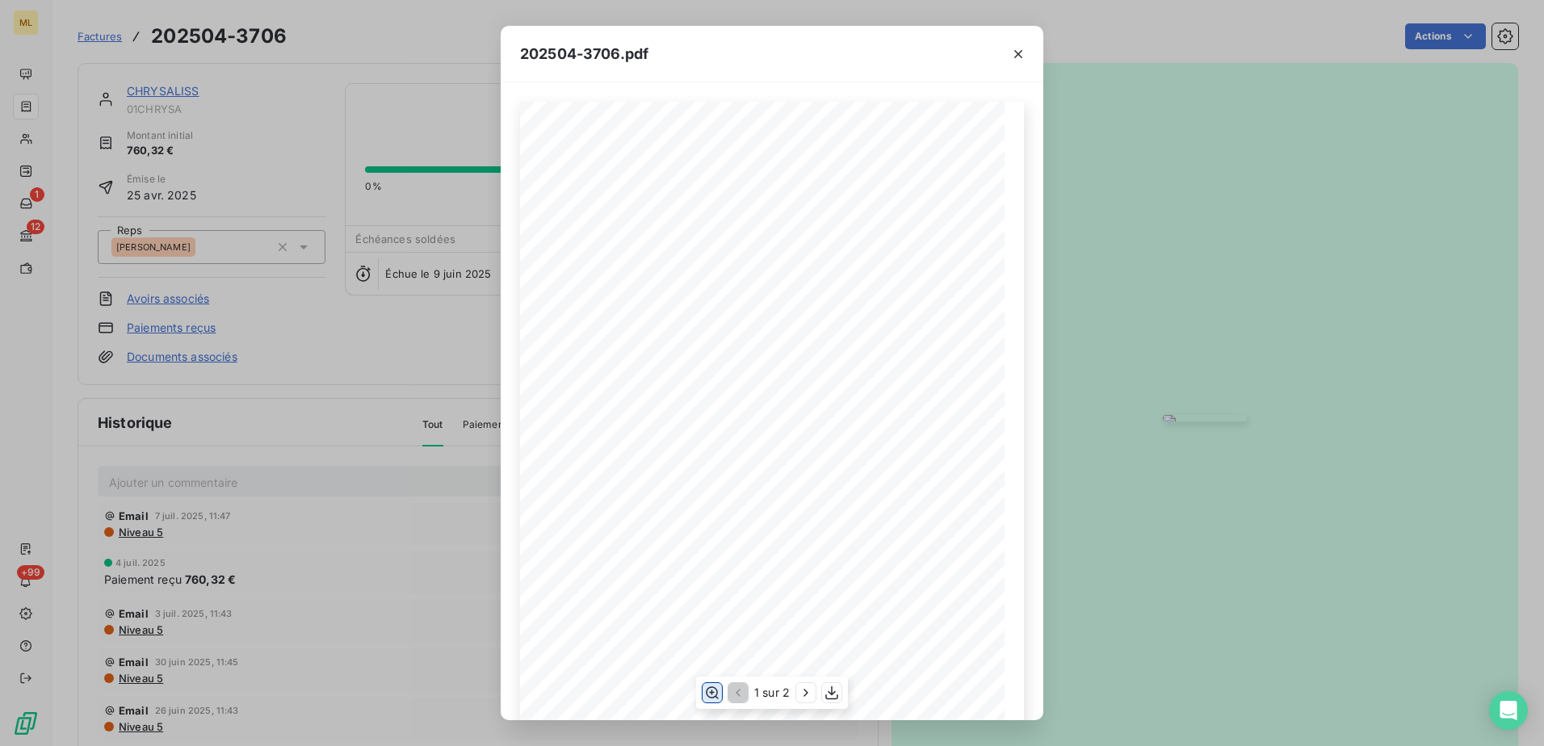
click at [709, 691] on icon "button" at bounding box center [712, 693] width 16 height 16
click at [775, 349] on div "Date de facture : MATEX LAB [GEOGRAPHIC_DATA] Facture n° : 202504-3706 Adresse …" at bounding box center [772, 673] width 504 height 1142
click at [1017, 49] on icon "button" at bounding box center [1018, 54] width 16 height 16
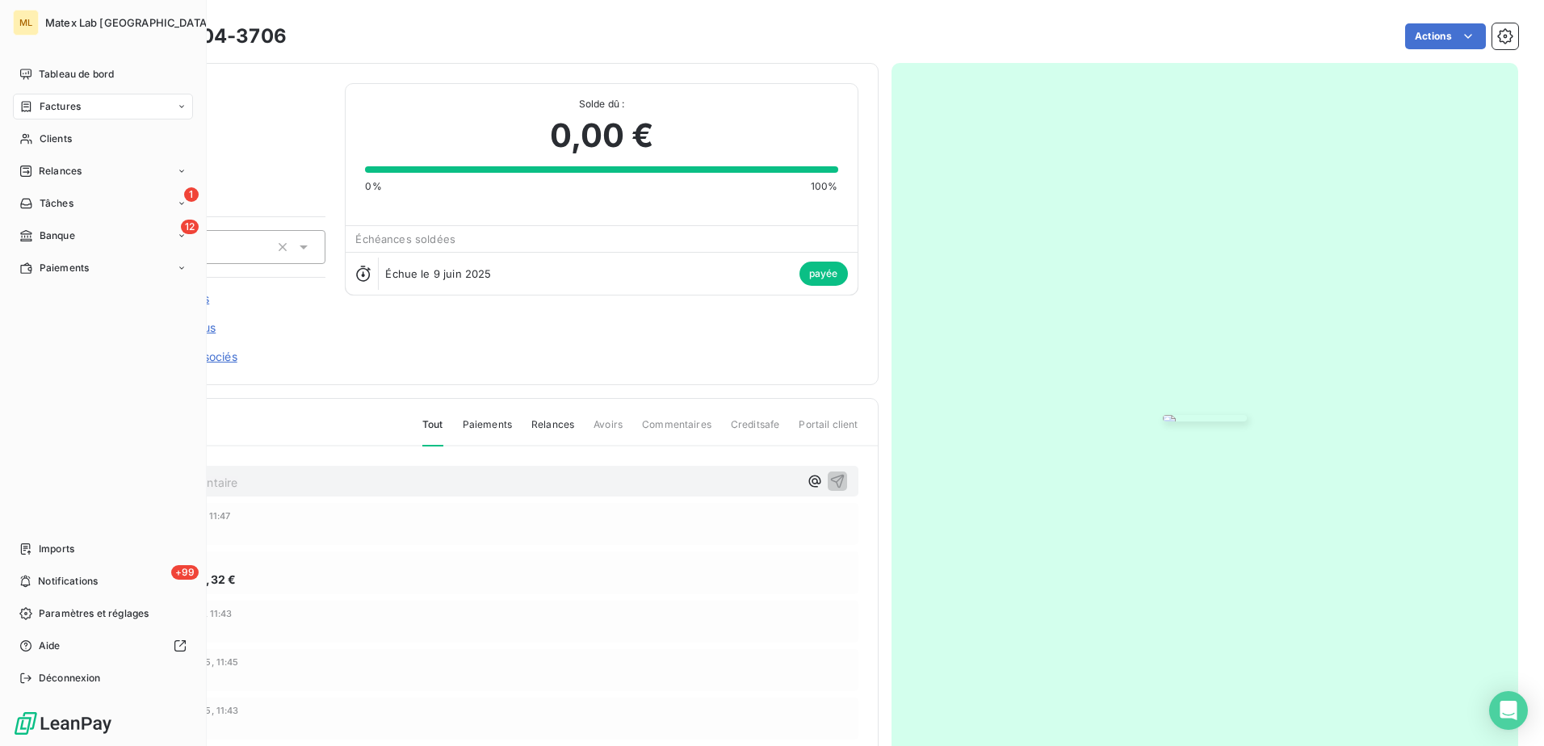
click at [38, 271] on div "Paiements" at bounding box center [53, 268] width 69 height 15
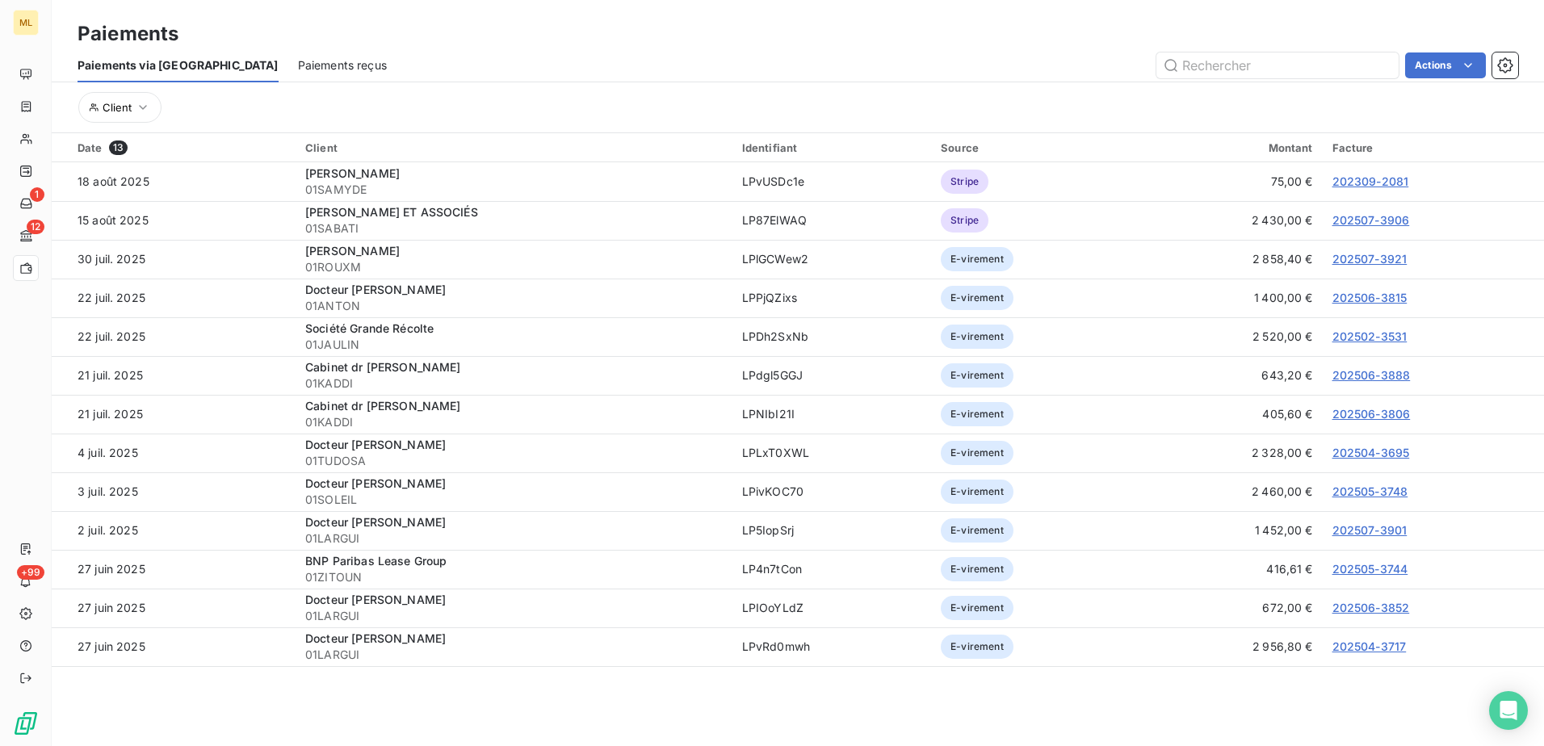
click at [298, 74] on div "Paiements reçus" at bounding box center [342, 65] width 89 height 34
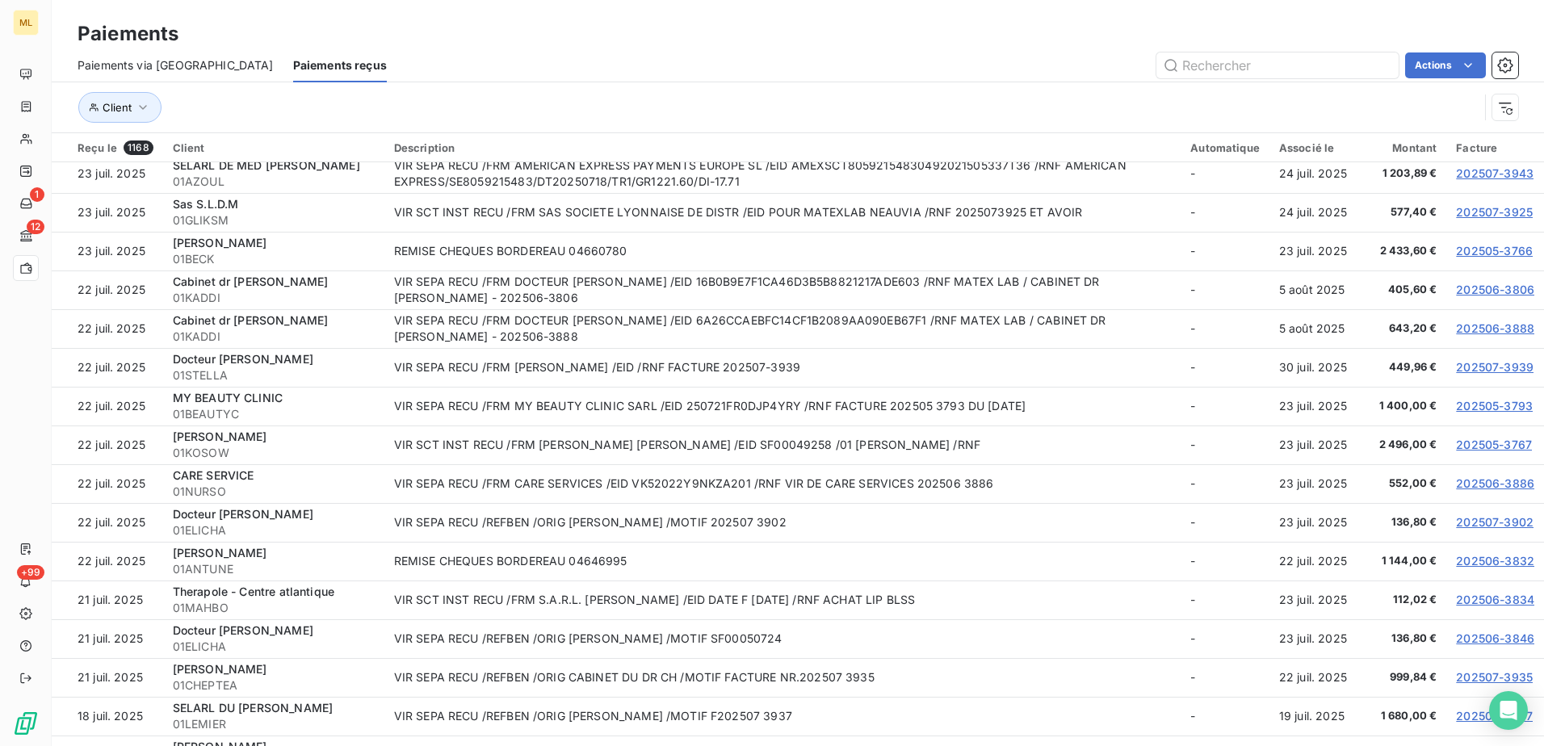
scroll to position [2180, 0]
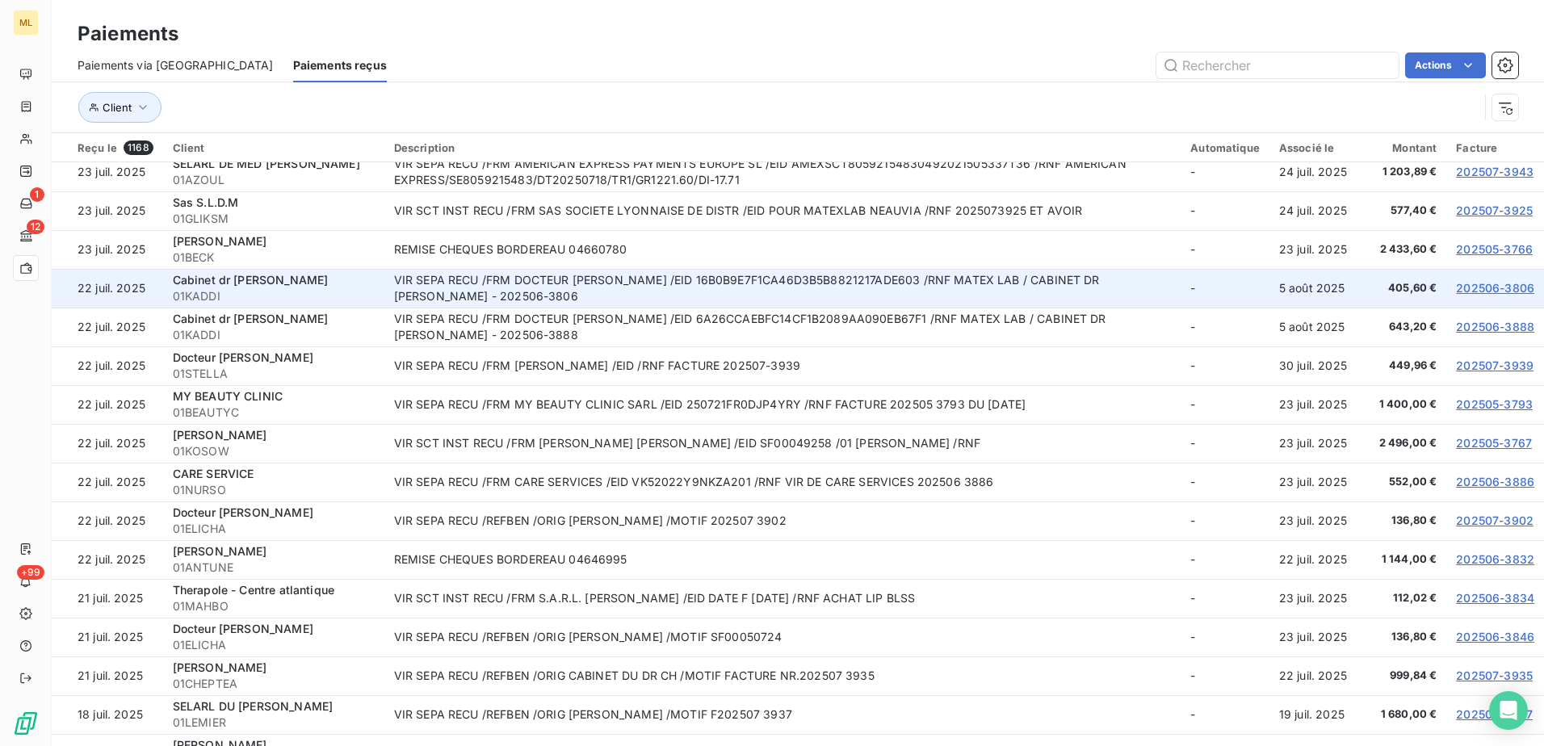
click at [1503, 283] on link "202506-3806" at bounding box center [1495, 288] width 78 height 14
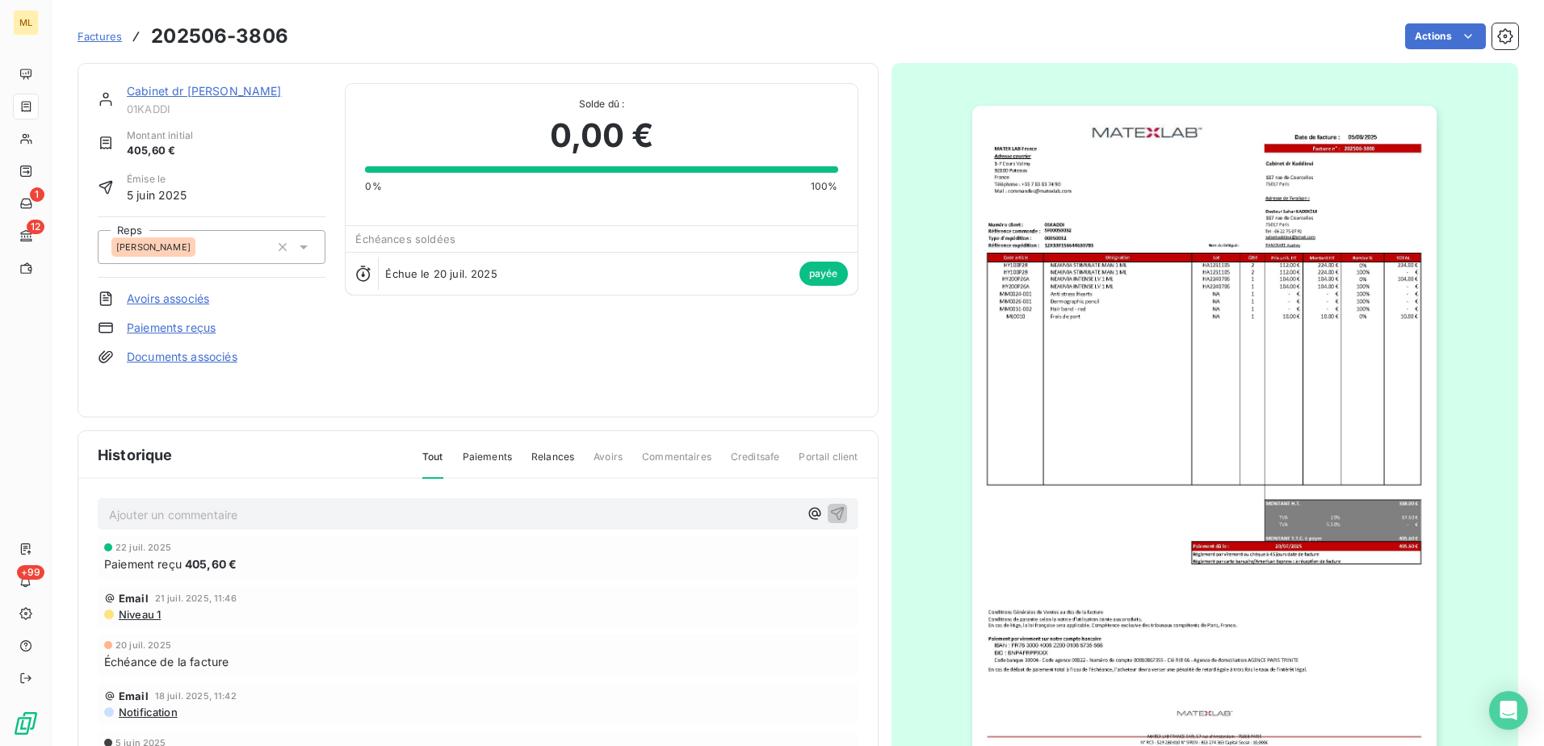
click at [1369, 451] on img "button" at bounding box center [1204, 434] width 464 height 657
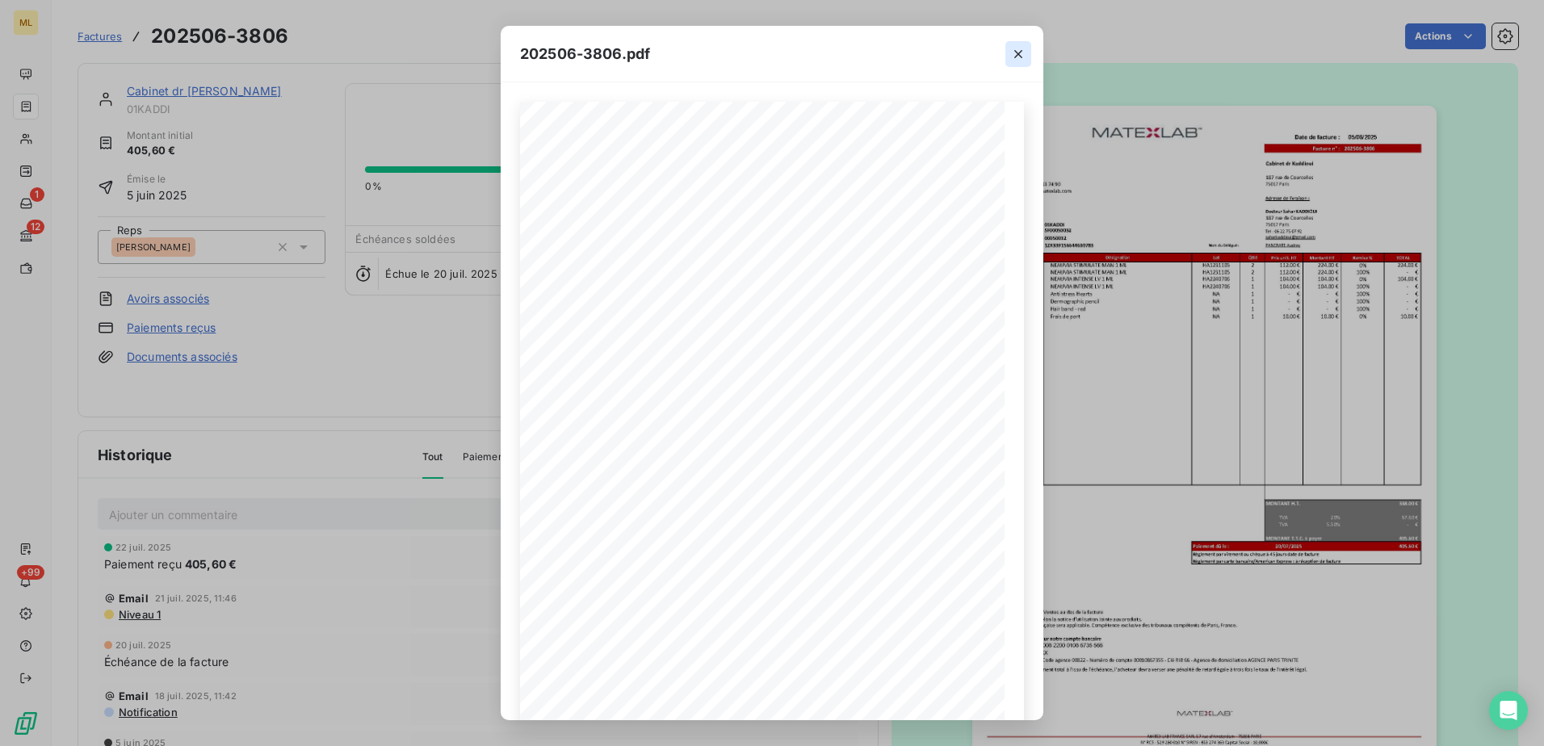
click at [1018, 53] on icon "button" at bounding box center [1018, 54] width 8 height 8
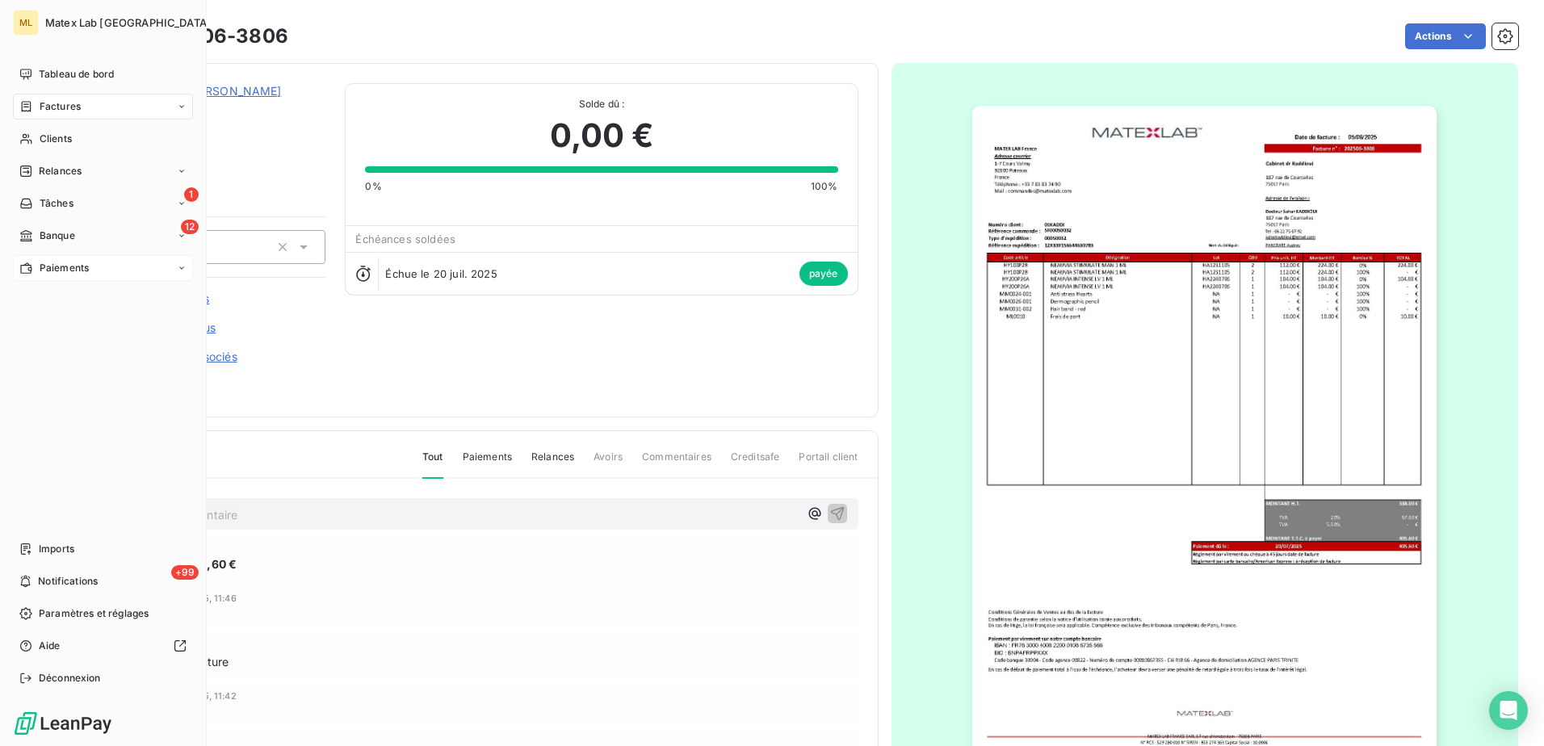
click at [34, 262] on div "Paiements" at bounding box center [53, 268] width 69 height 15
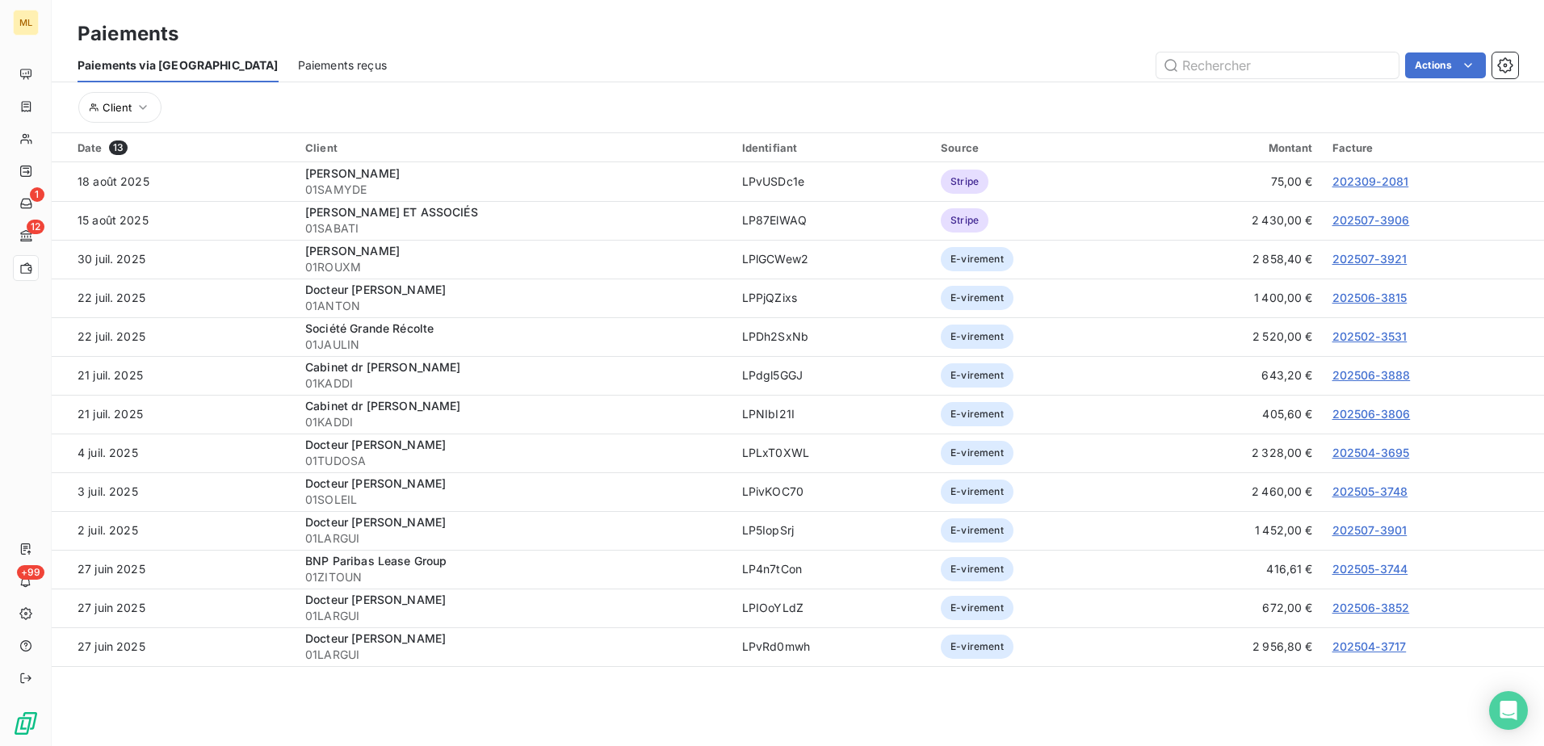
click at [298, 65] on span "Paiements reçus" at bounding box center [342, 65] width 89 height 16
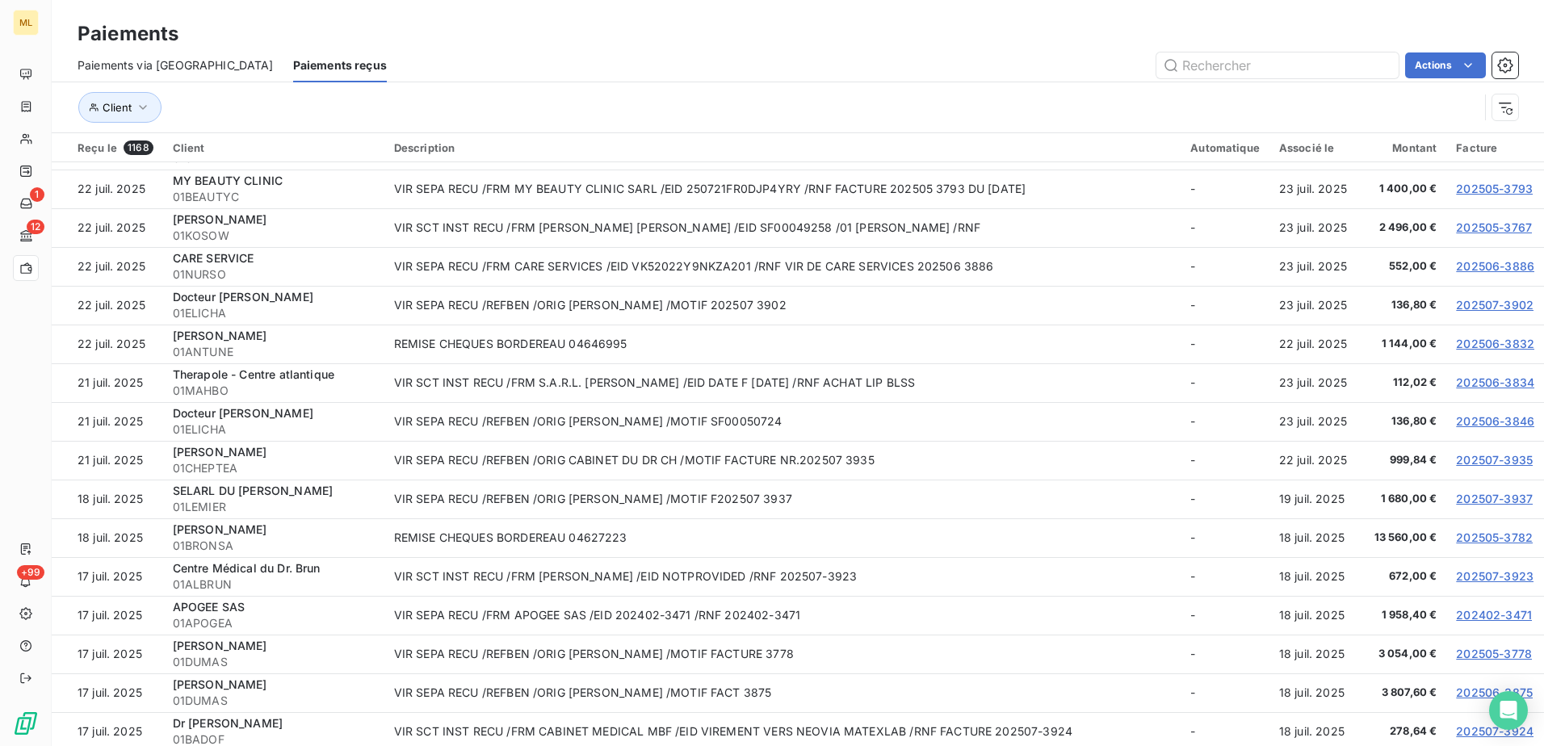
scroll to position [2180, 0]
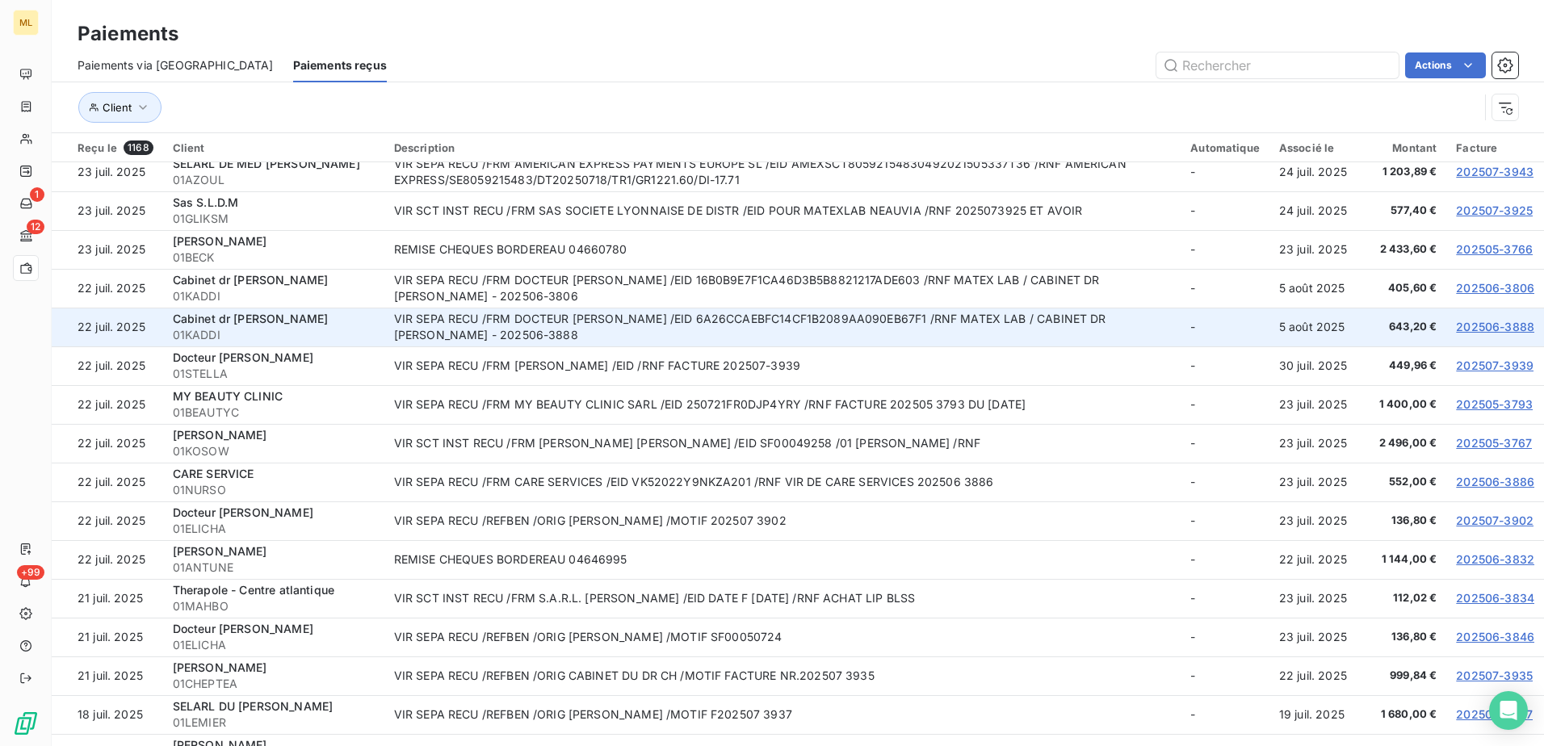
click at [1484, 324] on link "202506-3888" at bounding box center [1495, 327] width 78 height 14
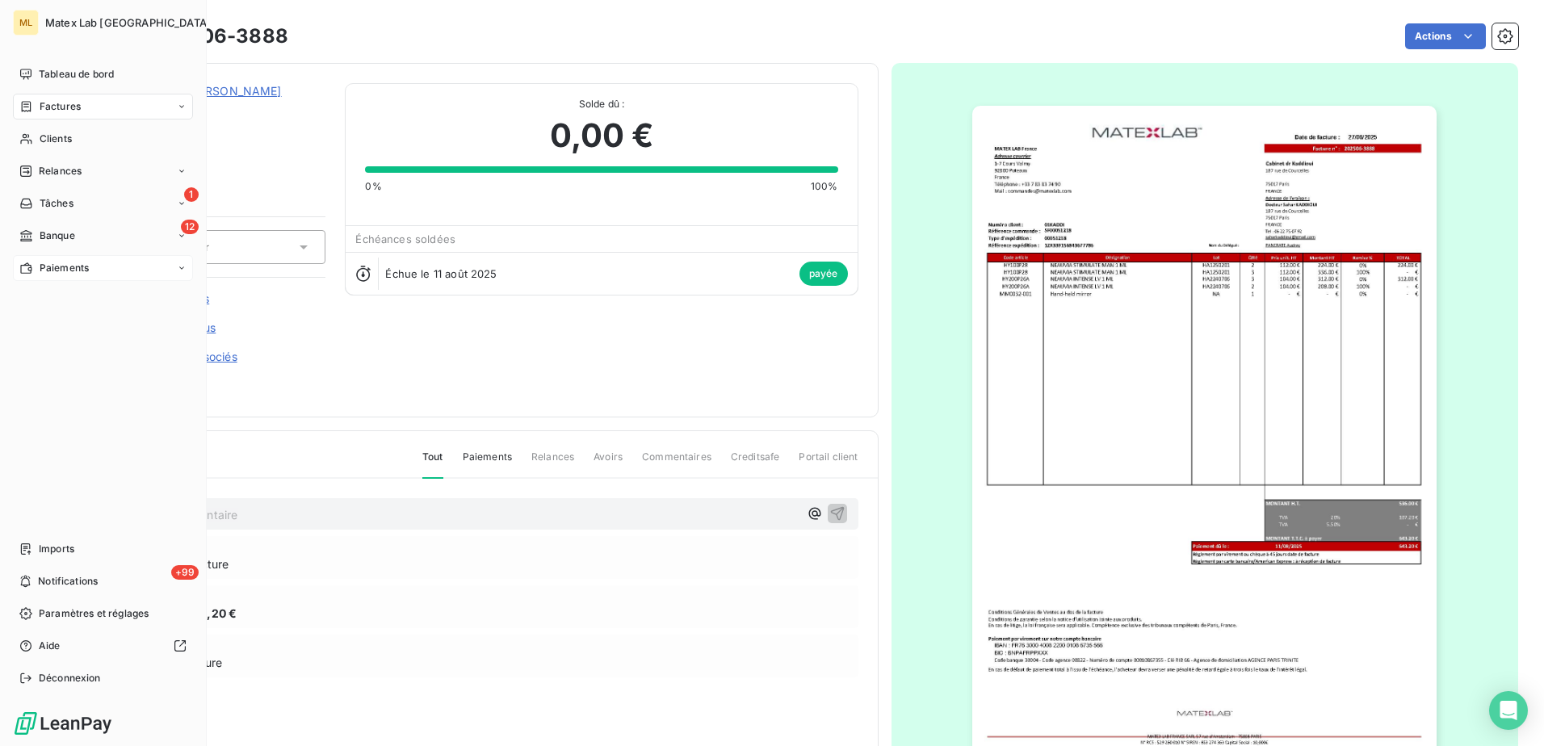
click at [36, 271] on div "Paiements" at bounding box center [53, 268] width 69 height 15
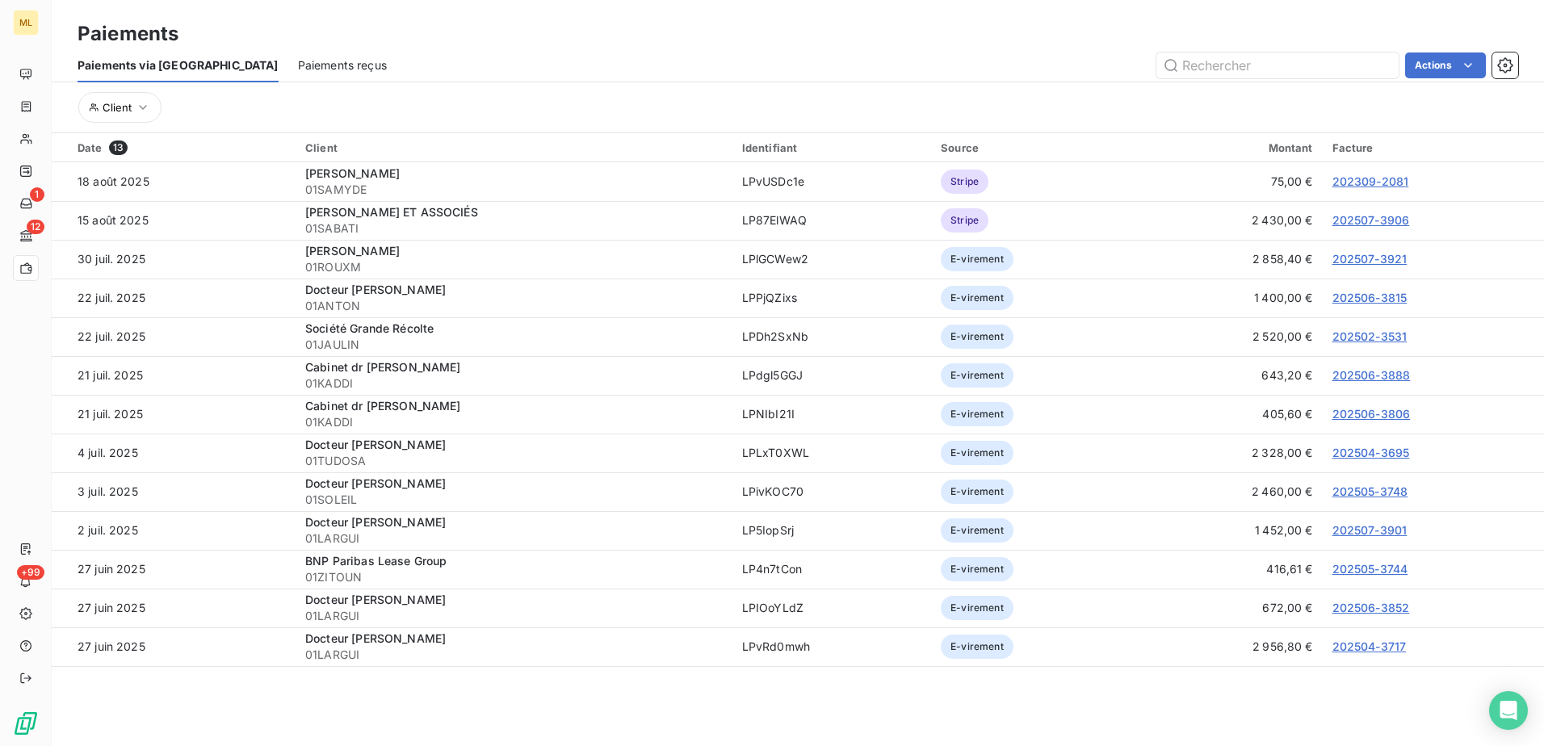
click at [298, 52] on div "Paiements reçus" at bounding box center [342, 65] width 89 height 34
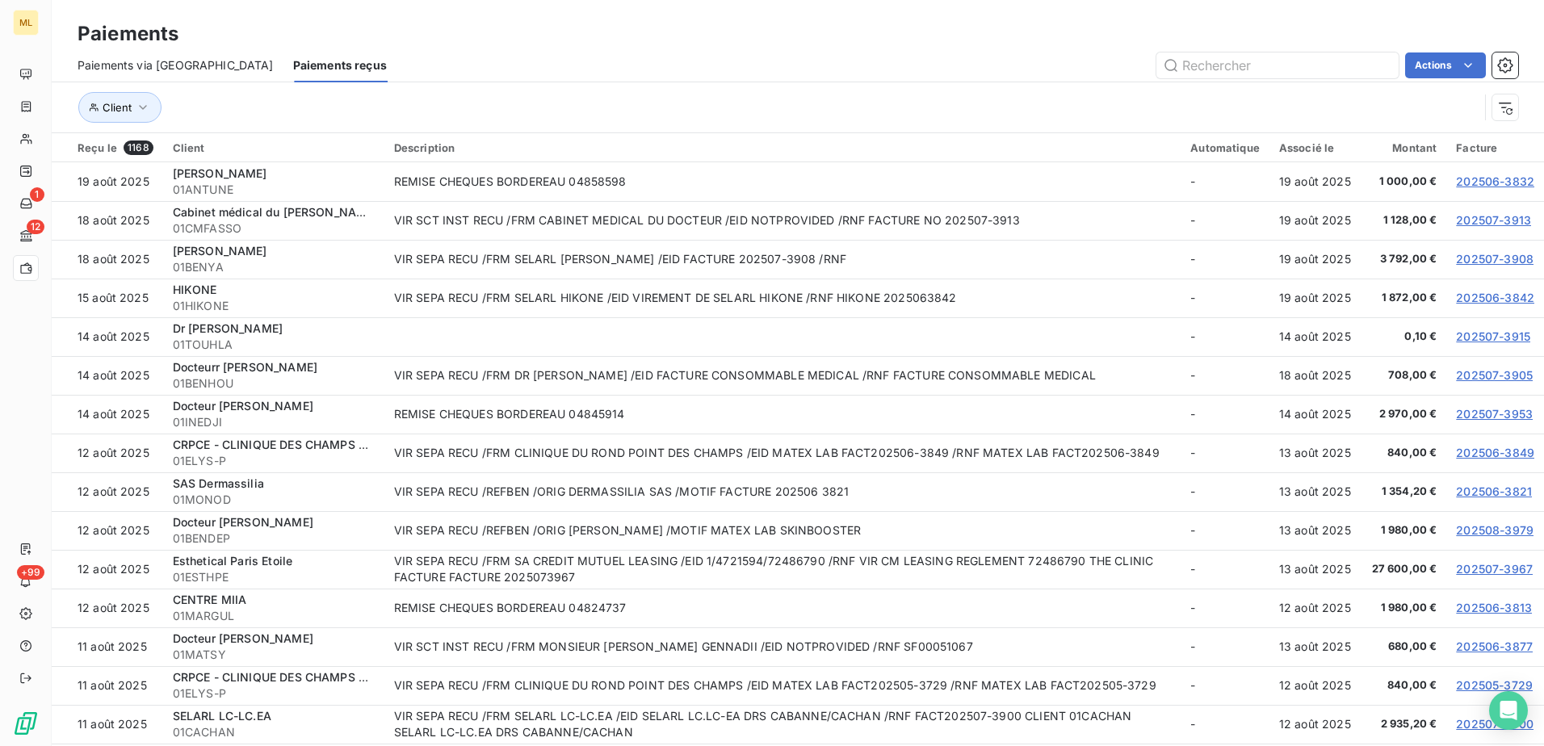
click at [293, 59] on span "Paiements reçus" at bounding box center [340, 65] width 94 height 16
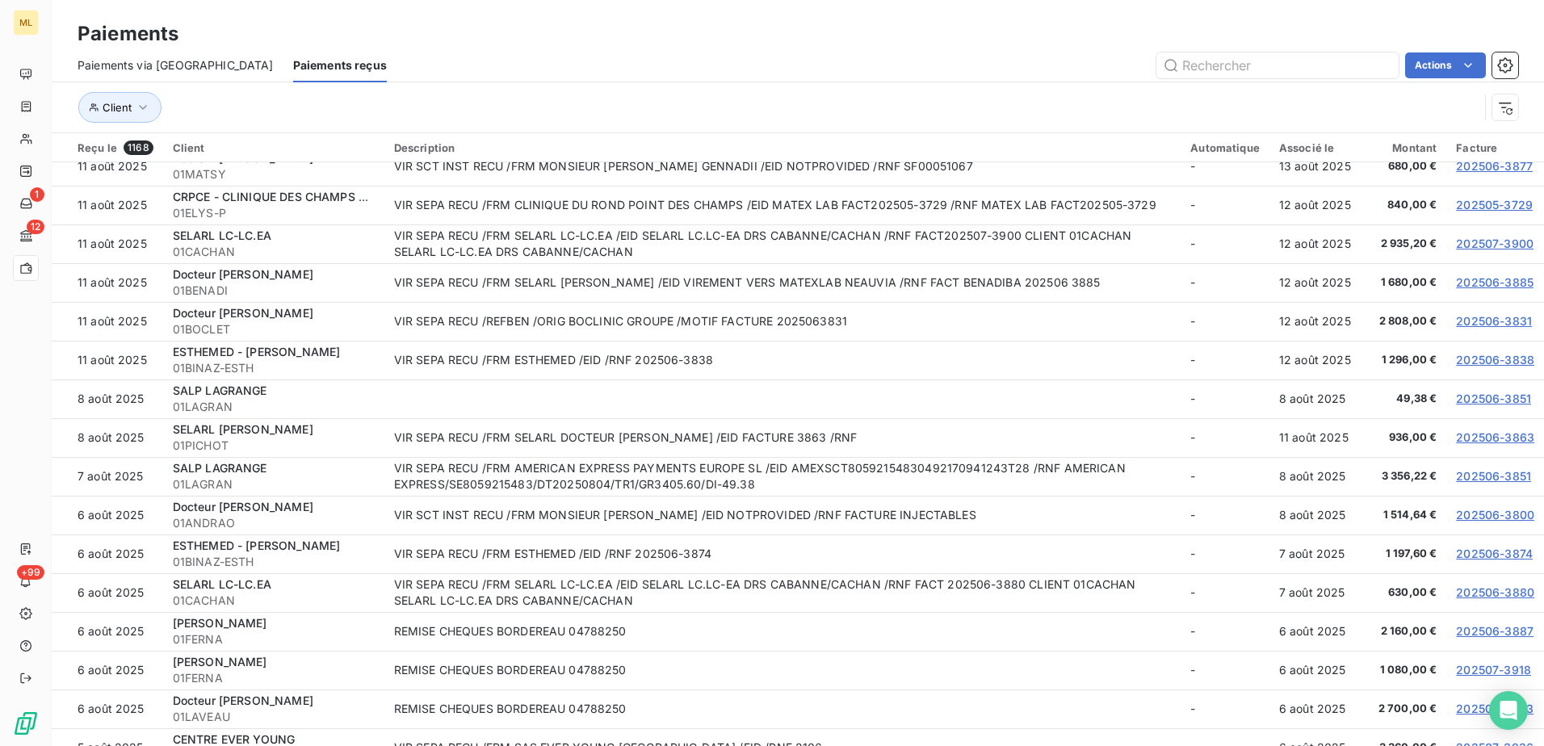
scroll to position [404, 0]
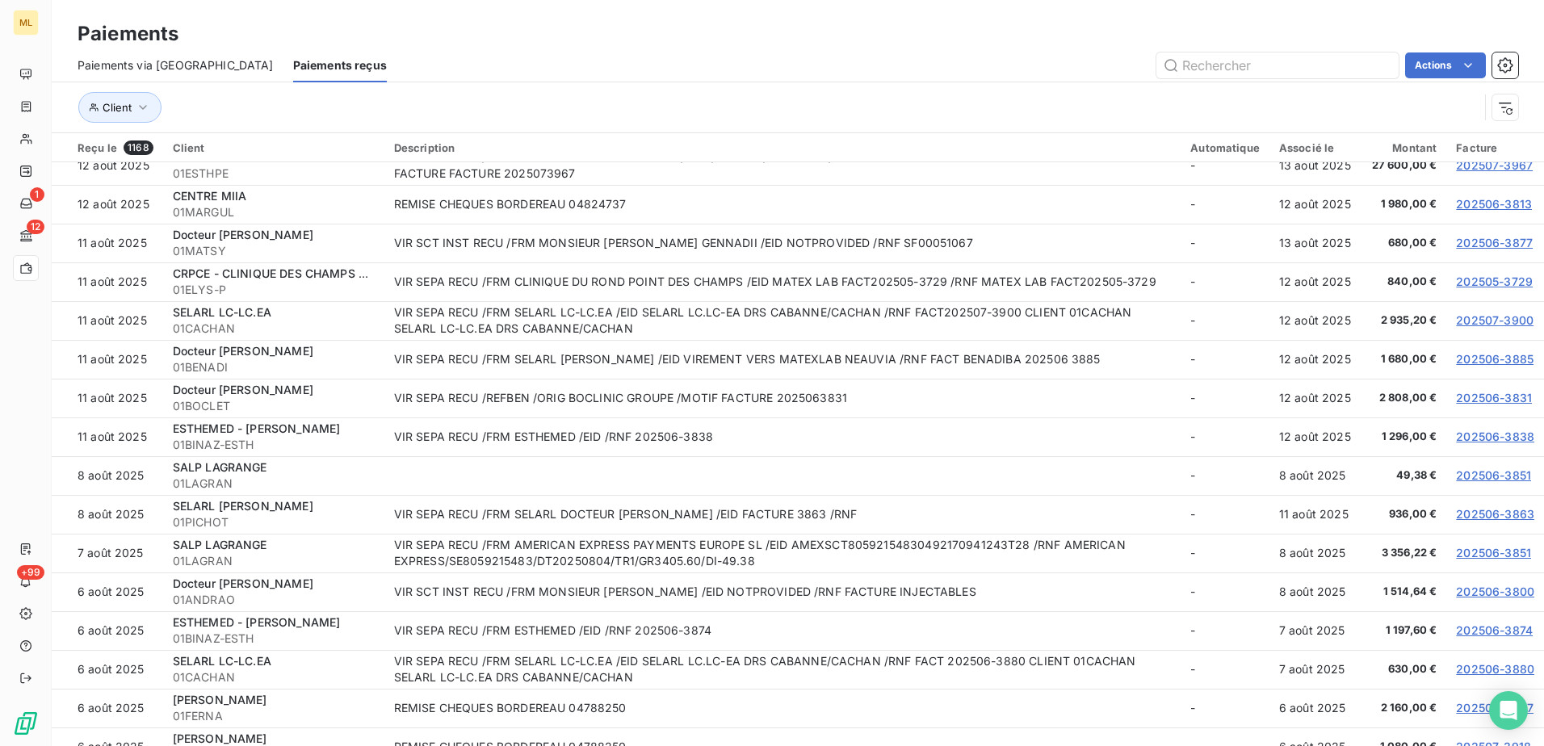
click at [182, 61] on span "Paiements via [GEOGRAPHIC_DATA]" at bounding box center [176, 65] width 196 height 16
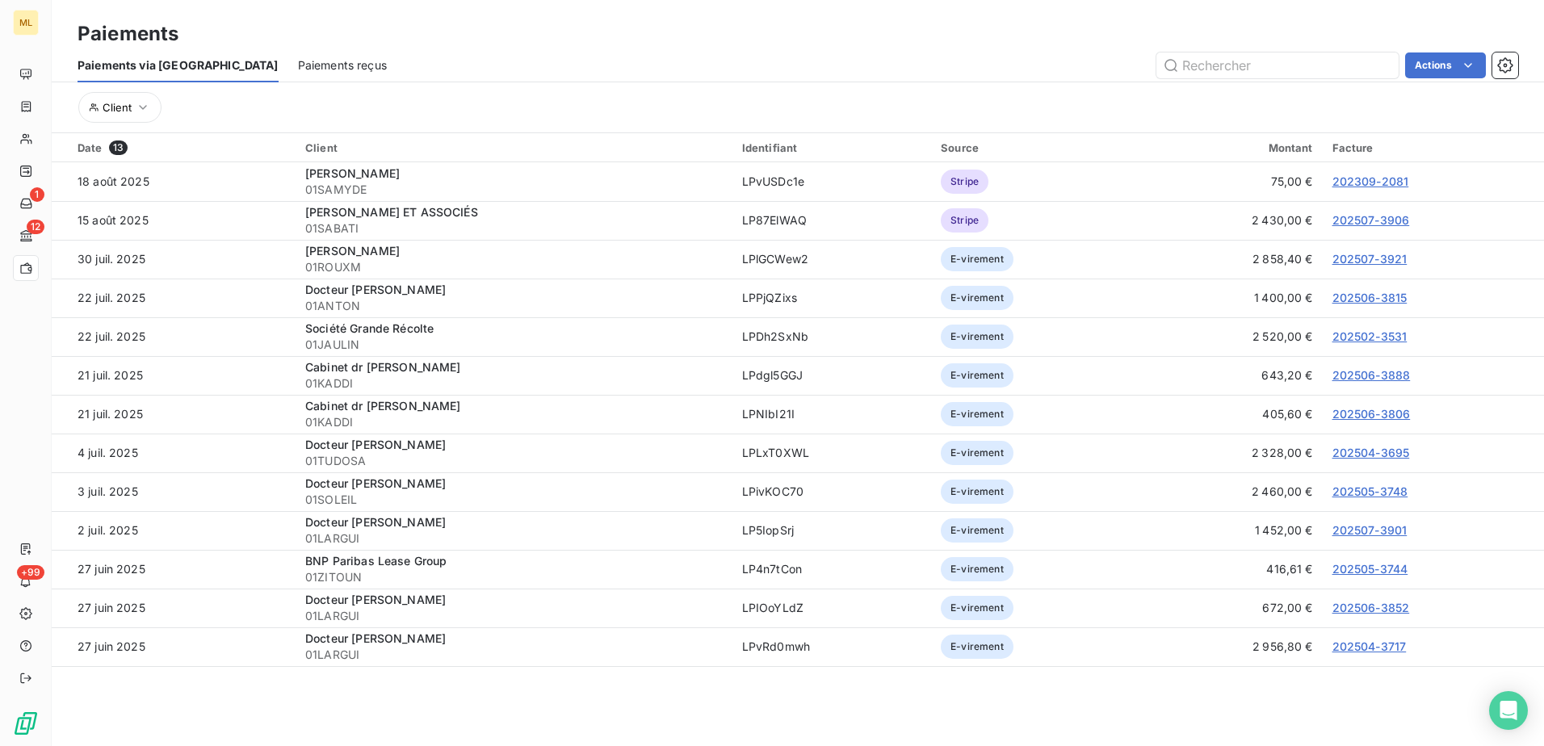
click at [298, 64] on span "Paiements reçus" at bounding box center [342, 65] width 89 height 16
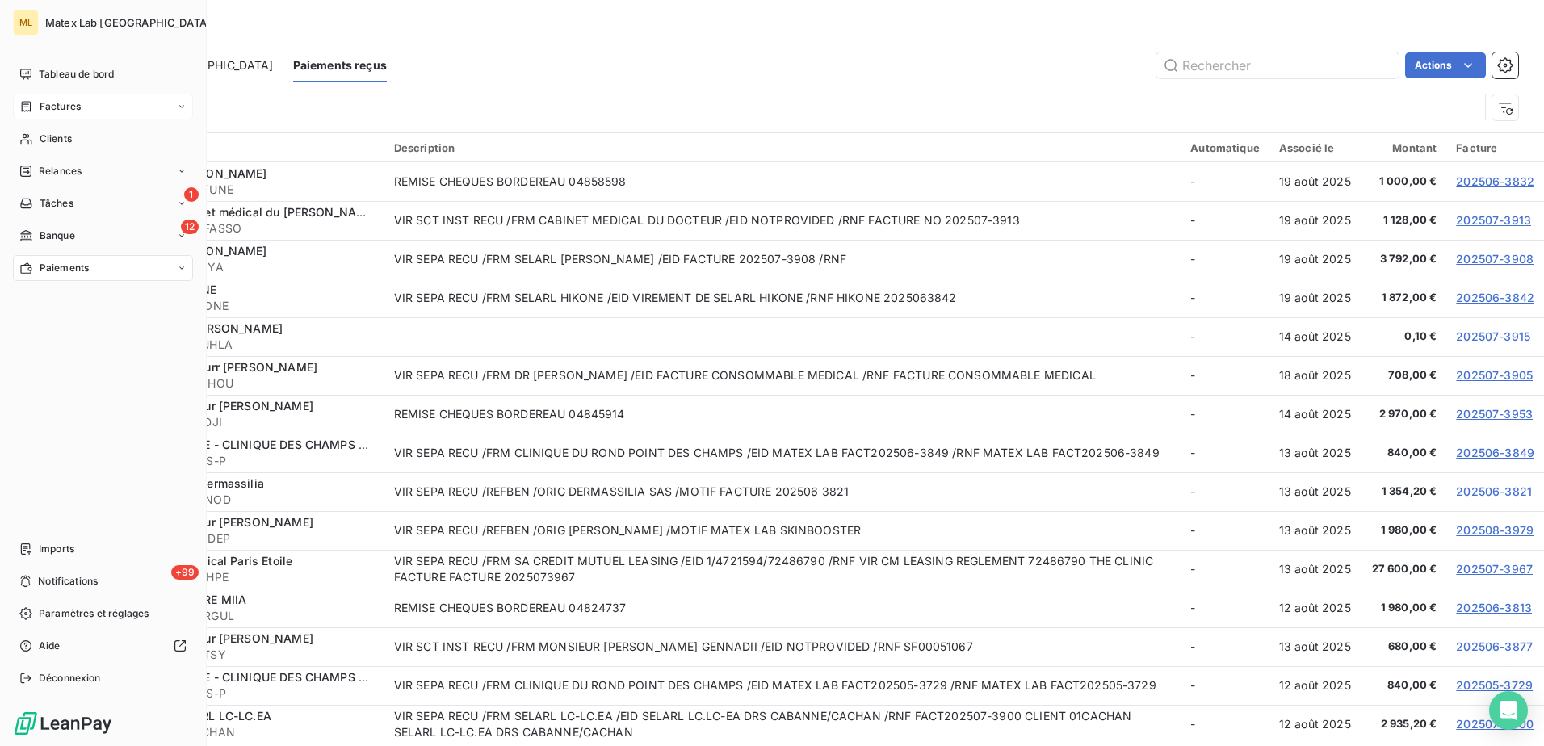
click at [42, 107] on span "Factures" at bounding box center [60, 106] width 41 height 15
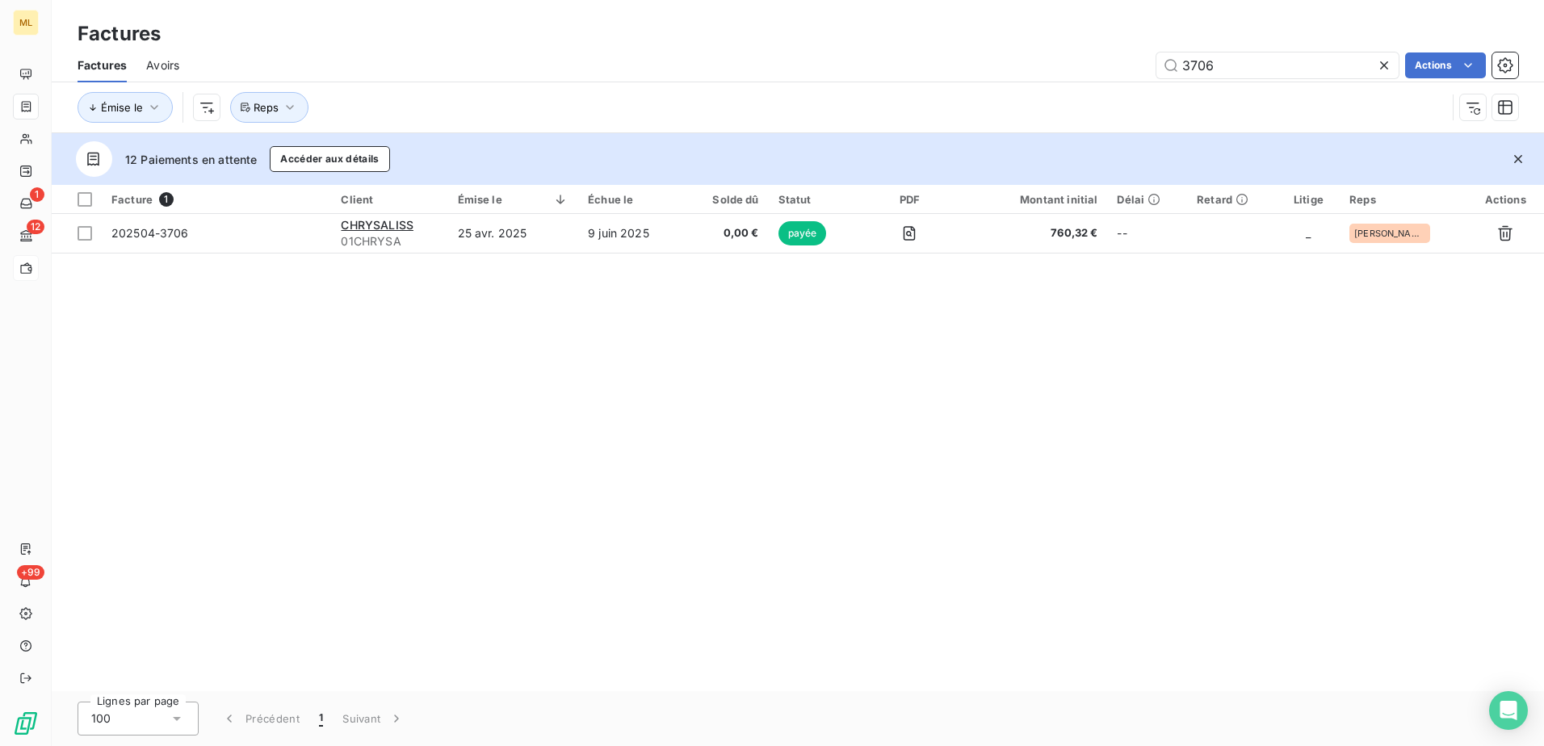
drag, startPoint x: 1235, startPoint y: 68, endPoint x: 1101, endPoint y: 69, distance: 133.2
click at [1101, 69] on div "3706 Actions" at bounding box center [858, 65] width 1319 height 26
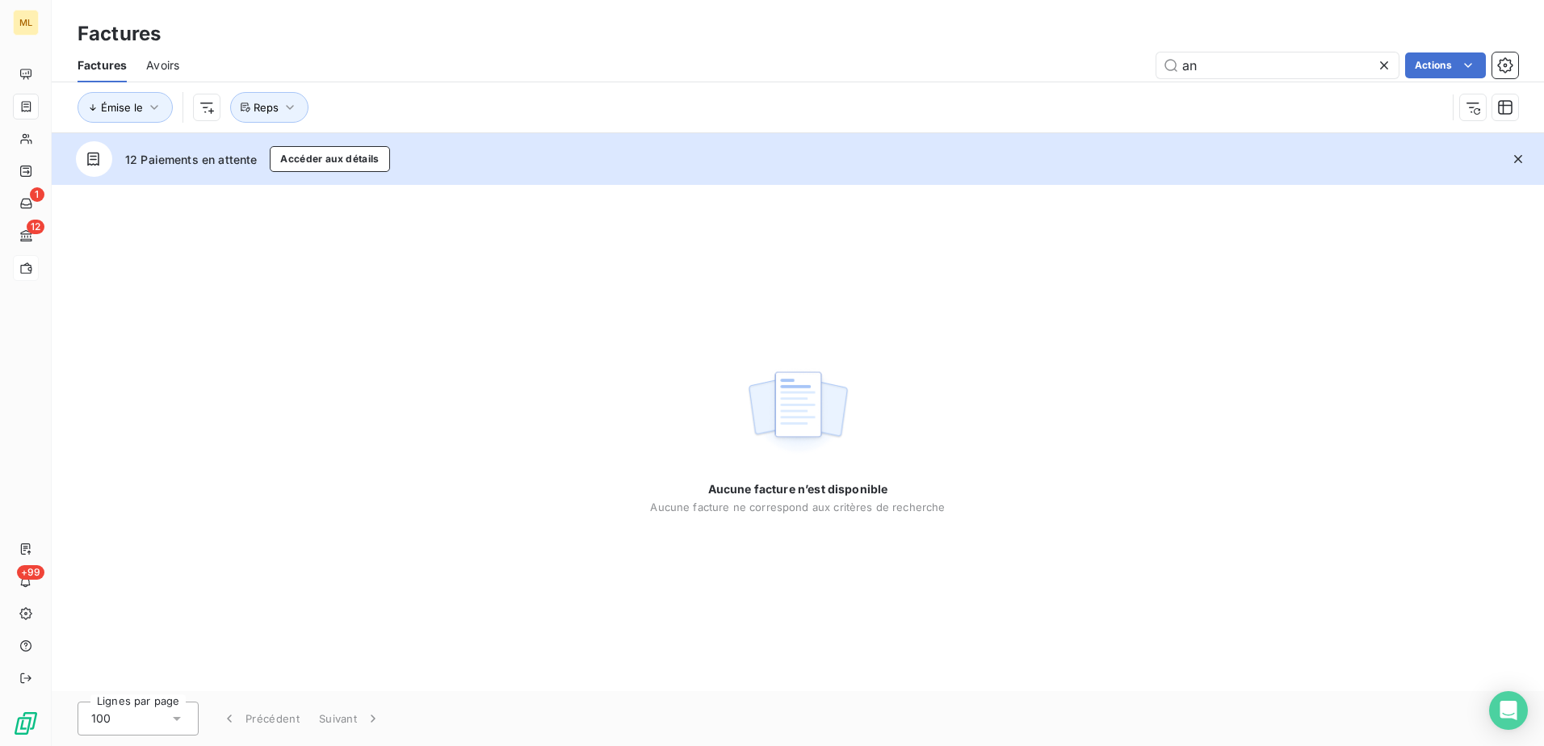
type input "a"
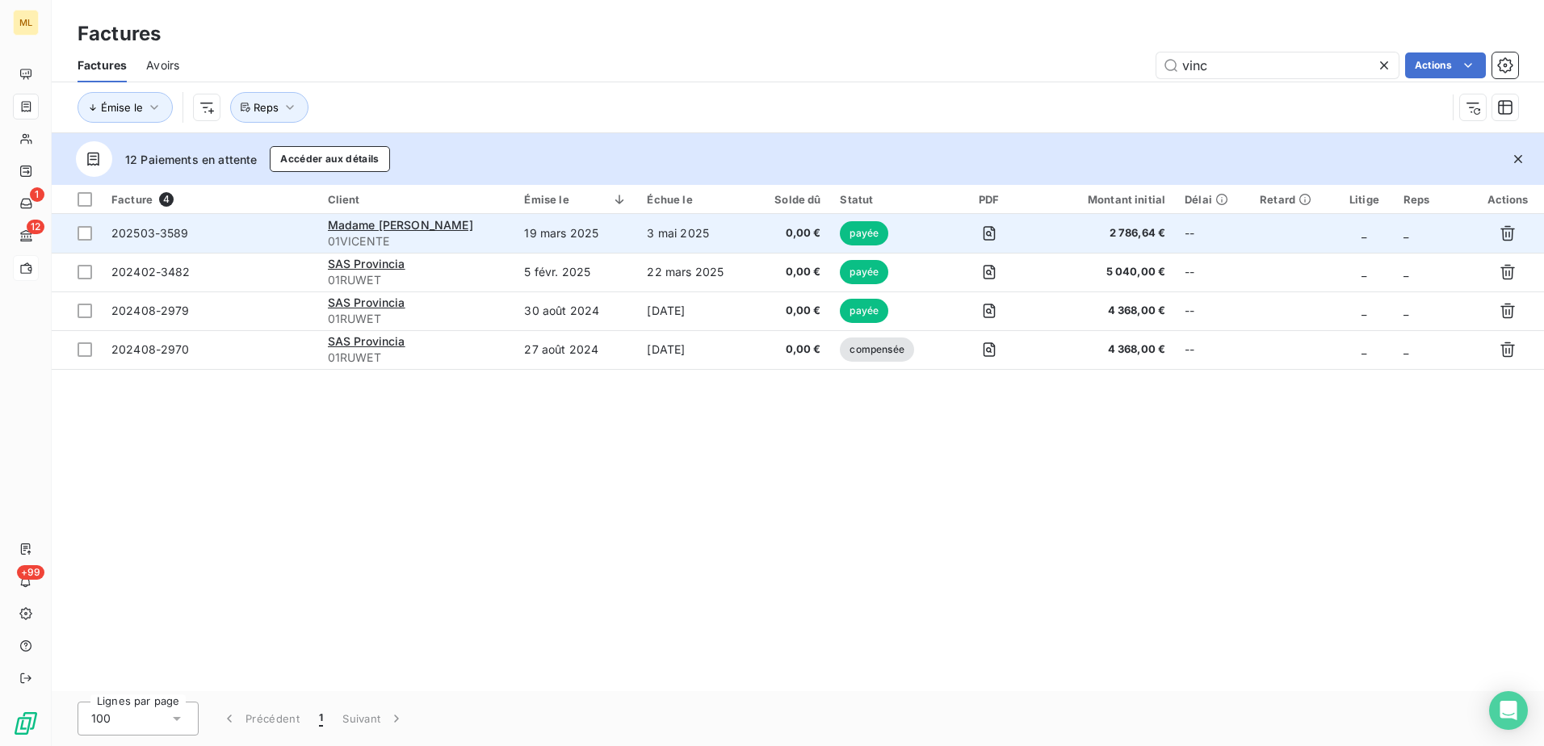
type input "vinc"
click at [307, 233] on td "202503-3589" at bounding box center [210, 233] width 216 height 39
